Goal: Use online tool/utility: Utilize a website feature to perform a specific function

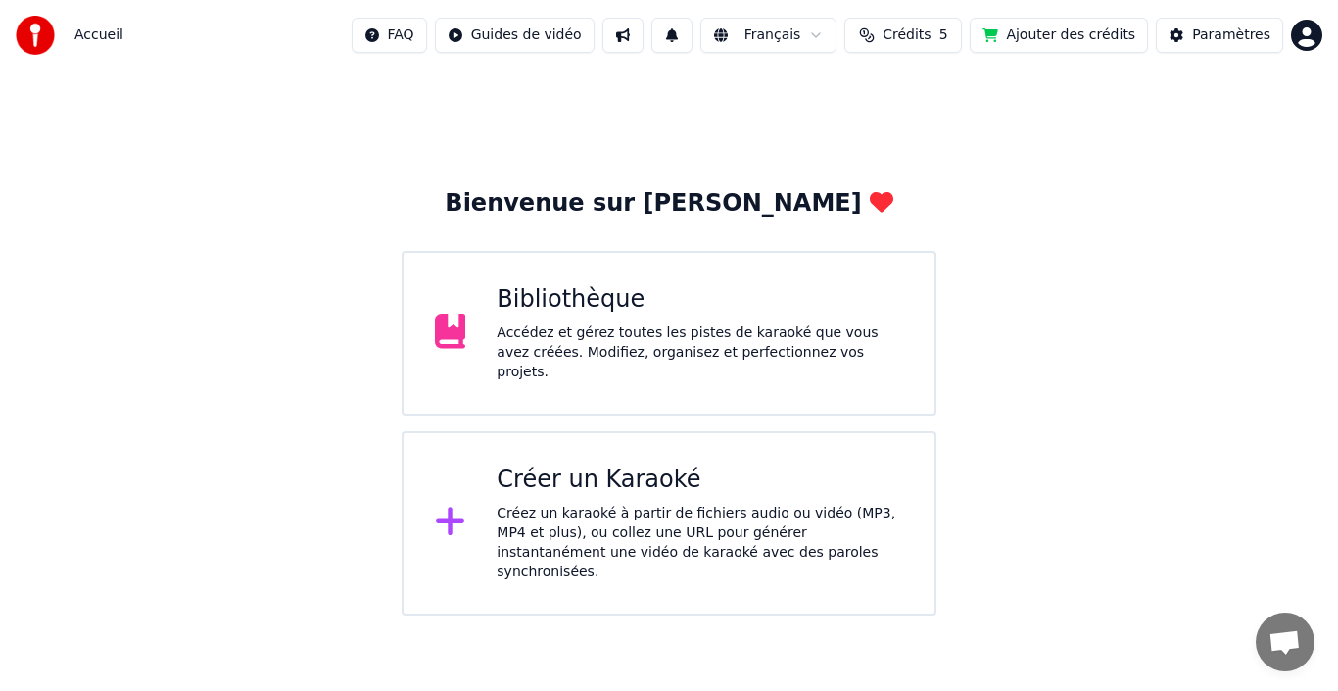
click at [564, 361] on div "Accédez et gérez toutes les pistes de karaoké que vous avez créées. Modifiez, o…" at bounding box center [700, 352] width 407 height 59
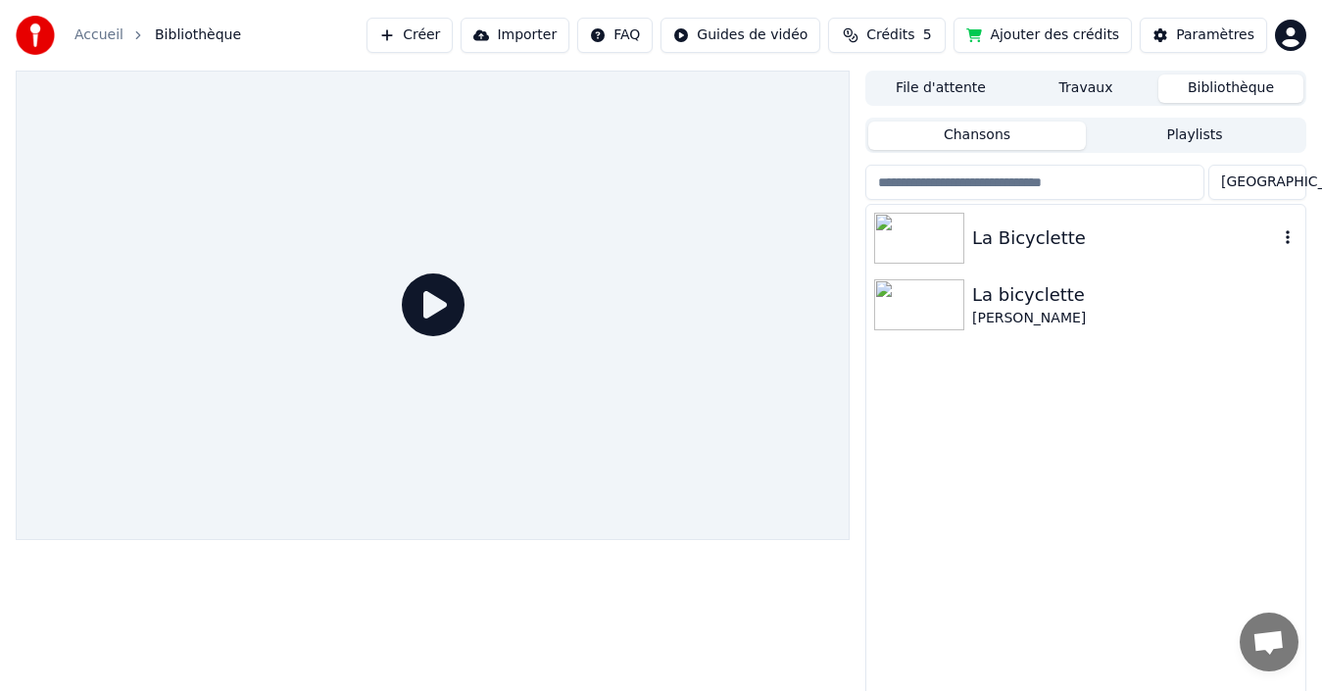
click at [999, 235] on div "La Bicyclette" at bounding box center [1125, 237] width 306 height 27
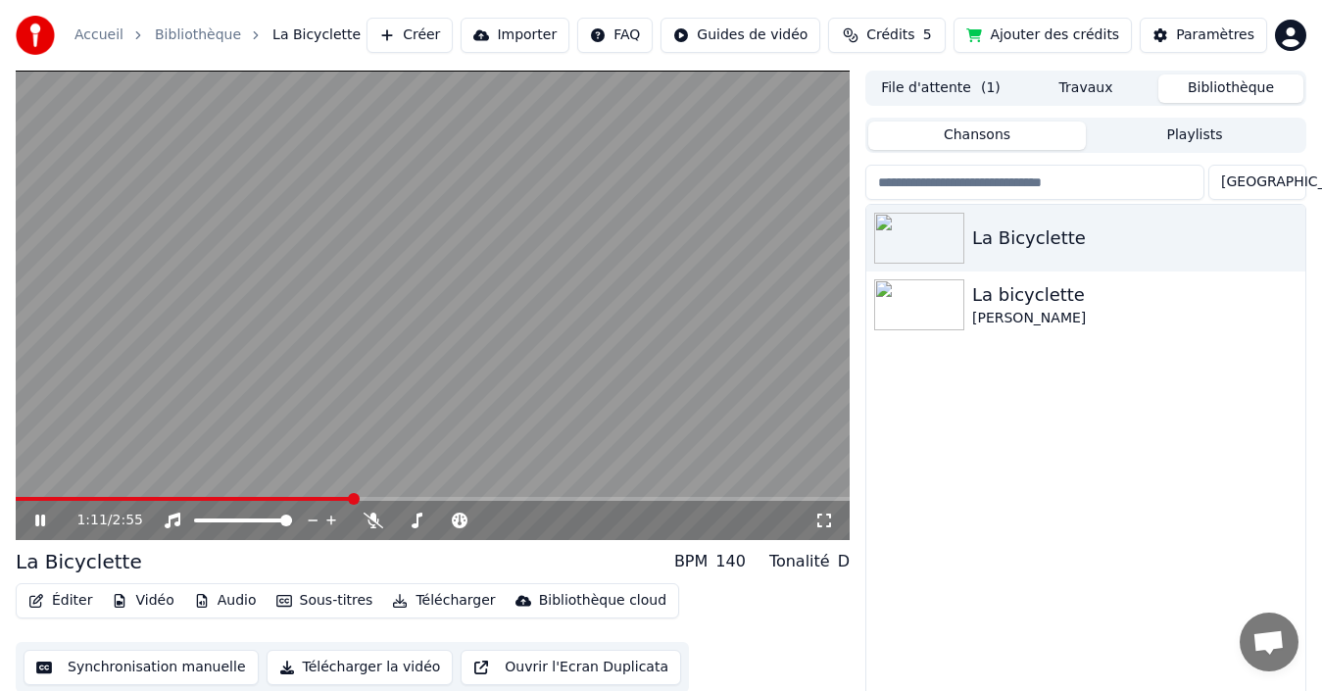
click at [352, 497] on span at bounding box center [184, 499] width 336 height 4
click at [122, 663] on button "Synchronisation manuelle" at bounding box center [141, 667] width 235 height 35
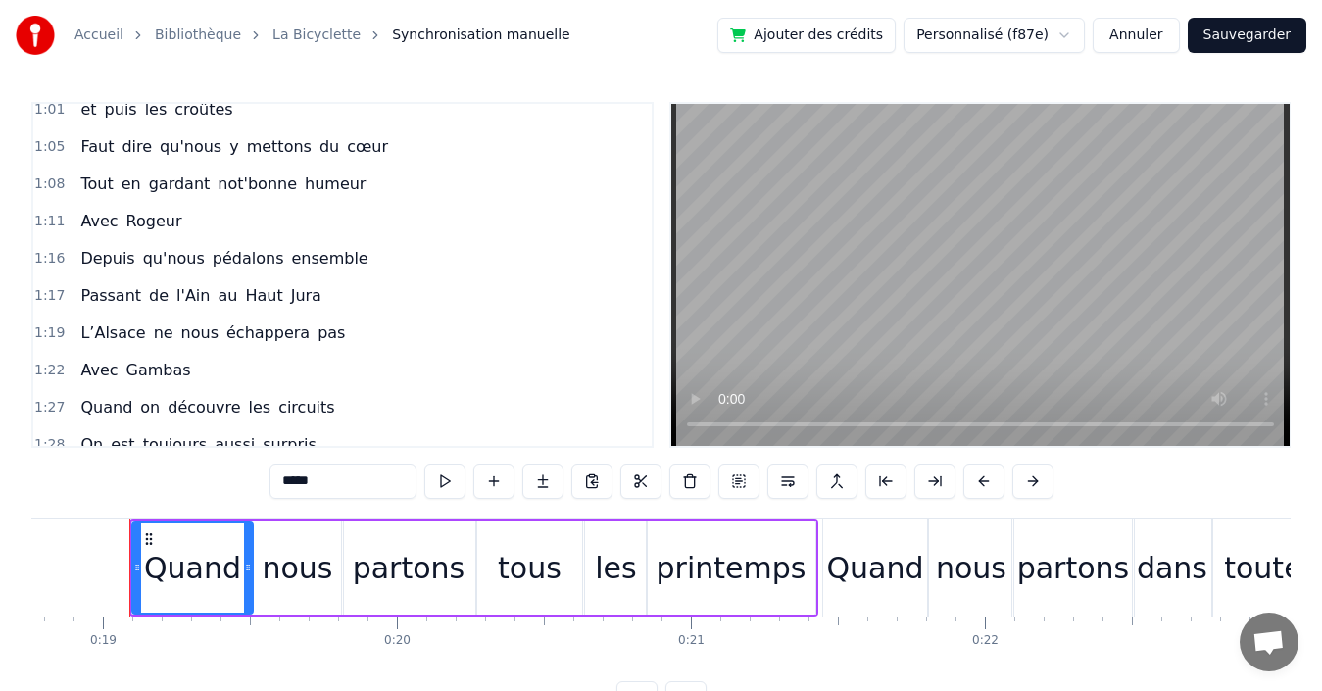
scroll to position [536, 0]
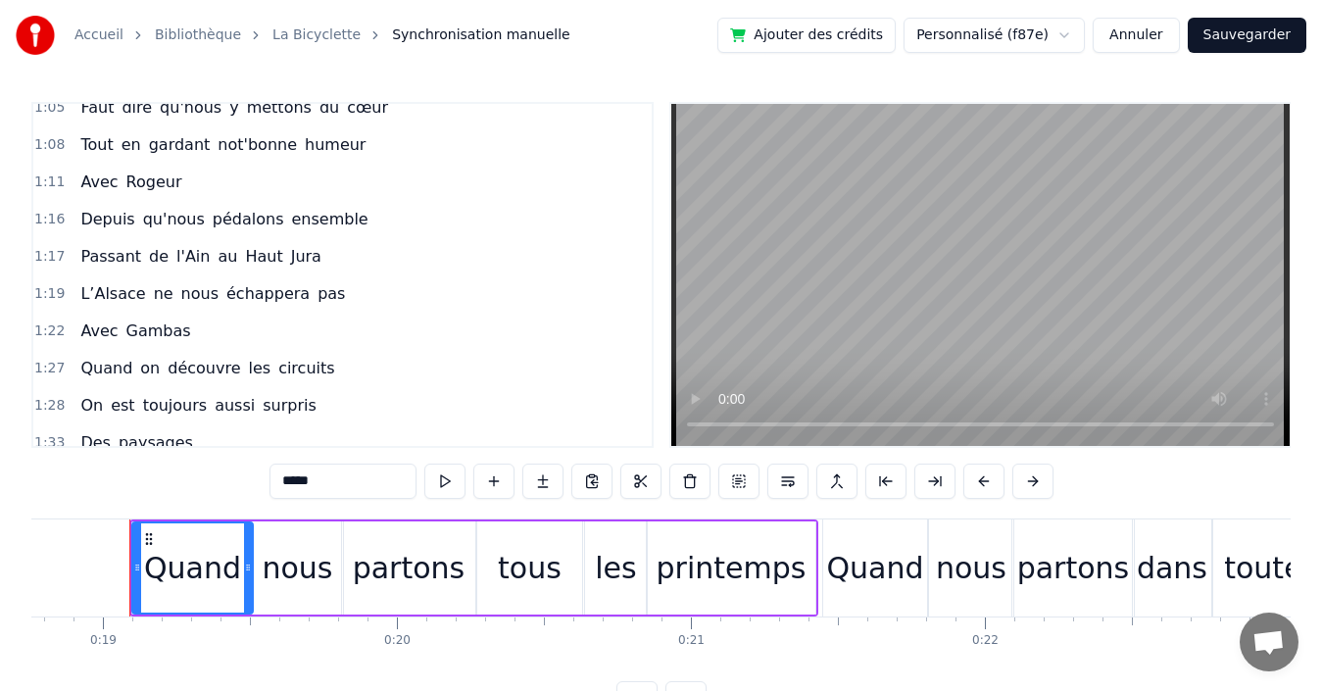
click at [379, 217] on div "1:16 Depuis qu'nous pédalons ensemble" at bounding box center [342, 219] width 618 height 37
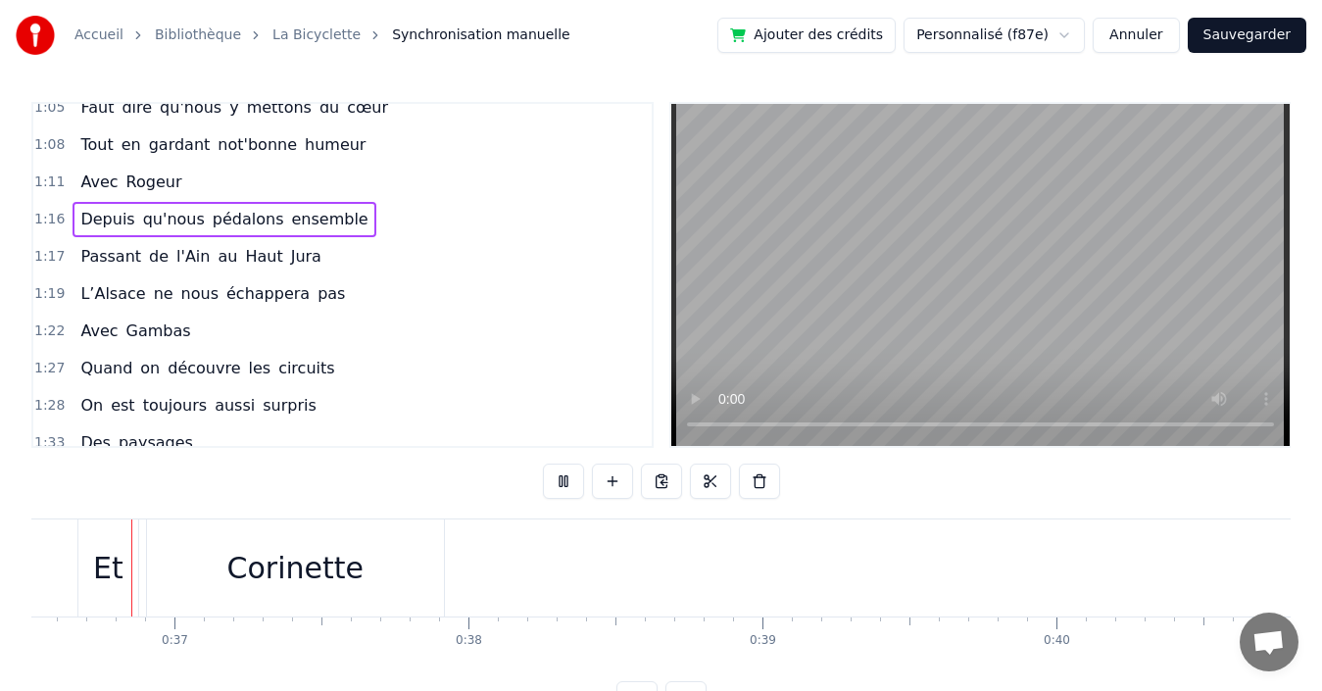
scroll to position [0, 10753]
click at [351, 374] on div "1:27 Quand on découvre les circuits" at bounding box center [342, 368] width 618 height 37
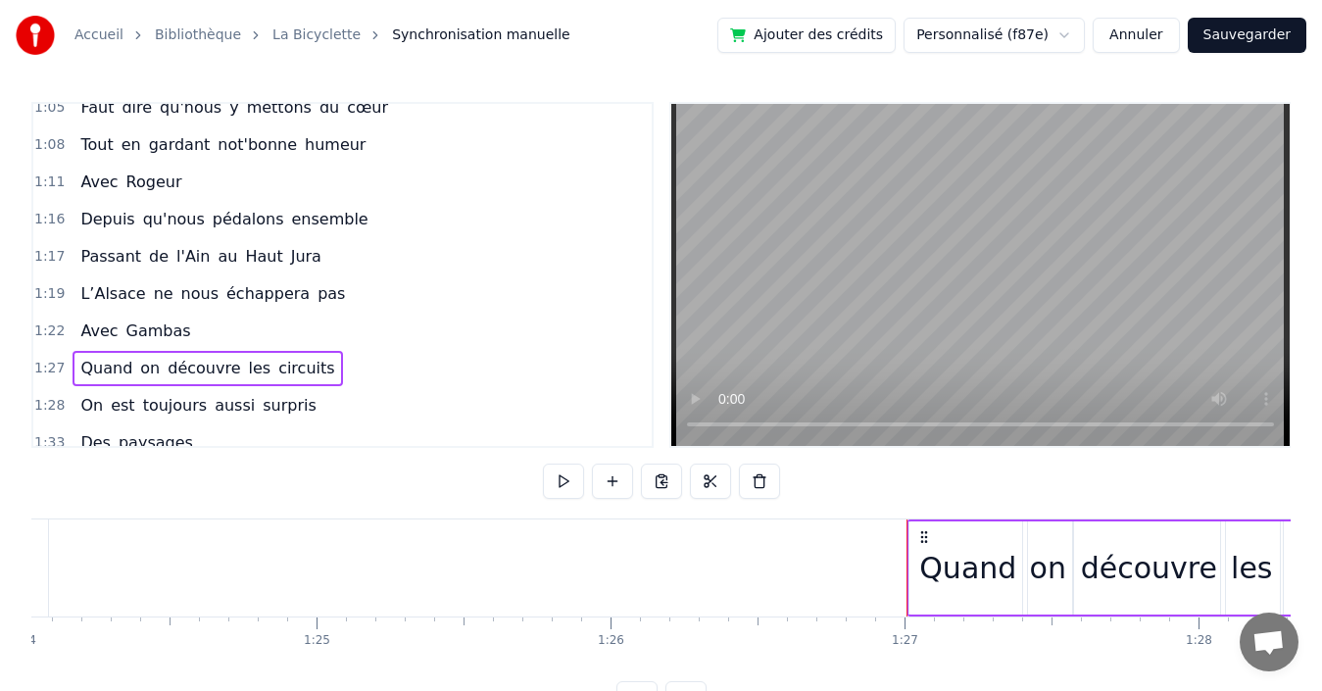
scroll to position [0, 25472]
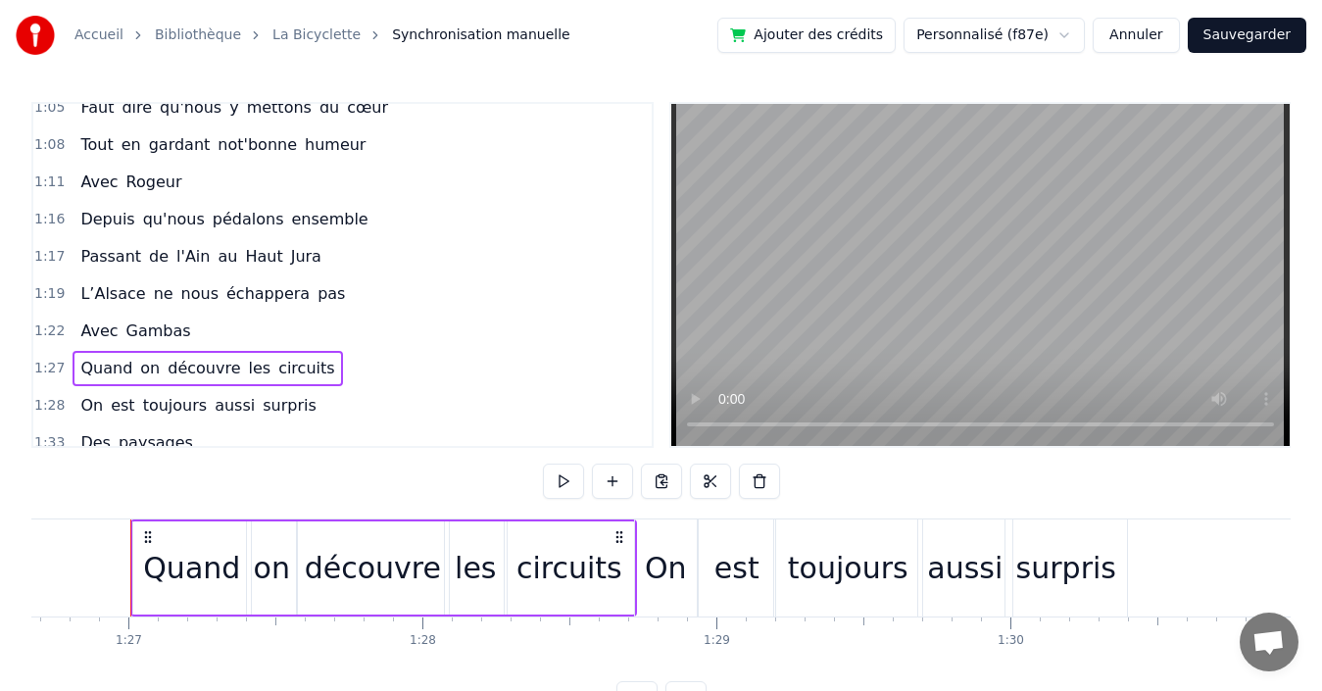
click at [311, 414] on div "1:28 On est toujours aussi surpris" at bounding box center [342, 405] width 618 height 37
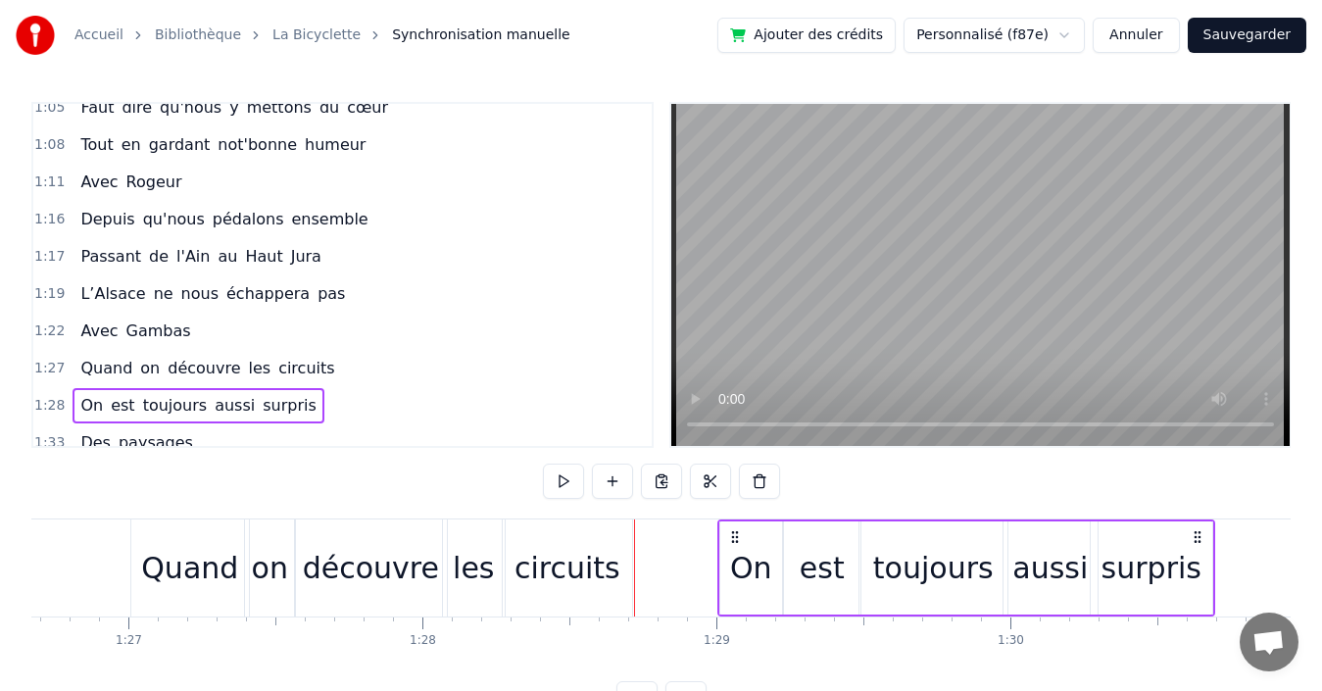
drag, startPoint x: 649, startPoint y: 533, endPoint x: 732, endPoint y: 532, distance: 83.3
click at [732, 532] on icon at bounding box center [735, 537] width 16 height 16
click at [344, 363] on div "1:27 Quand on découvre les circuits" at bounding box center [342, 368] width 618 height 37
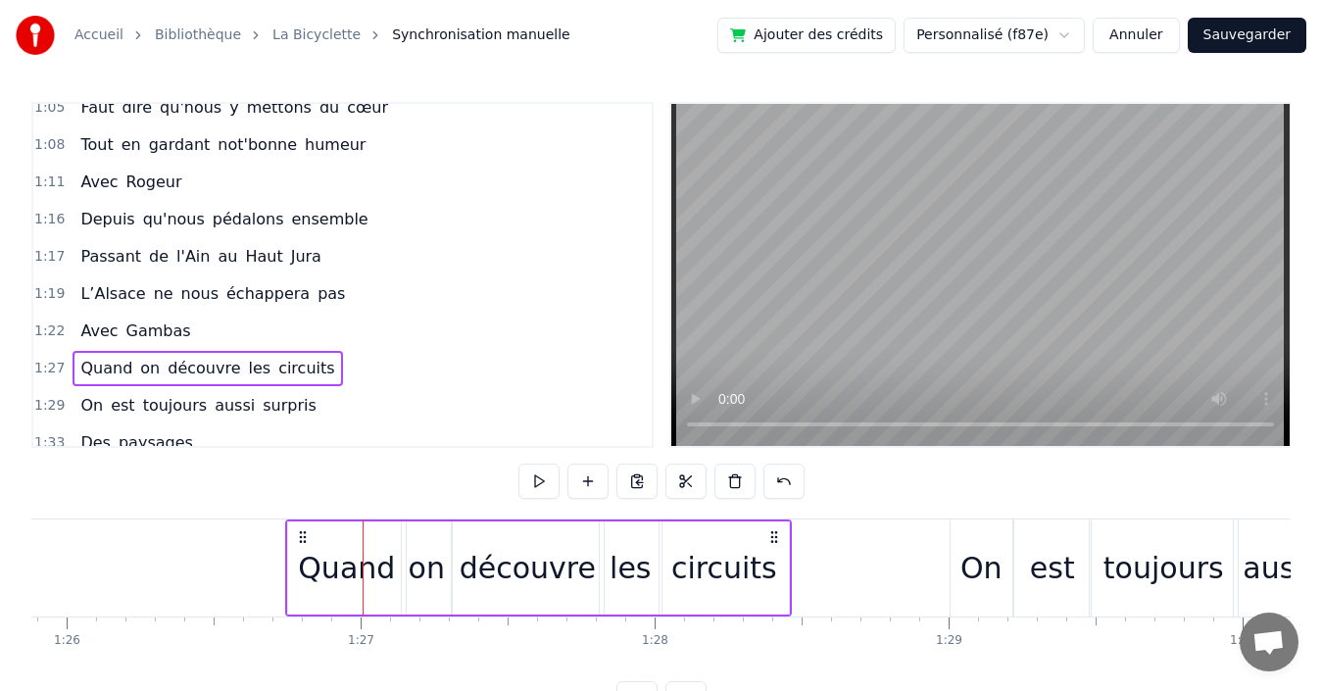
scroll to position [0, 25236]
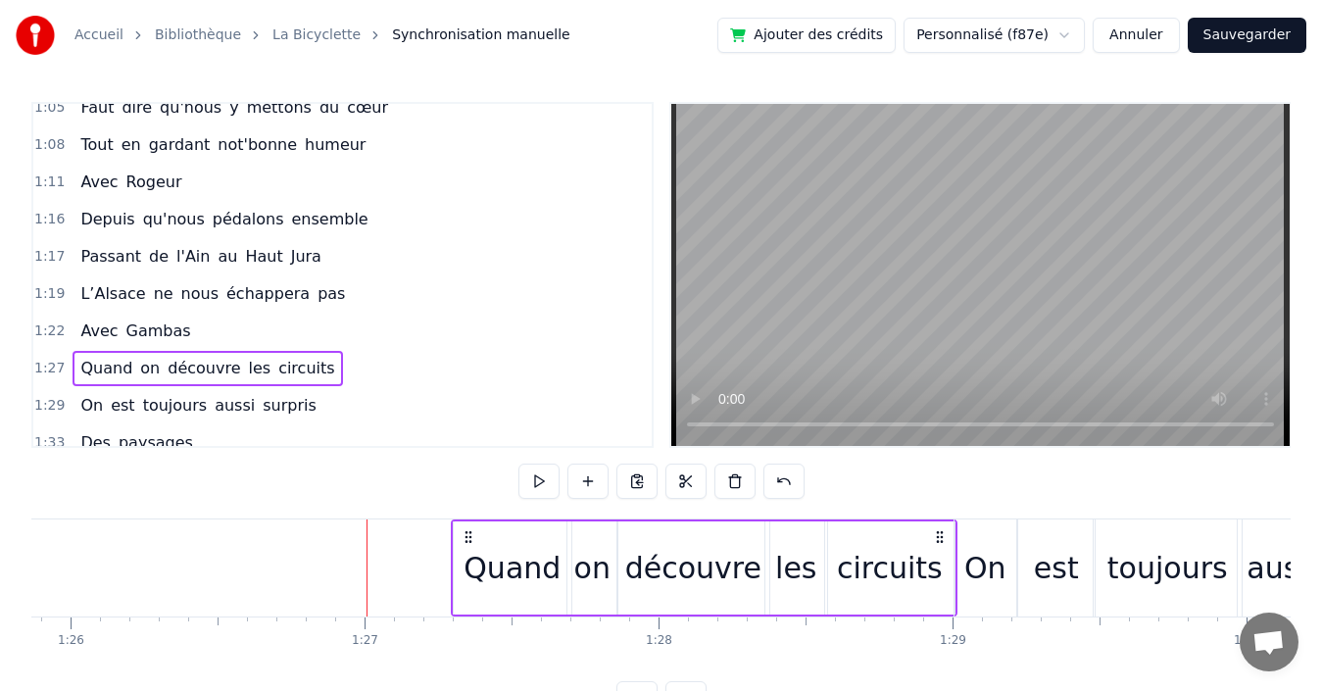
drag, startPoint x: 147, startPoint y: 531, endPoint x: 467, endPoint y: 555, distance: 321.3
click at [467, 555] on div "Quand on découvre les circuits" at bounding box center [704, 567] width 506 height 97
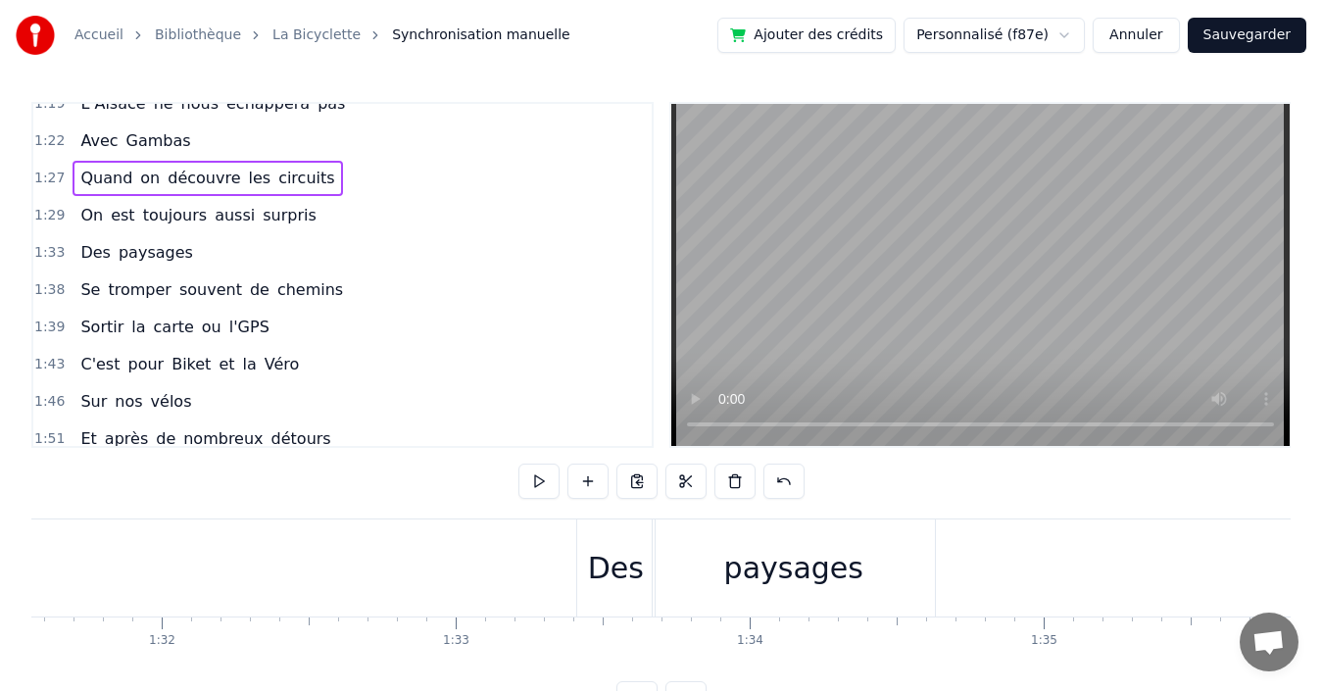
scroll to position [732, 0]
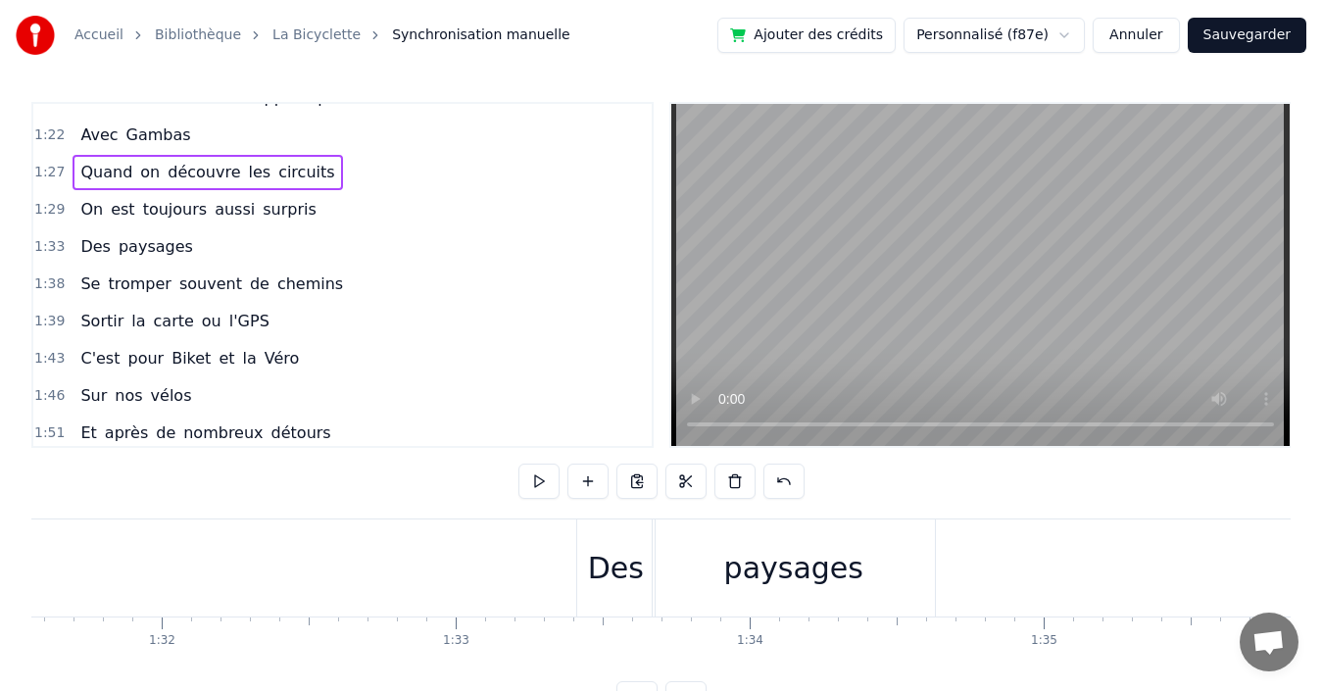
click at [301, 236] on div "1:33 Des paysages" at bounding box center [342, 246] width 618 height 37
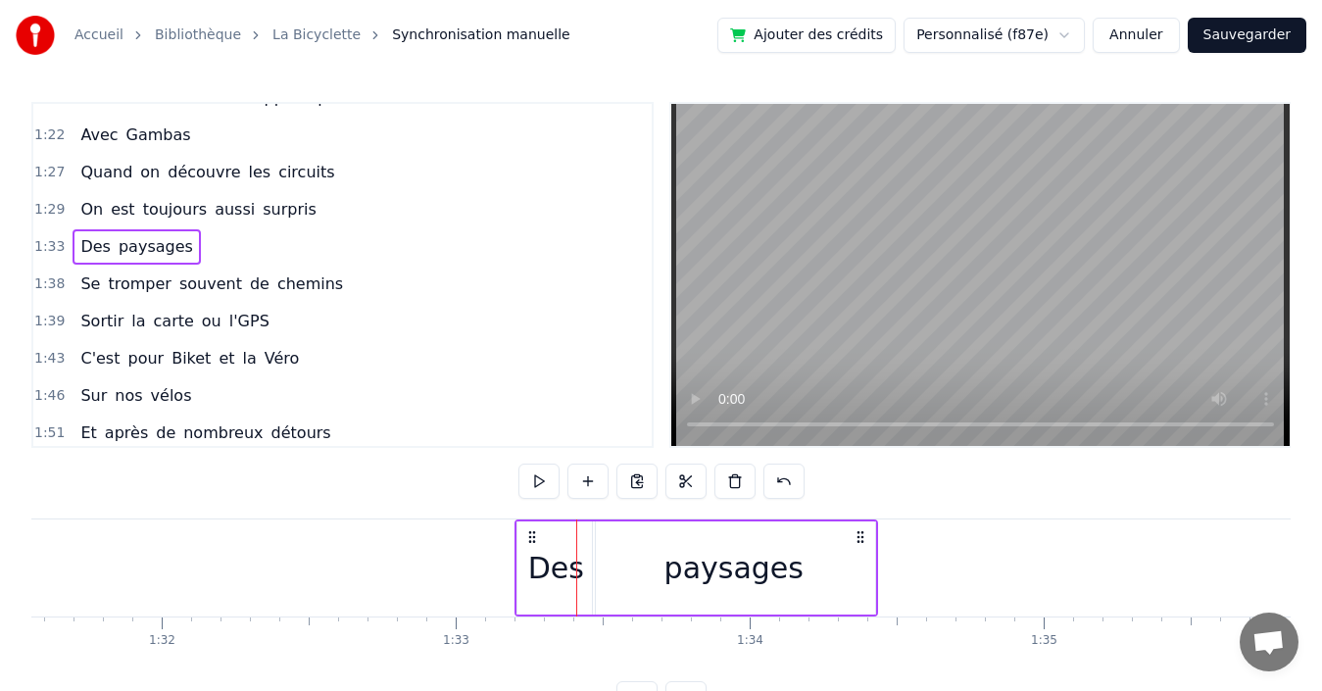
drag, startPoint x: 585, startPoint y: 529, endPoint x: 523, endPoint y: 533, distance: 61.8
click at [524, 533] on icon at bounding box center [532, 537] width 16 height 16
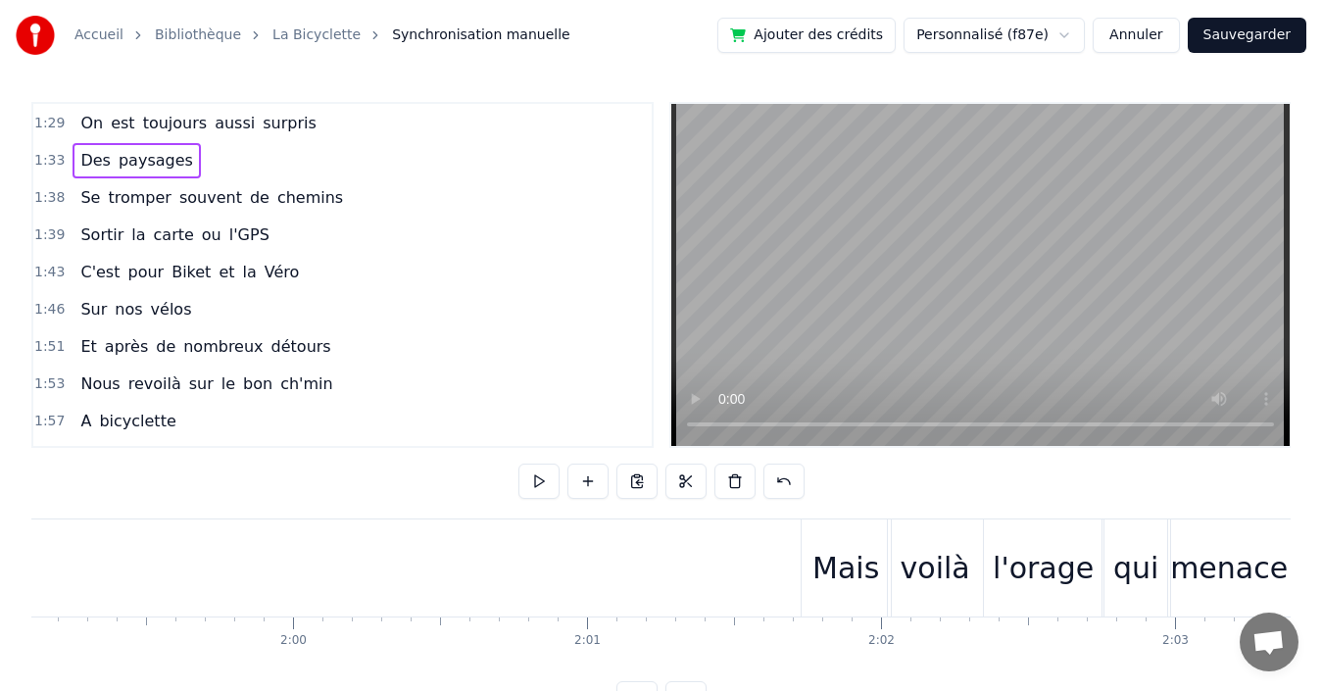
scroll to position [928, 0]
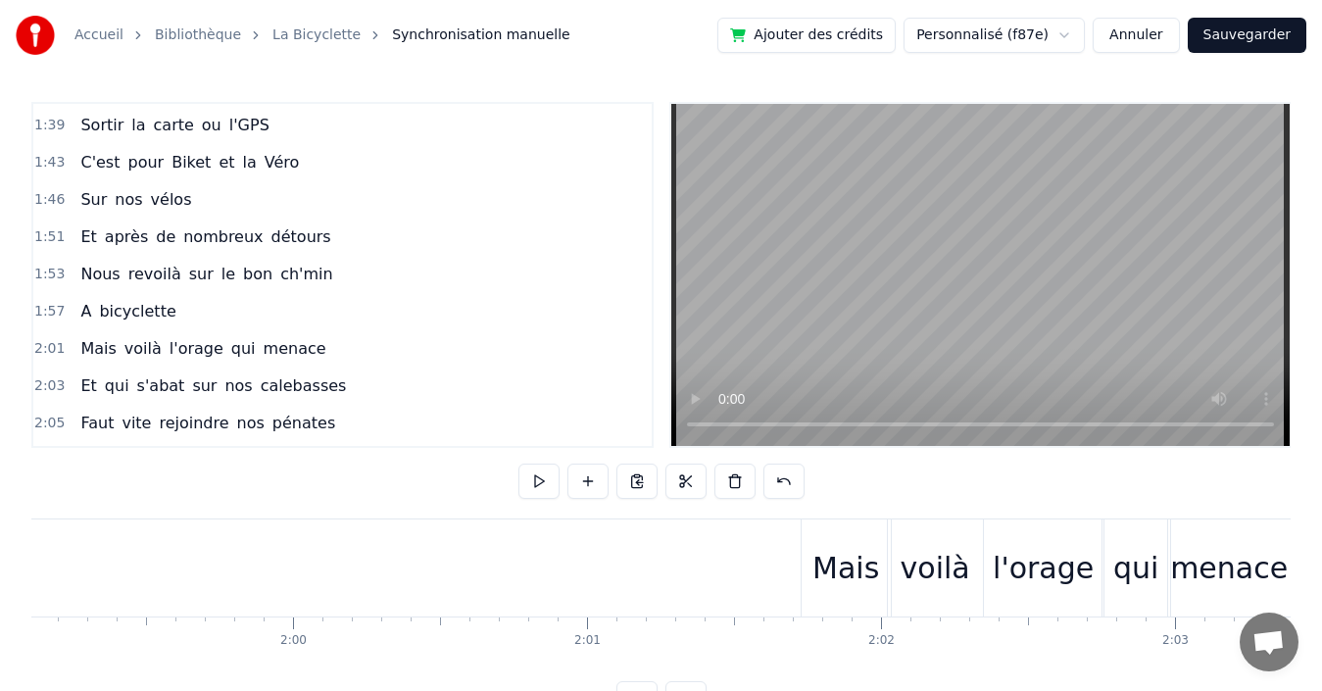
click at [395, 358] on div "2:01 Mais voilà l'orage qui menace" at bounding box center [342, 348] width 618 height 37
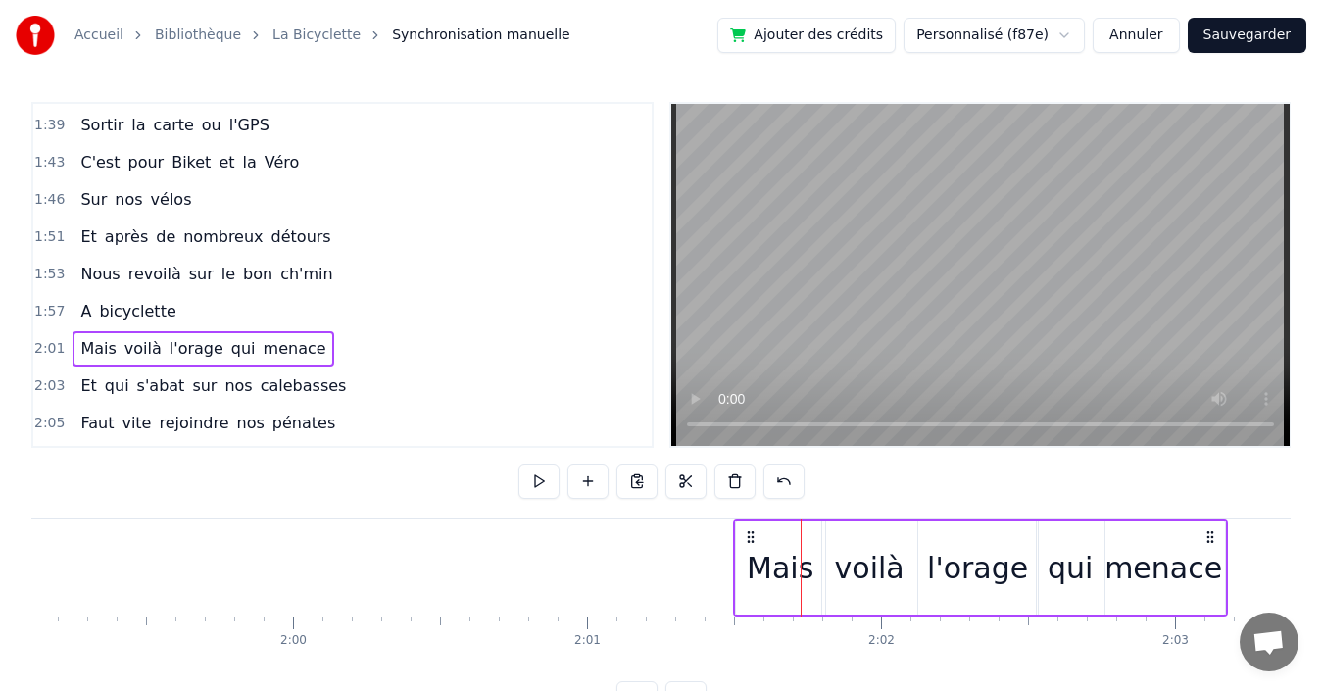
drag, startPoint x: 816, startPoint y: 536, endPoint x: 750, endPoint y: 551, distance: 67.3
click at [750, 551] on div "Mais voilà l'orage qui menace" at bounding box center [980, 567] width 495 height 97
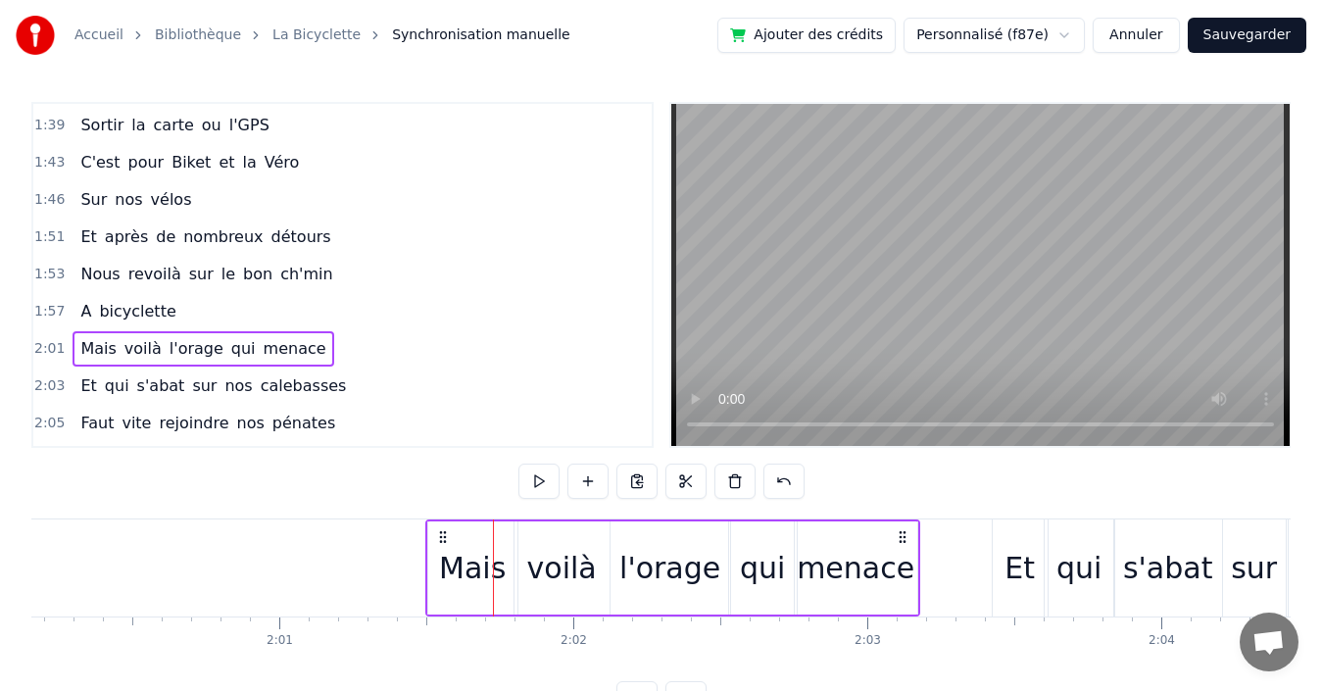
scroll to position [0, 35320]
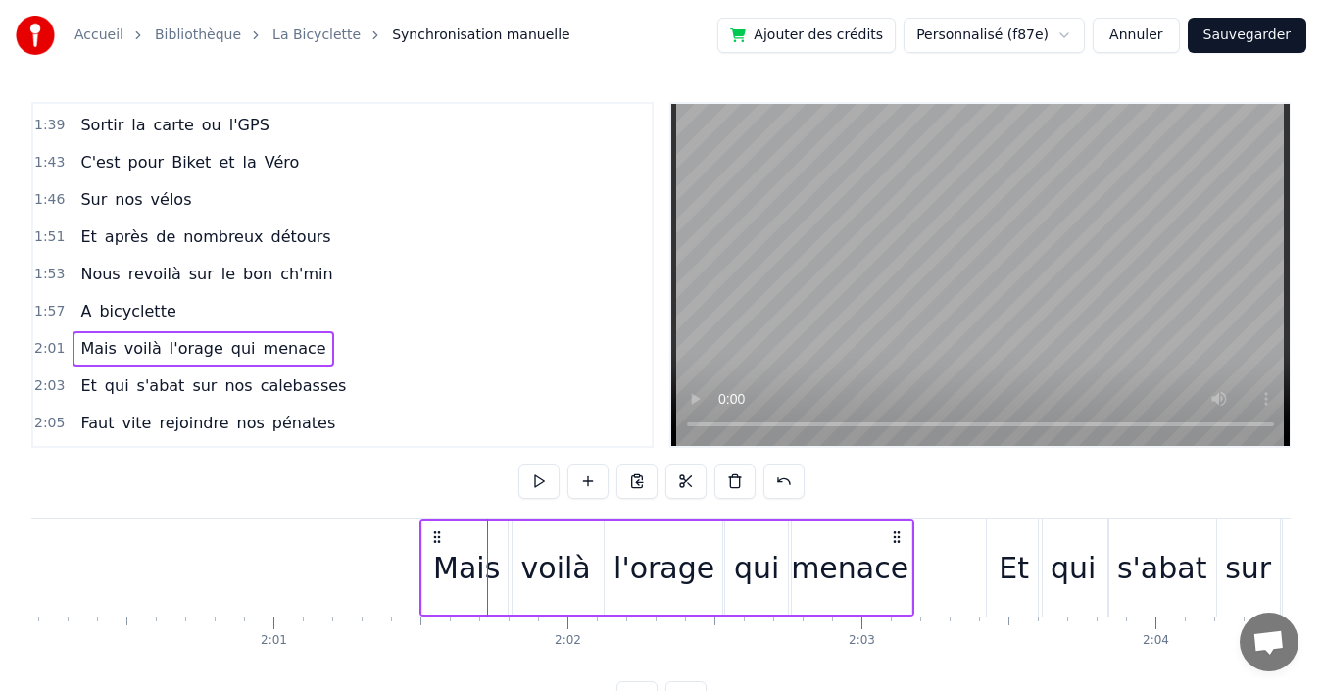
click at [338, 392] on div "2:03 Et qui s'abat sur nos calebasses" at bounding box center [342, 385] width 618 height 37
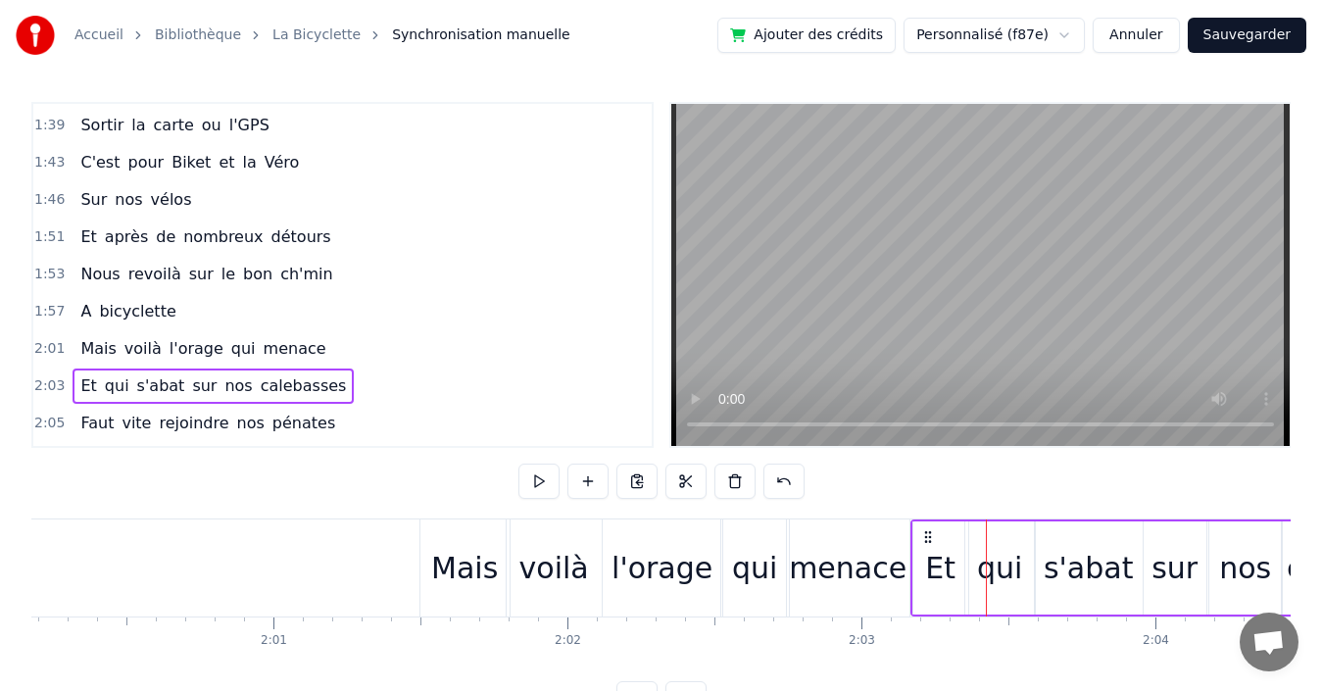
drag, startPoint x: 1003, startPoint y: 533, endPoint x: 927, endPoint y: 525, distance: 76.8
click at [927, 525] on div "Et qui s'abat sur nos calebasses" at bounding box center [1183, 567] width 546 height 97
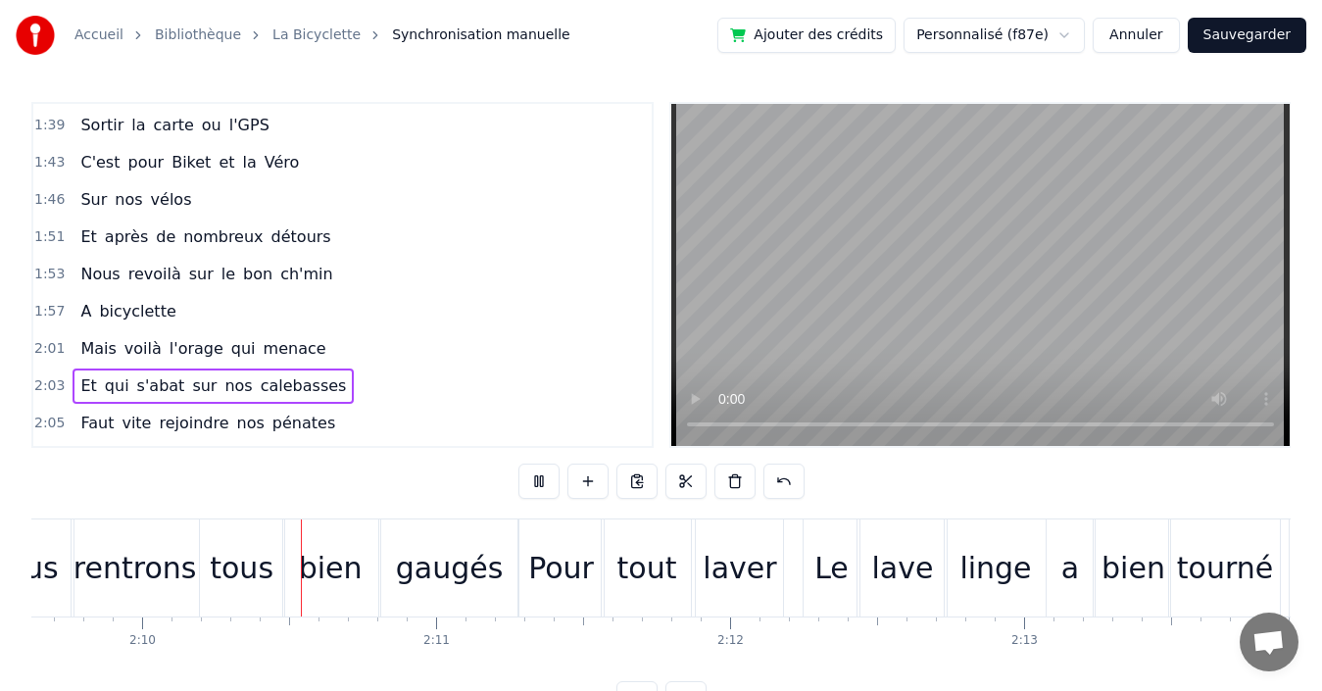
scroll to position [0, 38155]
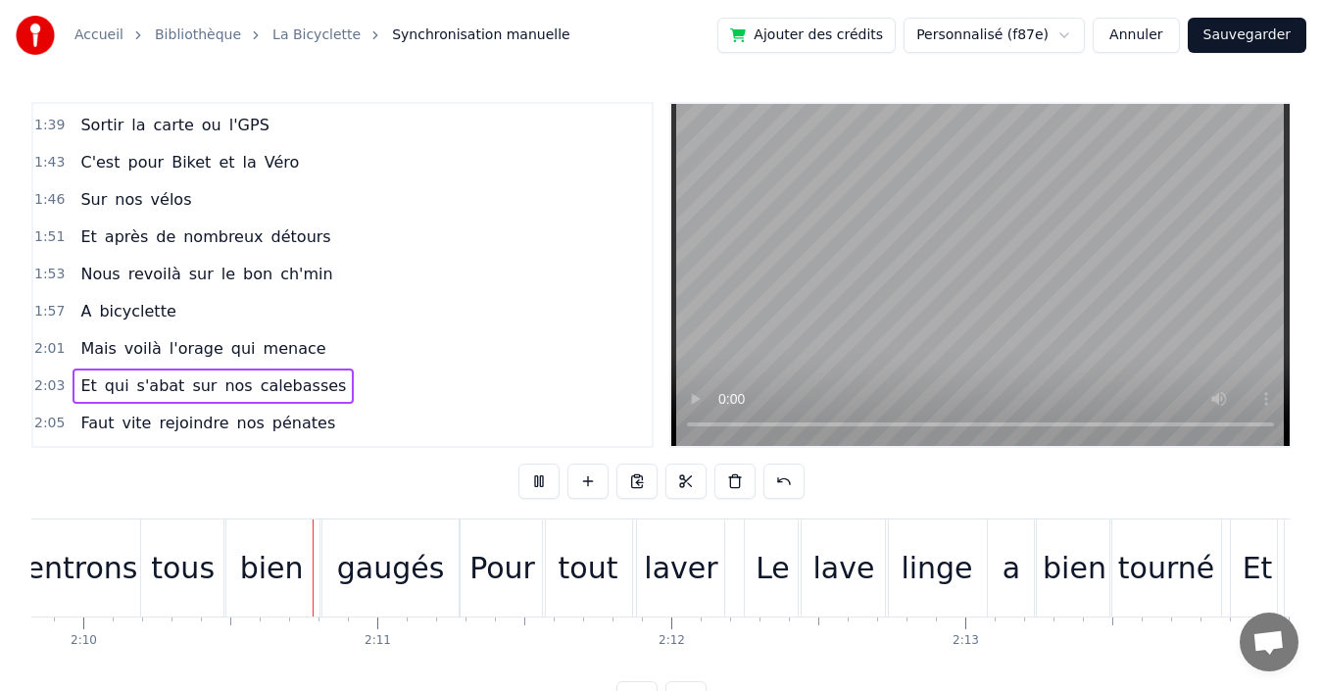
click at [730, 373] on video at bounding box center [980, 275] width 618 height 342
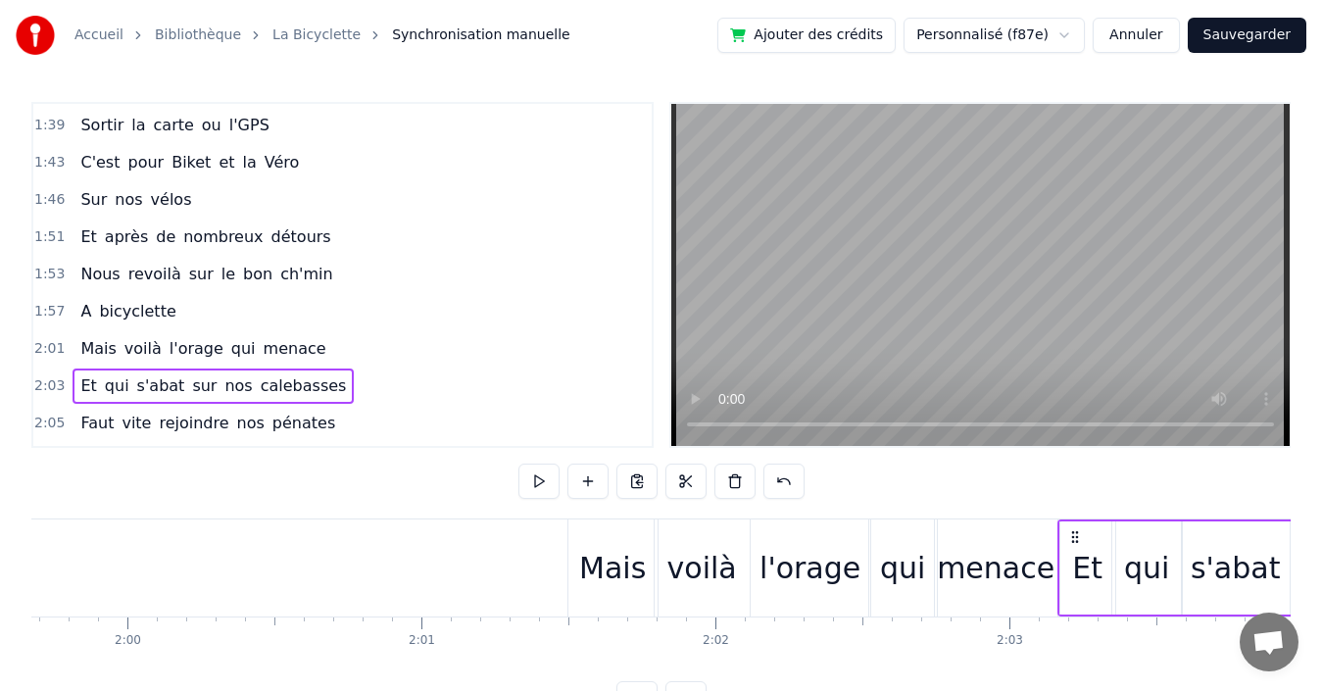
scroll to position [0, 35048]
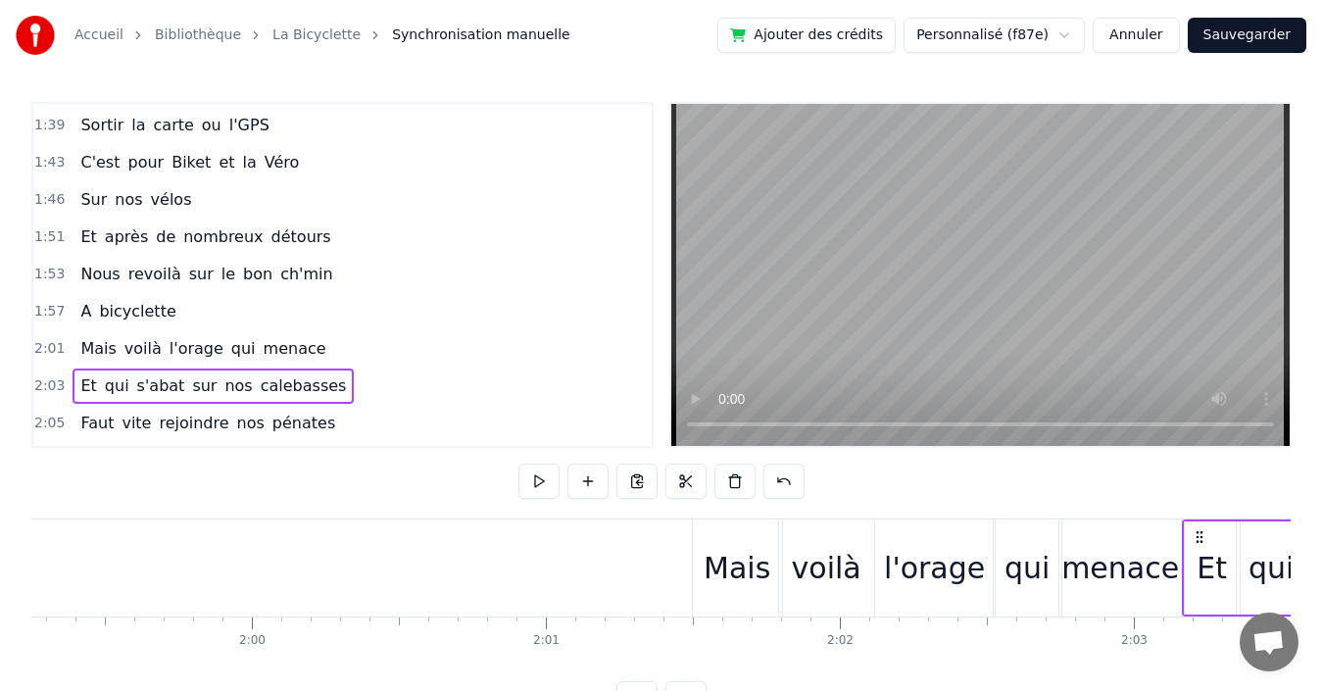
click at [327, 354] on div "2:01 Mais voilà l'orage qui menace" at bounding box center [342, 348] width 618 height 37
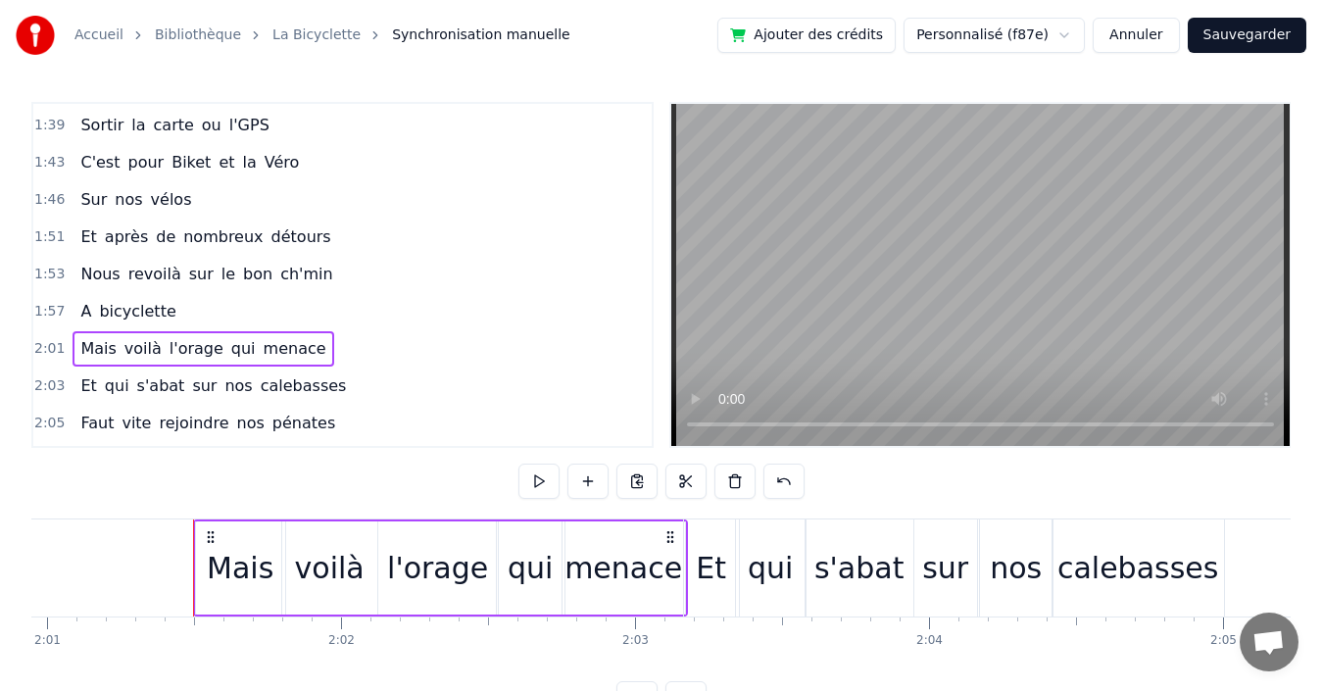
scroll to position [0, 36044]
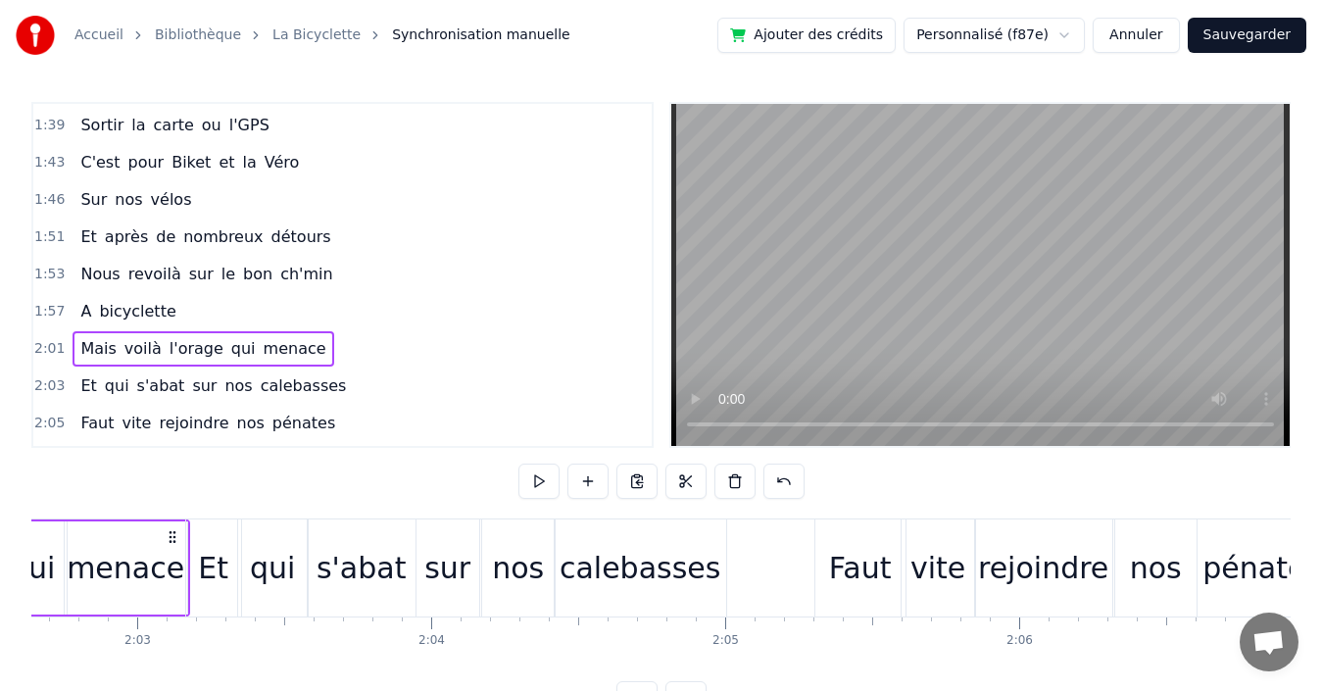
click at [392, 391] on div "2:03 Et qui s'abat sur nos calebasses" at bounding box center [342, 385] width 618 height 37
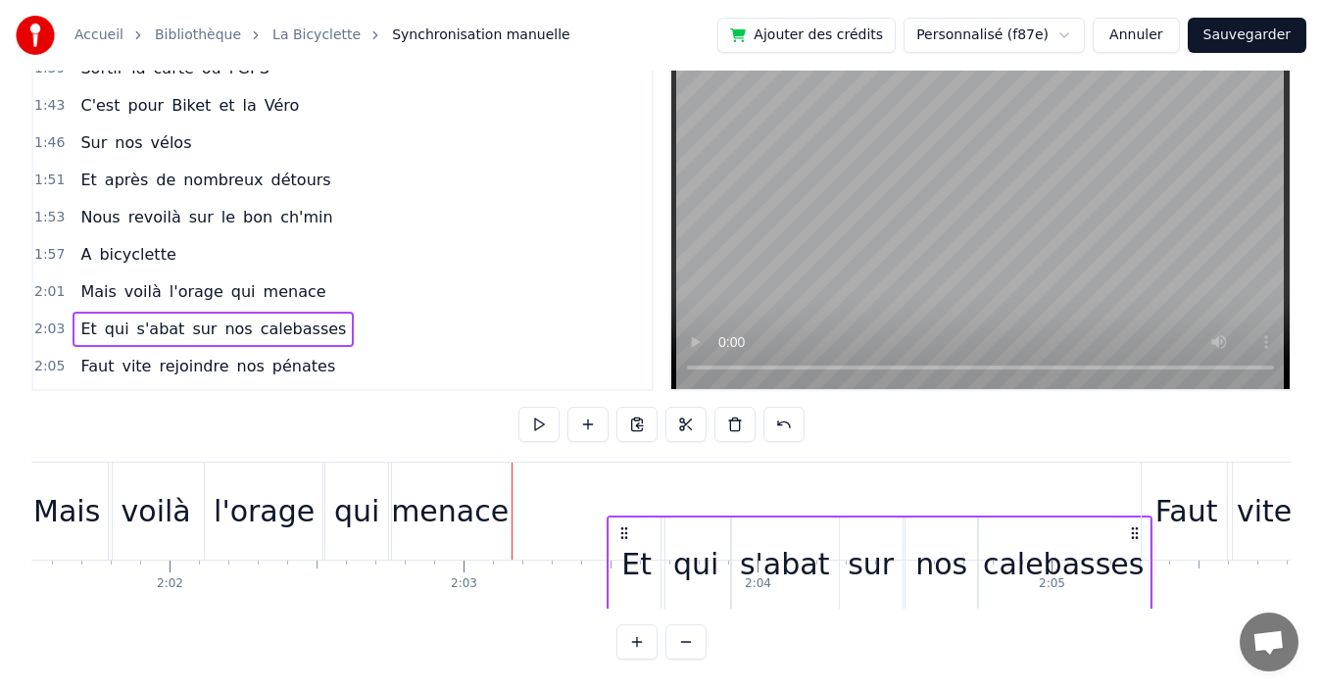
scroll to position [69, 0]
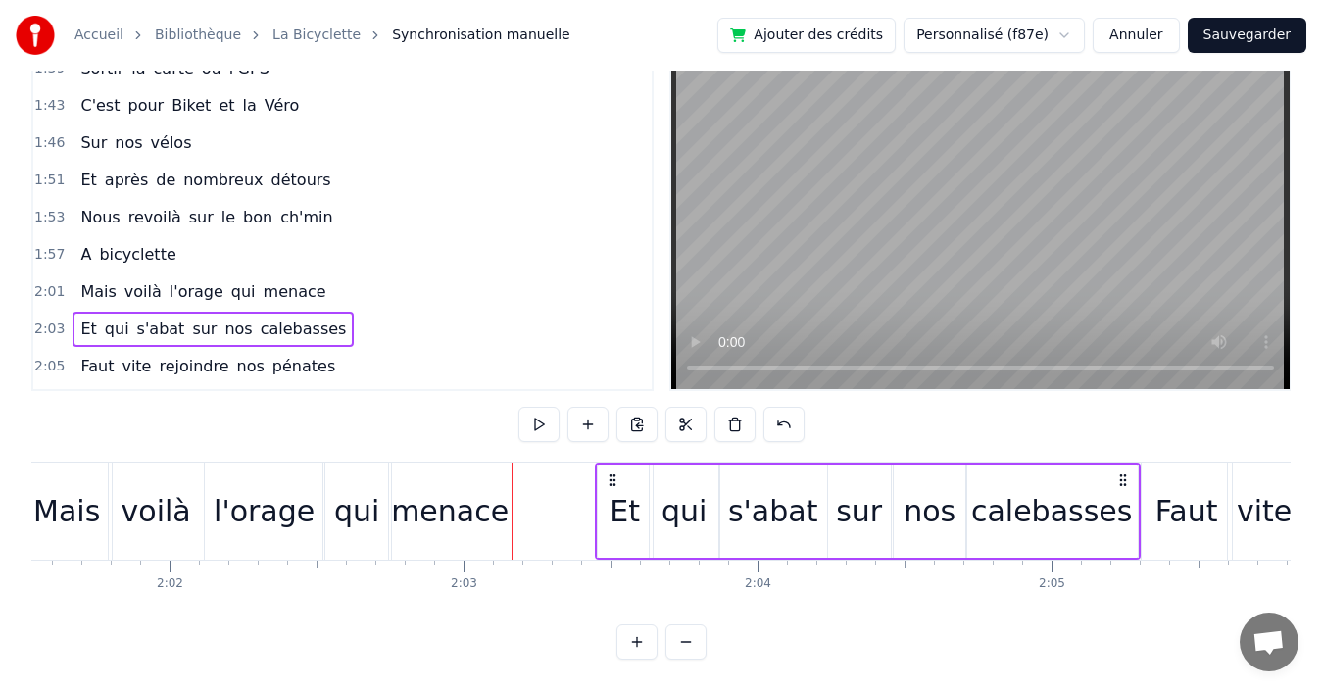
drag, startPoint x: 197, startPoint y: 532, endPoint x: 628, endPoint y: 431, distance: 442.7
click at [628, 431] on div "0:19 Quand nous partons tous les printemps 0:21 Quand nous partons dans toute l…" at bounding box center [660, 352] width 1259 height 614
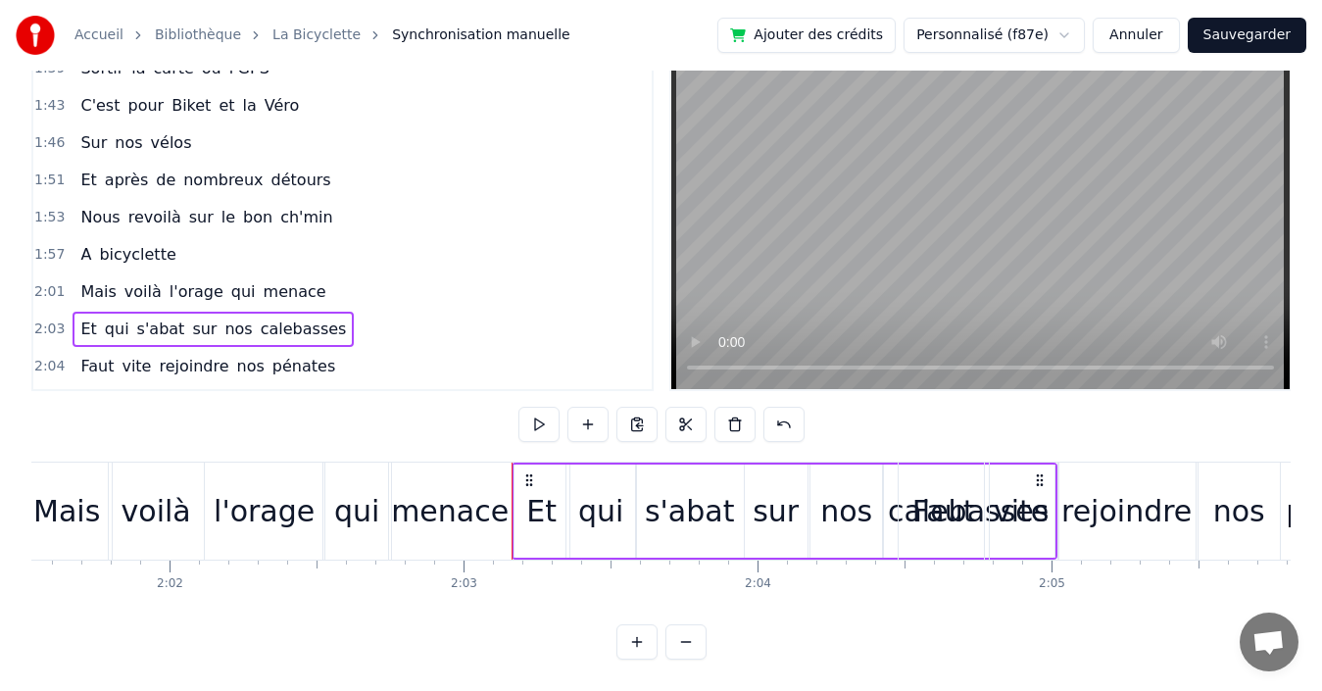
click at [323, 281] on div "2:01 Mais voilà l'orage qui menace" at bounding box center [342, 291] width 618 height 37
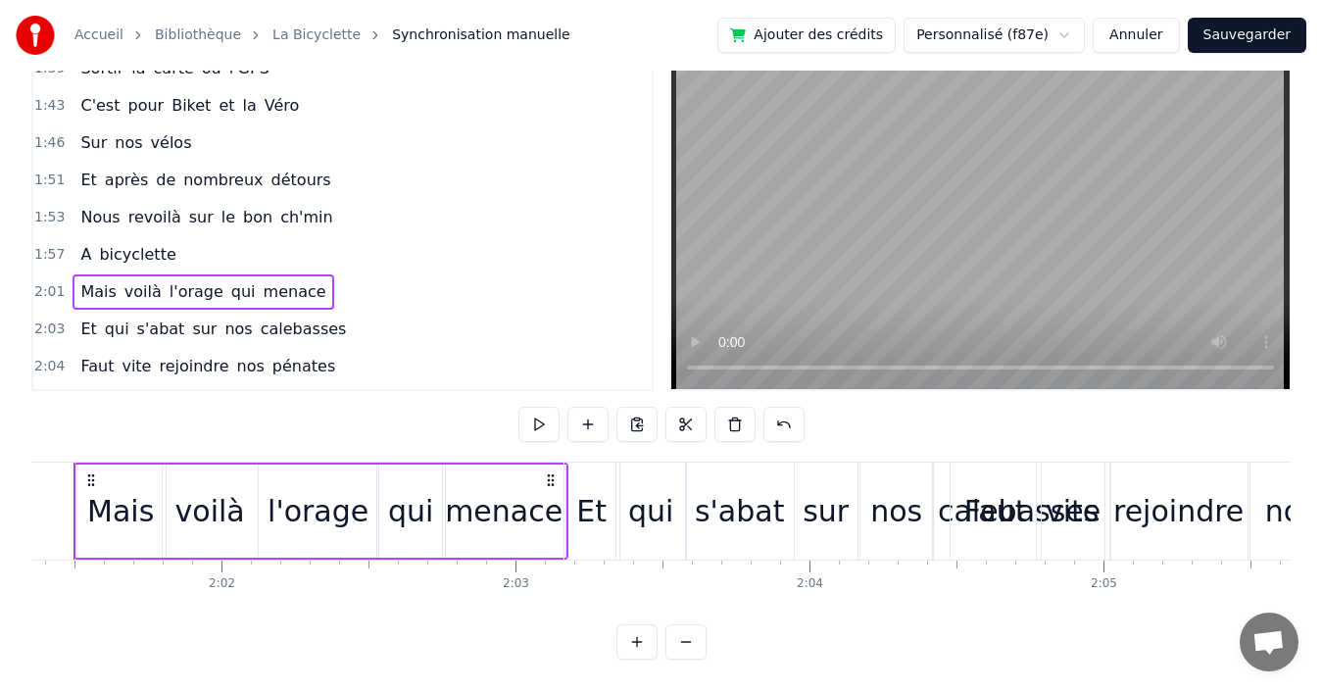
scroll to position [0, 35609]
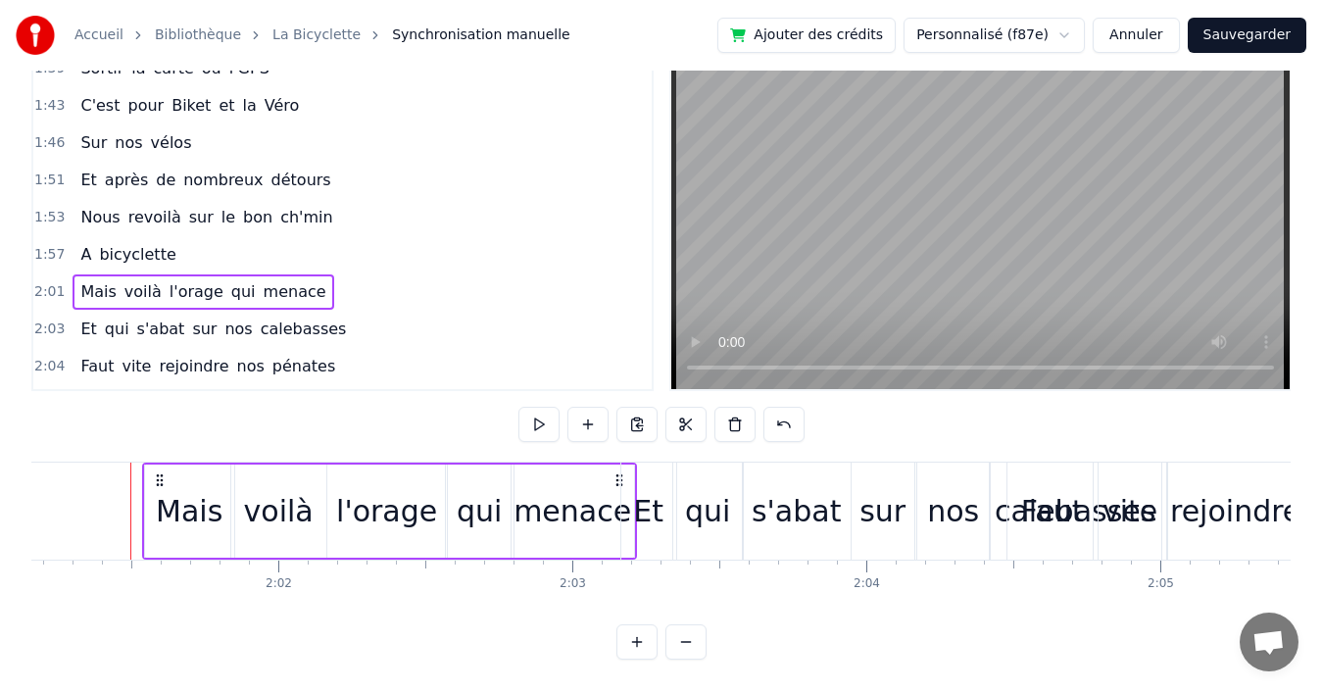
drag, startPoint x: 149, startPoint y: 468, endPoint x: 161, endPoint y: 472, distance: 12.4
click at [161, 472] on icon at bounding box center [160, 480] width 16 height 16
click at [334, 358] on div "2:04 Faut vite rejoindre nos pénates" at bounding box center [342, 366] width 618 height 37
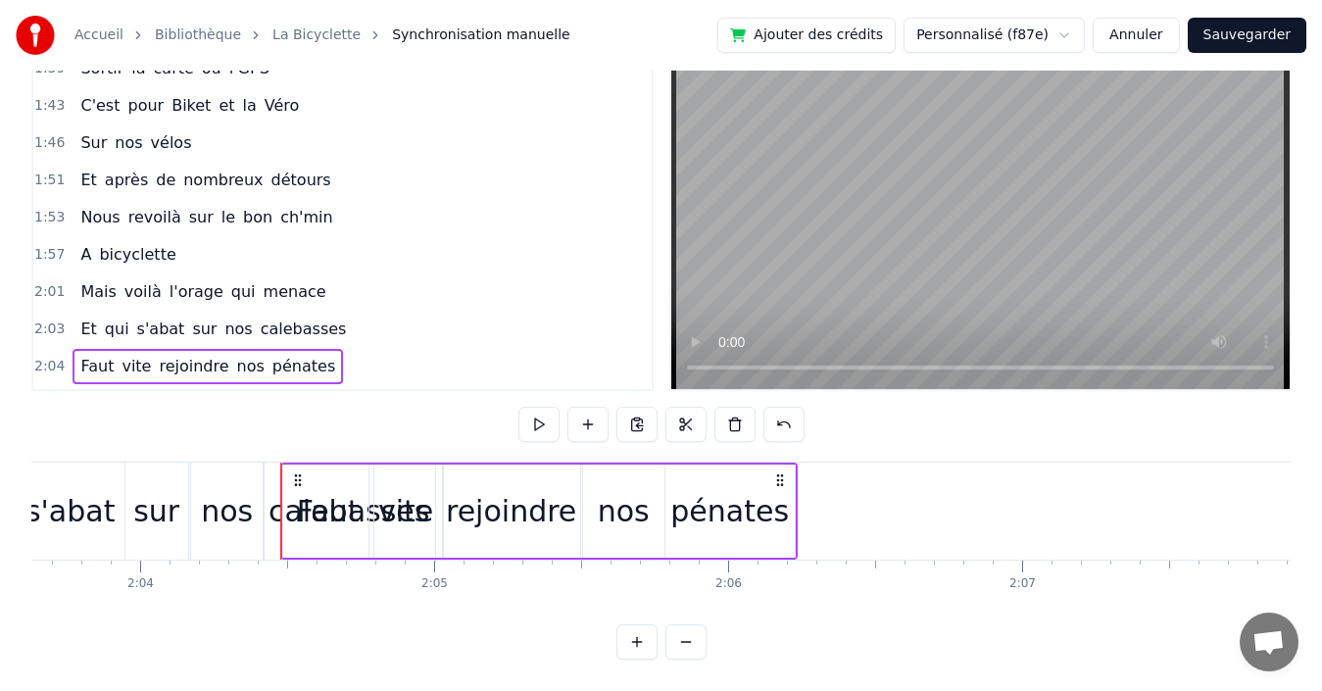
scroll to position [0, 36460]
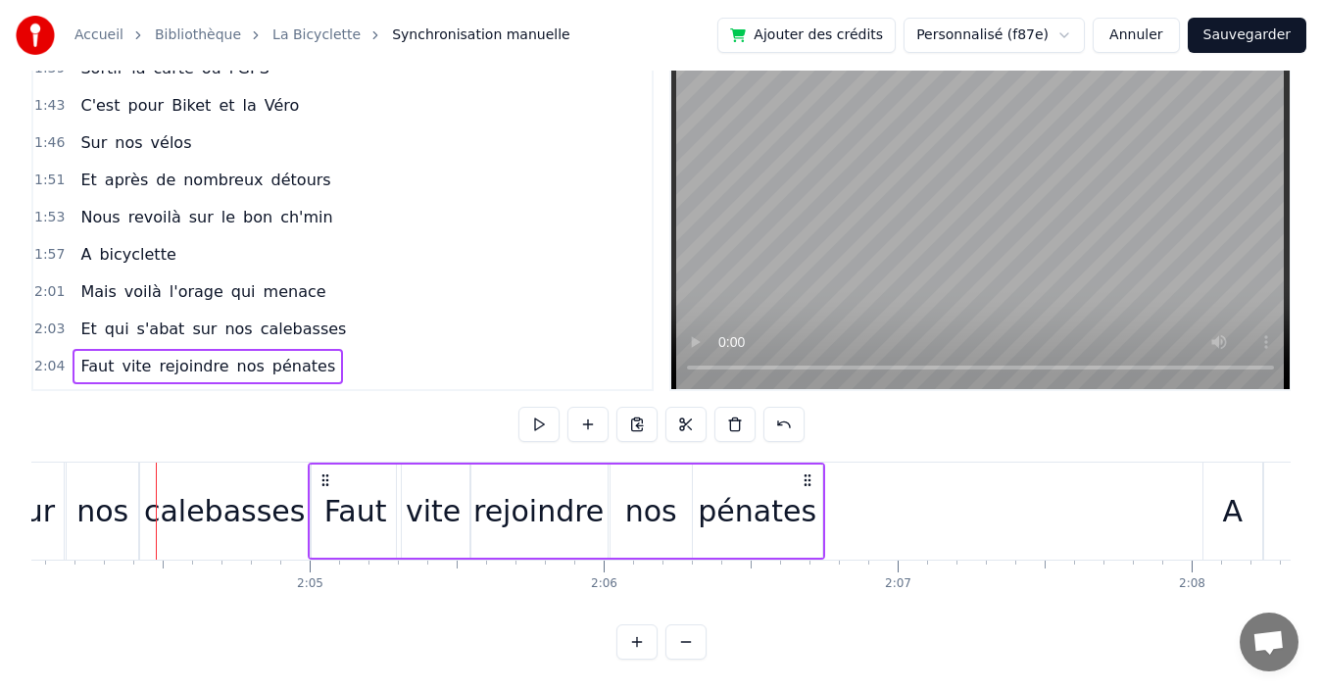
drag, startPoint x: 652, startPoint y: 465, endPoint x: 804, endPoint y: 478, distance: 152.4
click at [804, 478] on div "Faut vite rejoindre nos pénates" at bounding box center [566, 510] width 517 height 97
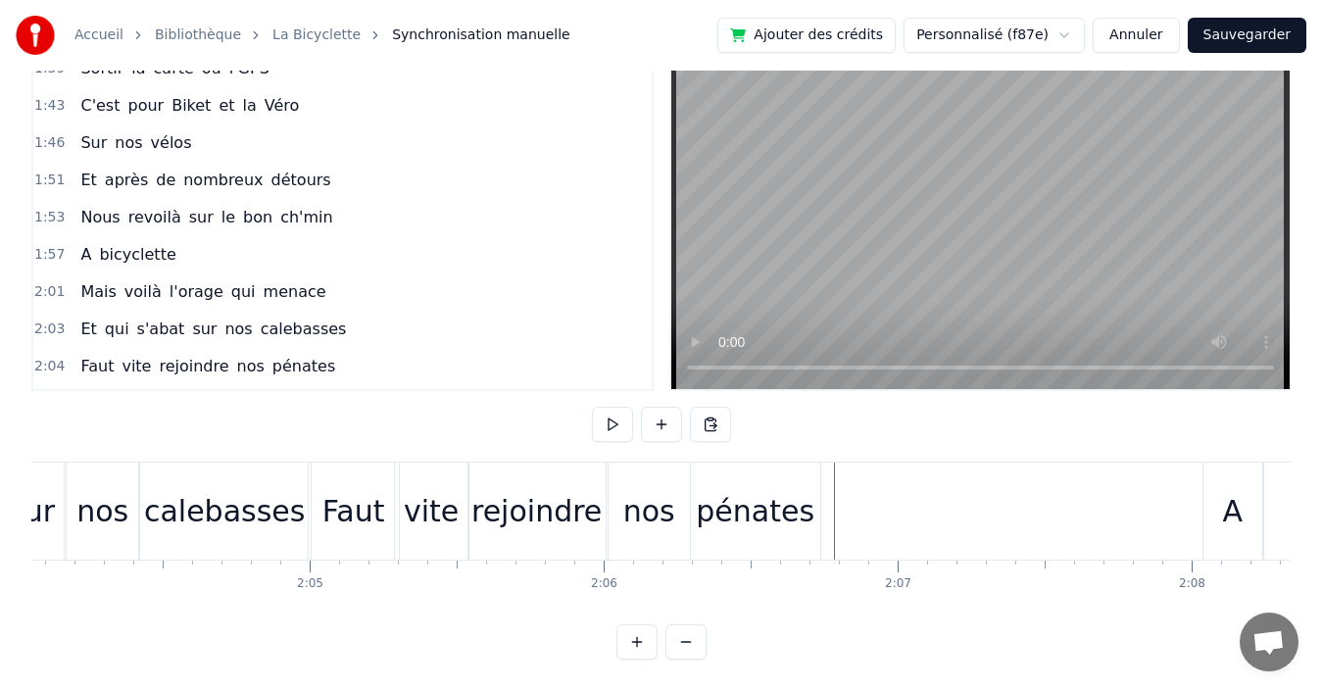
click at [318, 355] on div "2:04 Faut vite rejoindre nos pénates" at bounding box center [342, 366] width 618 height 37
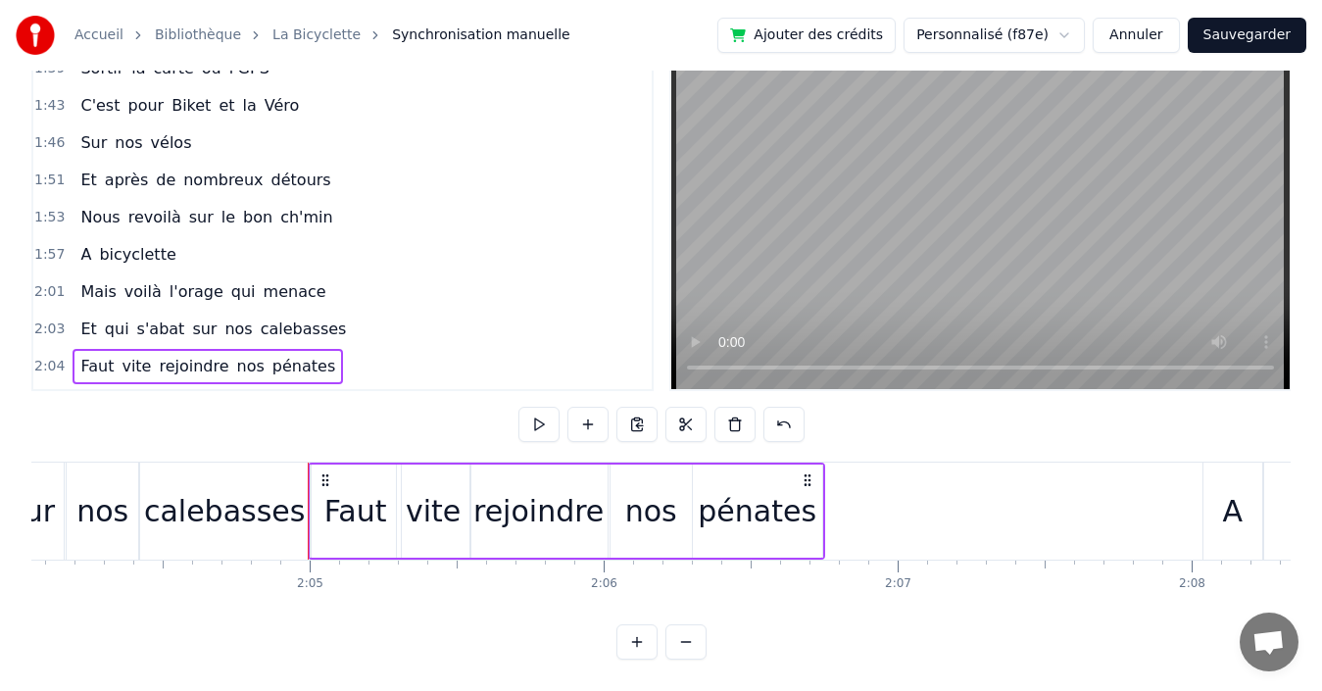
click at [340, 311] on div "2:03 Et qui s'abat sur nos calebasses" at bounding box center [342, 329] width 618 height 37
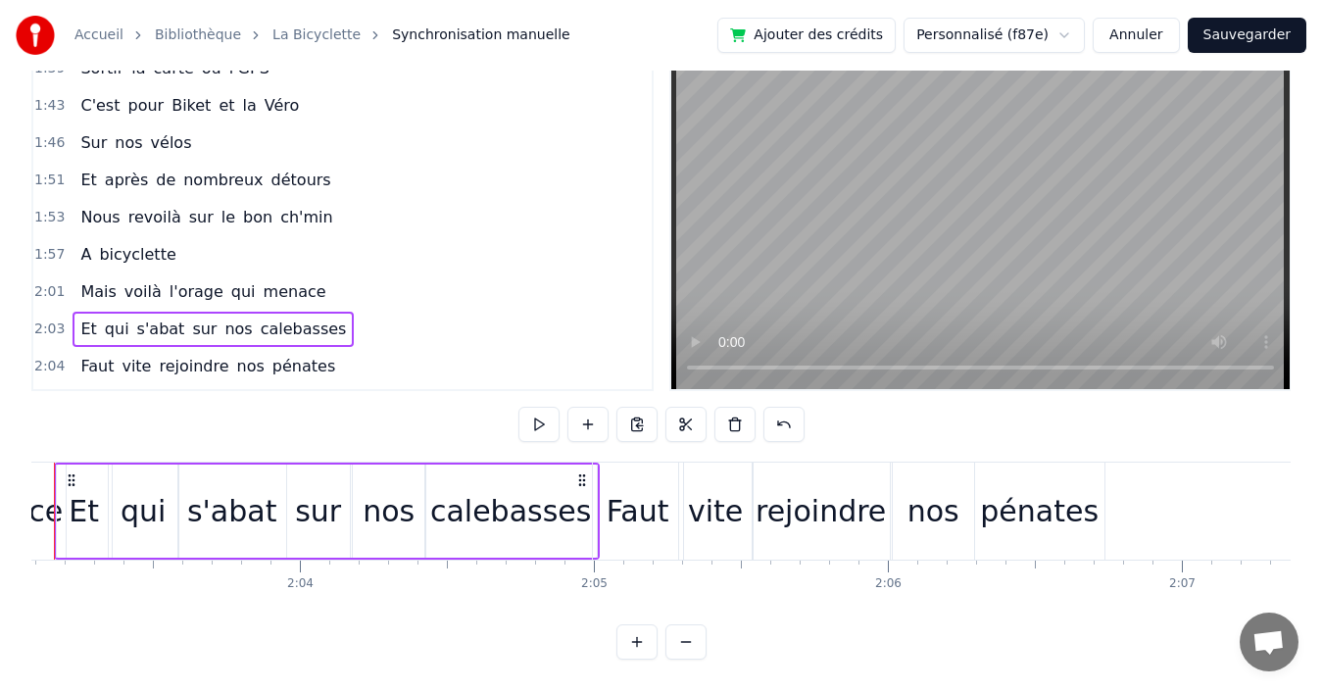
scroll to position [0, 36099]
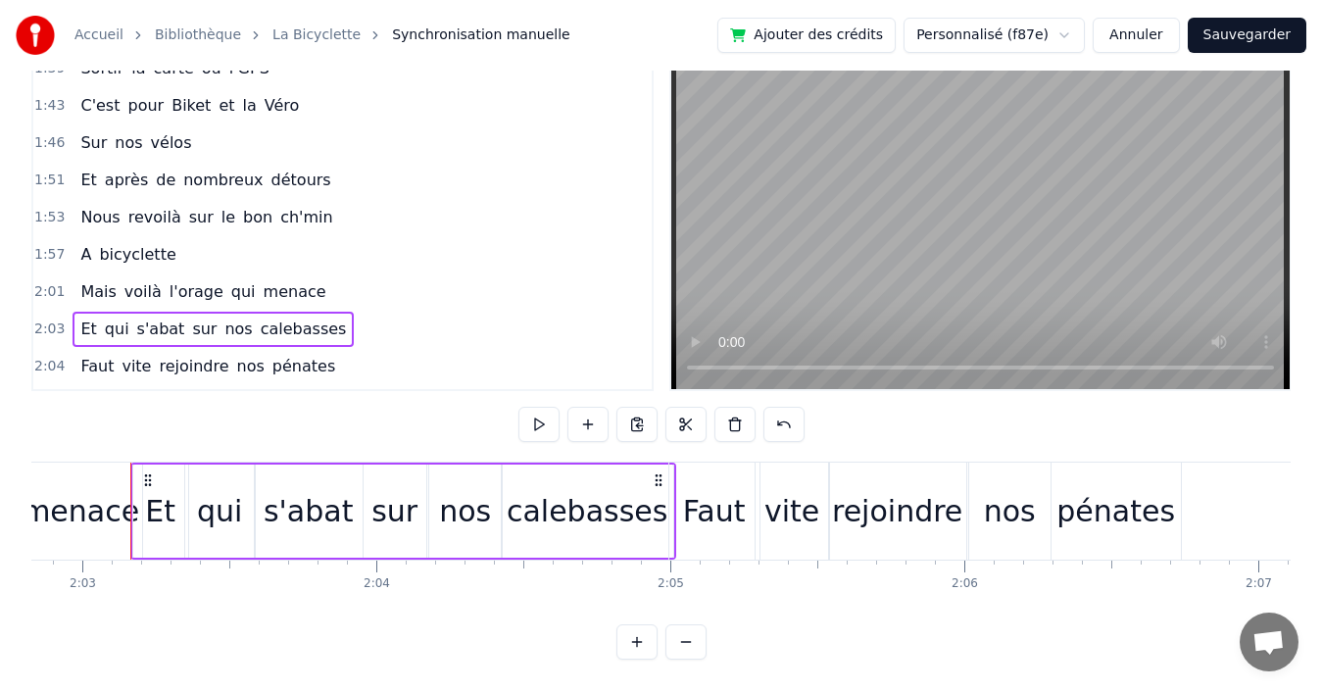
drag, startPoint x: 351, startPoint y: 357, endPoint x: 362, endPoint y: 362, distance: 13.1
click at [358, 360] on div "2:04 Faut vite rejoindre nos pénates" at bounding box center [342, 366] width 618 height 37
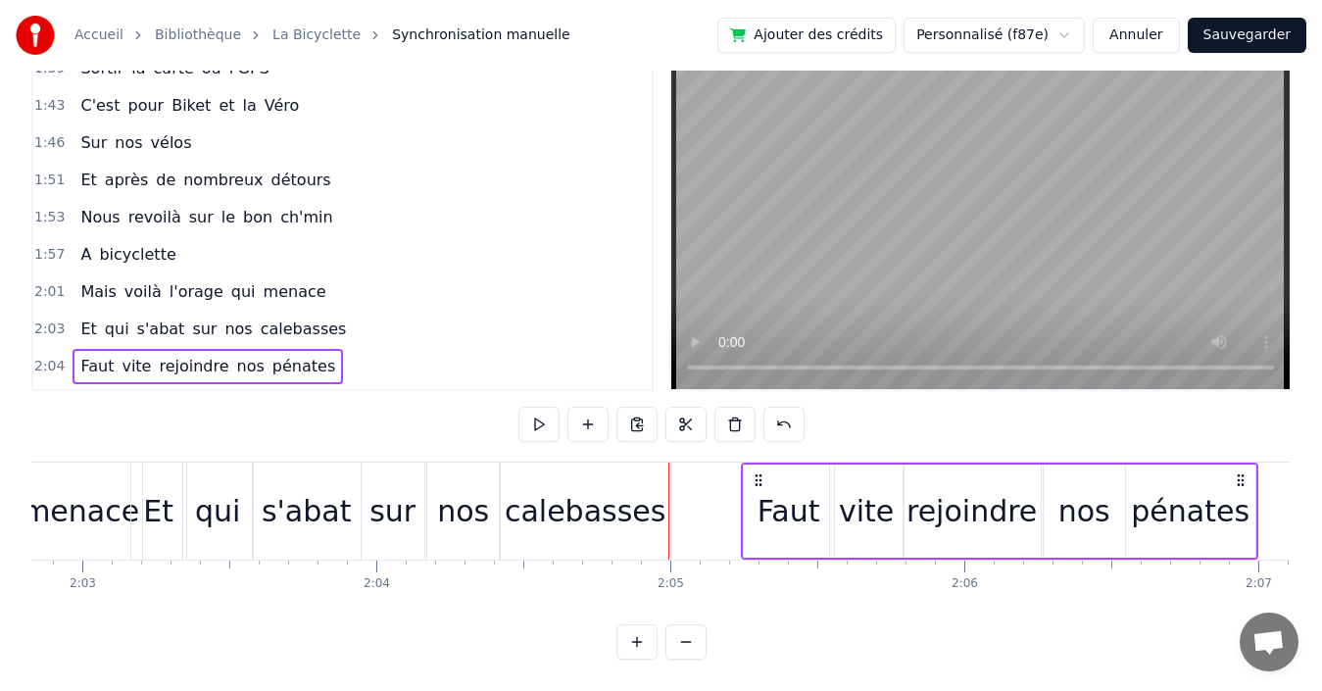
drag, startPoint x: 679, startPoint y: 461, endPoint x: 751, endPoint y: 453, distance: 73.0
click at [751, 462] on div "Faut vite rejoindre nos pénates" at bounding box center [999, 510] width 517 height 97
click at [369, 323] on div "2:03 Et qui s'abat sur nos calebasses" at bounding box center [342, 329] width 618 height 37
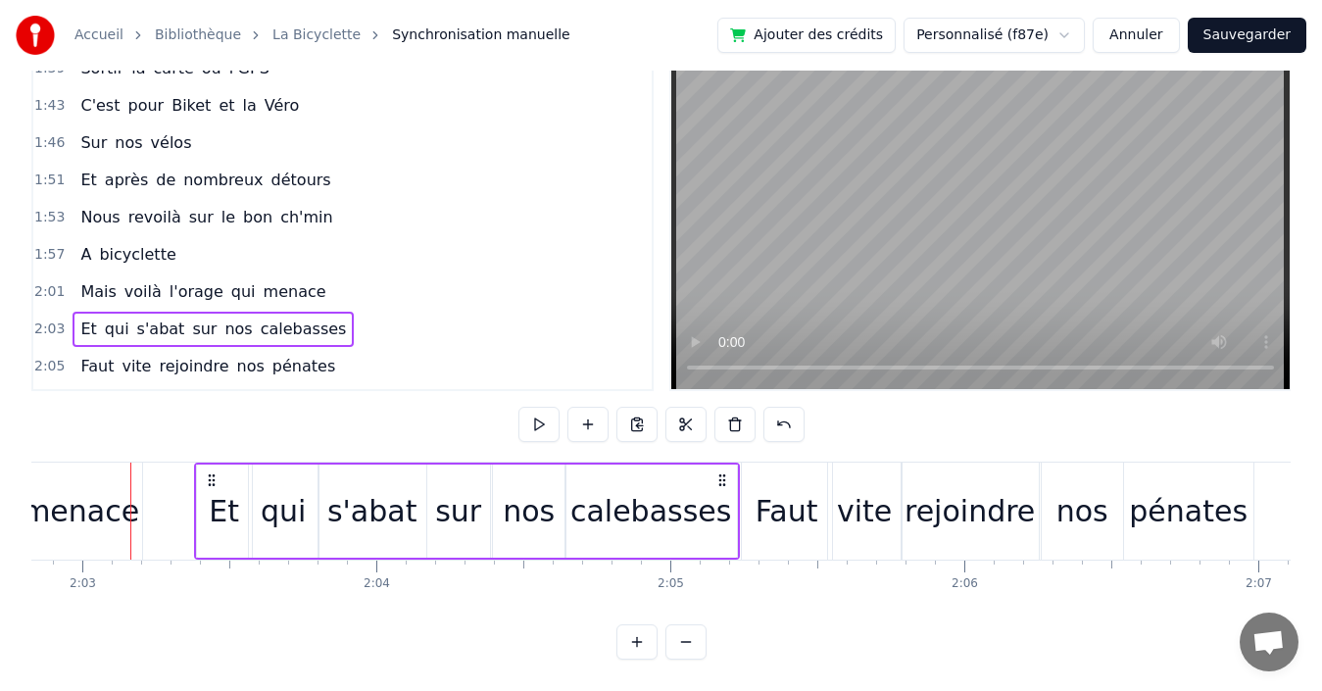
drag, startPoint x: 655, startPoint y: 463, endPoint x: 673, endPoint y: 444, distance: 26.4
click at [704, 462] on div "Et qui s'abat sur nos calebasses" at bounding box center [467, 510] width 546 height 97
drag, startPoint x: 710, startPoint y: 466, endPoint x: 723, endPoint y: 465, distance: 12.8
click at [723, 472] on icon at bounding box center [724, 480] width 16 height 16
click at [322, 273] on div "2:01 Mais voilà l'orage qui menace" at bounding box center [342, 291] width 618 height 37
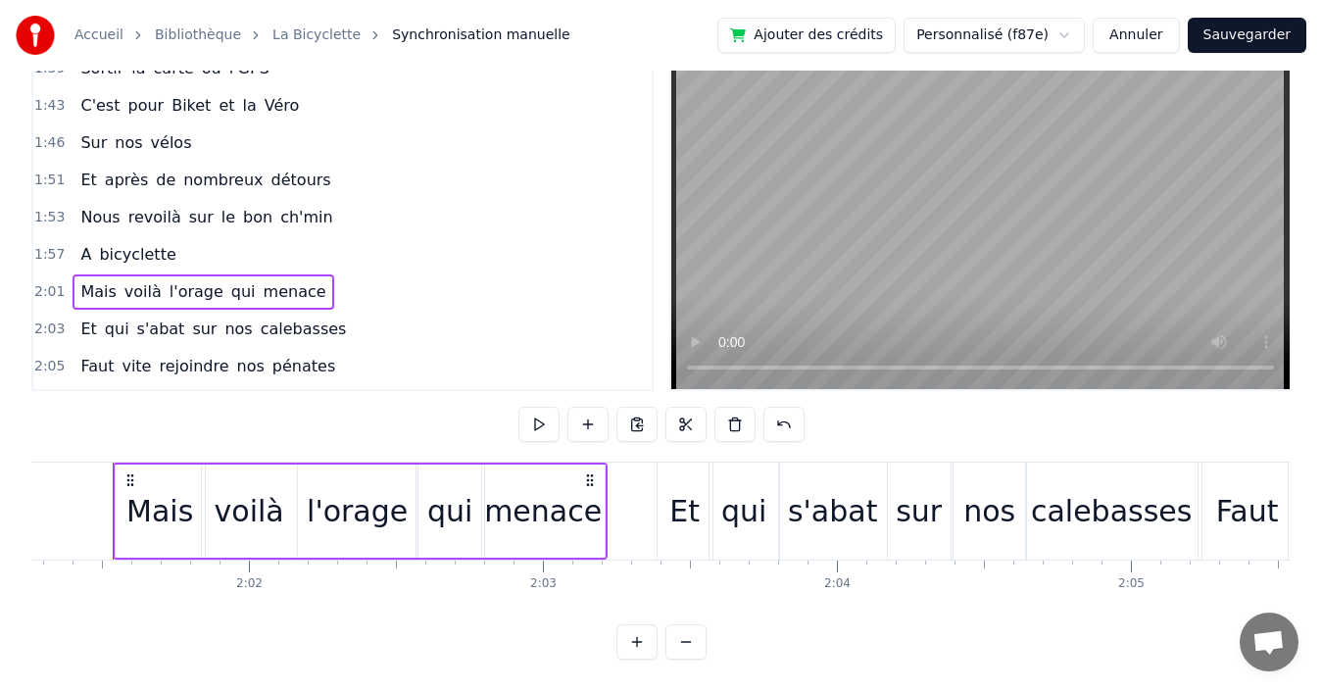
scroll to position [0, 35621]
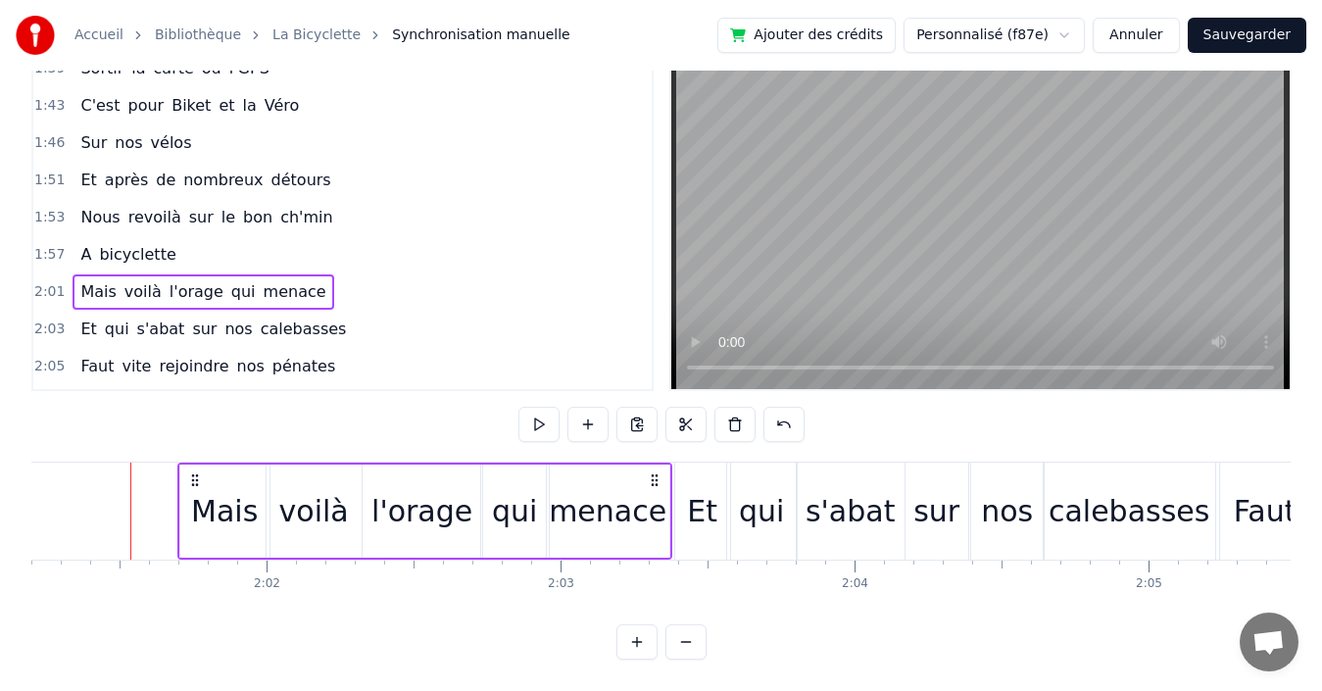
drag, startPoint x: 609, startPoint y: 466, endPoint x: 656, endPoint y: 473, distance: 47.5
click at [656, 473] on icon at bounding box center [655, 480] width 16 height 16
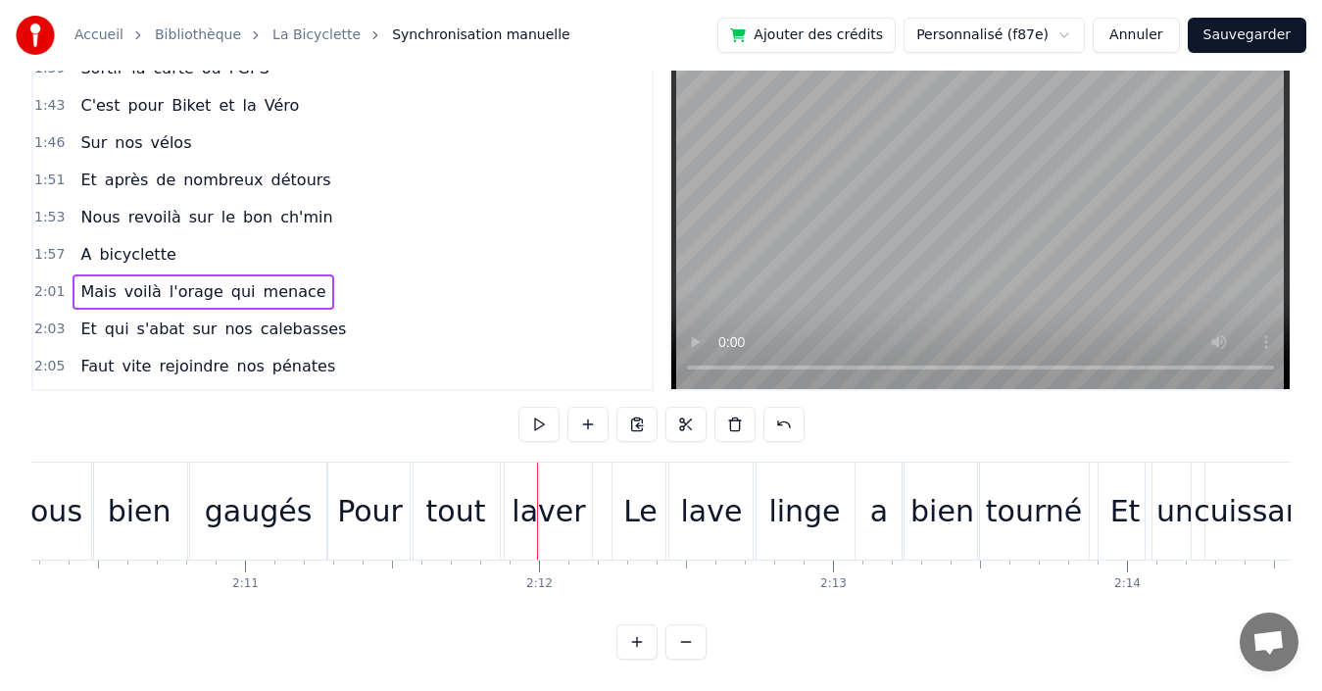
scroll to position [0, 38603]
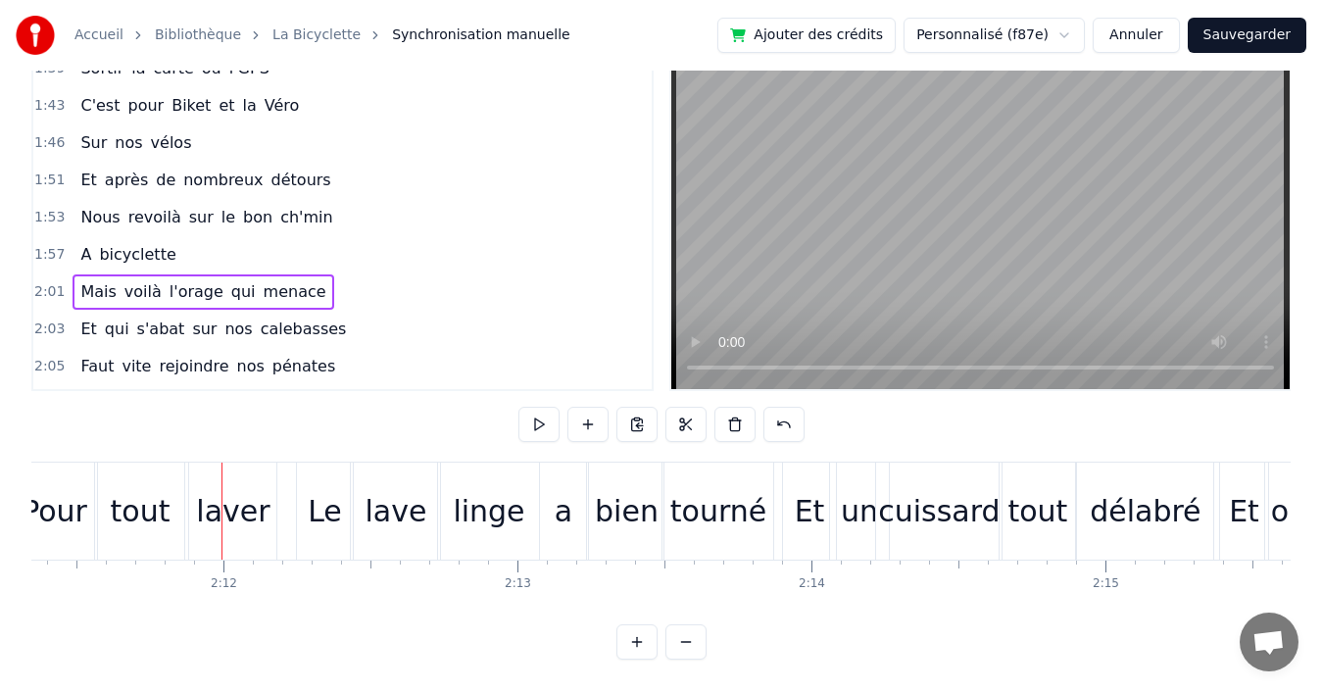
click at [297, 249] on div "1:57 A bicyclette" at bounding box center [342, 254] width 618 height 37
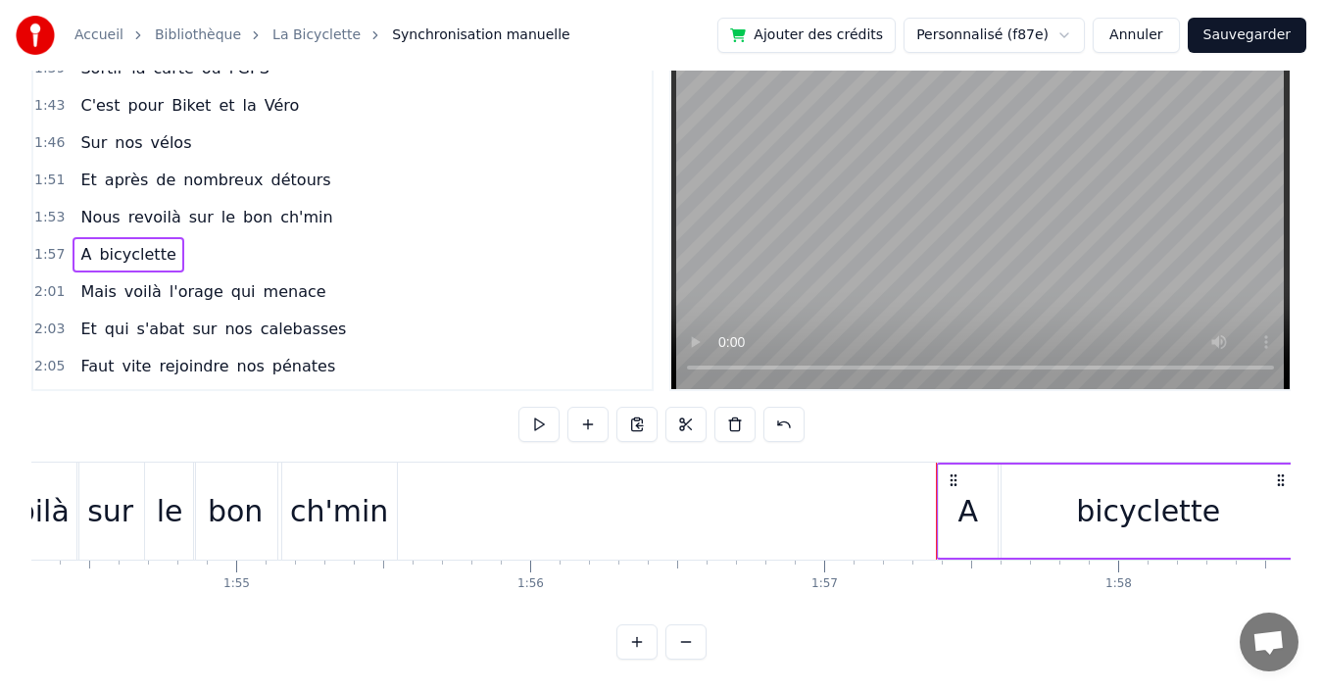
scroll to position [0, 33595]
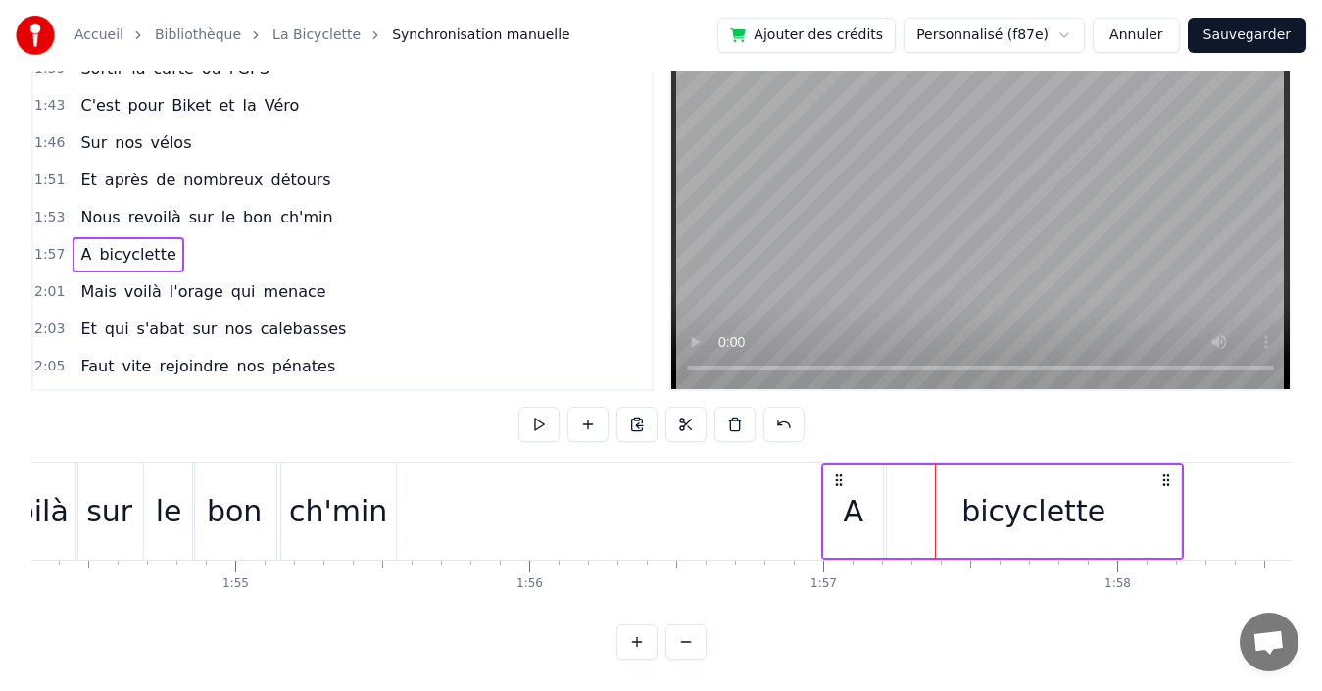
drag, startPoint x: 949, startPoint y: 463, endPoint x: 836, endPoint y: 479, distance: 114.7
click at [836, 479] on div "A bicyclette" at bounding box center [1002, 510] width 362 height 97
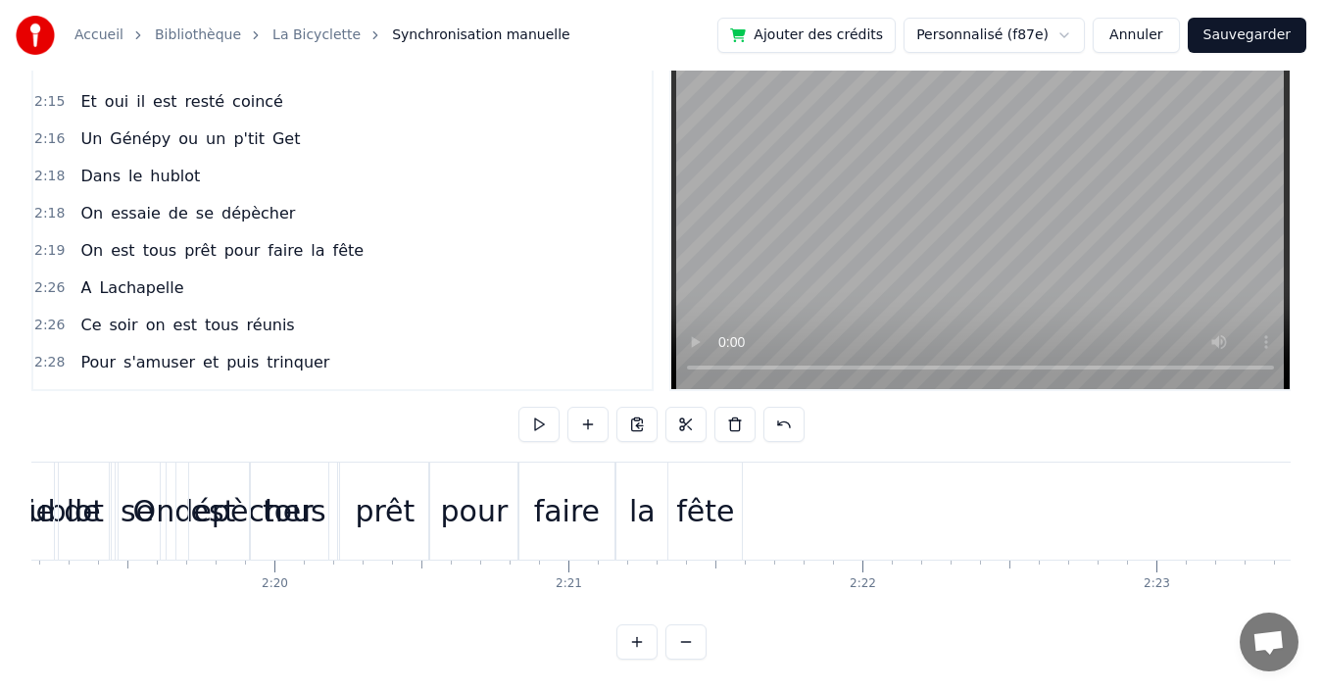
scroll to position [1418, 0]
click at [391, 244] on div "2:19 On est tous prêt pour faire la fête" at bounding box center [342, 248] width 618 height 37
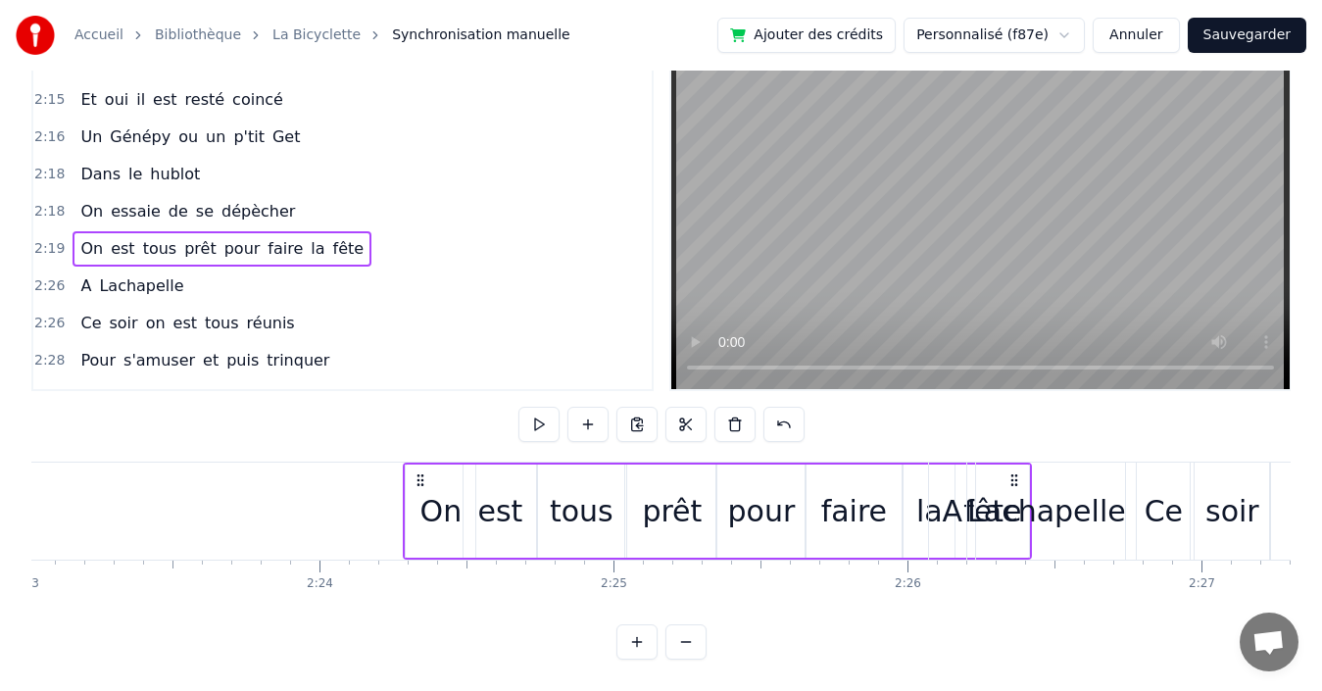
scroll to position [0, 42037]
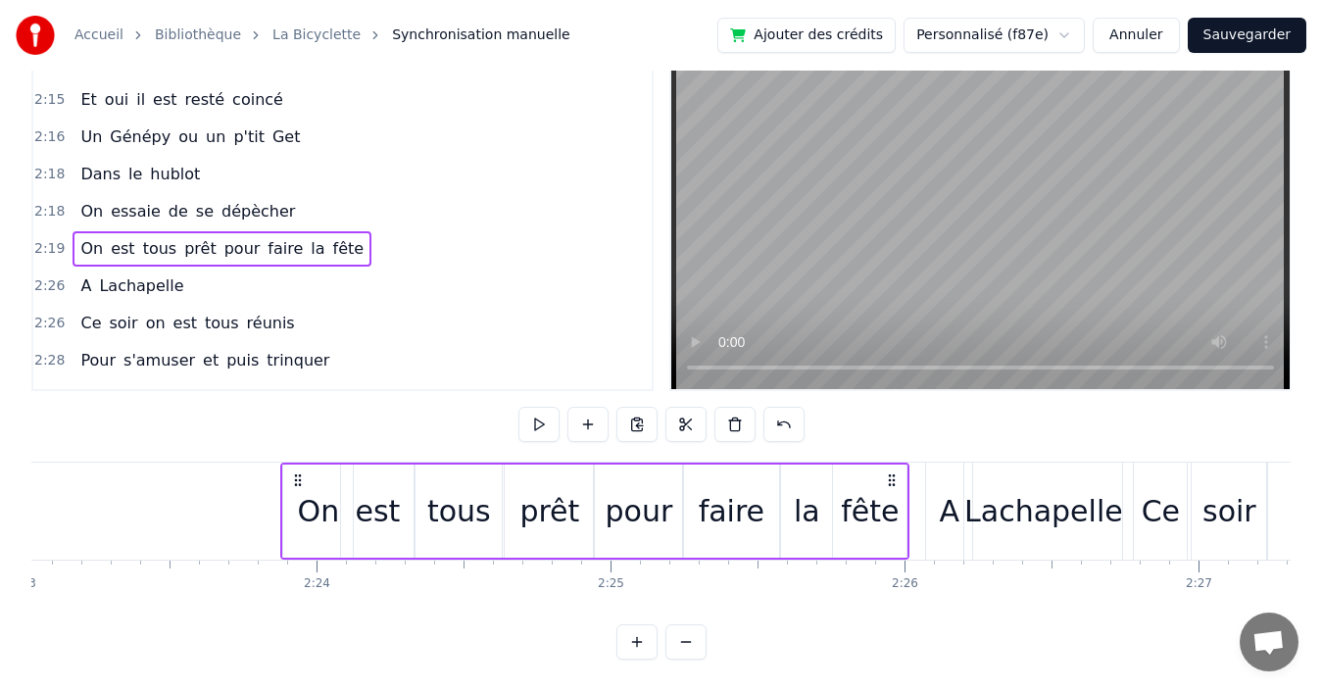
drag, startPoint x: 739, startPoint y: 467, endPoint x: 890, endPoint y: 447, distance: 152.3
click at [890, 447] on div "0:19 Quand nous partons tous les printemps 0:21 Quand nous partons dans toute l…" at bounding box center [660, 352] width 1259 height 614
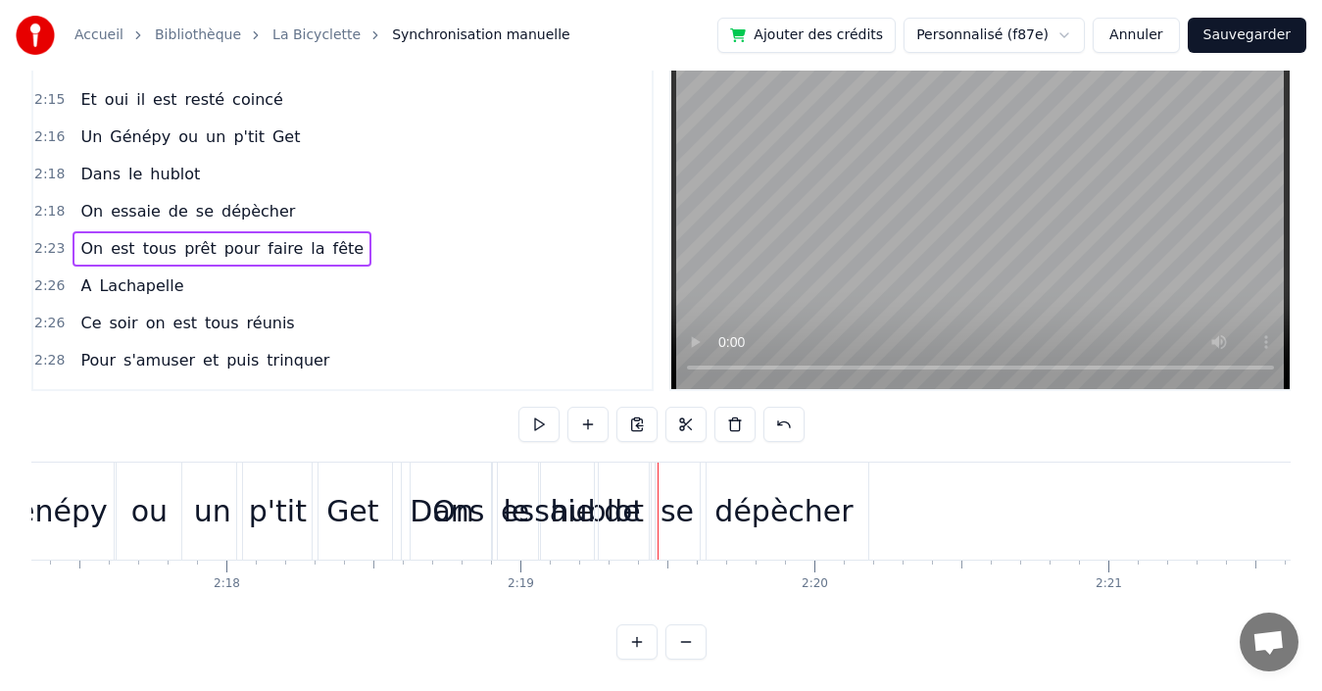
scroll to position [0, 40238]
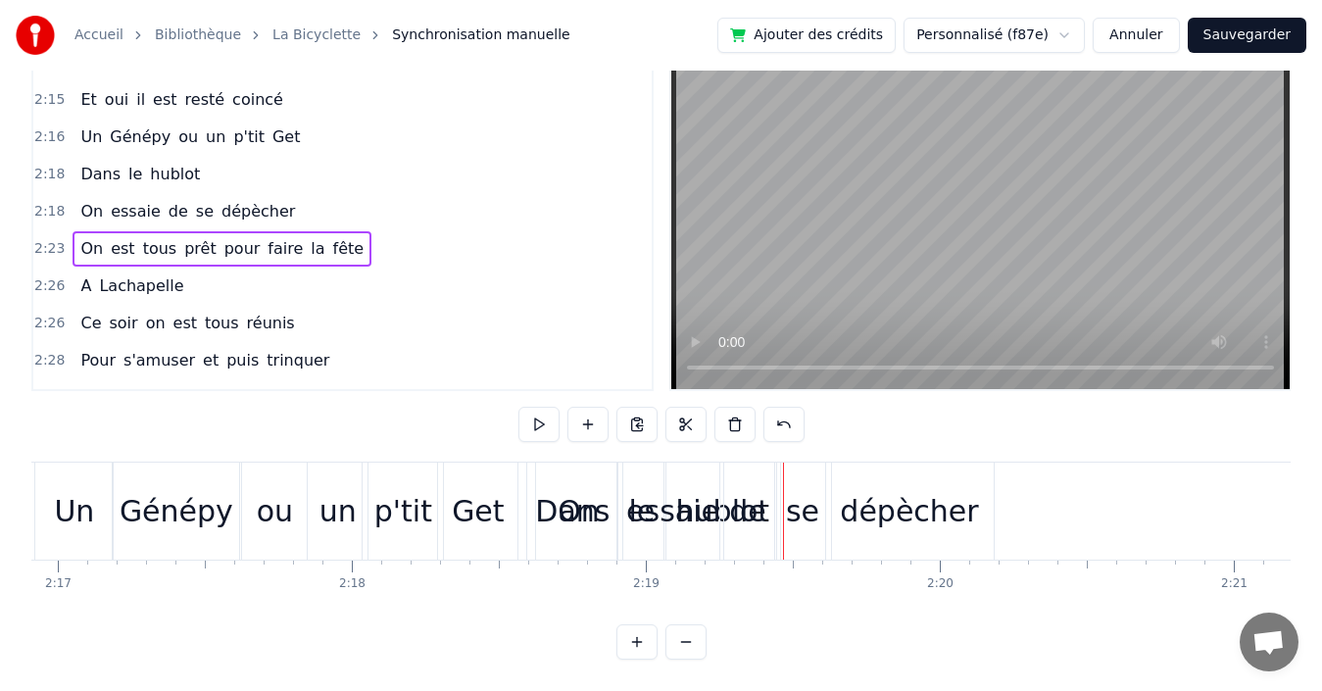
click at [327, 201] on div "2:18 On essaie de se dépècher" at bounding box center [342, 211] width 618 height 37
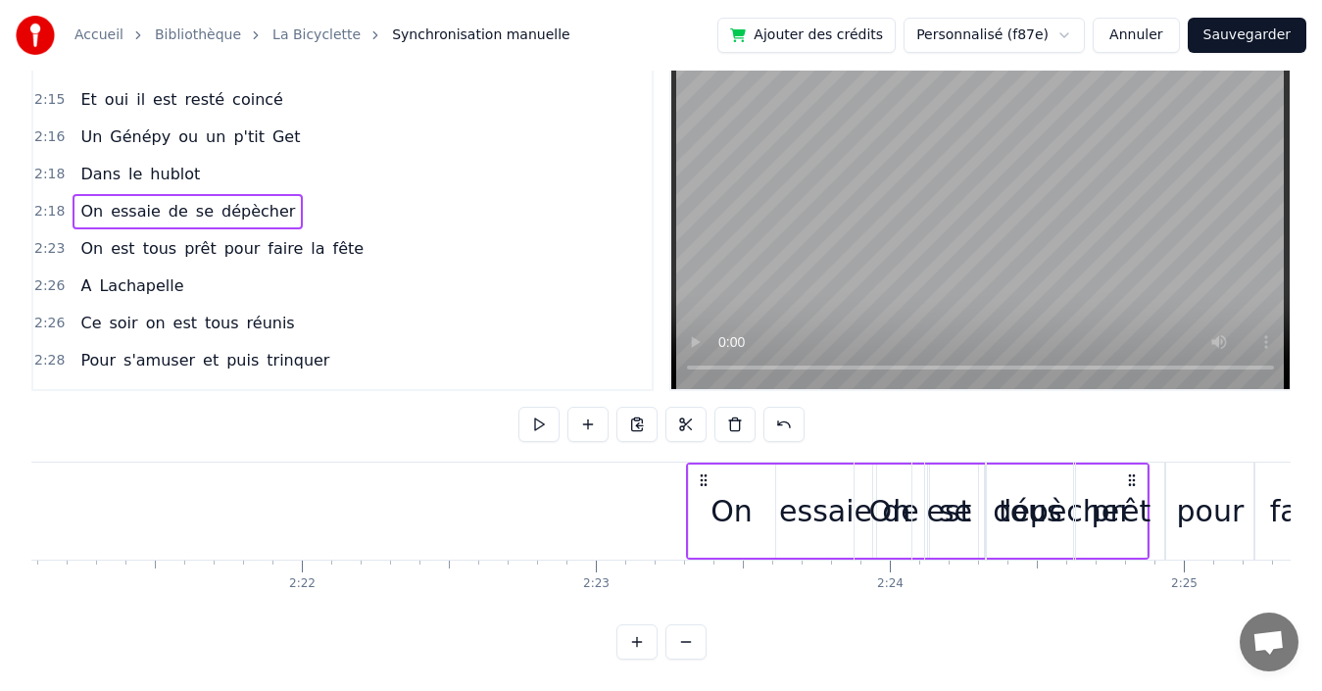
scroll to position [0, 41481]
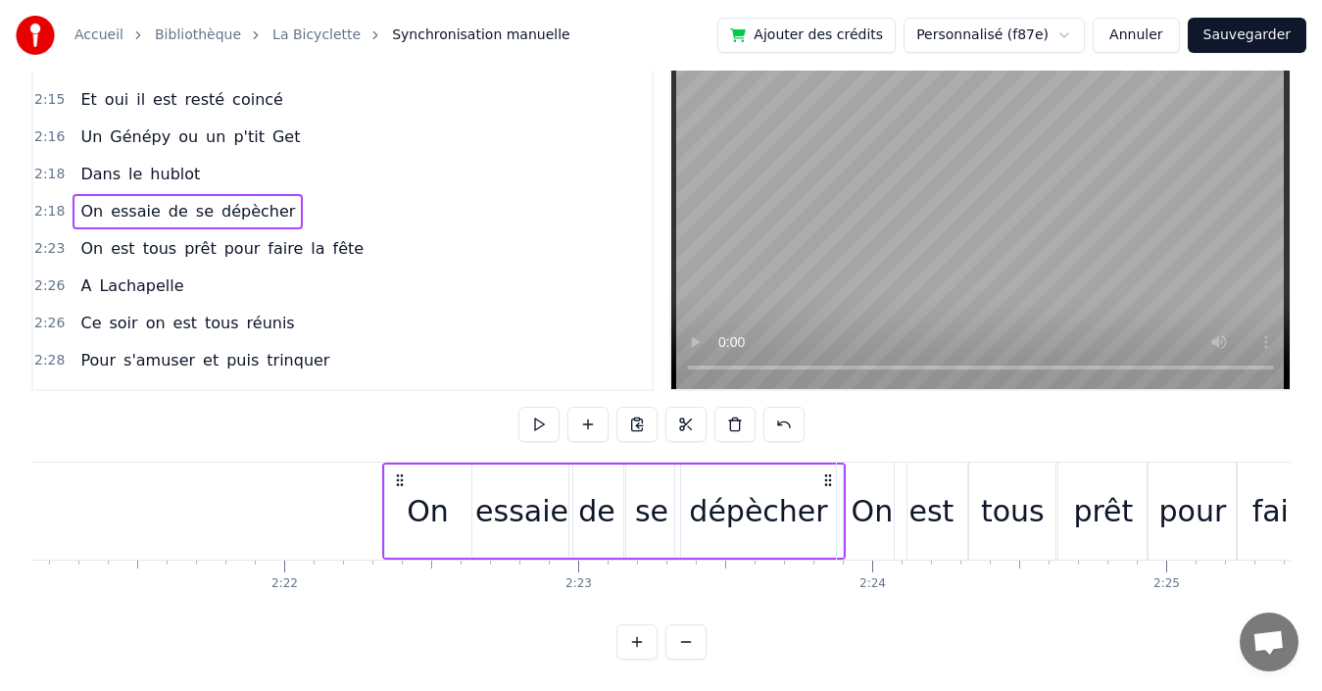
drag, startPoint x: 973, startPoint y: 463, endPoint x: 643, endPoint y: 424, distance: 332.5
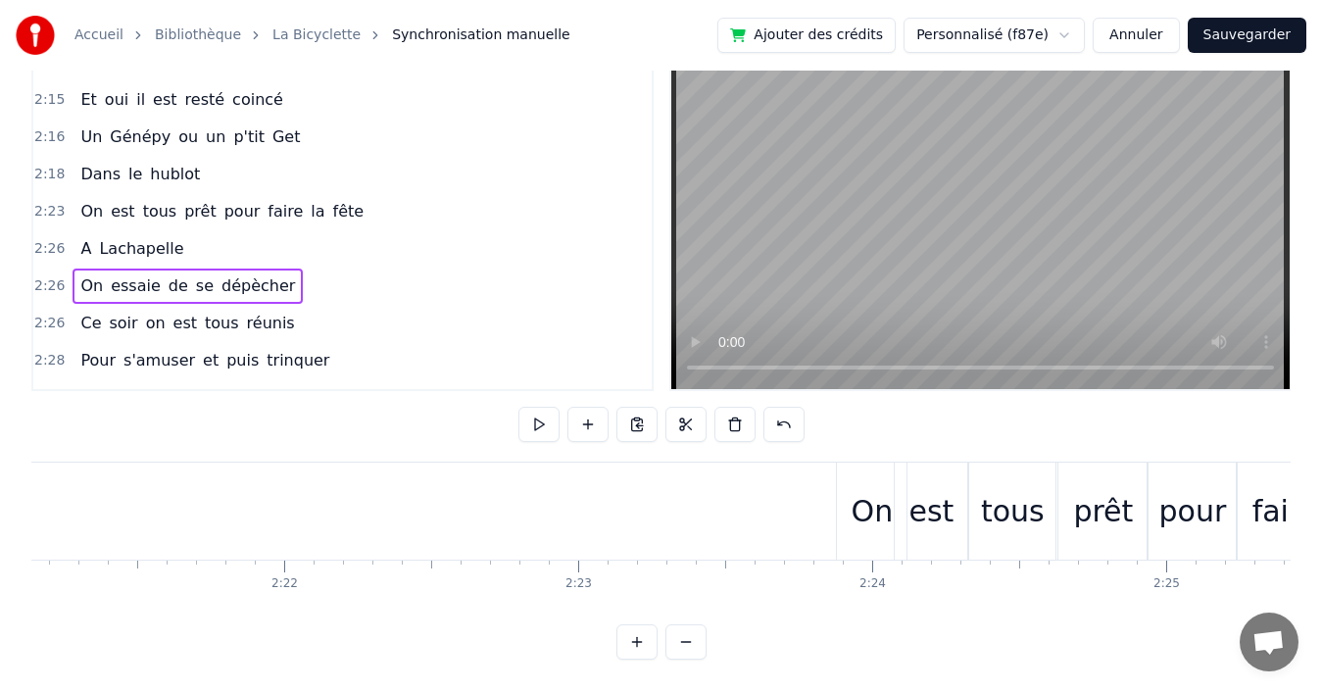
click at [357, 274] on div "2:26 On essaie de se dépècher" at bounding box center [342, 285] width 618 height 37
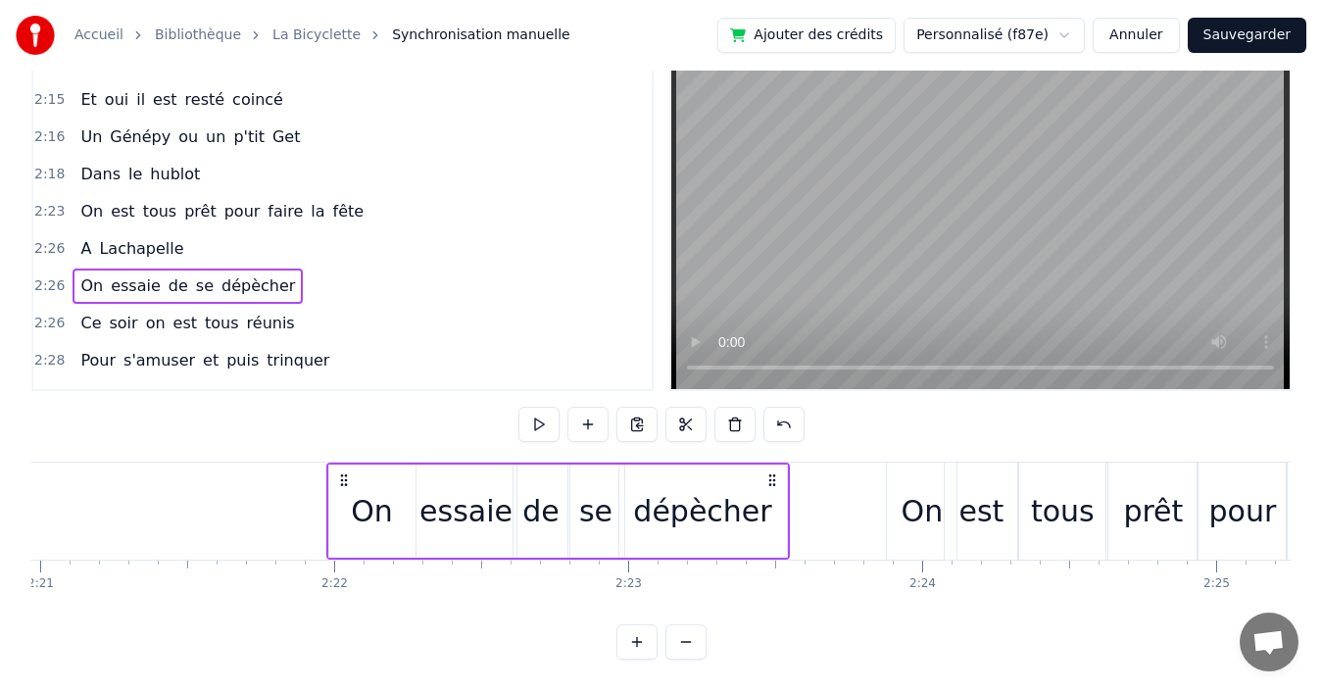
scroll to position [73, 0]
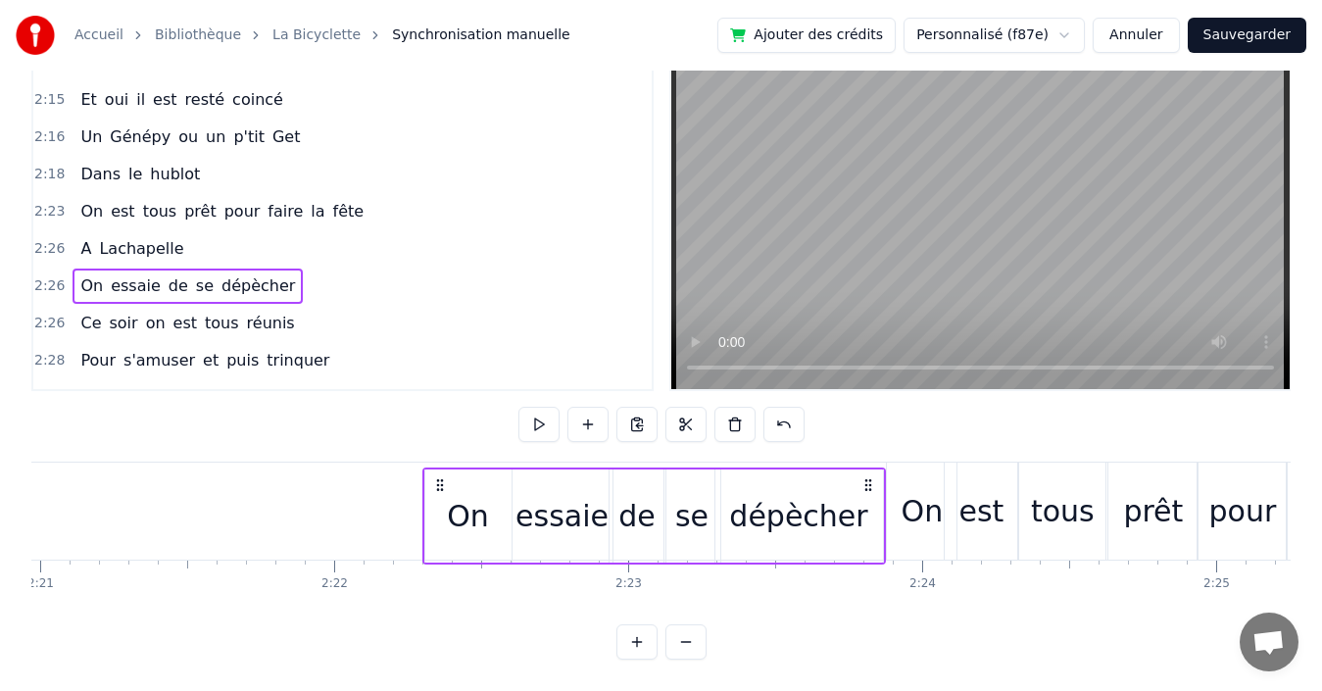
drag, startPoint x: 146, startPoint y: 468, endPoint x: 437, endPoint y: 558, distance: 304.6
click at [438, 560] on div "Quand nous partons tous les printemps Quand nous partons dans toute la [GEOGRAP…" at bounding box center [660, 534] width 1259 height 147
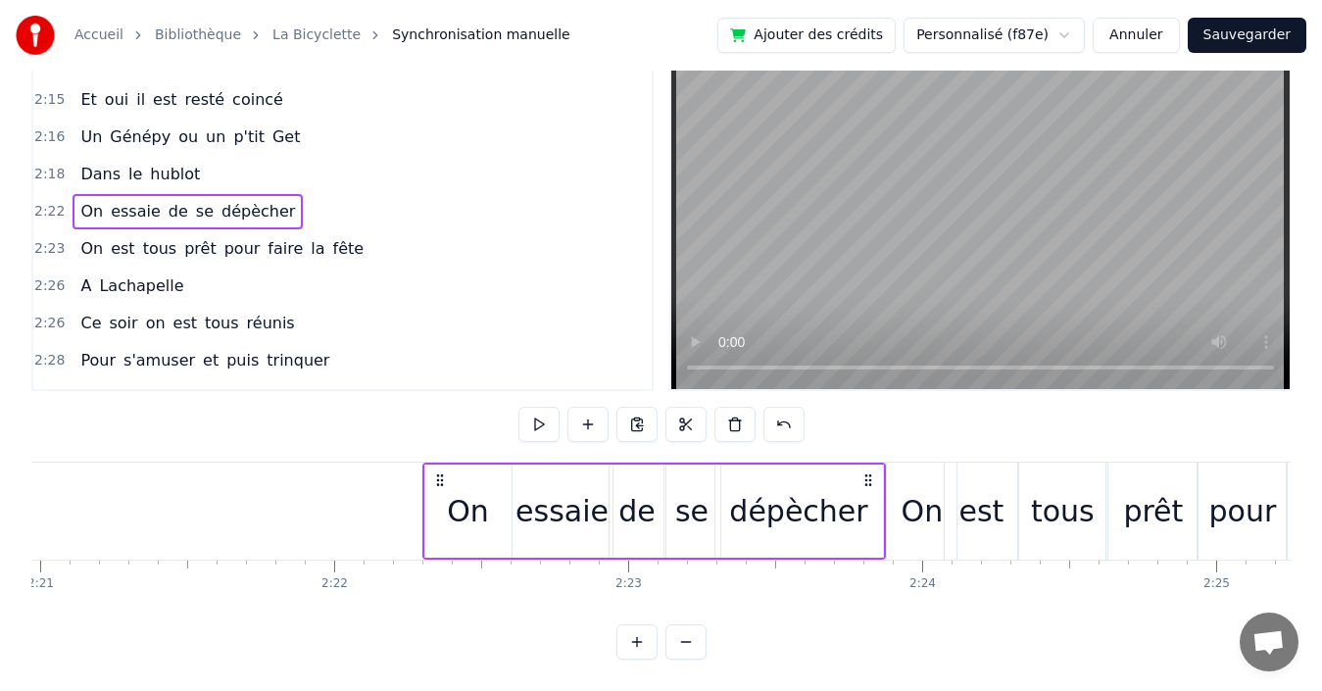
click at [253, 160] on div "2:18 Dans le hublot" at bounding box center [342, 174] width 618 height 37
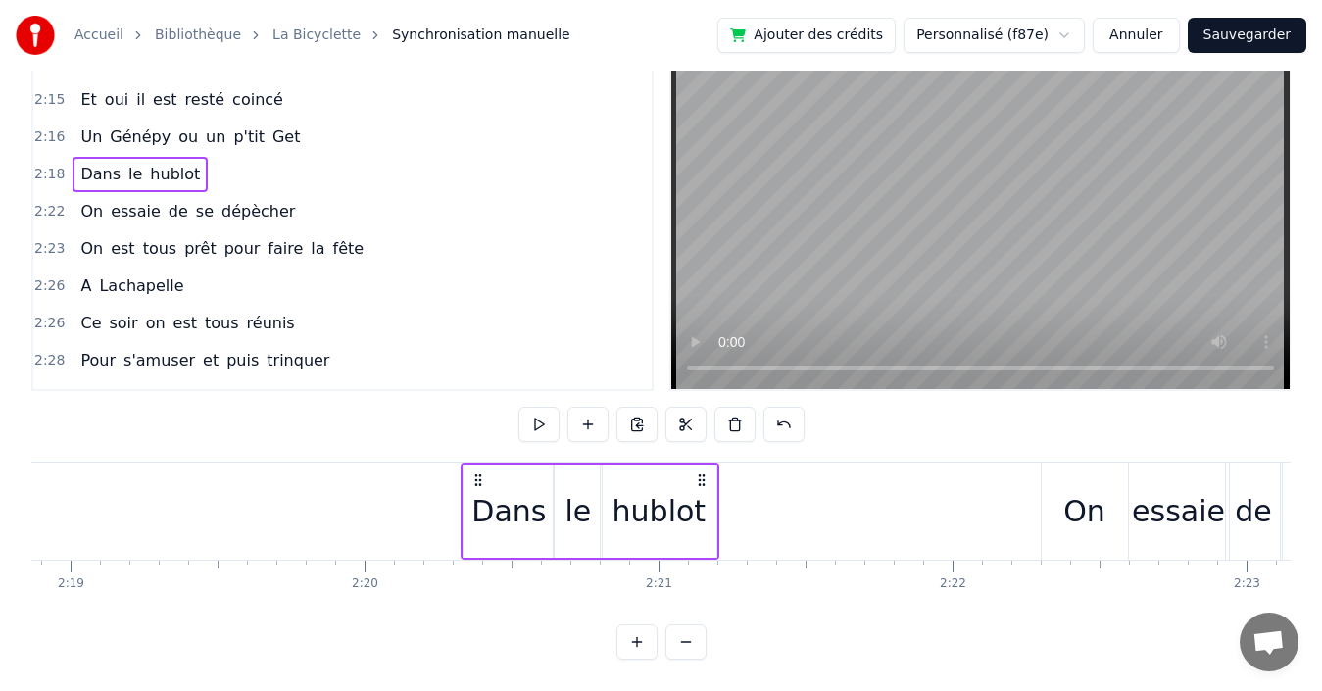
scroll to position [0, 40823]
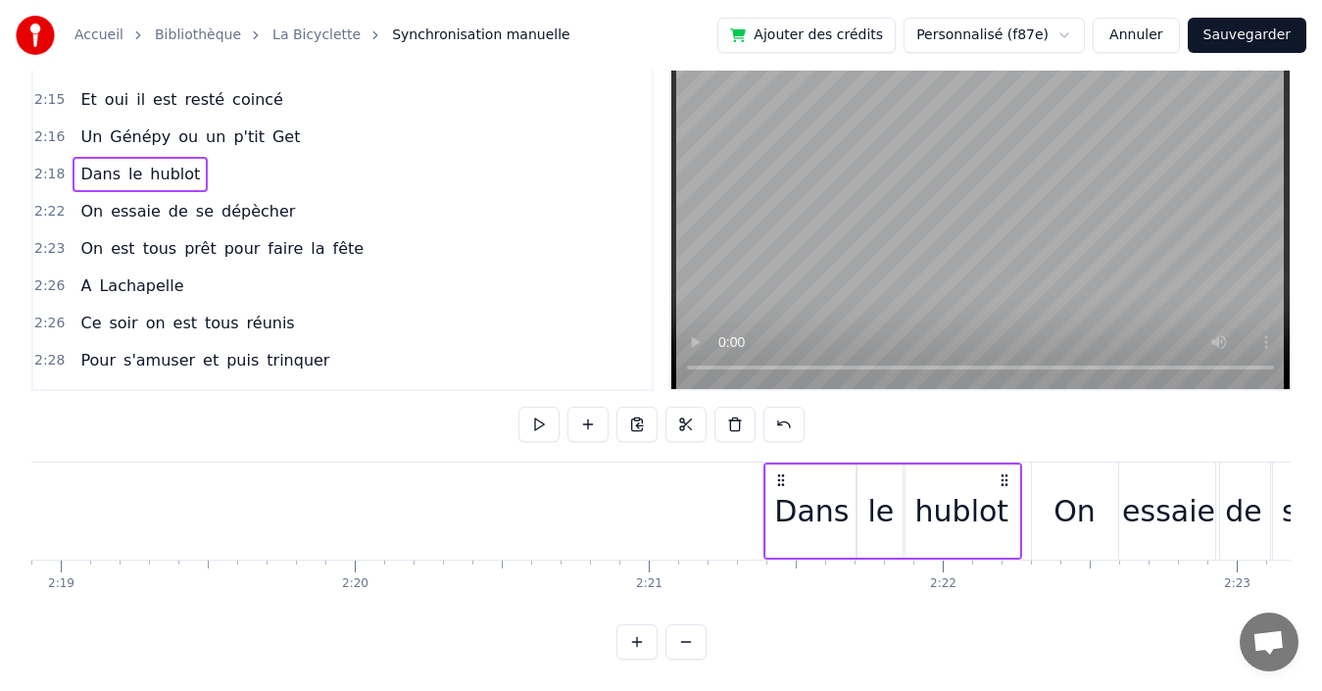
drag, startPoint x: 363, startPoint y: 459, endPoint x: 997, endPoint y: 593, distance: 647.7
click at [997, 593] on div "Quand nous partons tous les printemps Quand nous partons dans toute la [GEOGRAP…" at bounding box center [660, 534] width 1259 height 147
click at [341, 125] on div "2:16 Un Génépy ou un p'tit Get" at bounding box center [342, 137] width 618 height 37
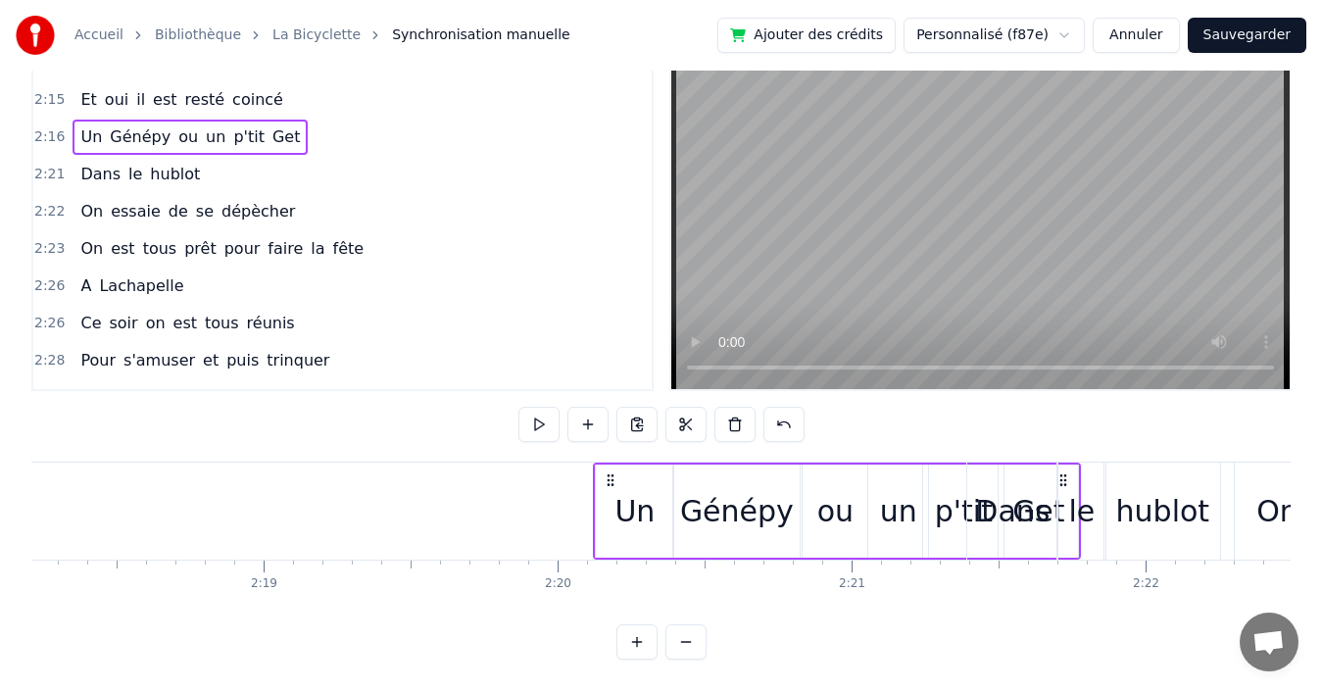
scroll to position [0, 40637]
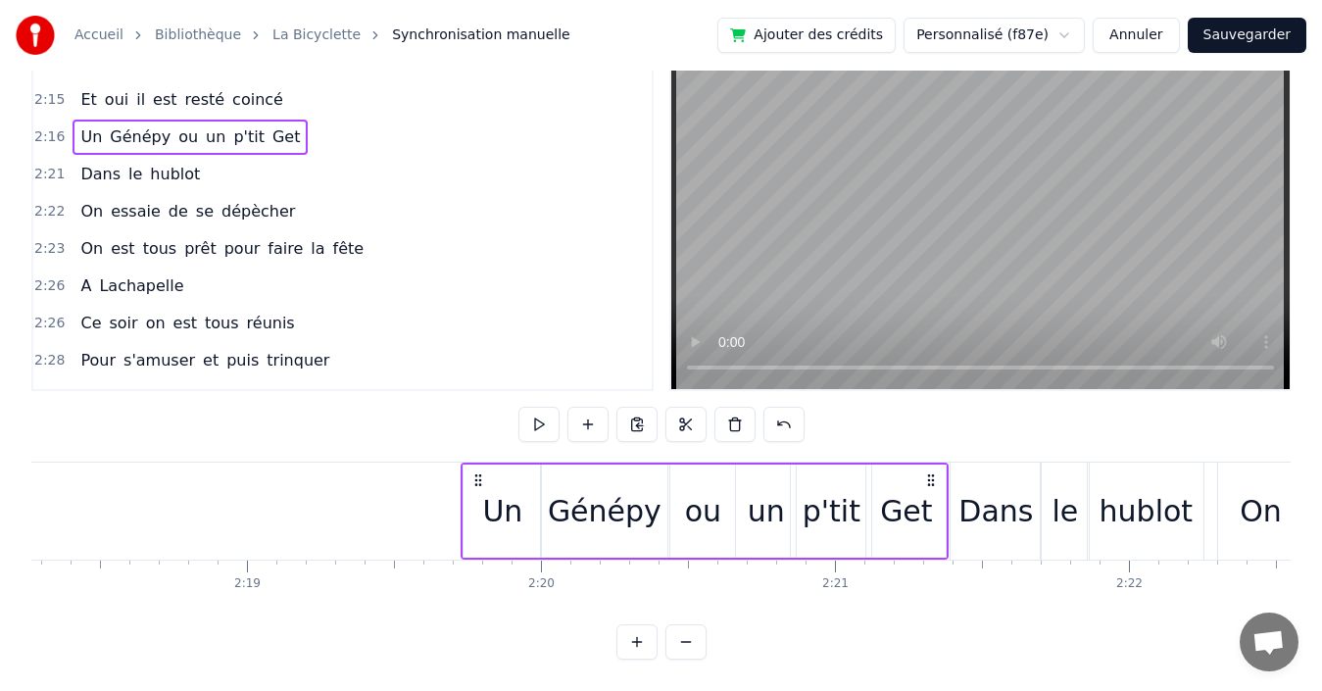
drag, startPoint x: 602, startPoint y: 457, endPoint x: 933, endPoint y: 473, distance: 331.5
click at [933, 473] on div "Un Génépy ou un p'tit Get" at bounding box center [704, 510] width 488 height 97
click at [282, 83] on div "2:15 Et oui il est resté coincé" at bounding box center [342, 99] width 618 height 37
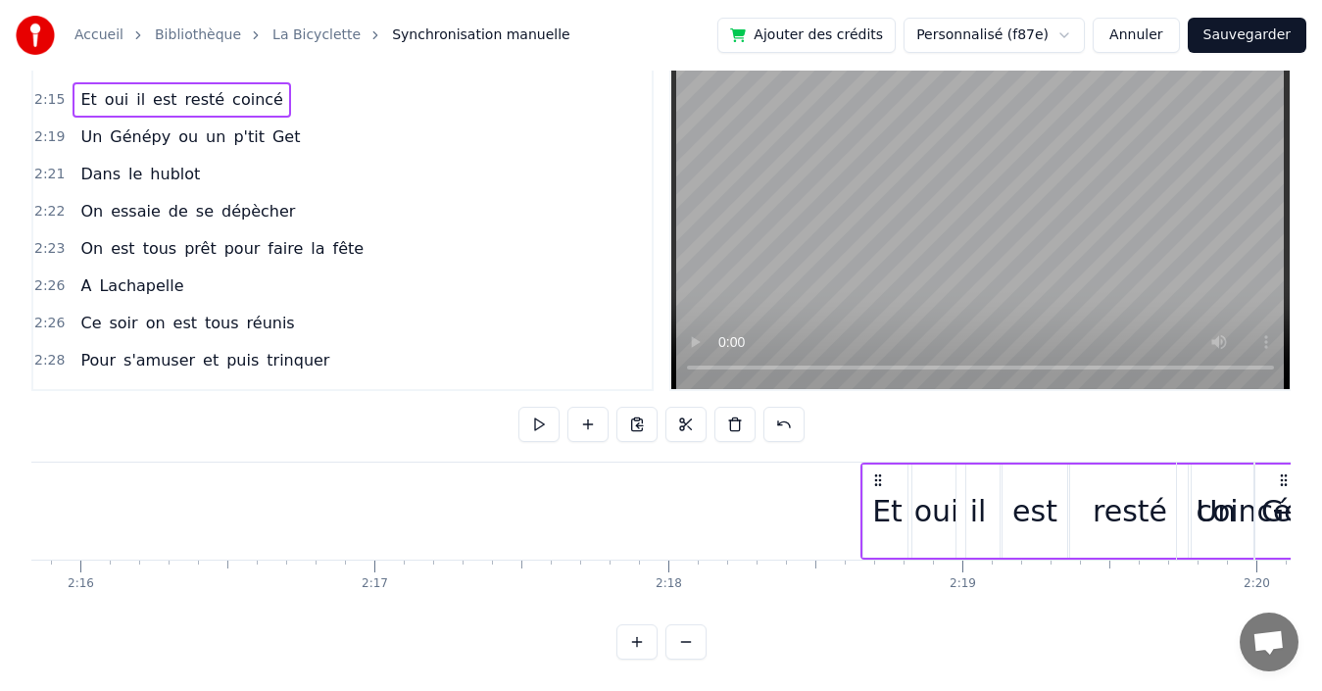
scroll to position [0, 40073]
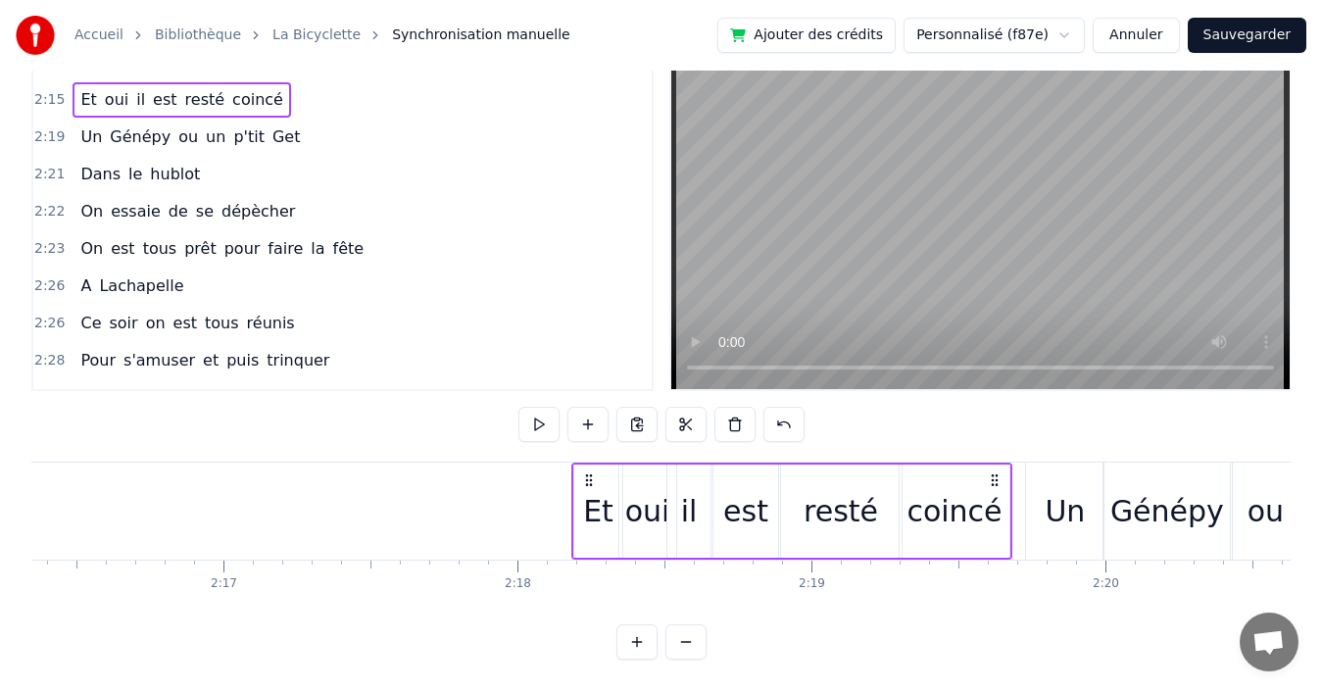
drag, startPoint x: 549, startPoint y: 461, endPoint x: 978, endPoint y: 511, distance: 432.0
click at [990, 525] on div "Et oui il est resté coincé" at bounding box center [791, 510] width 441 height 97
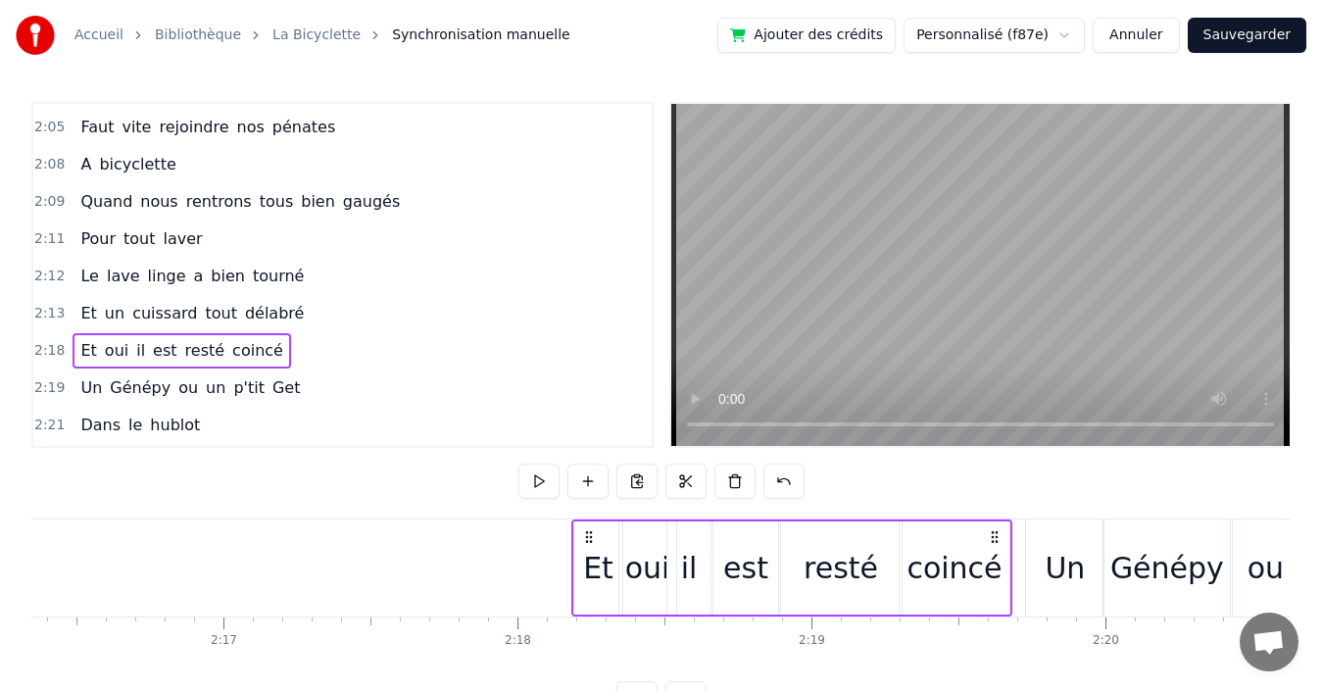
scroll to position [1222, 0]
click at [295, 313] on div "2:13 Et un cuissard tout délabré" at bounding box center [342, 315] width 618 height 37
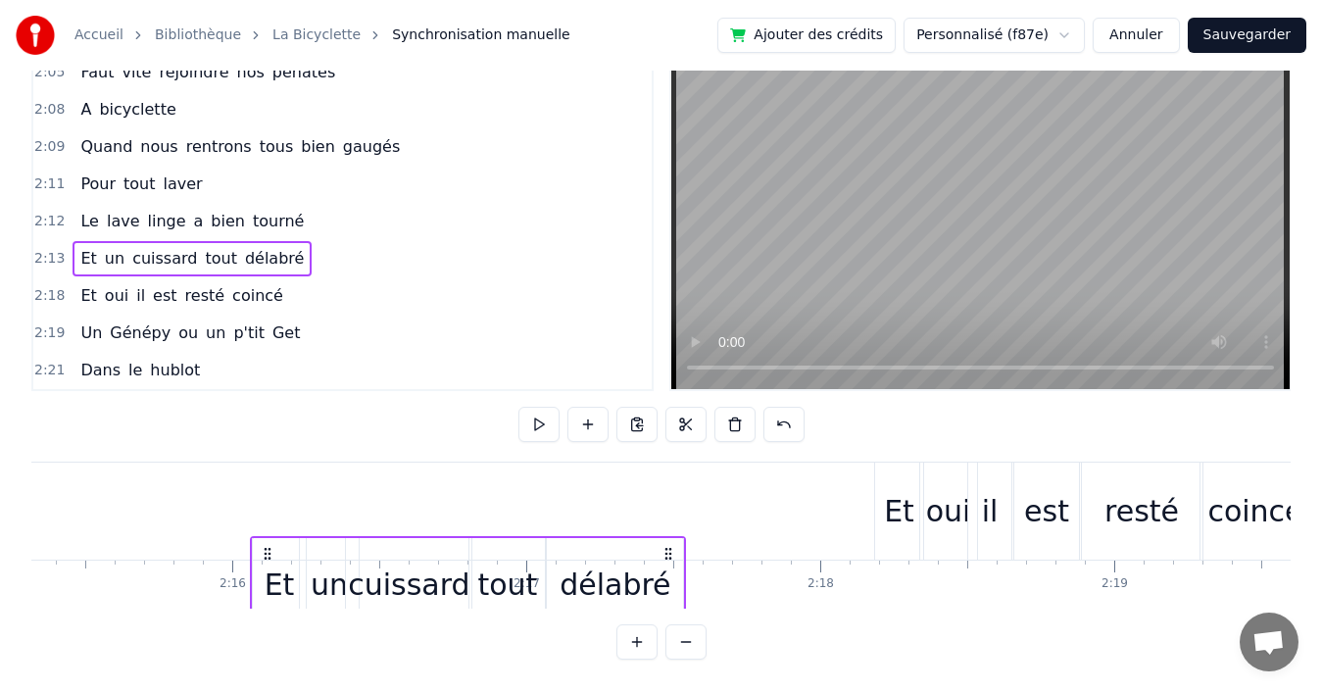
scroll to position [0, 39776]
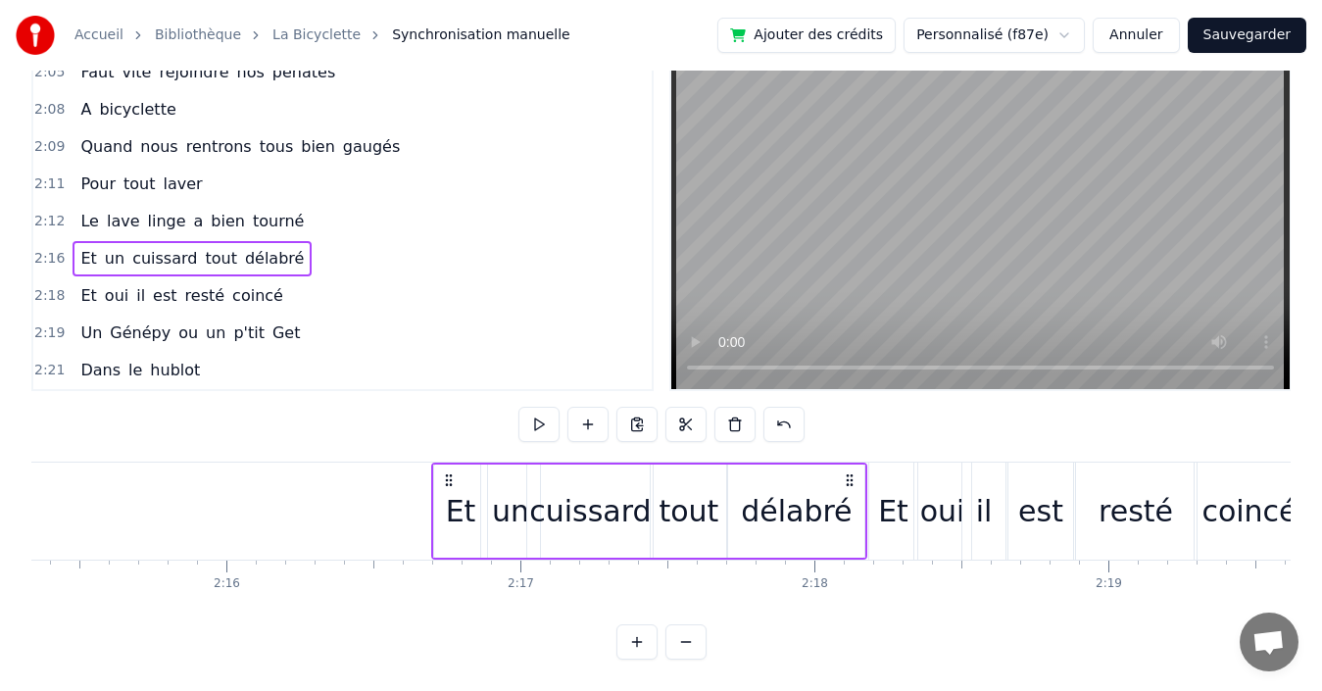
click at [321, 203] on div "2:12 Le lave linge a bien tourné" at bounding box center [342, 221] width 618 height 37
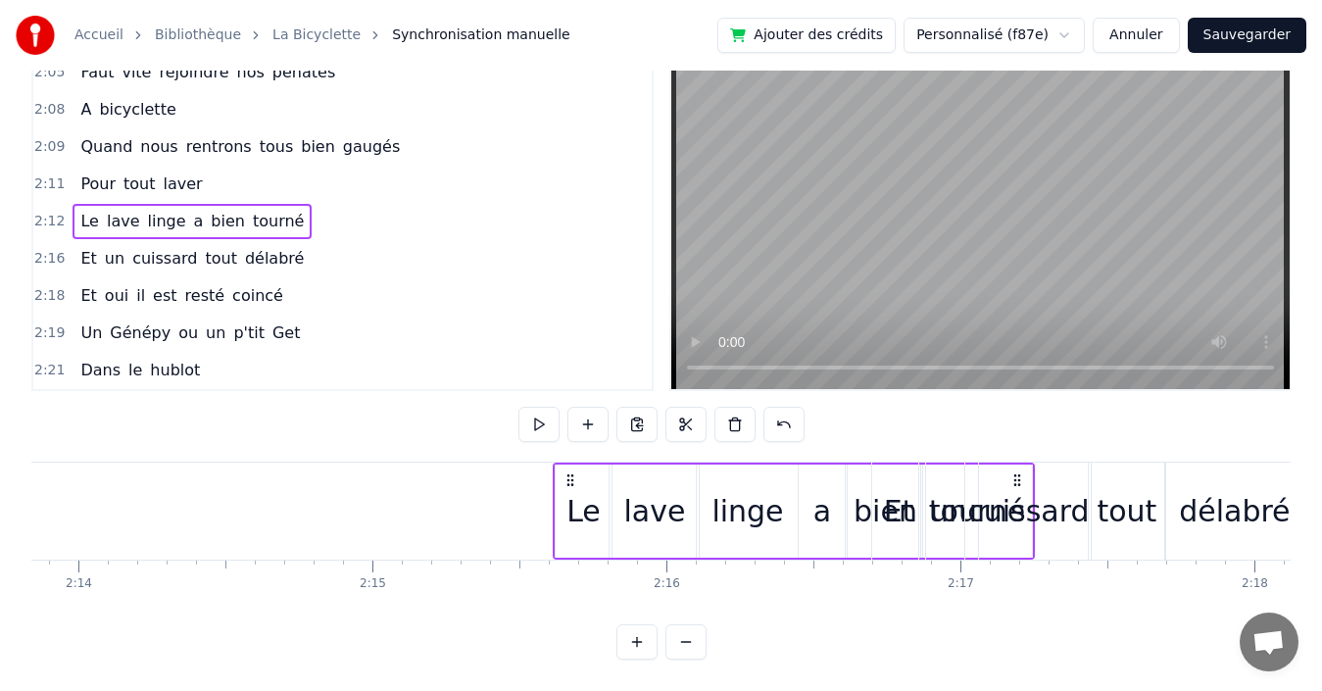
scroll to position [0, 39347]
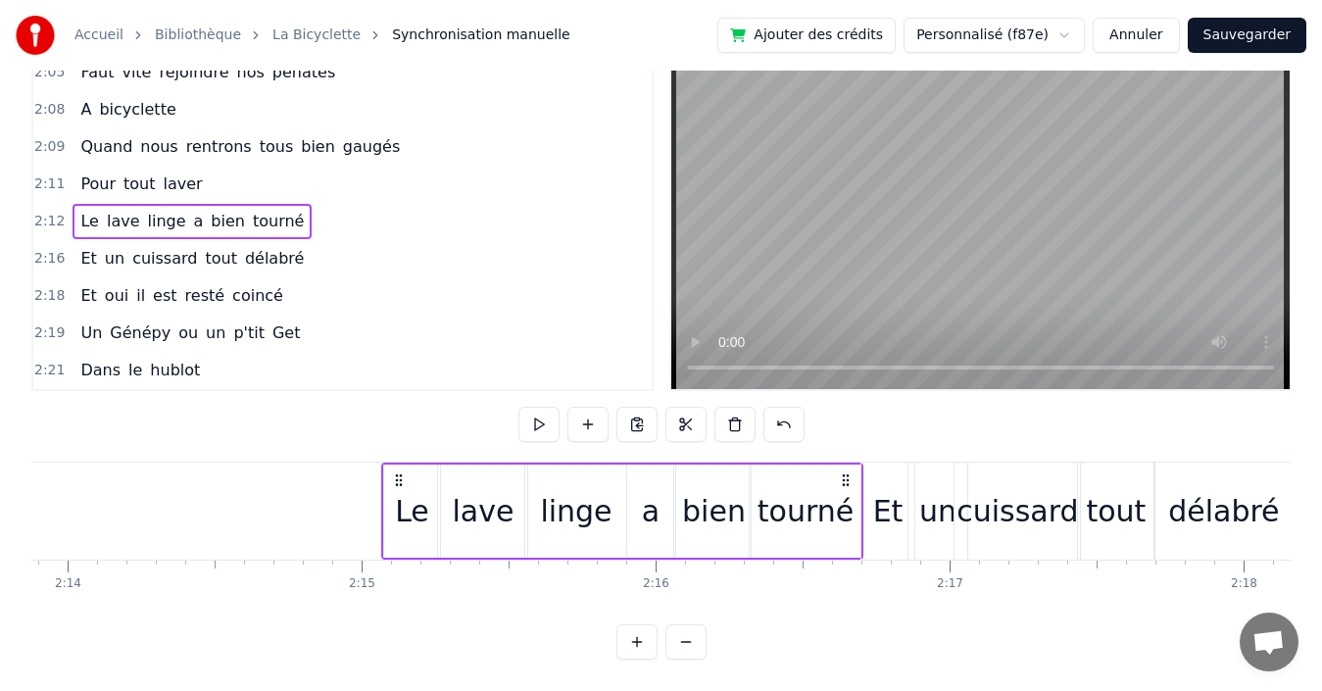
drag, startPoint x: 596, startPoint y: 462, endPoint x: 846, endPoint y: 494, distance: 252.7
click at [846, 494] on div "Le lave linge a bien tourné" at bounding box center [622, 510] width 483 height 97
click at [295, 166] on div "2:11 Pour tout laver" at bounding box center [342, 184] width 618 height 37
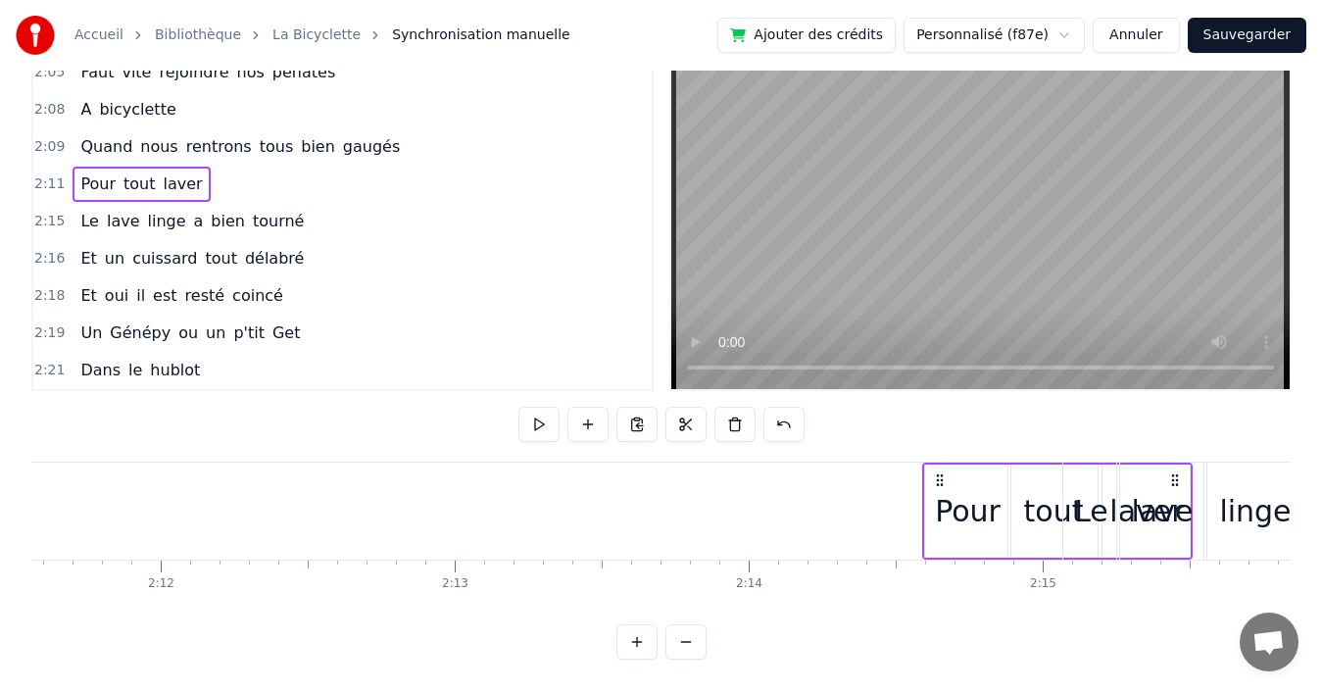
scroll to position [0, 38710]
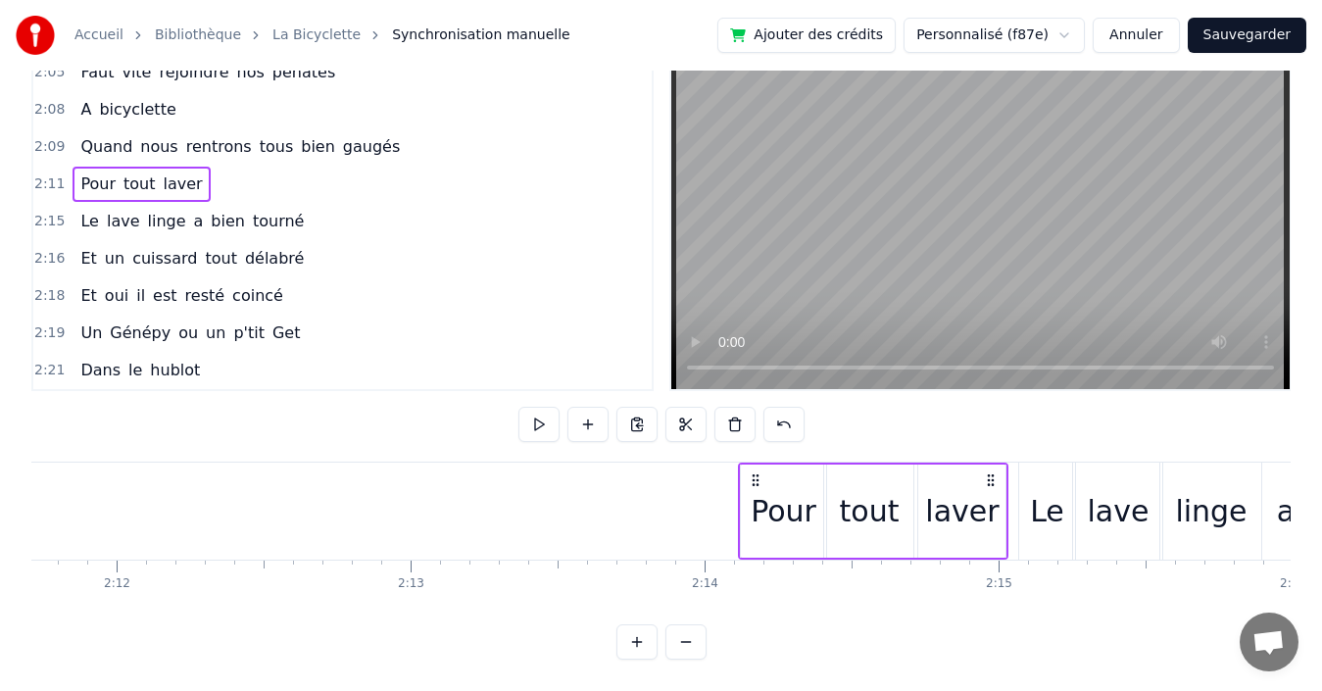
drag, startPoint x: 382, startPoint y: 456, endPoint x: 971, endPoint y: 462, distance: 588.8
click at [988, 476] on div "Pour tout laver" at bounding box center [873, 510] width 271 height 97
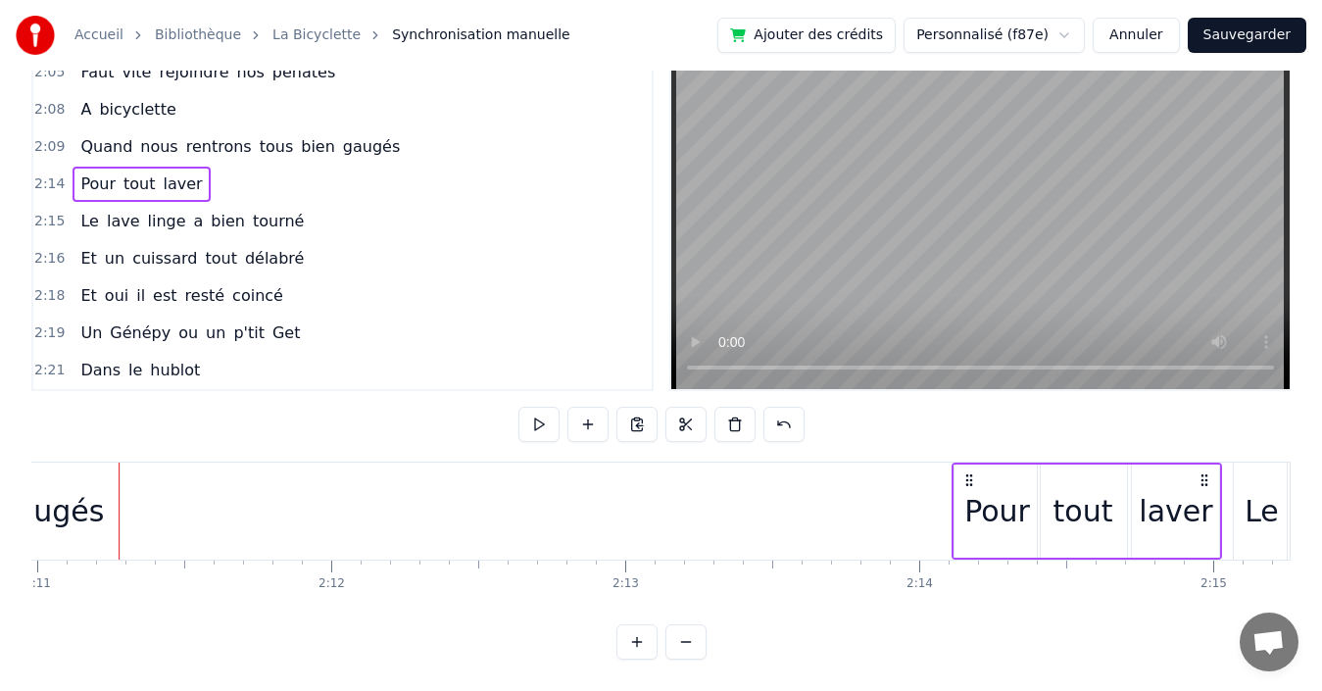
scroll to position [0, 38162]
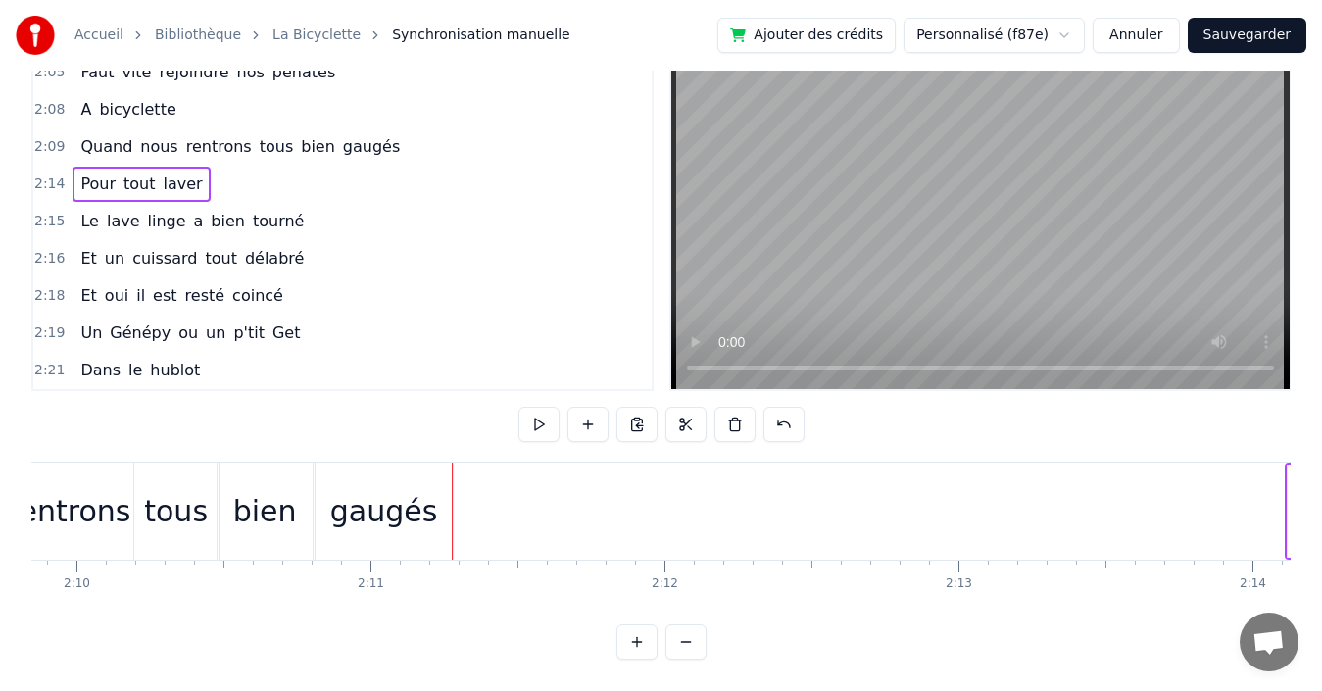
click at [412, 132] on div "2:09 Quand nous rentrons tous bien gaugés" at bounding box center [342, 146] width 618 height 37
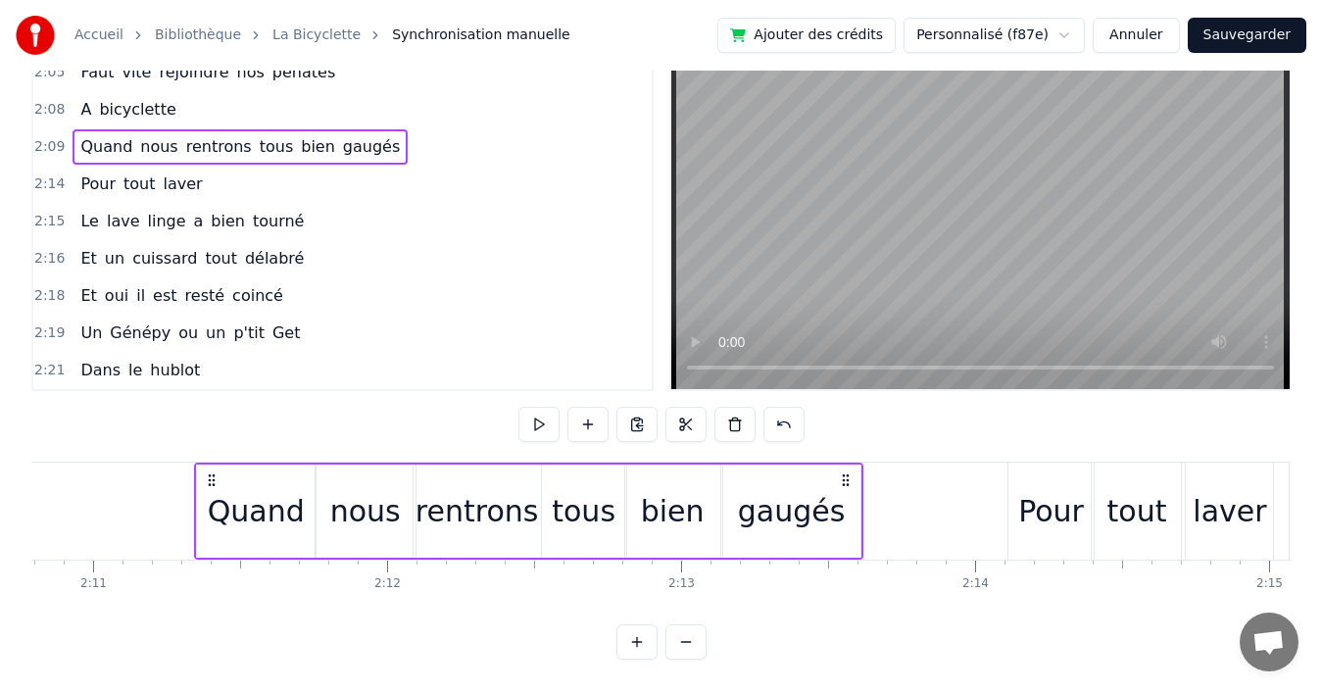
scroll to position [0, 38444]
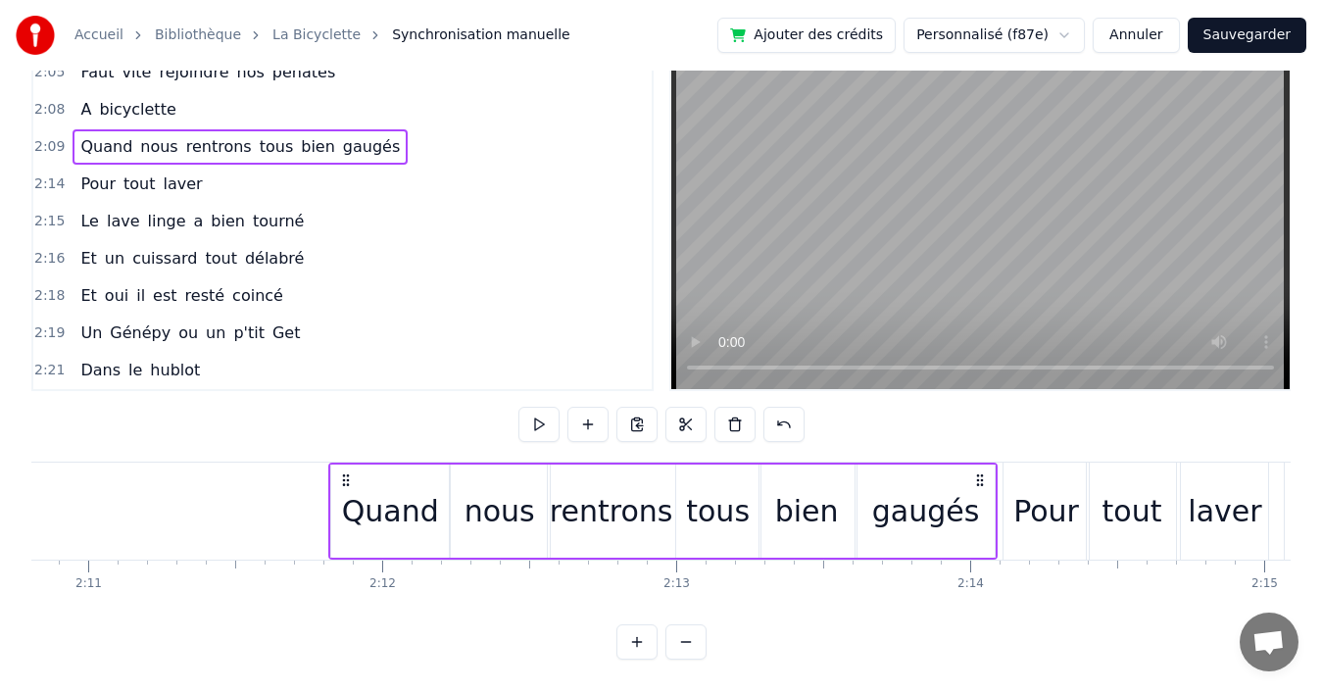
drag, startPoint x: 777, startPoint y: 457, endPoint x: 975, endPoint y: 477, distance: 199.0
click at [975, 477] on div "Quand nous rentrons tous bien gaugés" at bounding box center [662, 510] width 669 height 97
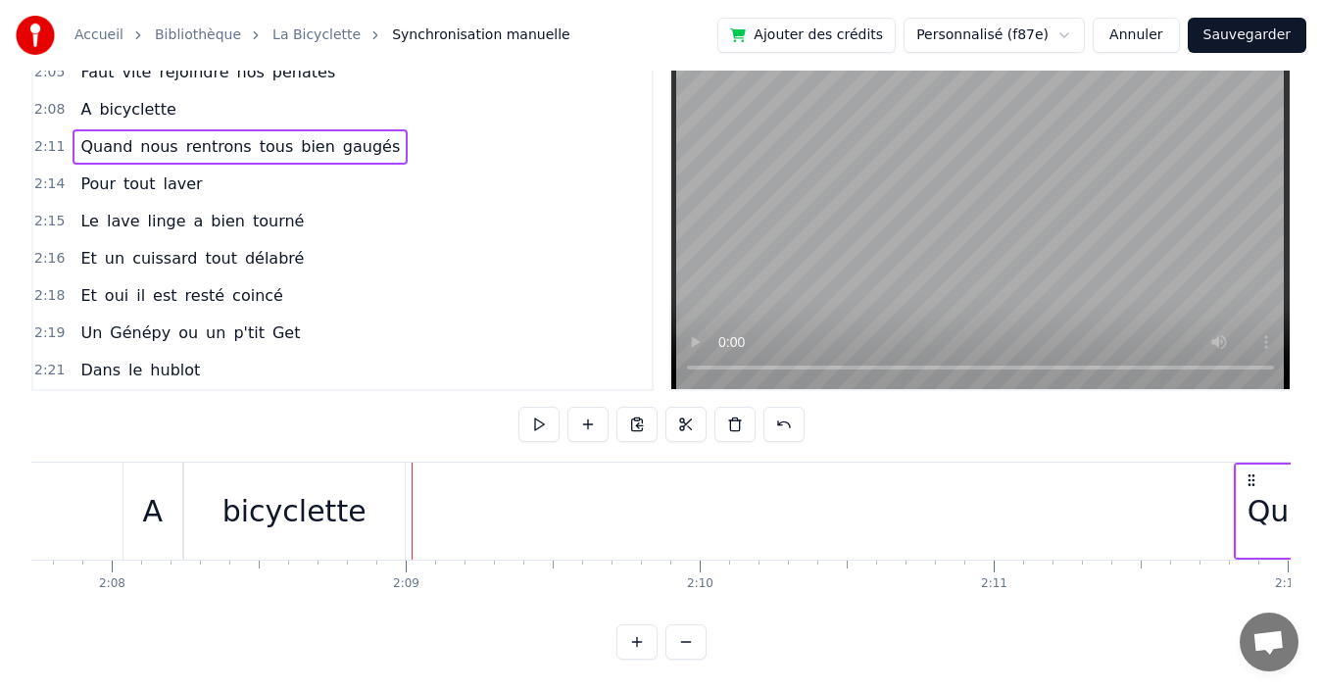
scroll to position [0, 37207]
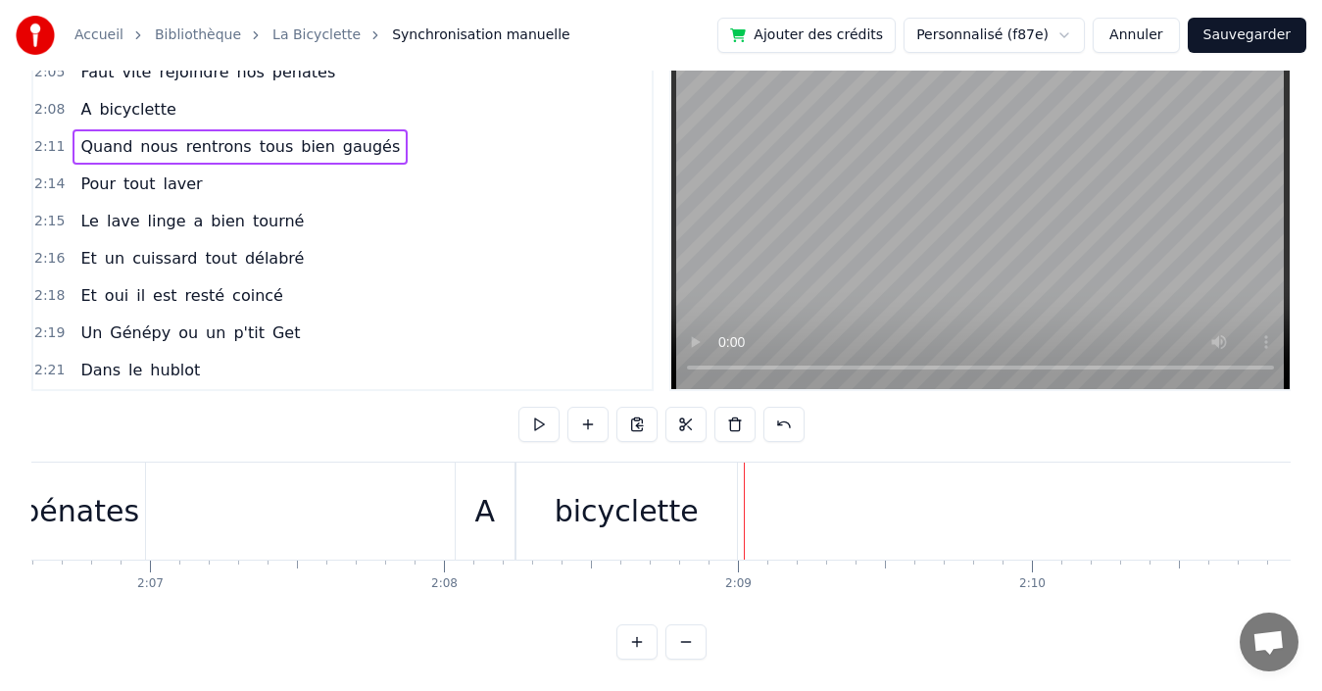
click at [322, 91] on div "2:08 A bicyclette" at bounding box center [342, 109] width 618 height 37
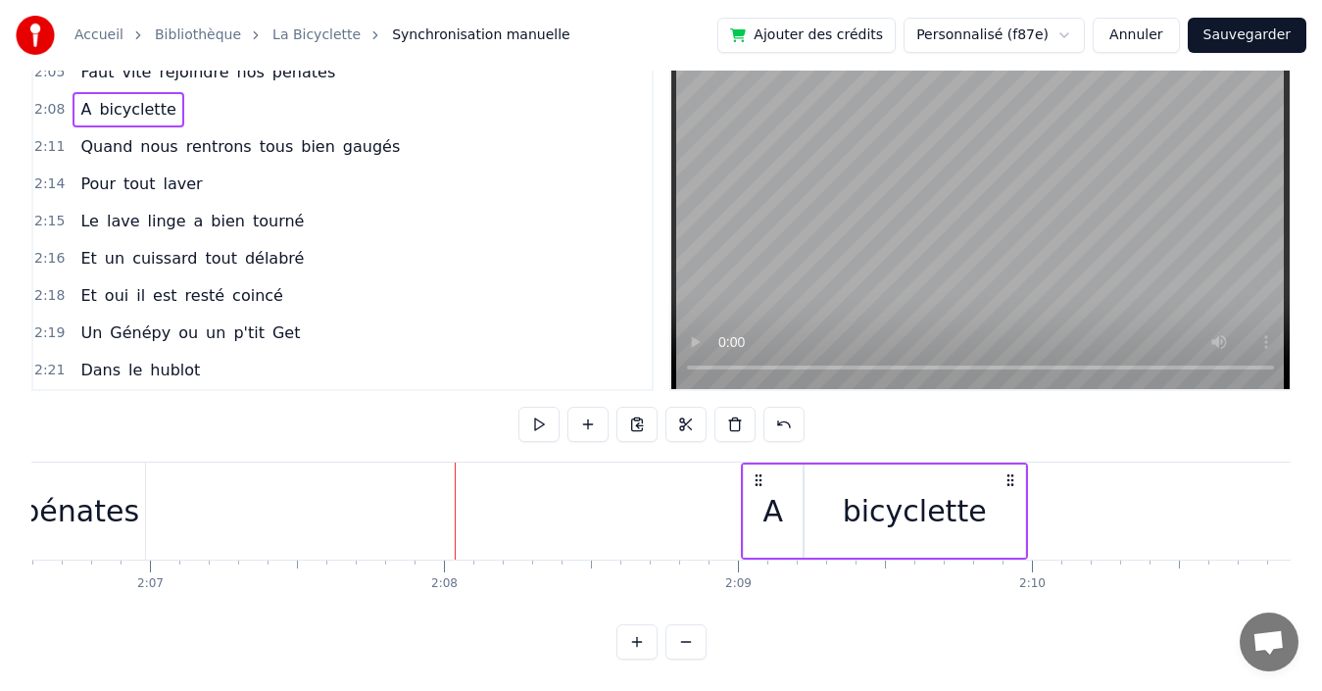
drag, startPoint x: 724, startPoint y: 463, endPoint x: 1010, endPoint y: 500, distance: 288.4
click at [1010, 500] on div "A bicyclette" at bounding box center [884, 510] width 287 height 97
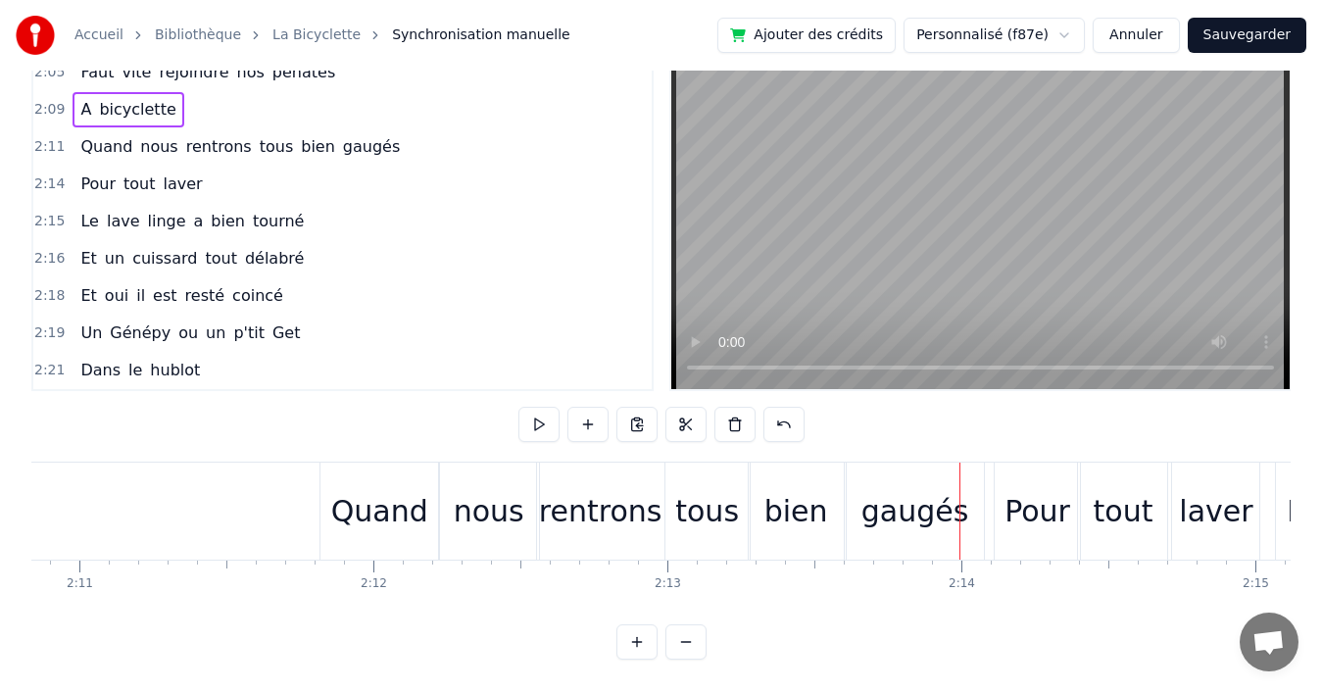
scroll to position [0, 38411]
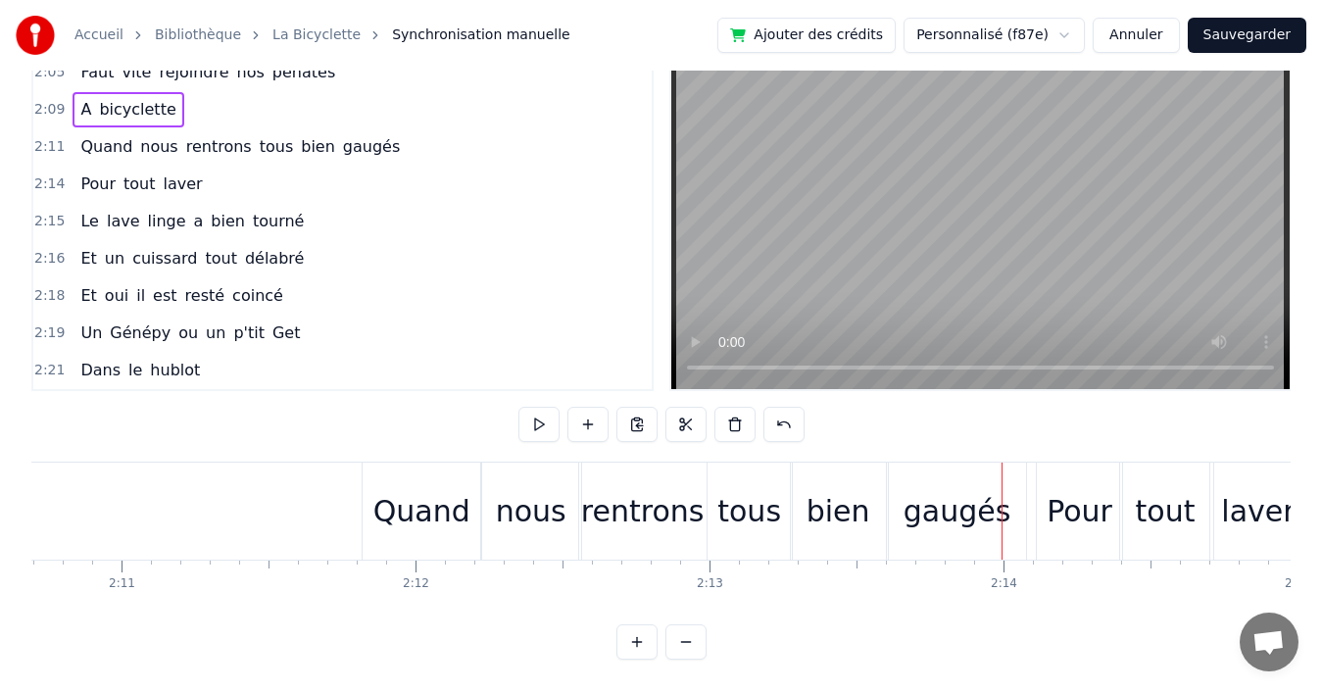
click at [1253, 44] on button "Sauvegarder" at bounding box center [1246, 35] width 119 height 35
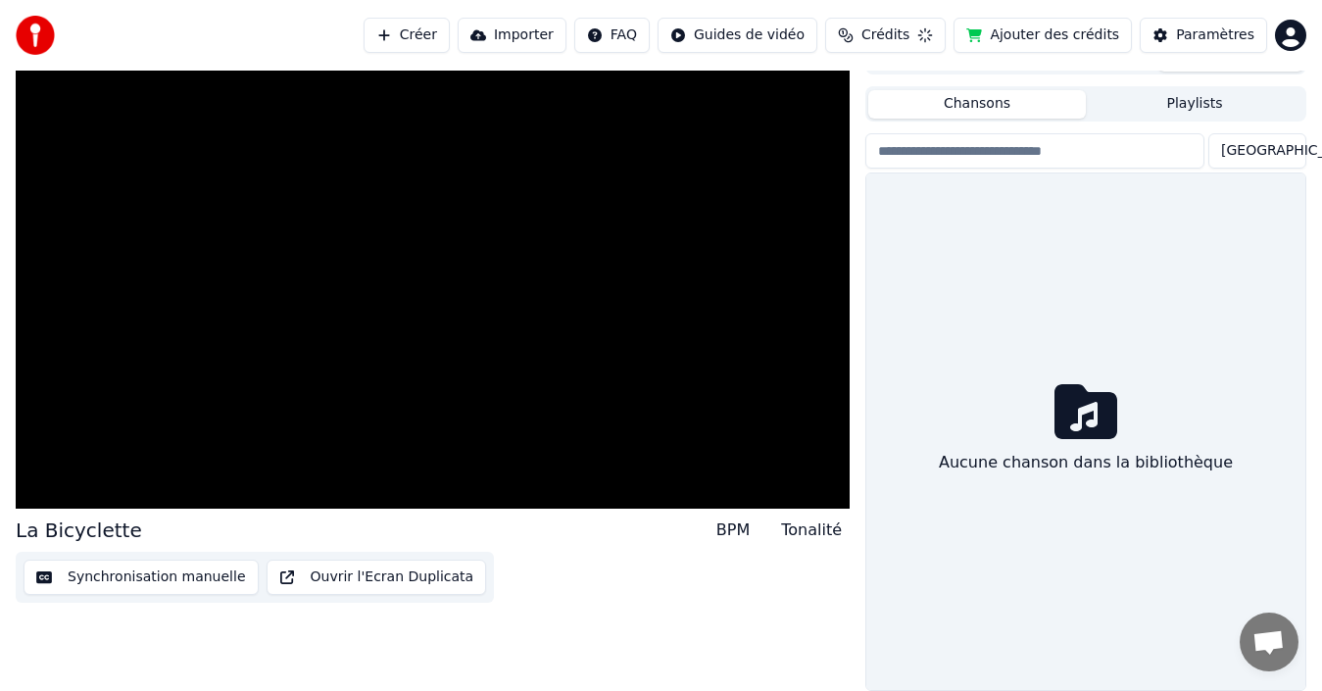
scroll to position [31, 0]
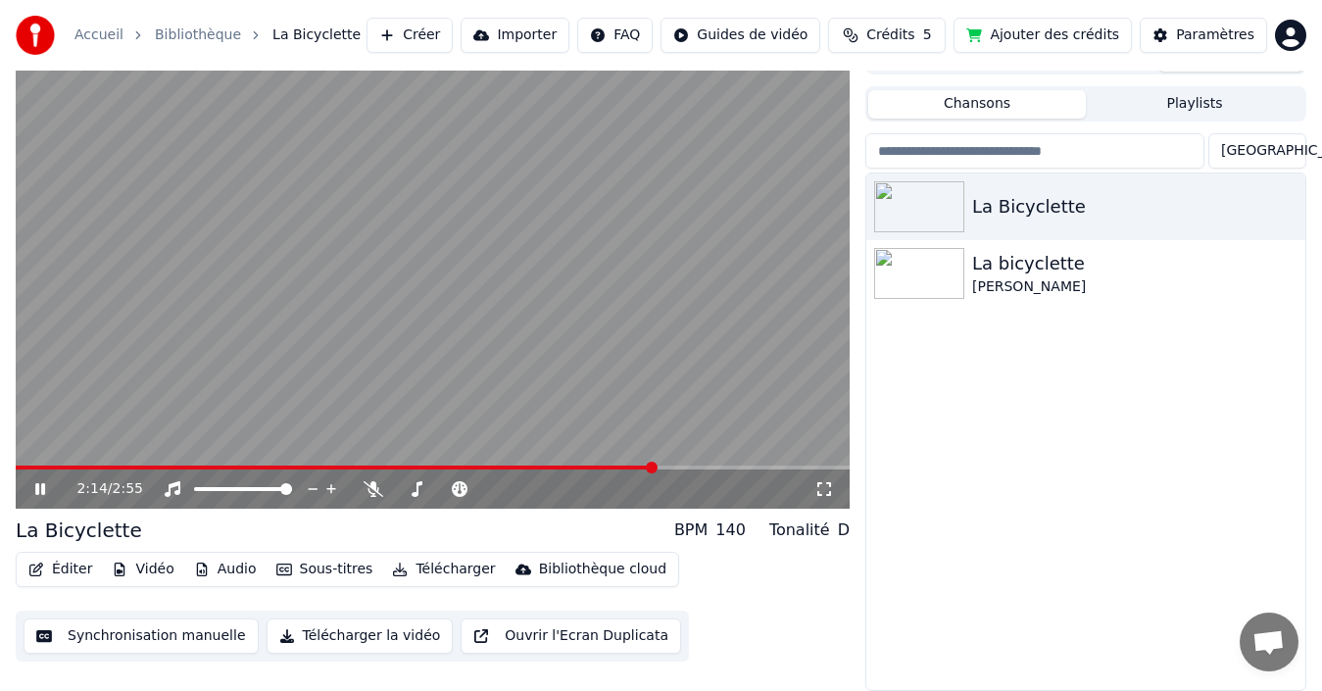
click at [582, 466] on span at bounding box center [335, 467] width 639 height 4
click at [136, 629] on button "Synchronisation manuelle" at bounding box center [141, 635] width 235 height 35
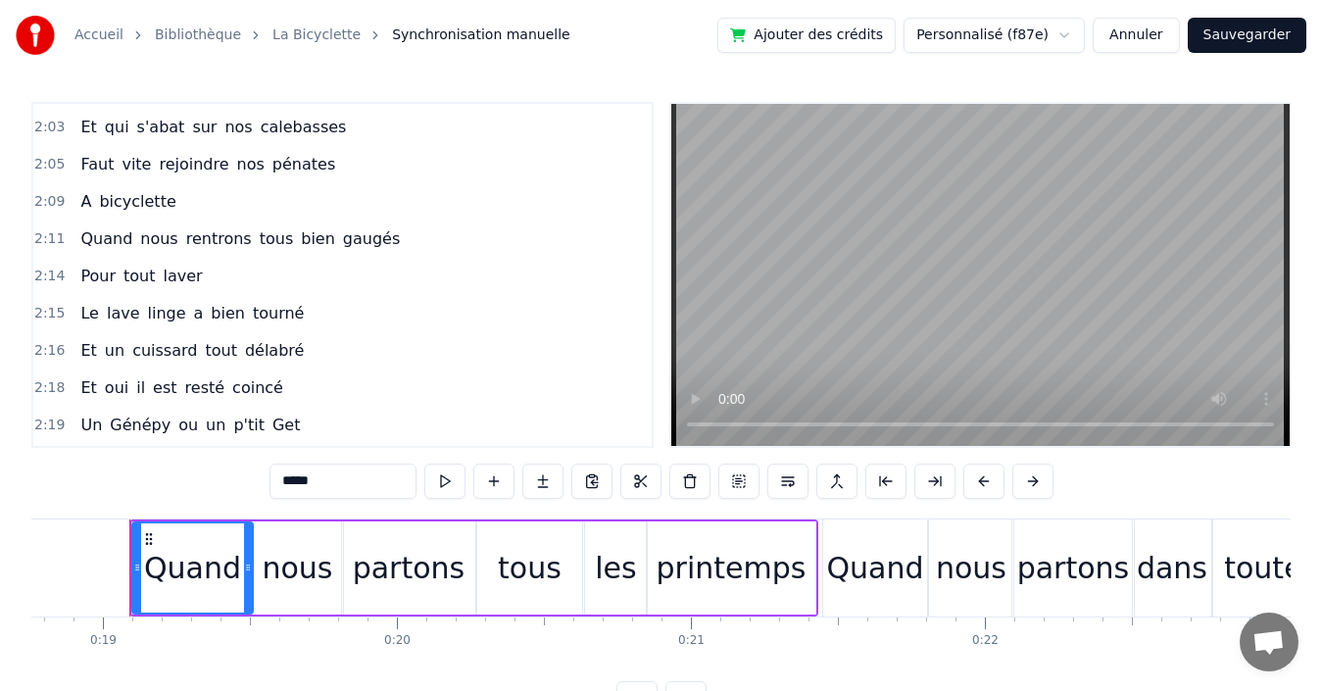
scroll to position [1155, 0]
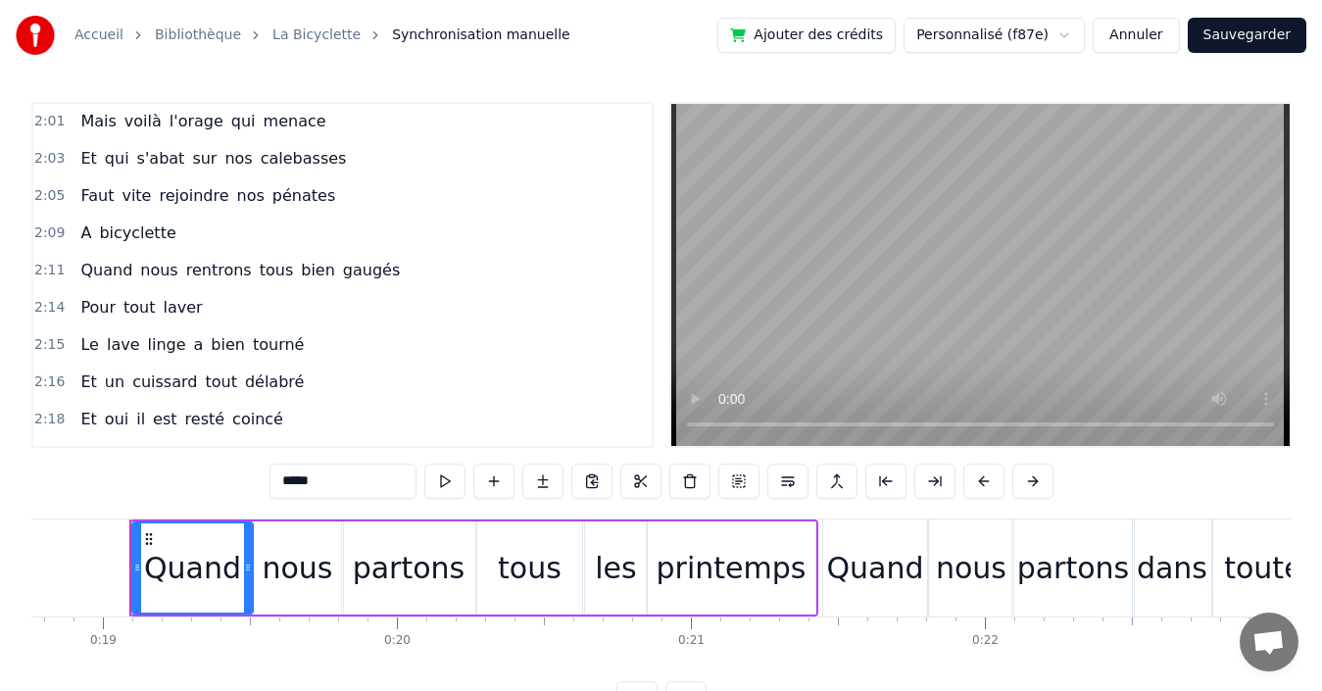
click at [448, 282] on div "2:11 Quand nous rentrons tous bien gaugés" at bounding box center [342, 270] width 618 height 37
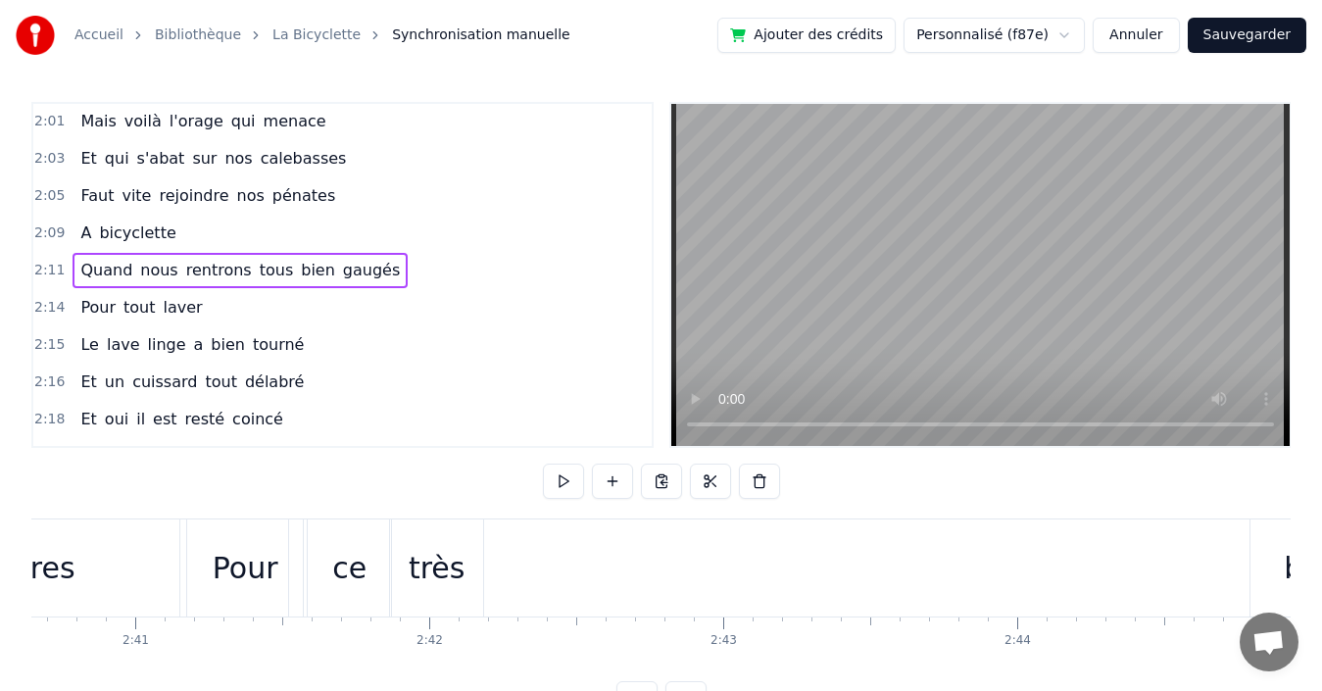
scroll to position [1547, 0]
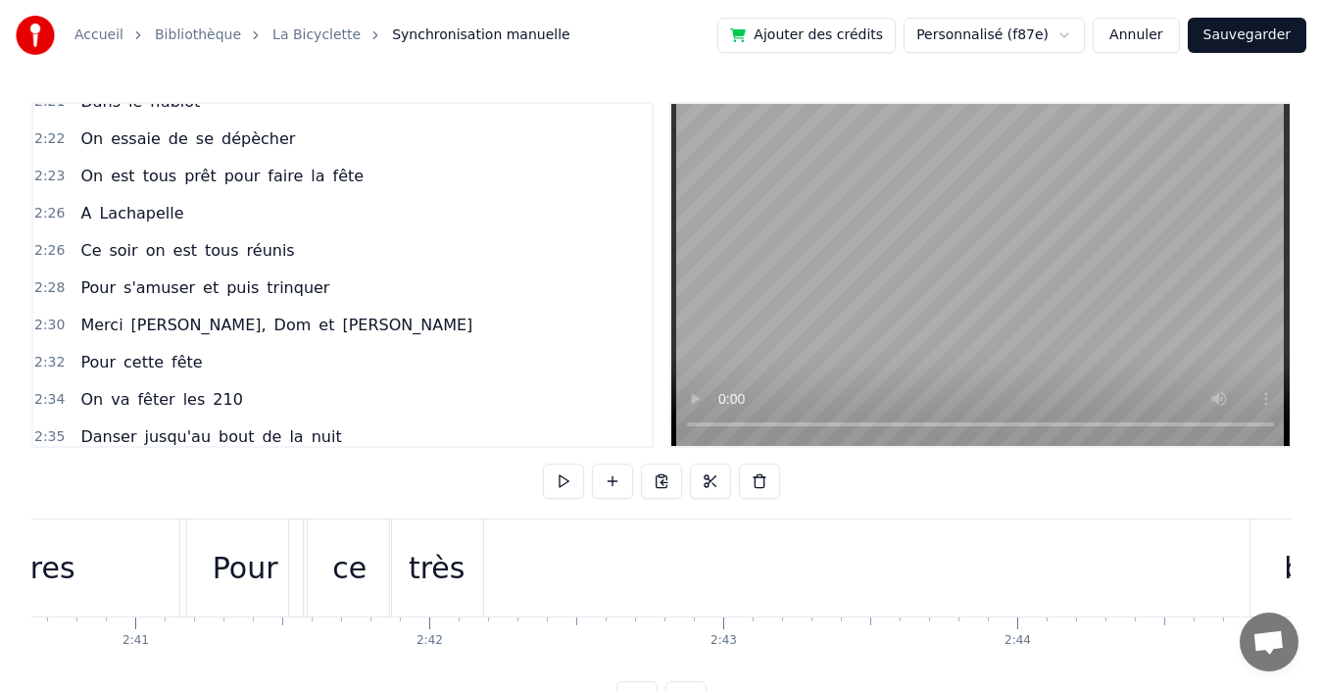
click at [366, 362] on div "2:32 Pour cette fête" at bounding box center [342, 362] width 618 height 37
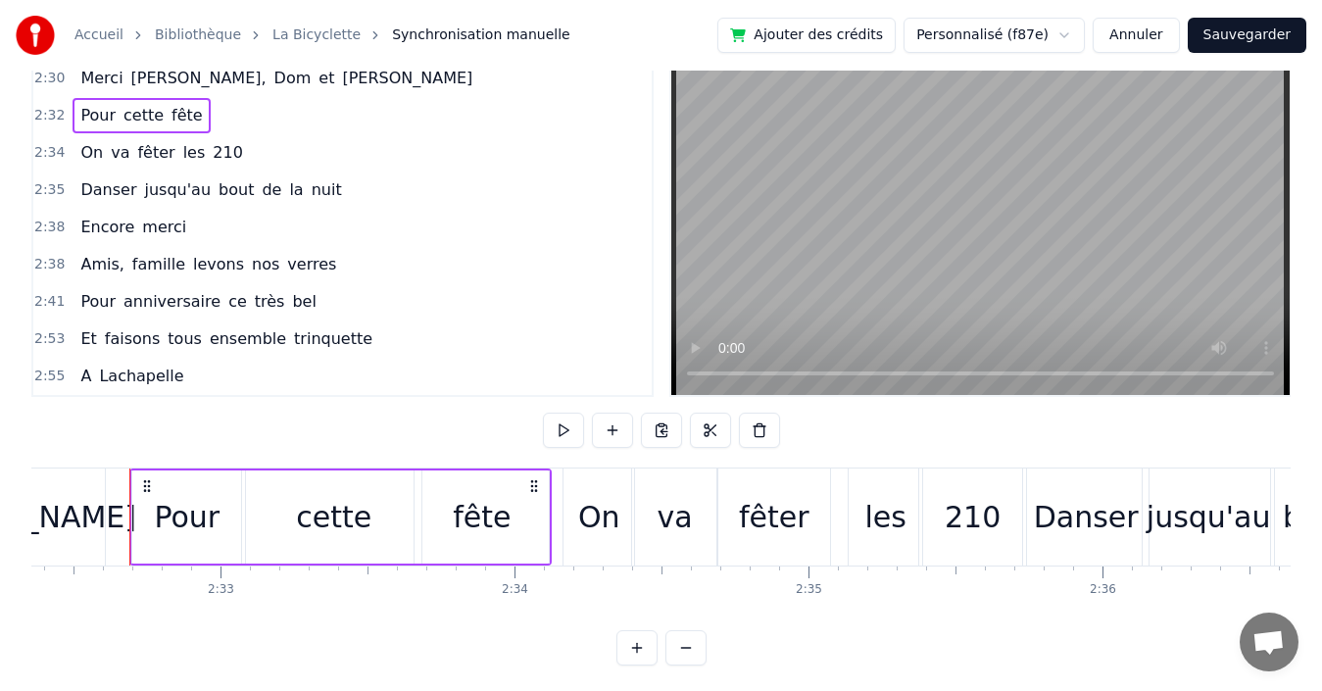
scroll to position [73, 0]
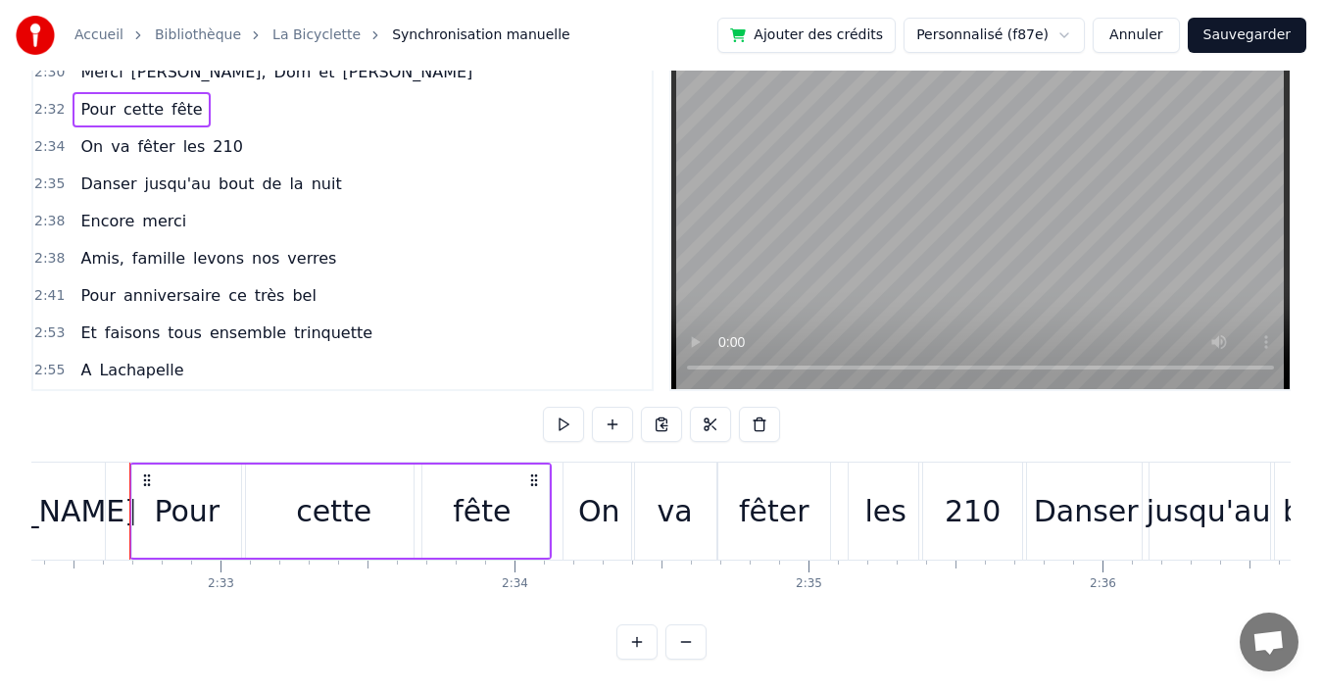
click at [375, 284] on div "2:41 Pour anniversaire ce très bel" at bounding box center [342, 295] width 618 height 37
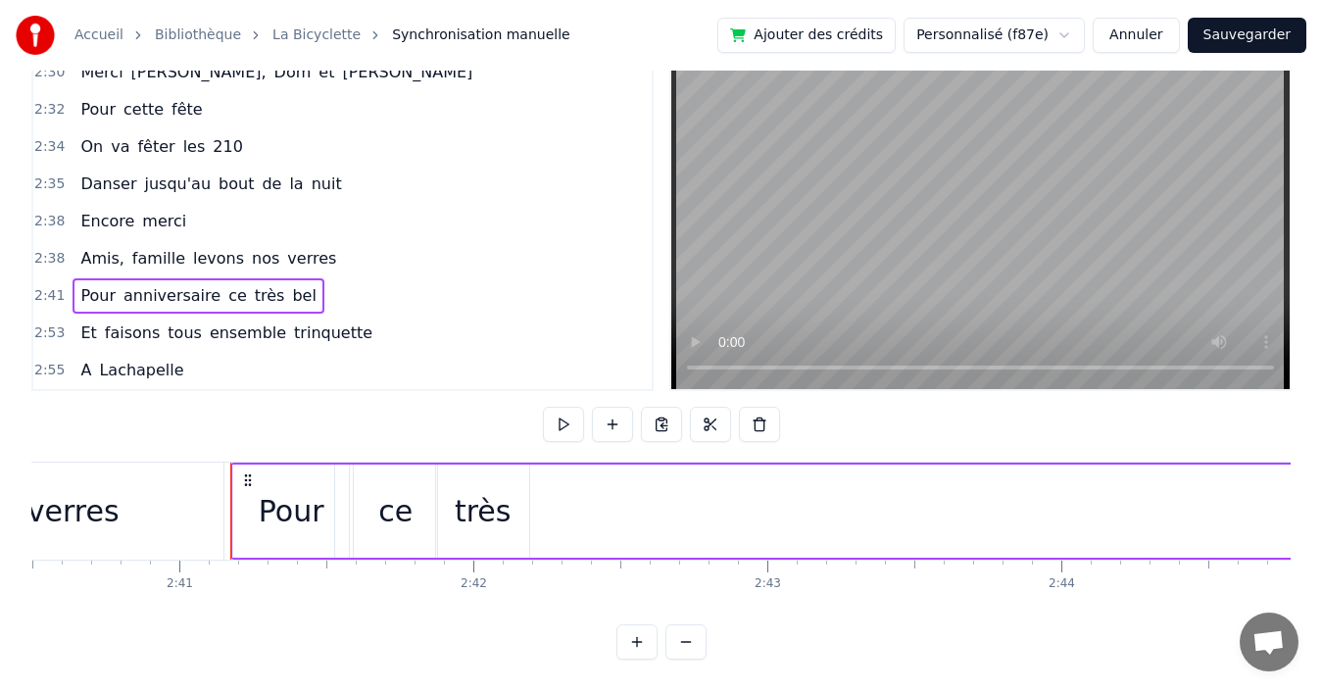
scroll to position [0, 47271]
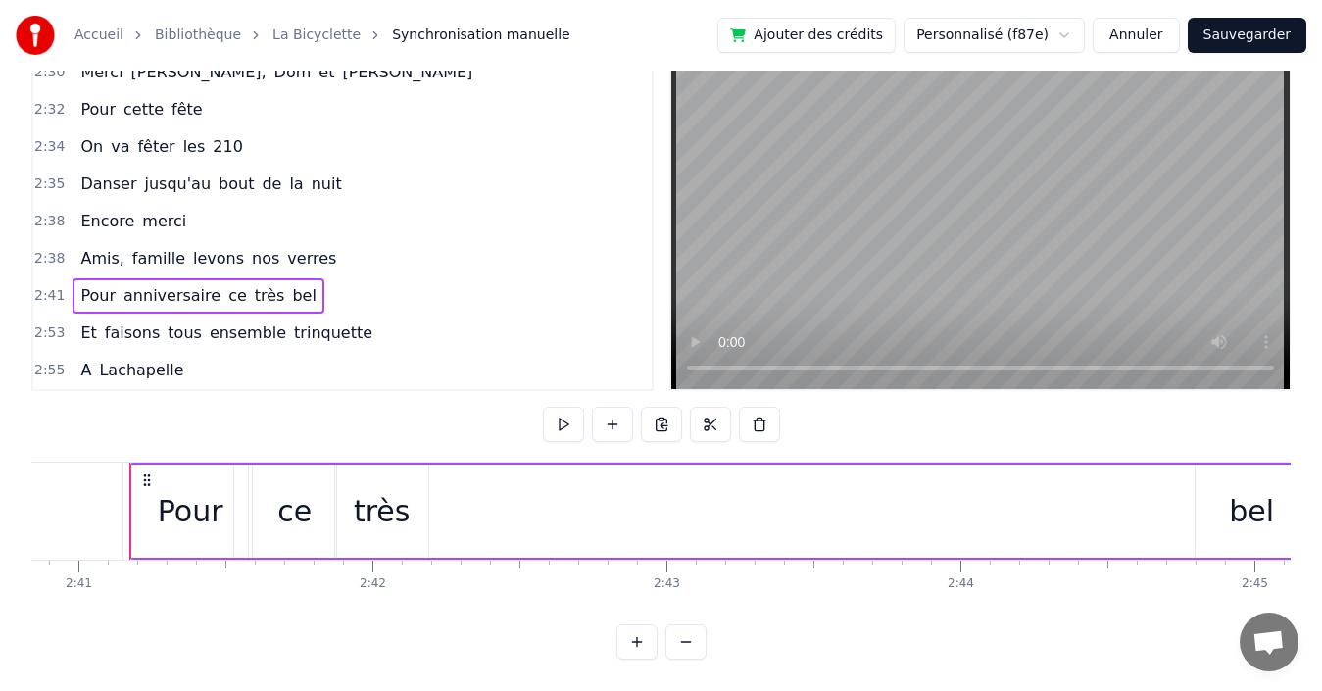
click at [128, 284] on span "anniversaire" at bounding box center [171, 295] width 101 height 23
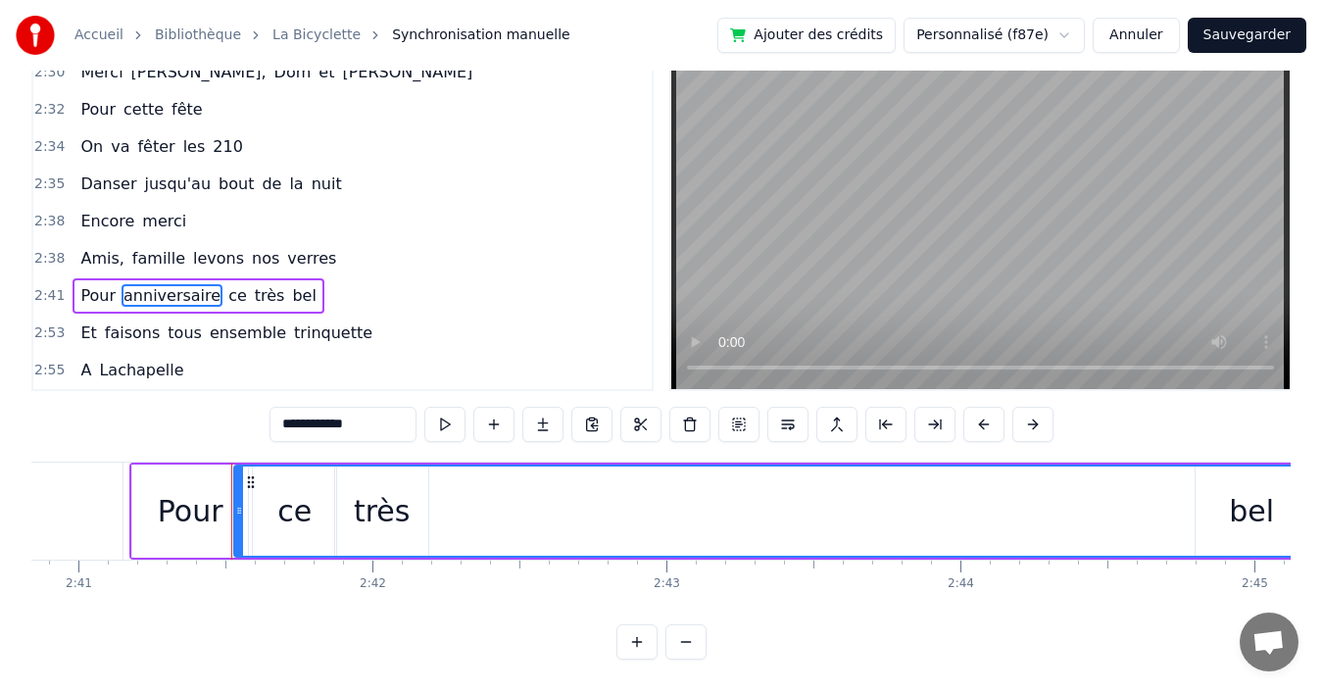
scroll to position [7, 0]
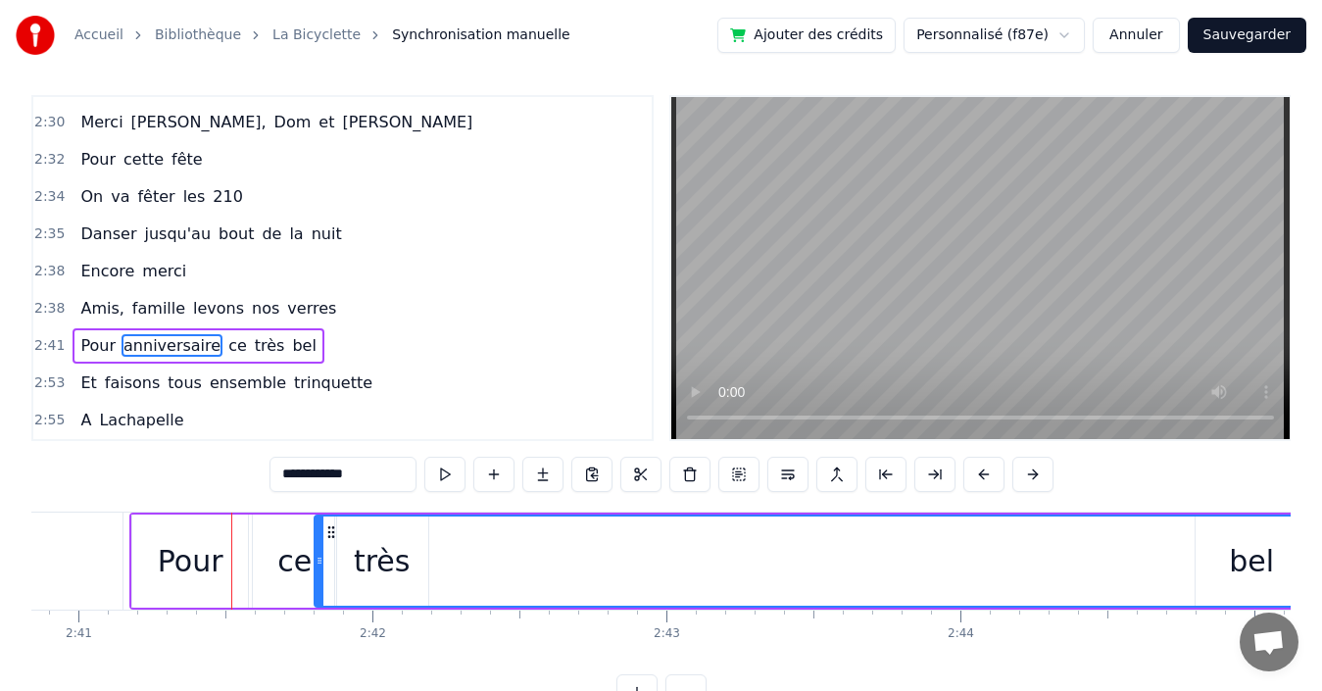
drag, startPoint x: 236, startPoint y: 553, endPoint x: 316, endPoint y: 553, distance: 80.3
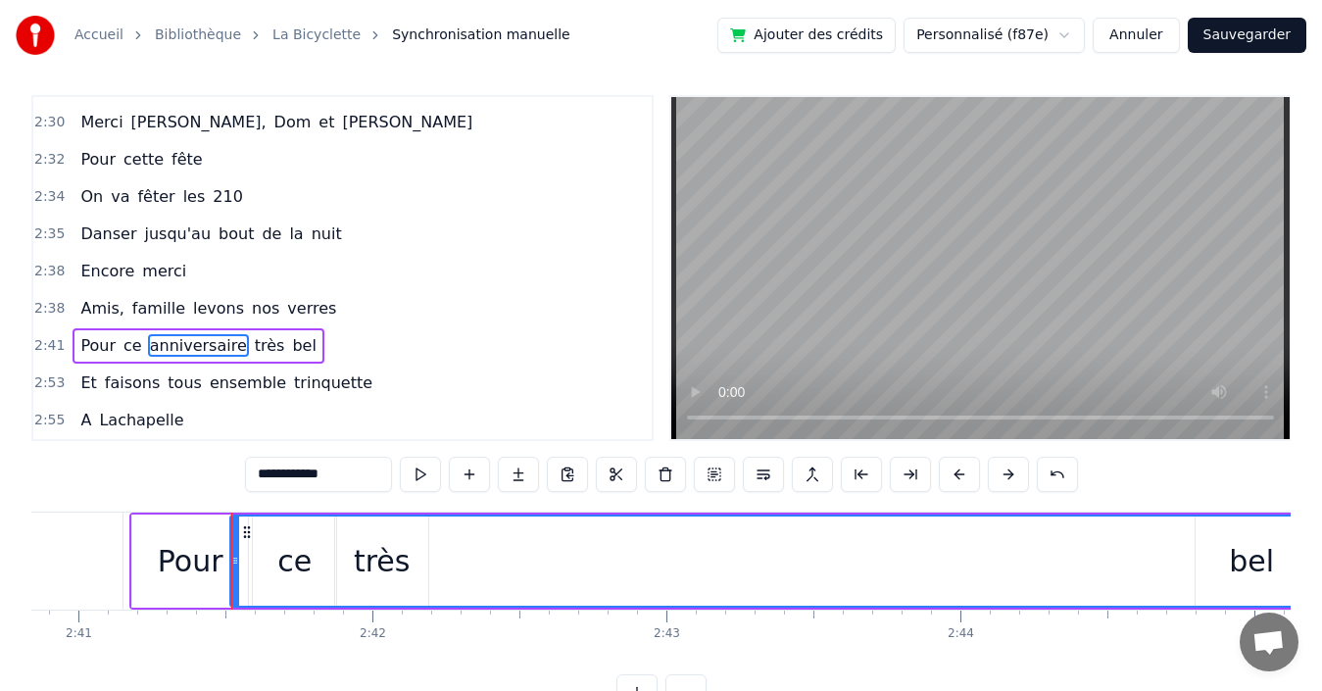
drag, startPoint x: 316, startPoint y: 553, endPoint x: 232, endPoint y: 556, distance: 84.3
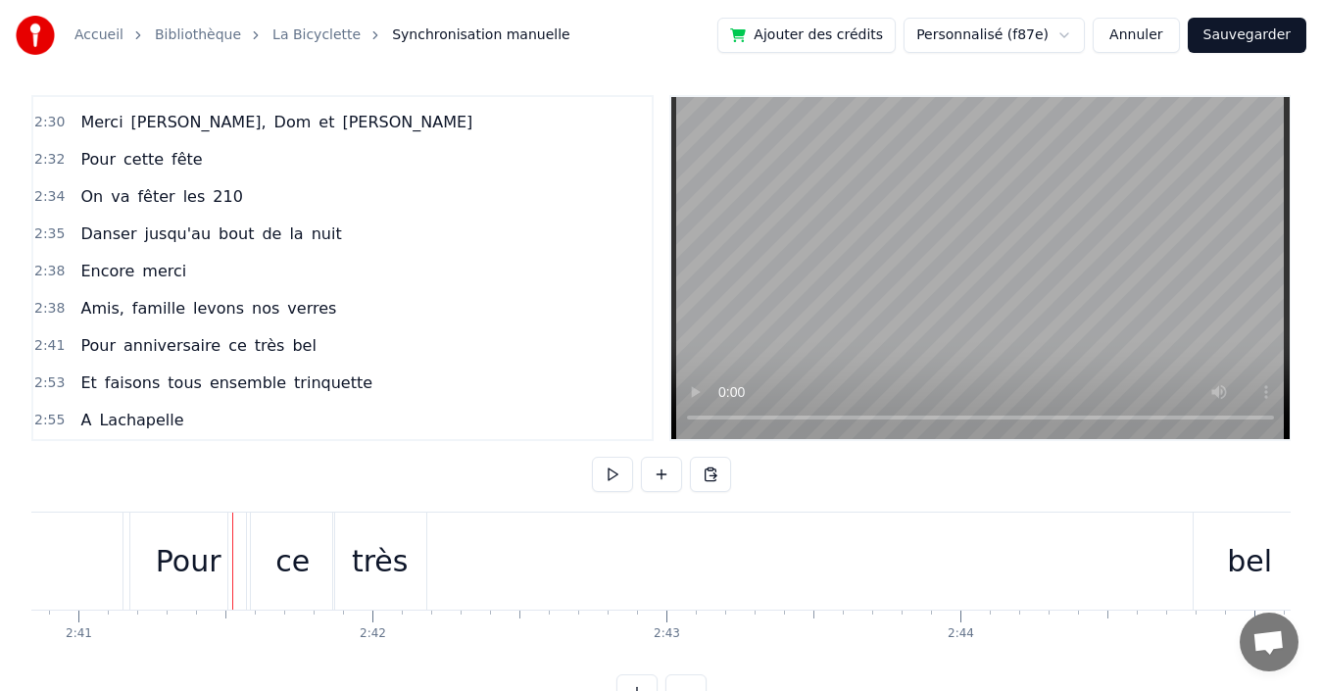
click at [361, 356] on div "2:41 Pour anniversaire ce très bel" at bounding box center [342, 345] width 618 height 37
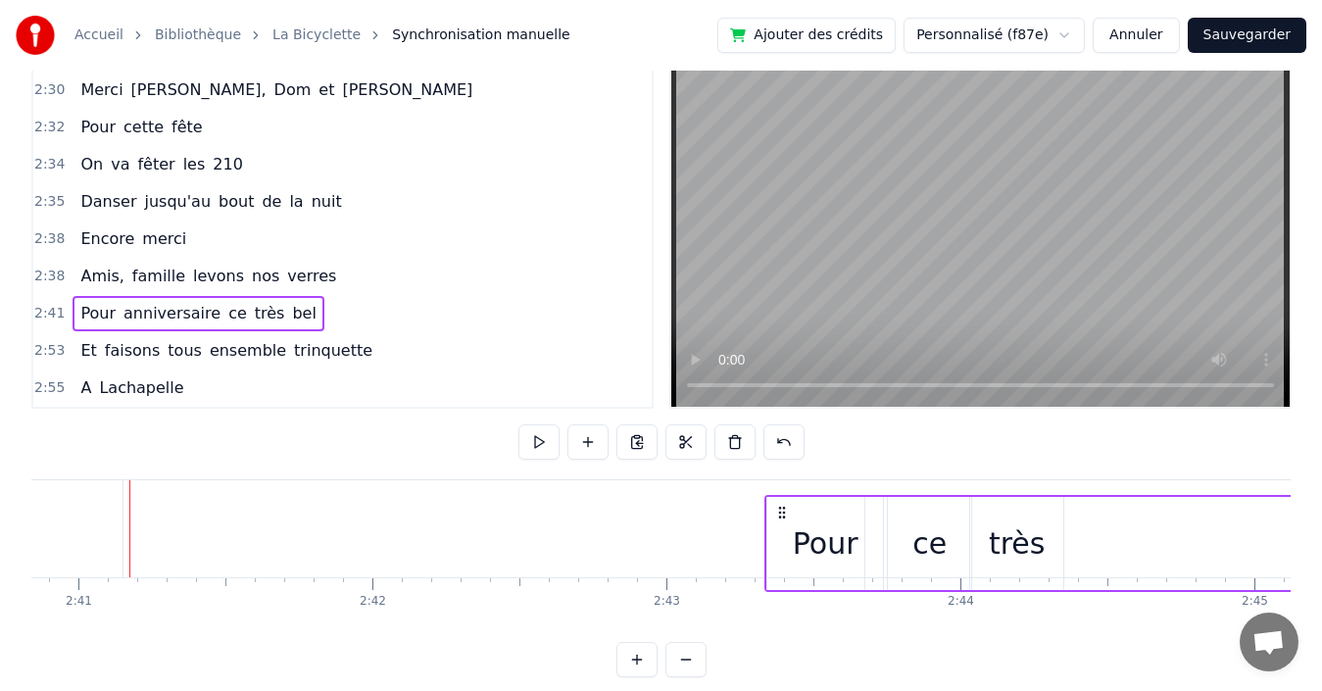
drag, startPoint x: 145, startPoint y: 523, endPoint x: 780, endPoint y: 572, distance: 636.7
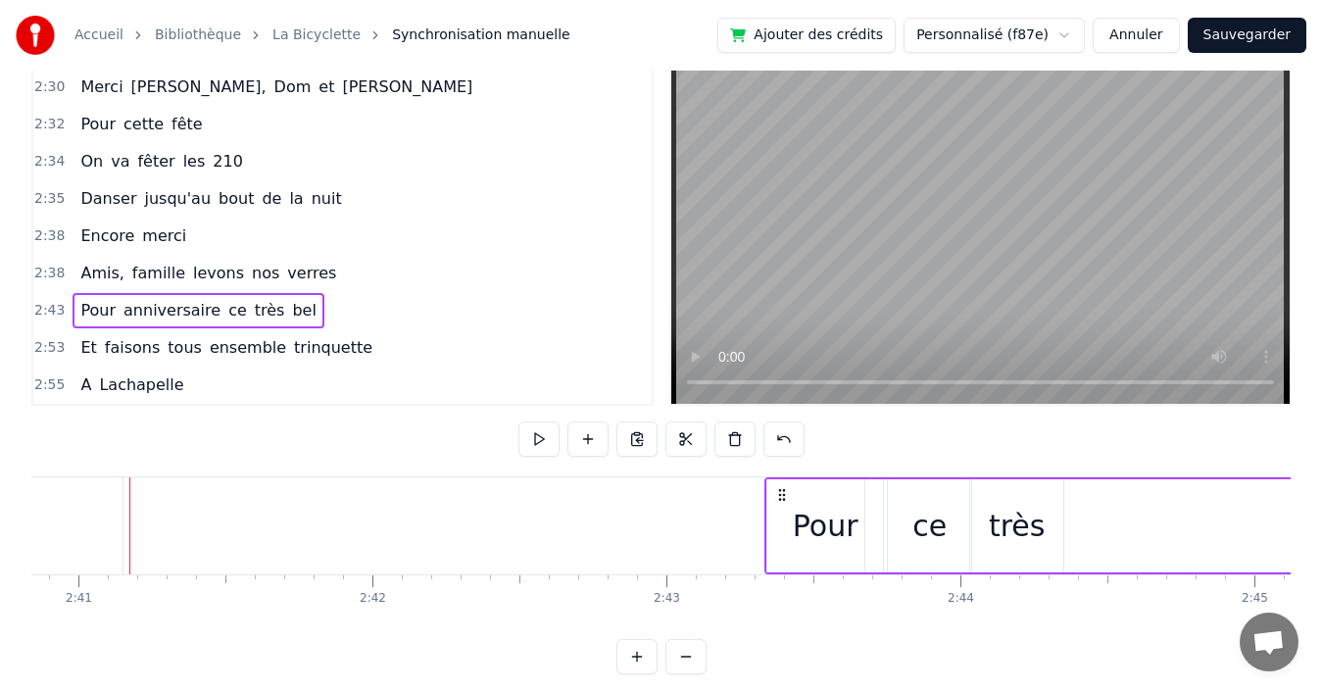
click at [369, 284] on div "2:38 Amis, famille levons nos verres" at bounding box center [342, 273] width 618 height 37
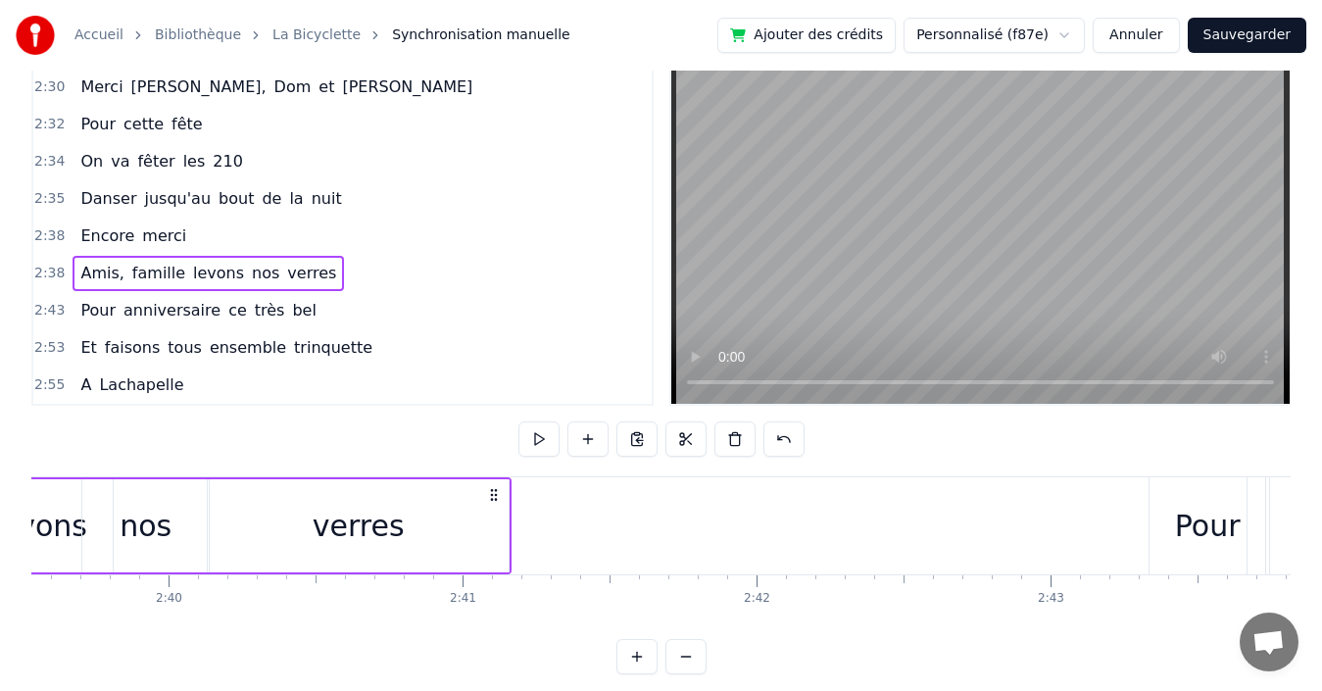
scroll to position [0, 46530]
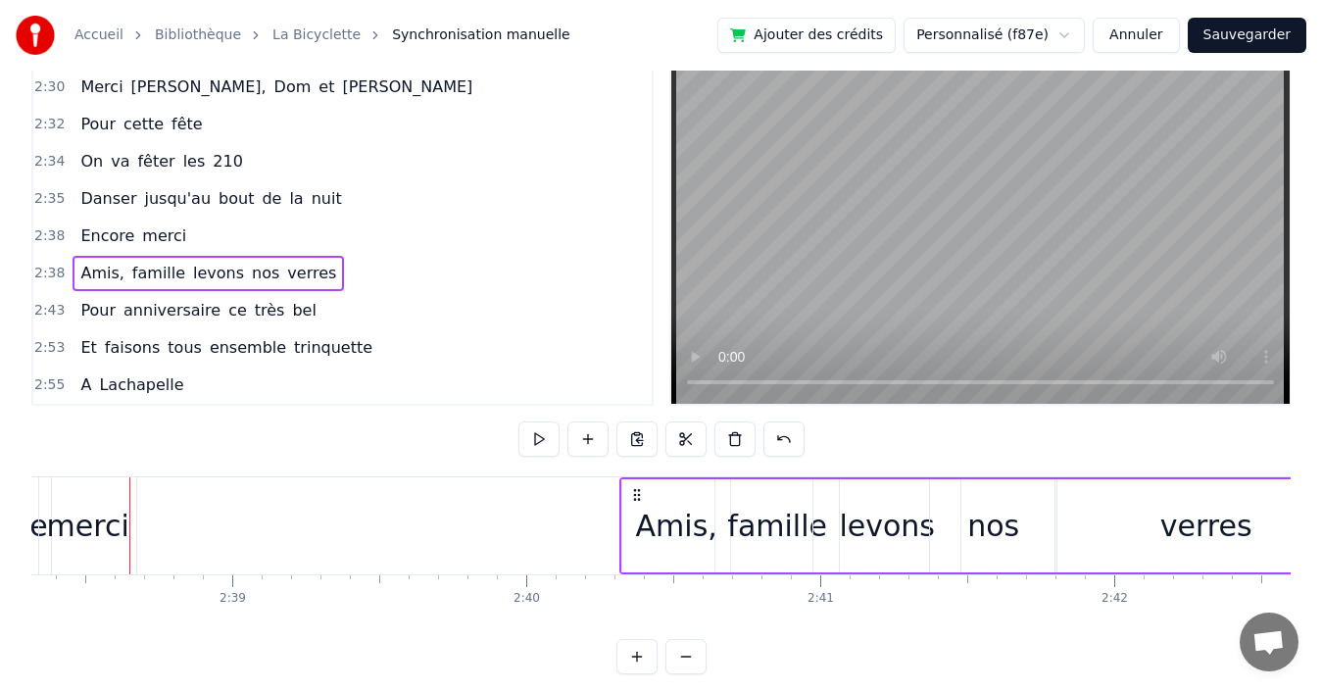
drag, startPoint x: 144, startPoint y: 492, endPoint x: 641, endPoint y: 505, distance: 496.9
click at [641, 505] on div "Amis, famille levons nos verres" at bounding box center [989, 525] width 740 height 97
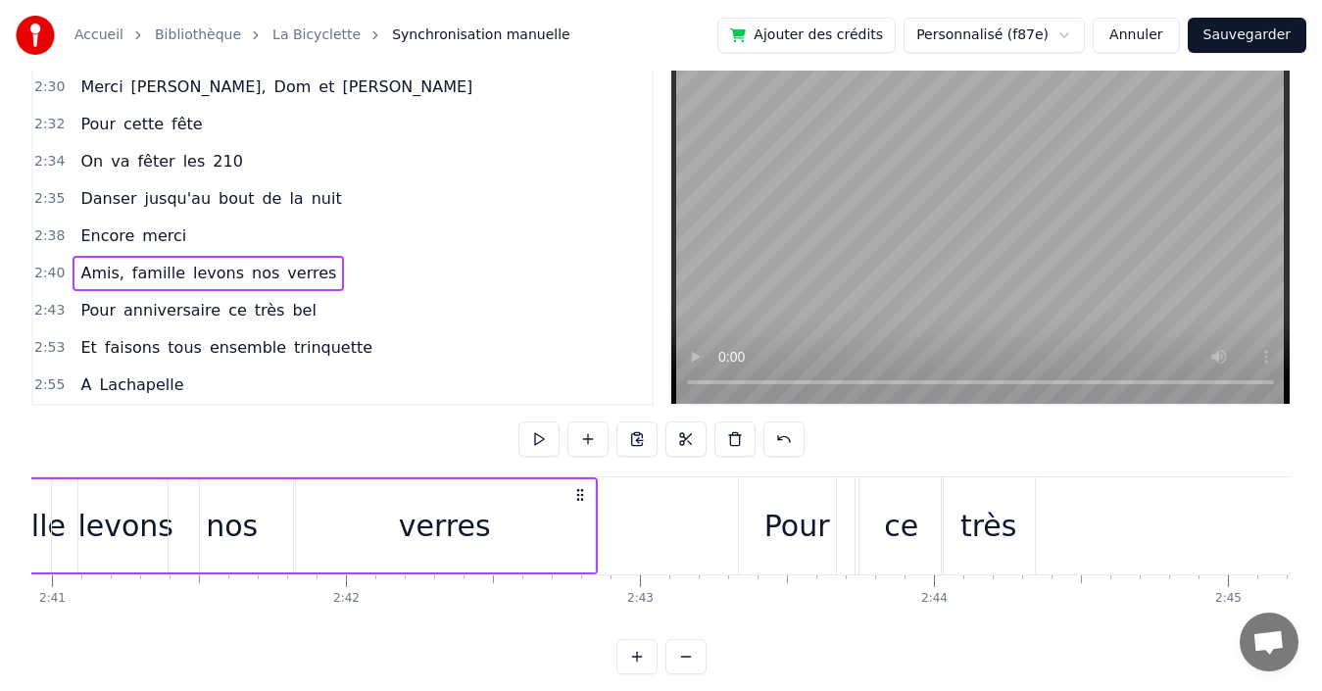
scroll to position [0, 46966]
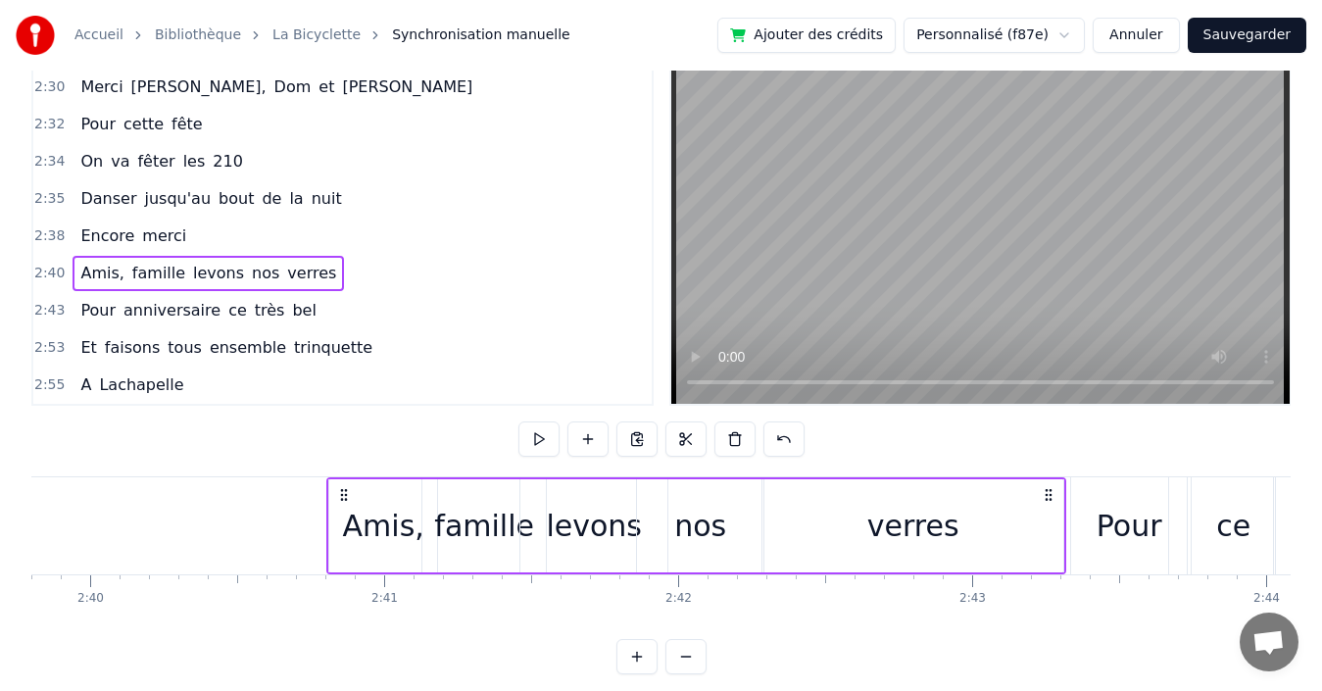
drag, startPoint x: 911, startPoint y: 495, endPoint x: 1047, endPoint y: 504, distance: 136.5
click at [1047, 504] on div "Amis, famille levons nos verres" at bounding box center [696, 525] width 740 height 97
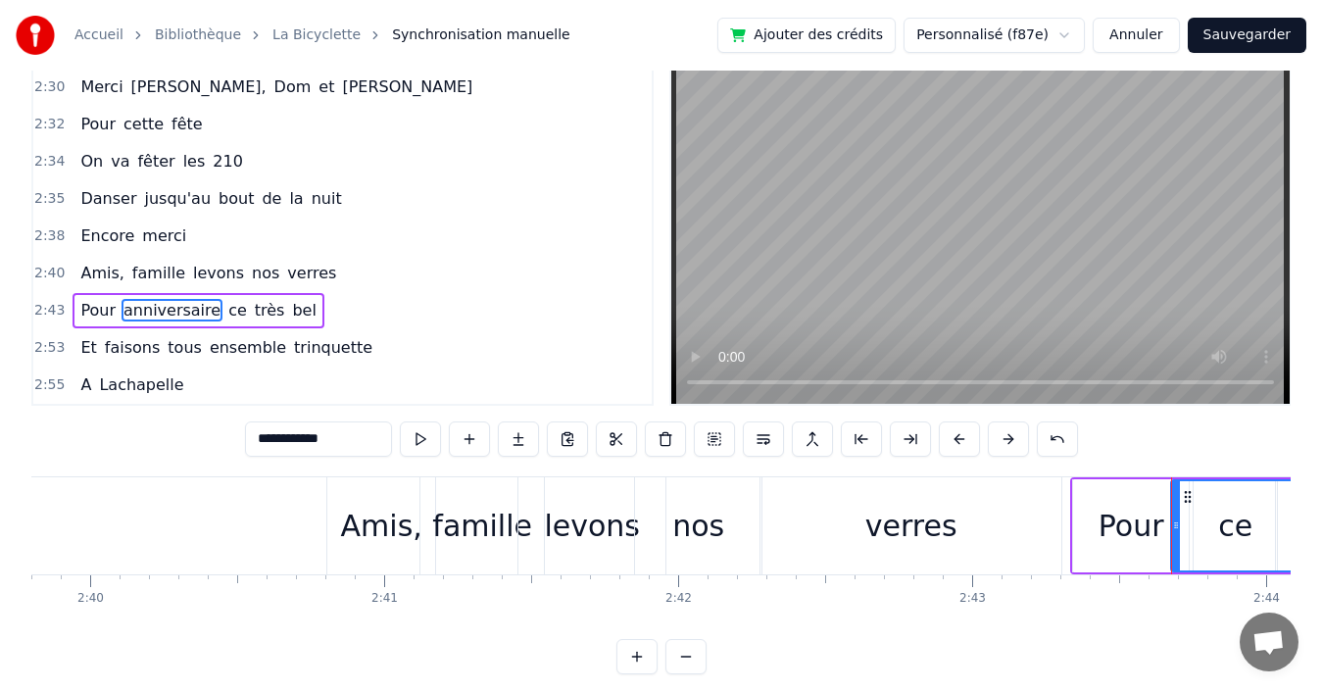
scroll to position [7, 0]
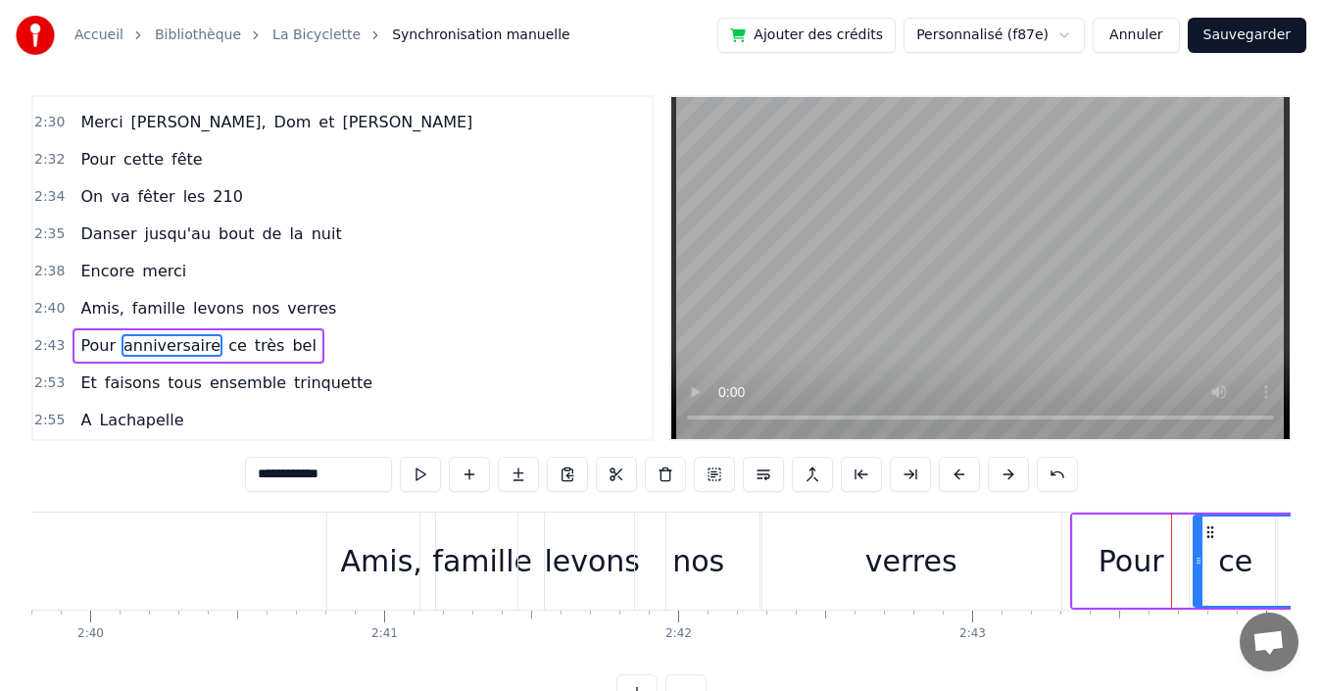
drag, startPoint x: 1176, startPoint y: 549, endPoint x: 1197, endPoint y: 549, distance: 21.6
click at [1197, 549] on div at bounding box center [1198, 560] width 8 height 89
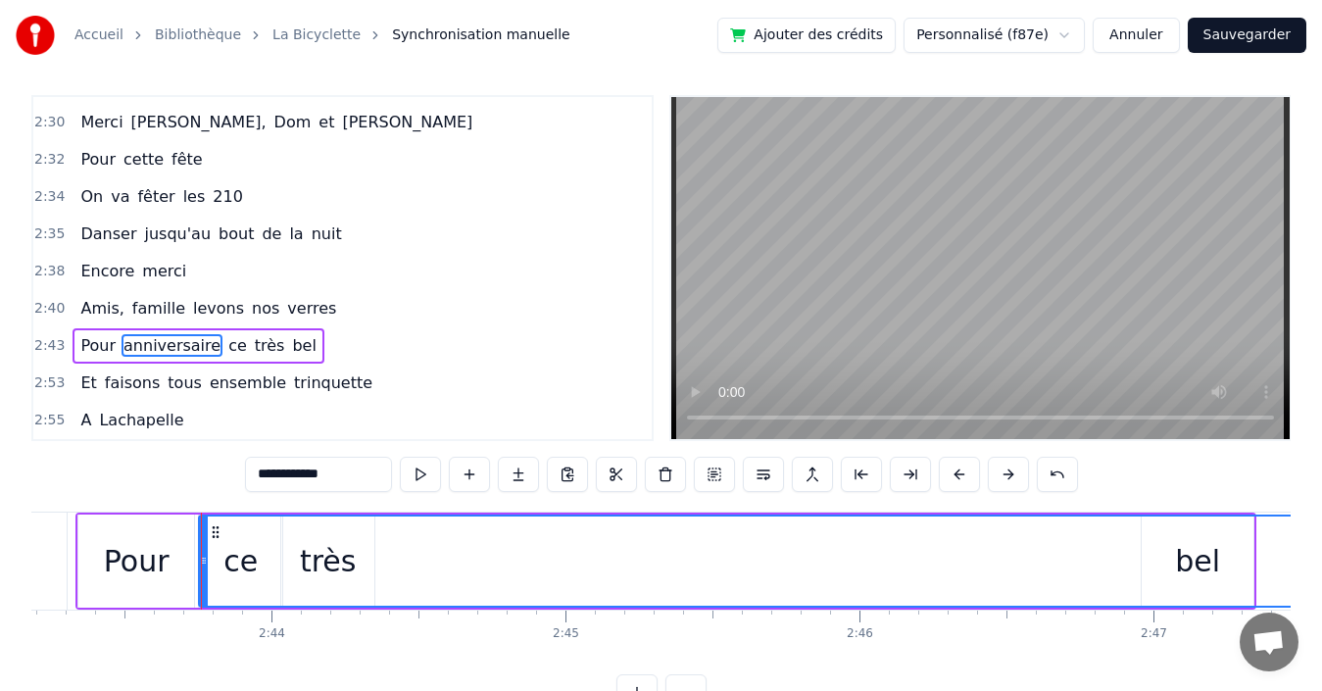
scroll to position [0, 48031]
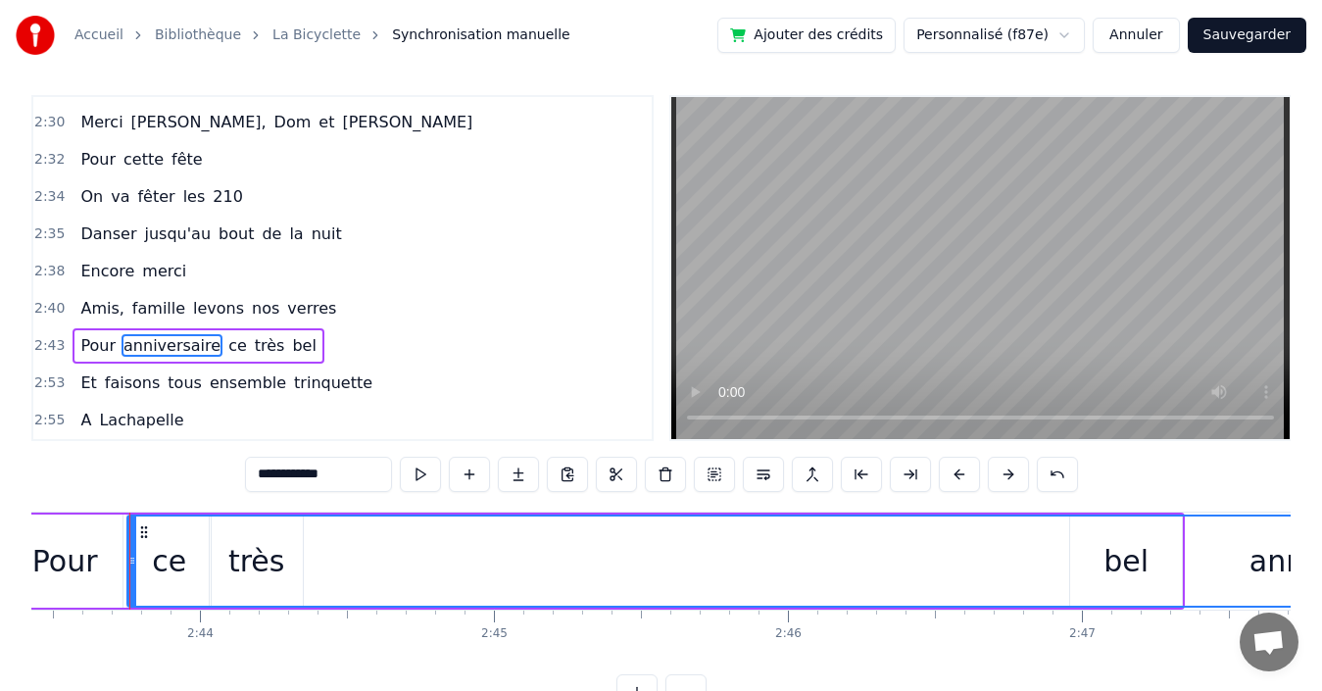
click at [319, 276] on div "2:38 Encore merci" at bounding box center [342, 271] width 618 height 37
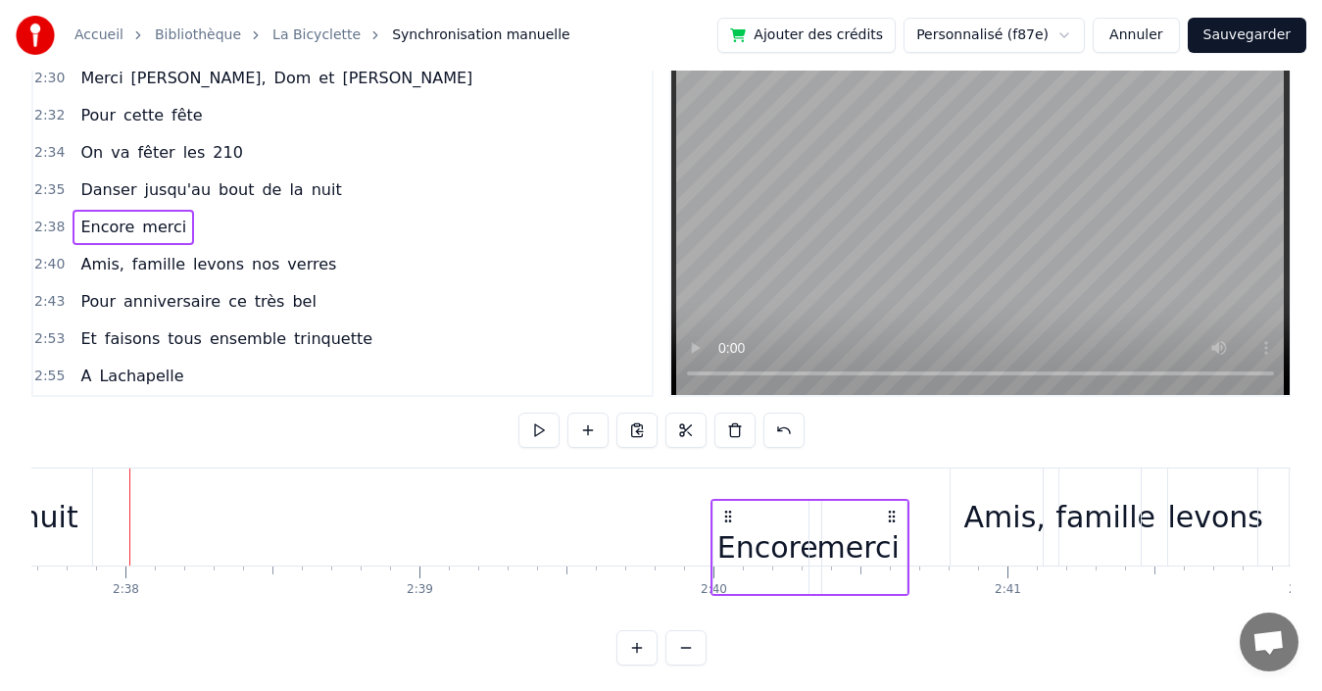
scroll to position [53, 0]
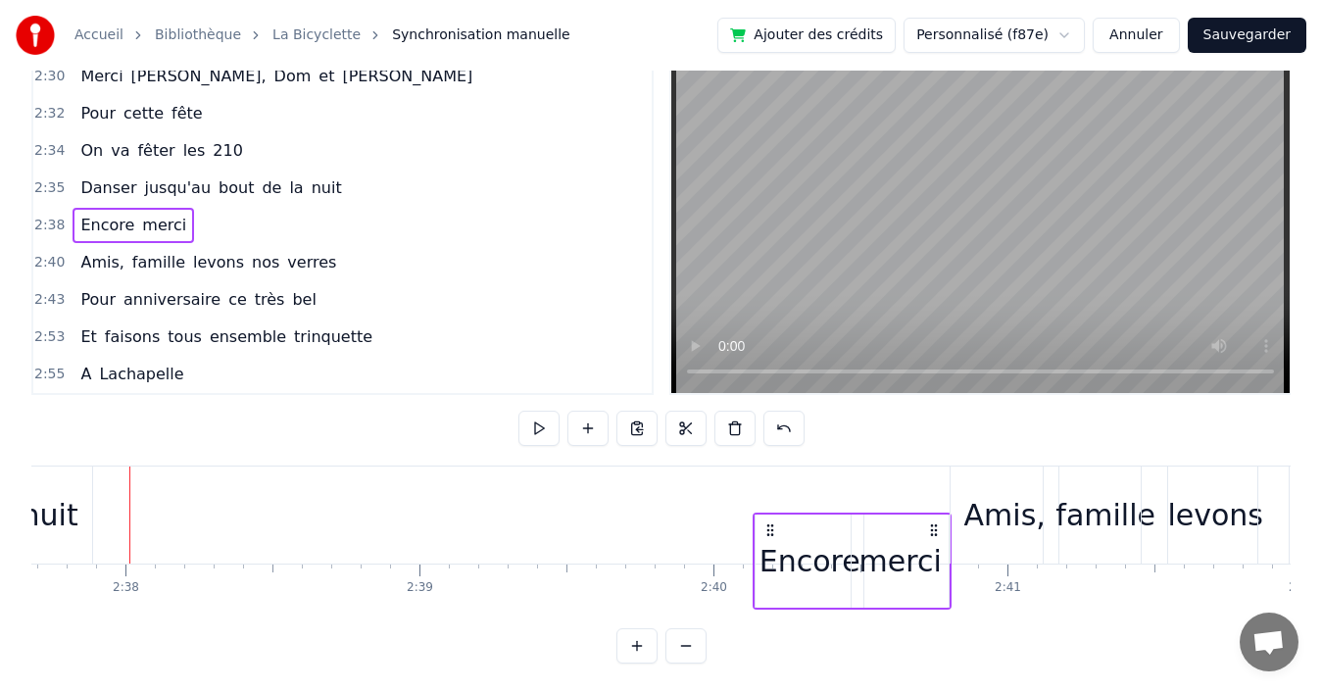
drag, startPoint x: 311, startPoint y: 530, endPoint x: 888, endPoint y: 431, distance: 585.4
click at [934, 435] on div "0:19 Quand nous partons tous les printemps 0:21 Quand nous partons dans toute l…" at bounding box center [660, 356] width 1259 height 614
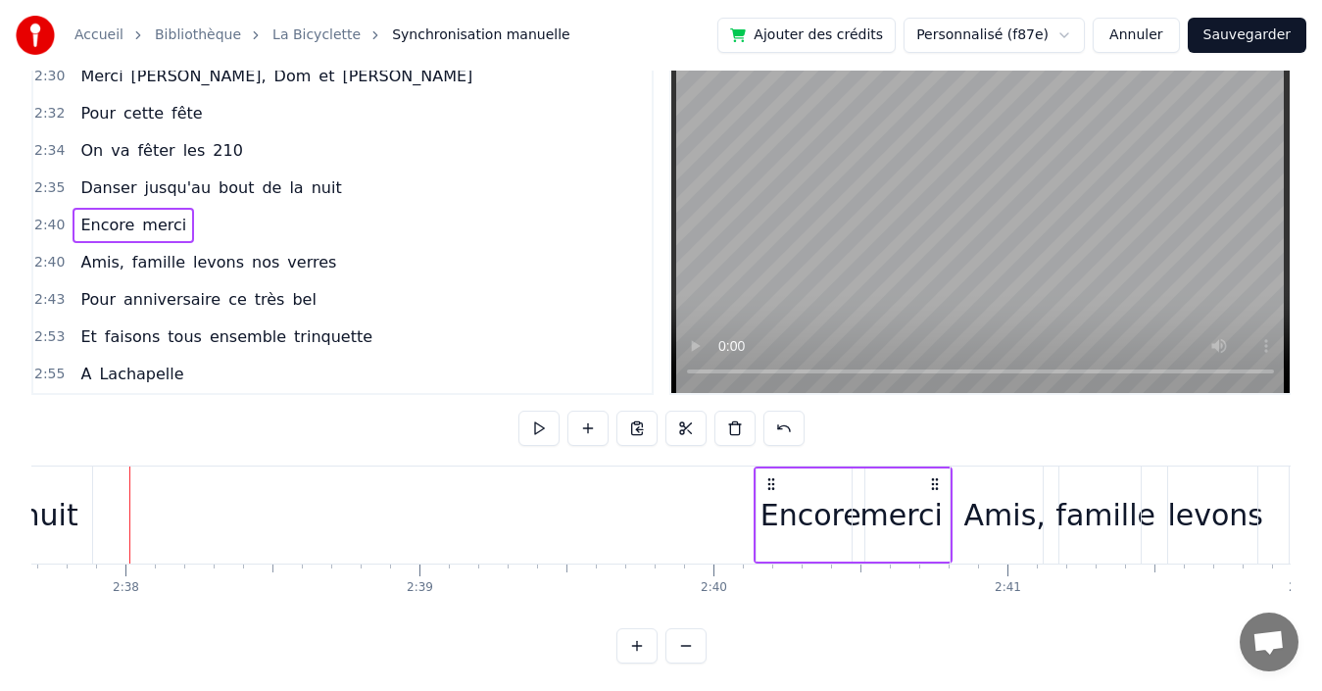
click at [335, 193] on div "2:35 Danser jusqu'au bout de la nuit" at bounding box center [342, 187] width 618 height 37
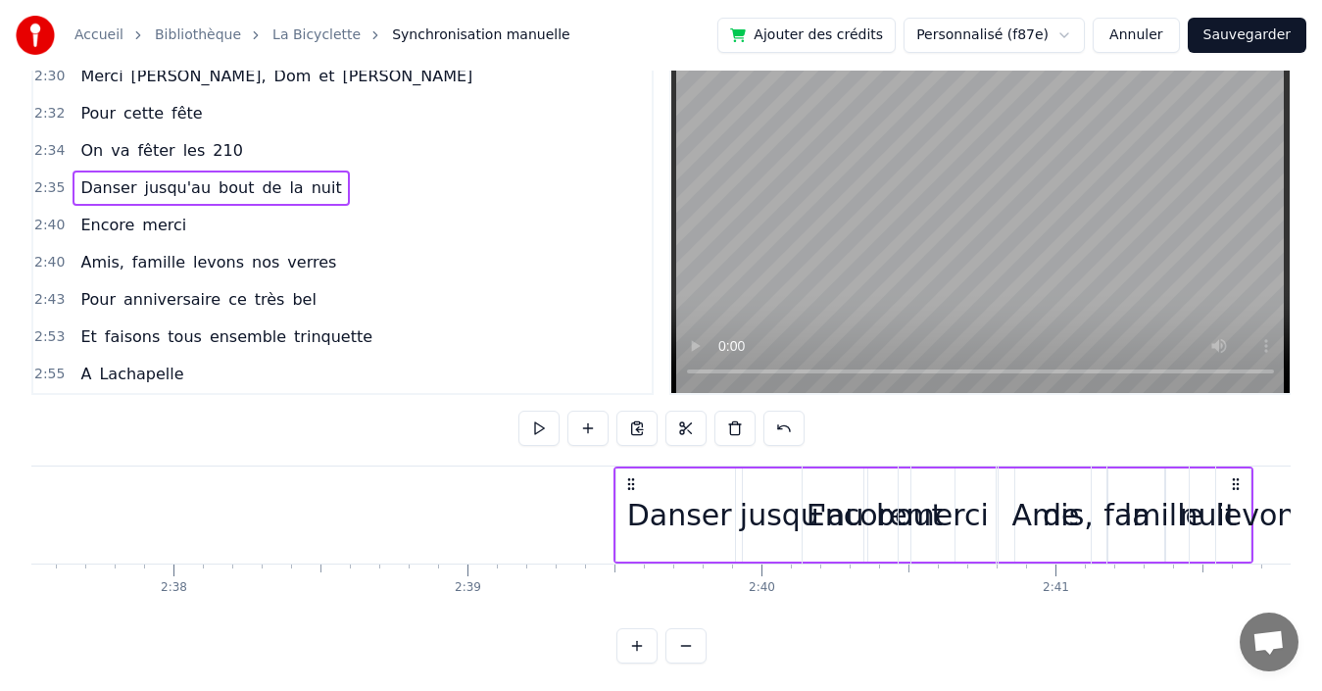
scroll to position [0, 46324]
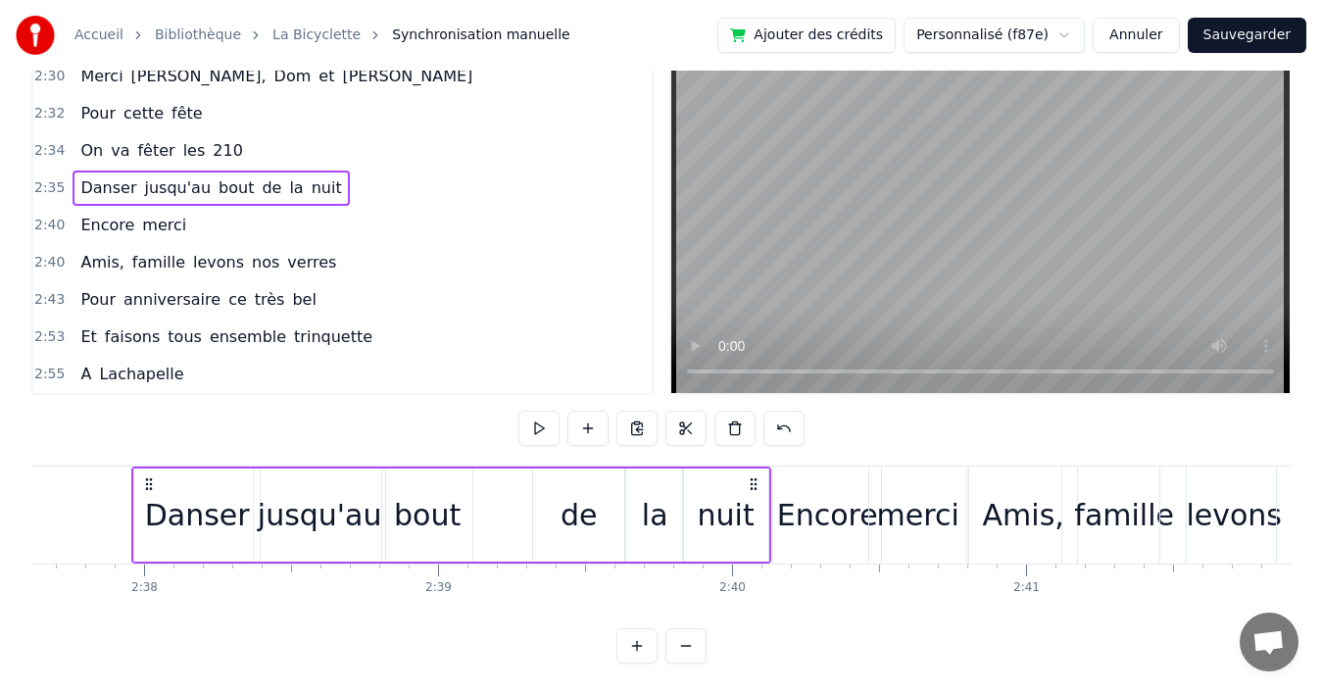
click at [753, 486] on icon at bounding box center [754, 484] width 16 height 16
click at [310, 156] on div "2:34 On va fêter les 210" at bounding box center [342, 150] width 618 height 37
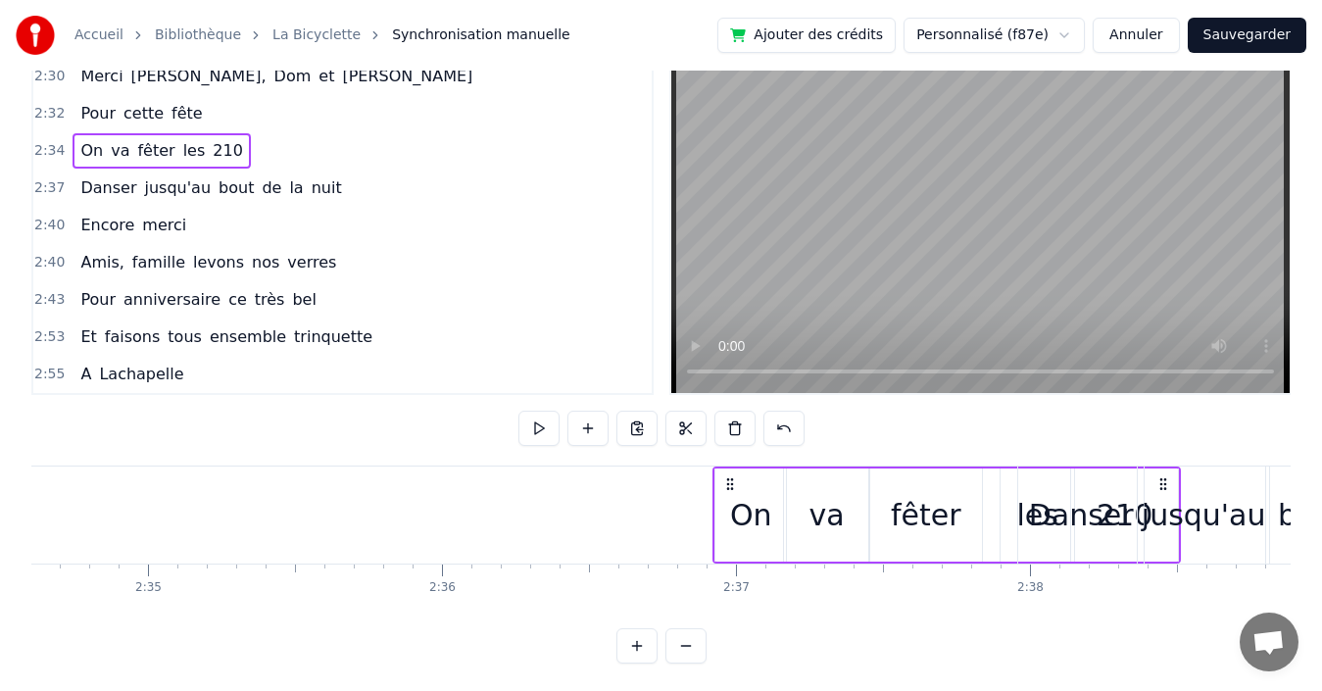
scroll to position [0, 45465]
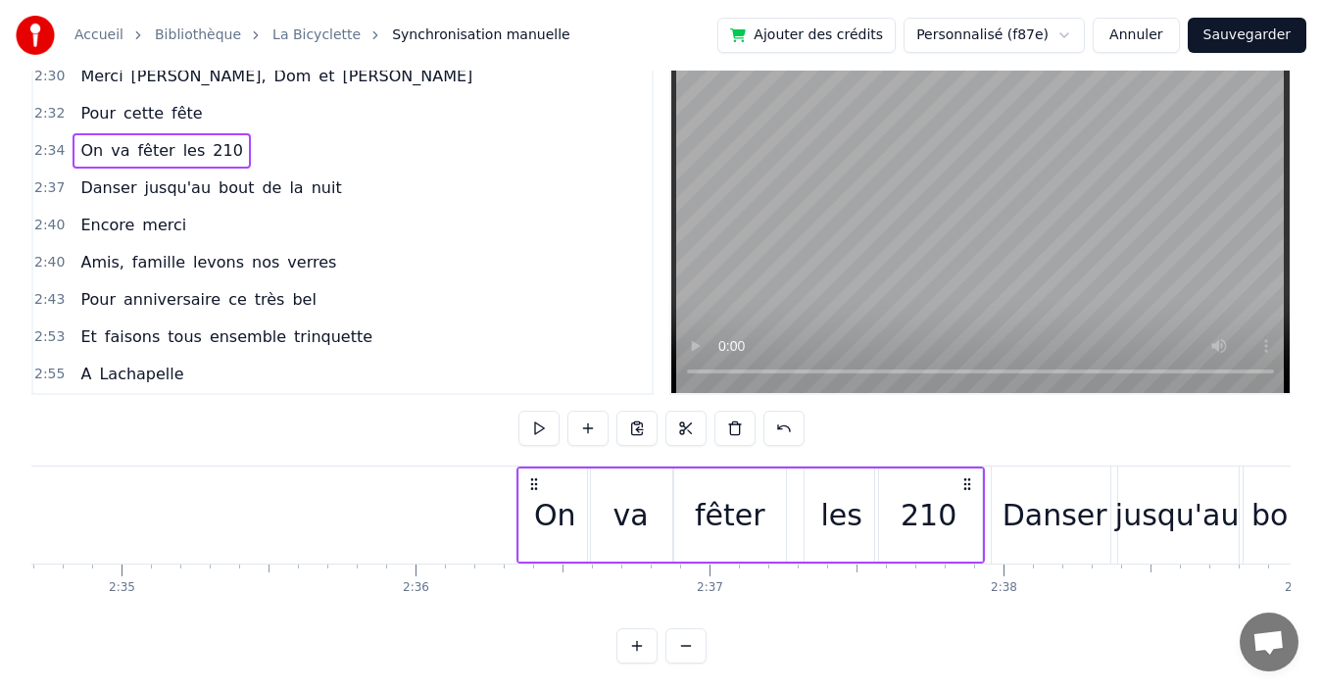
drag, startPoint x: 578, startPoint y: 481, endPoint x: 965, endPoint y: 482, distance: 387.0
click at [965, 482] on icon at bounding box center [967, 484] width 16 height 16
click at [303, 116] on div "2:32 Pour cette fête" at bounding box center [342, 113] width 618 height 37
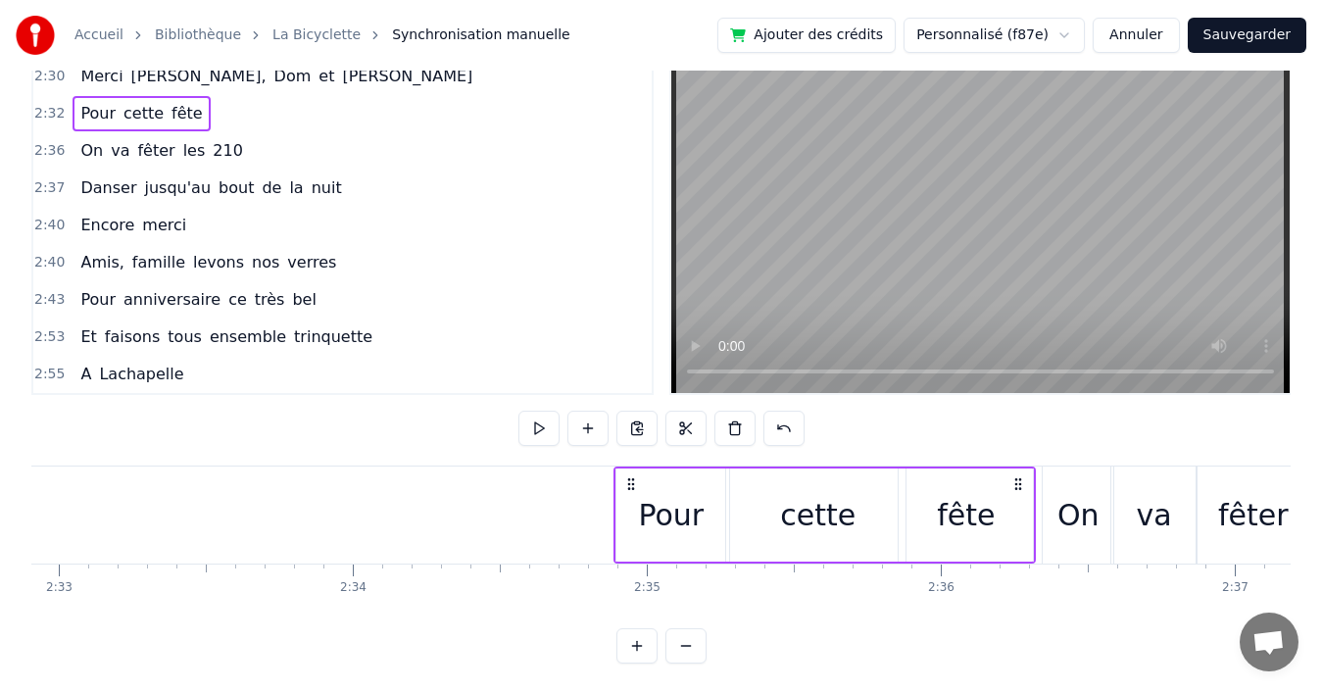
scroll to position [0, 44941]
drag, startPoint x: 534, startPoint y: 481, endPoint x: 1027, endPoint y: 480, distance: 492.8
click at [1027, 480] on icon at bounding box center [1027, 484] width 16 height 16
click at [351, 71] on div "2:30 [PERSON_NAME] et [PERSON_NAME]" at bounding box center [342, 76] width 618 height 37
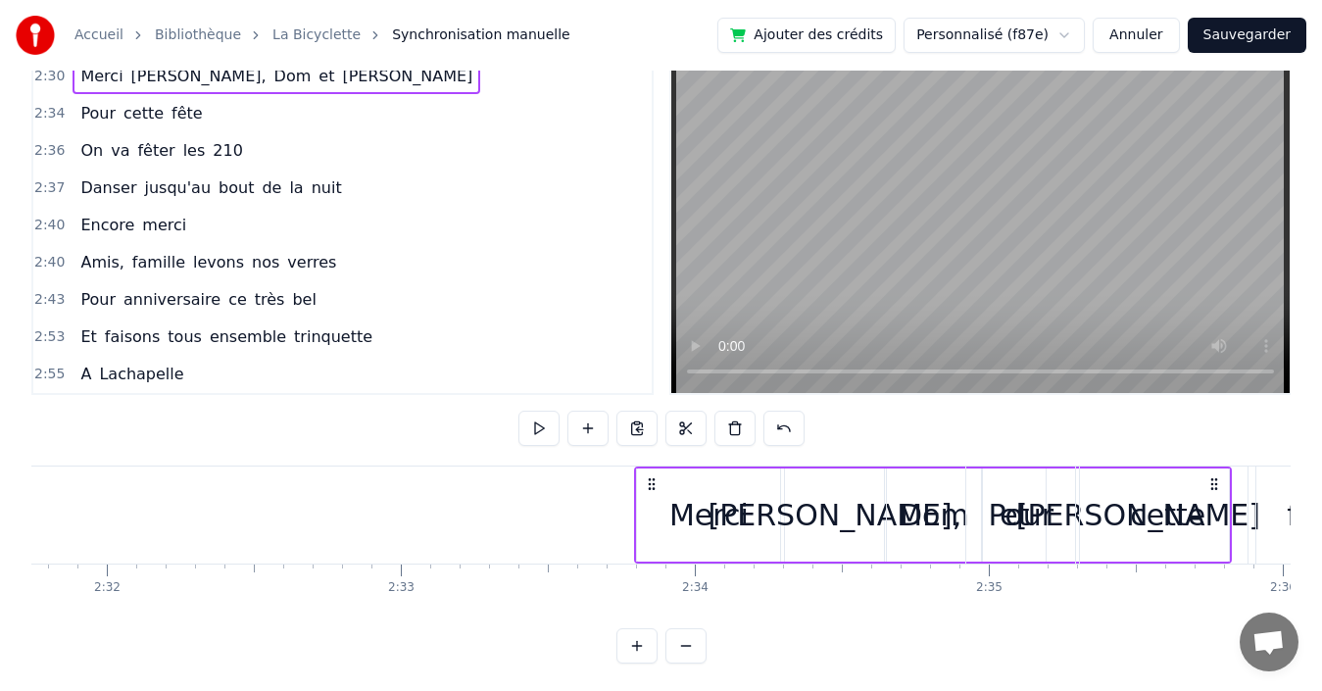
scroll to position [0, 44670]
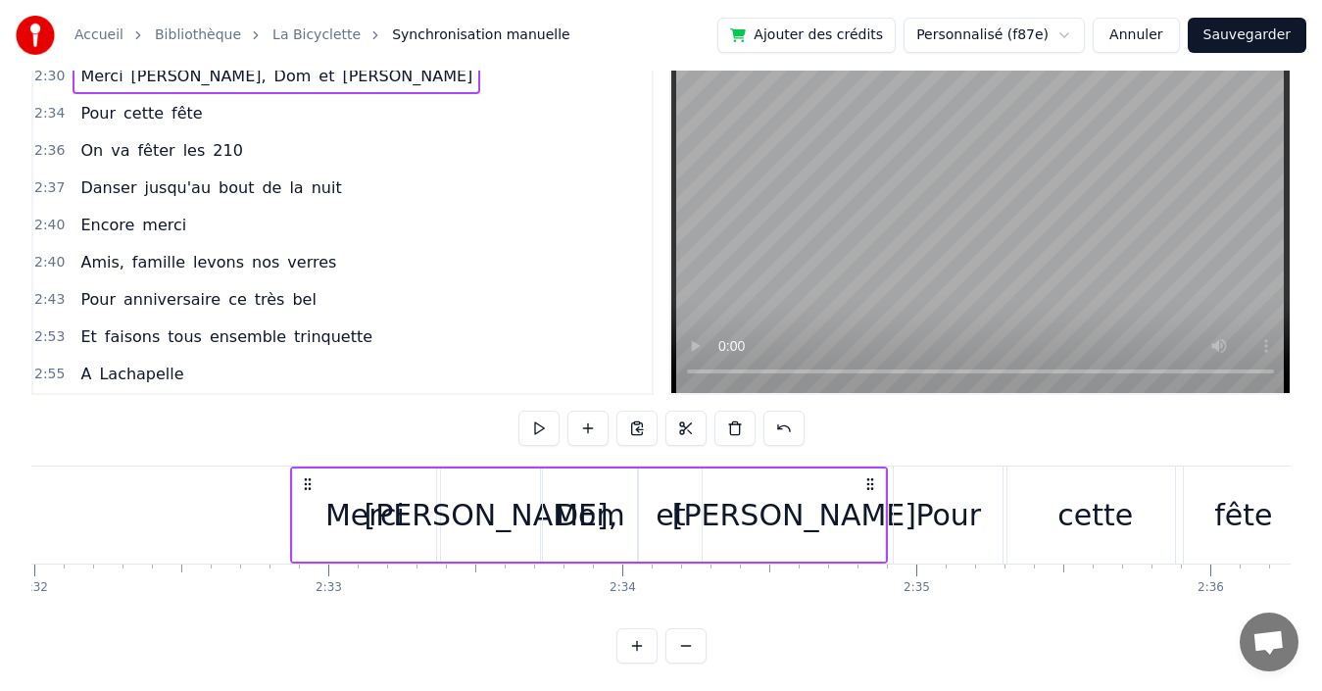
drag, startPoint x: 708, startPoint y: 480, endPoint x: 869, endPoint y: 510, distance: 163.5
click at [869, 510] on div "[PERSON_NAME] et [PERSON_NAME]" at bounding box center [589, 514] width 598 height 97
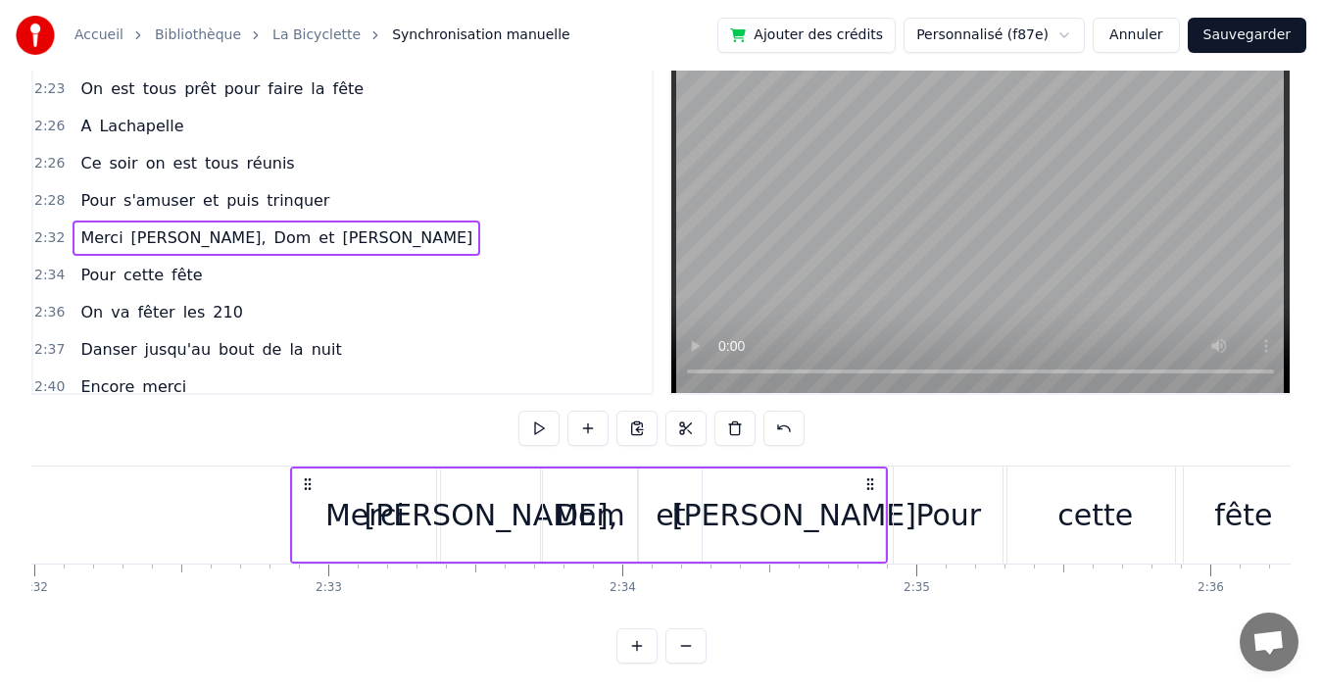
scroll to position [1547, 0]
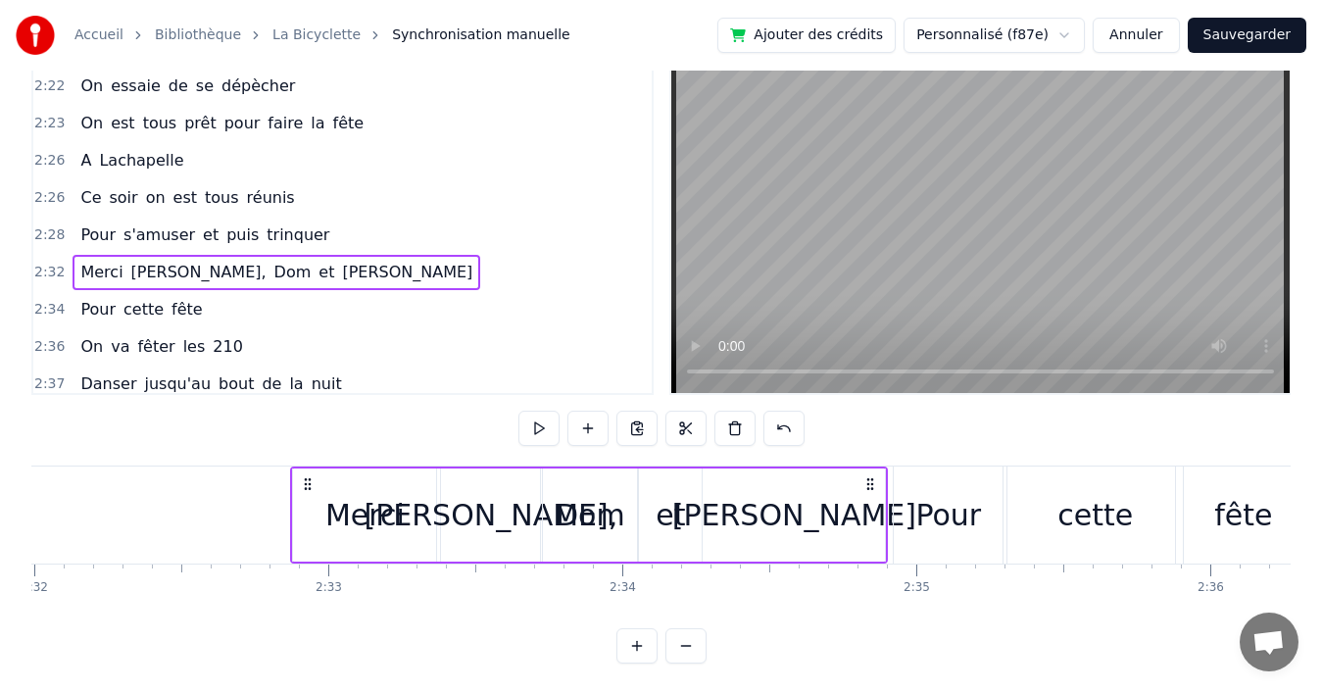
click at [355, 236] on div "2:28 Pour s'amuser et puis trinquer" at bounding box center [342, 235] width 618 height 37
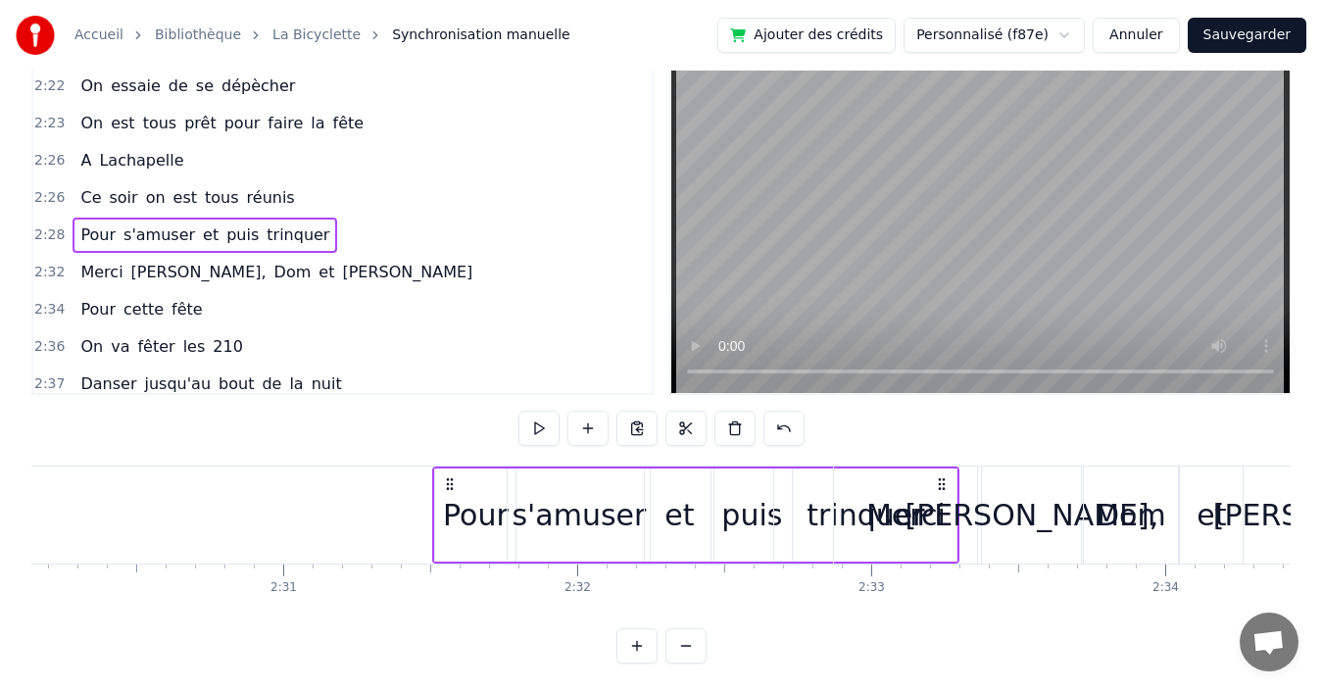
scroll to position [0, 44129]
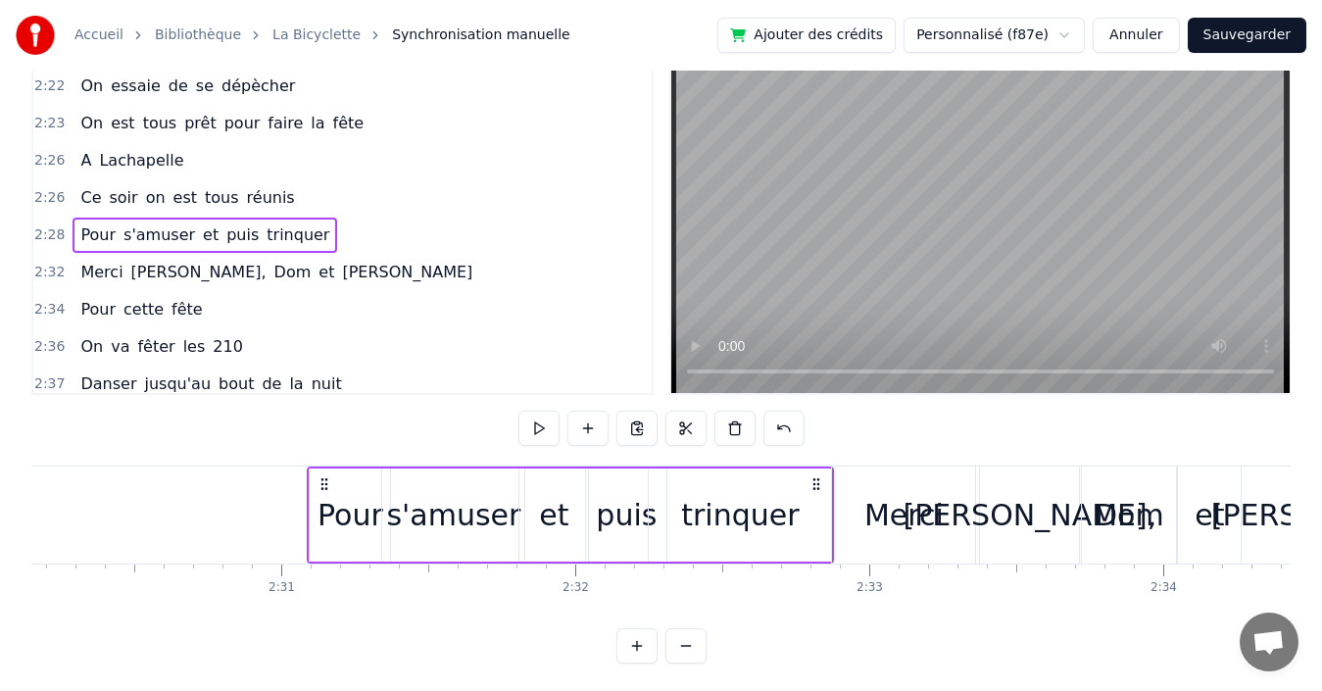
drag, startPoint x: 639, startPoint y: 480, endPoint x: 816, endPoint y: 455, distance: 179.1
click at [816, 455] on div "0:19 Quand nous partons tous les printemps 0:21 Quand nous partons dans toute l…" at bounding box center [660, 356] width 1259 height 614
click at [340, 194] on div "2:26 Ce soir on est tous réunis" at bounding box center [342, 197] width 618 height 37
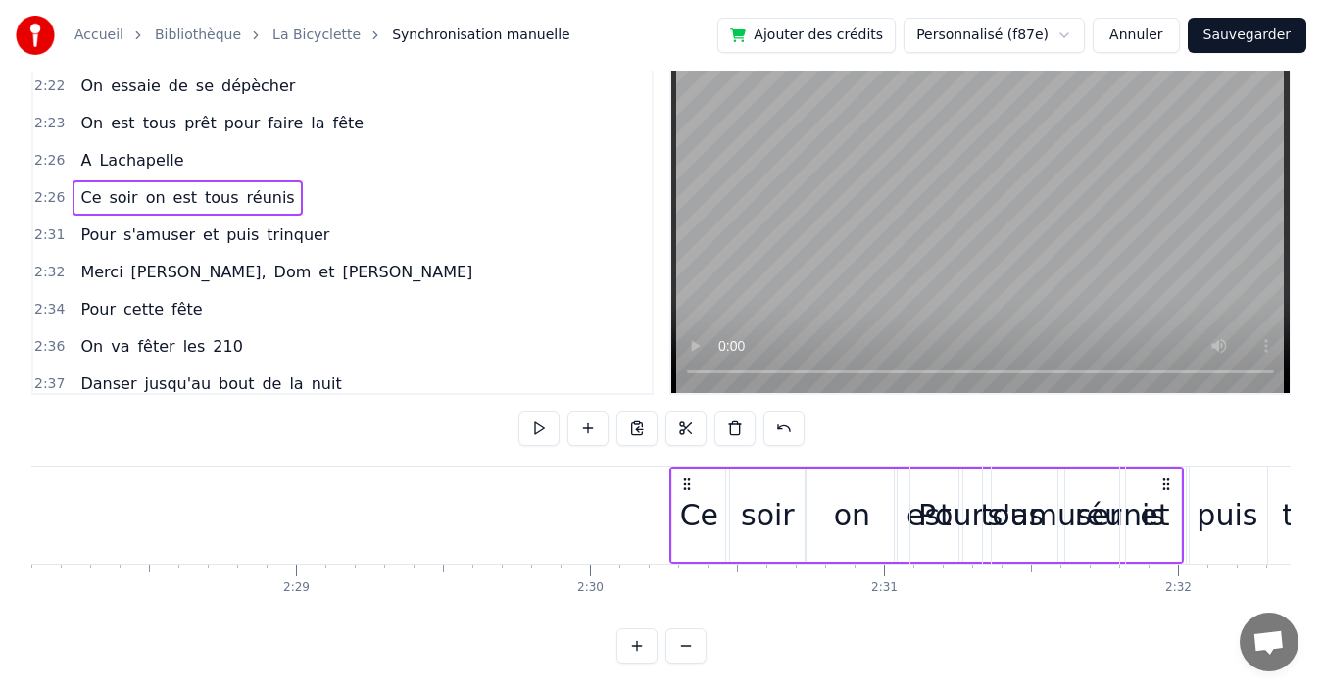
scroll to position [0, 43533]
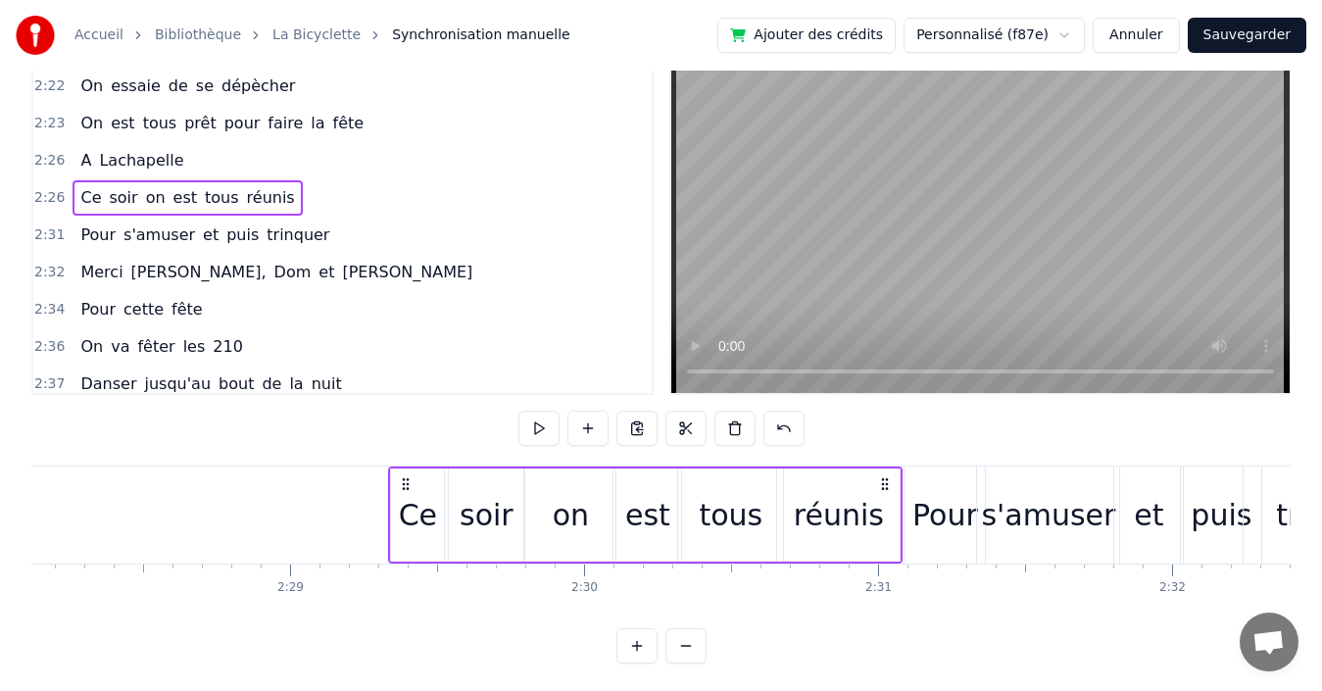
drag, startPoint x: 627, startPoint y: 483, endPoint x: 882, endPoint y: 475, distance: 254.8
click at [886, 478] on icon at bounding box center [885, 484] width 16 height 16
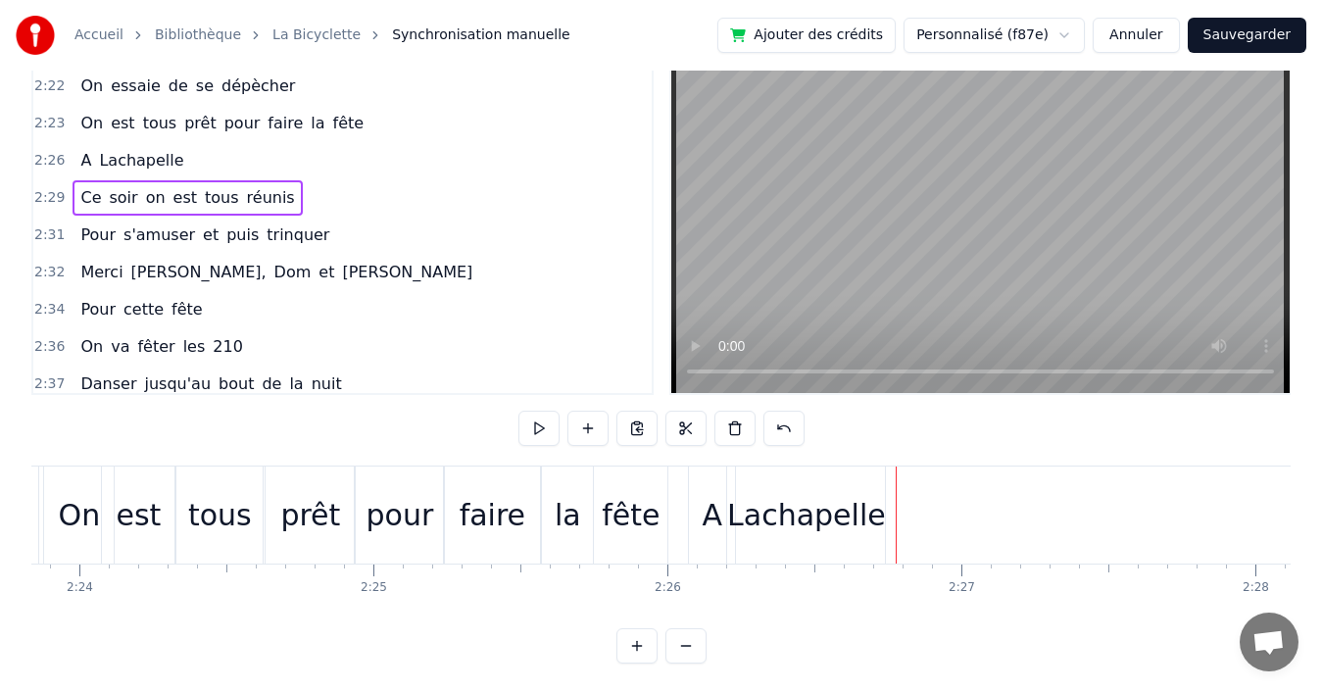
click at [189, 164] on div "2:26 A Lachapelle" at bounding box center [342, 160] width 618 height 37
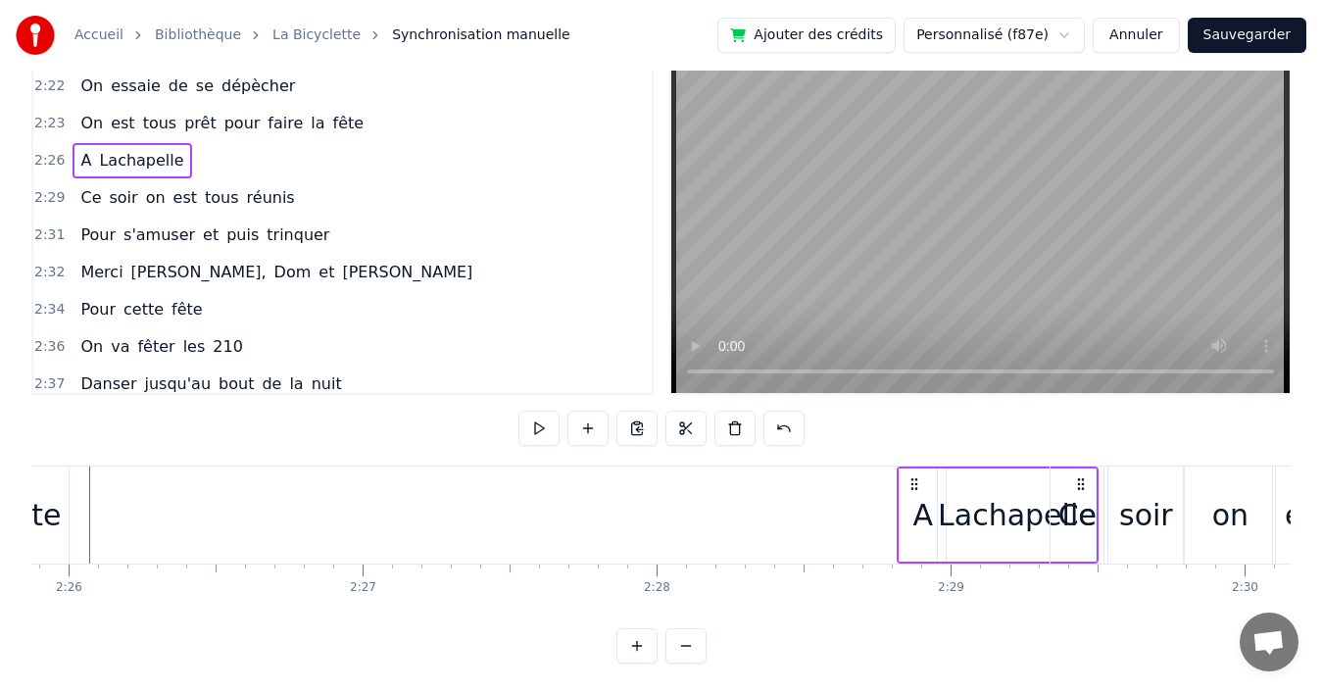
scroll to position [0, 42878]
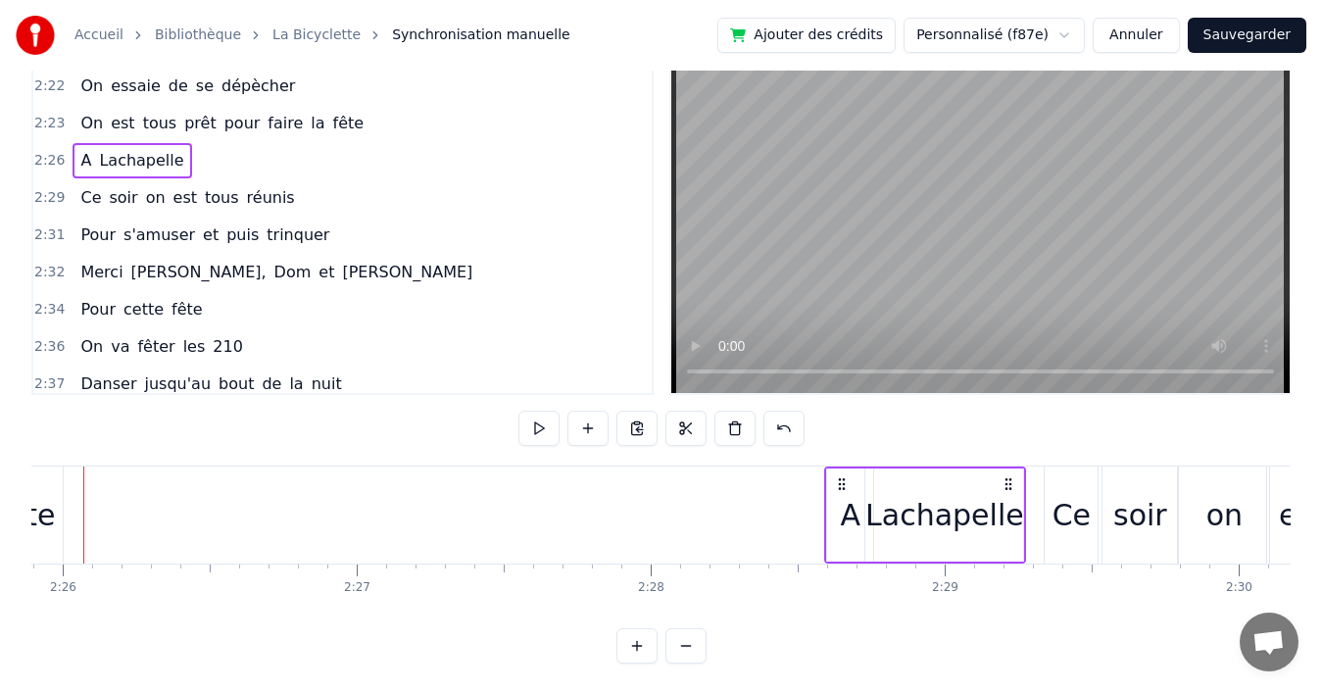
drag, startPoint x: 945, startPoint y: 479, endPoint x: 1005, endPoint y: 470, distance: 60.4
click at [1005, 470] on div "A Lachapelle" at bounding box center [925, 514] width 202 height 97
click at [387, 133] on div "2:23 On est tous prêt pour faire la fête" at bounding box center [342, 123] width 618 height 37
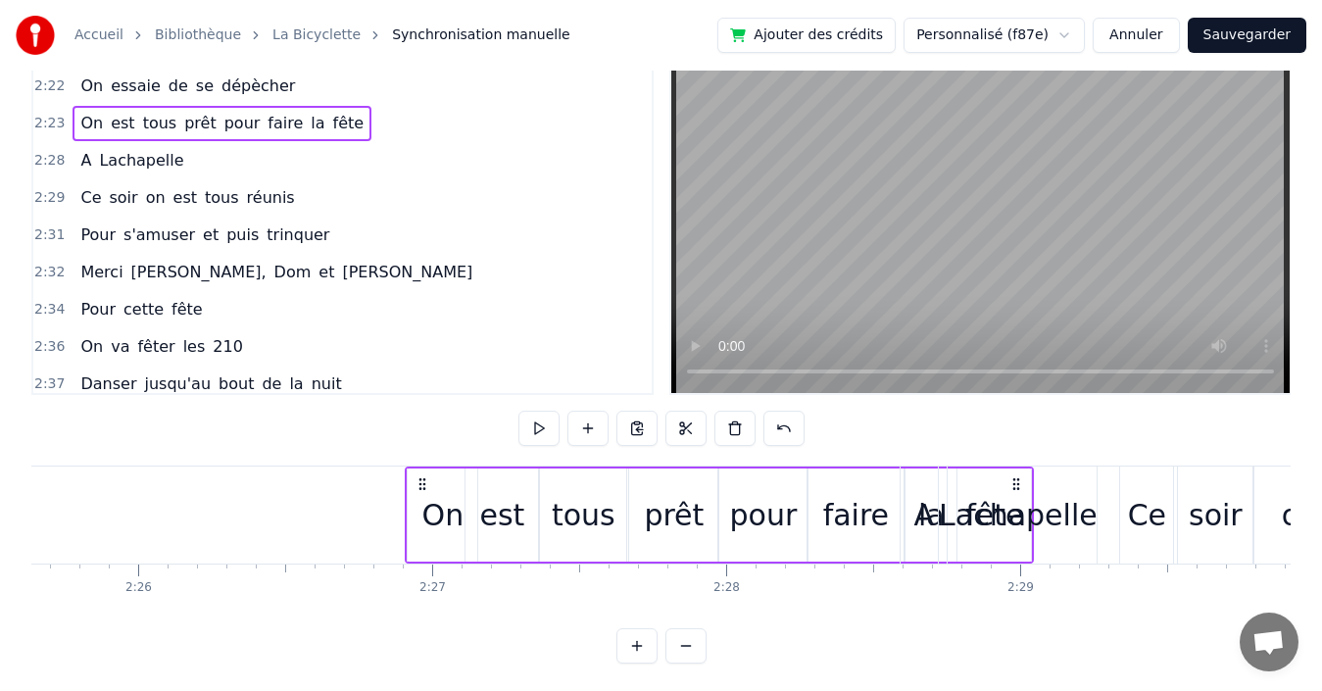
scroll to position [0, 42813]
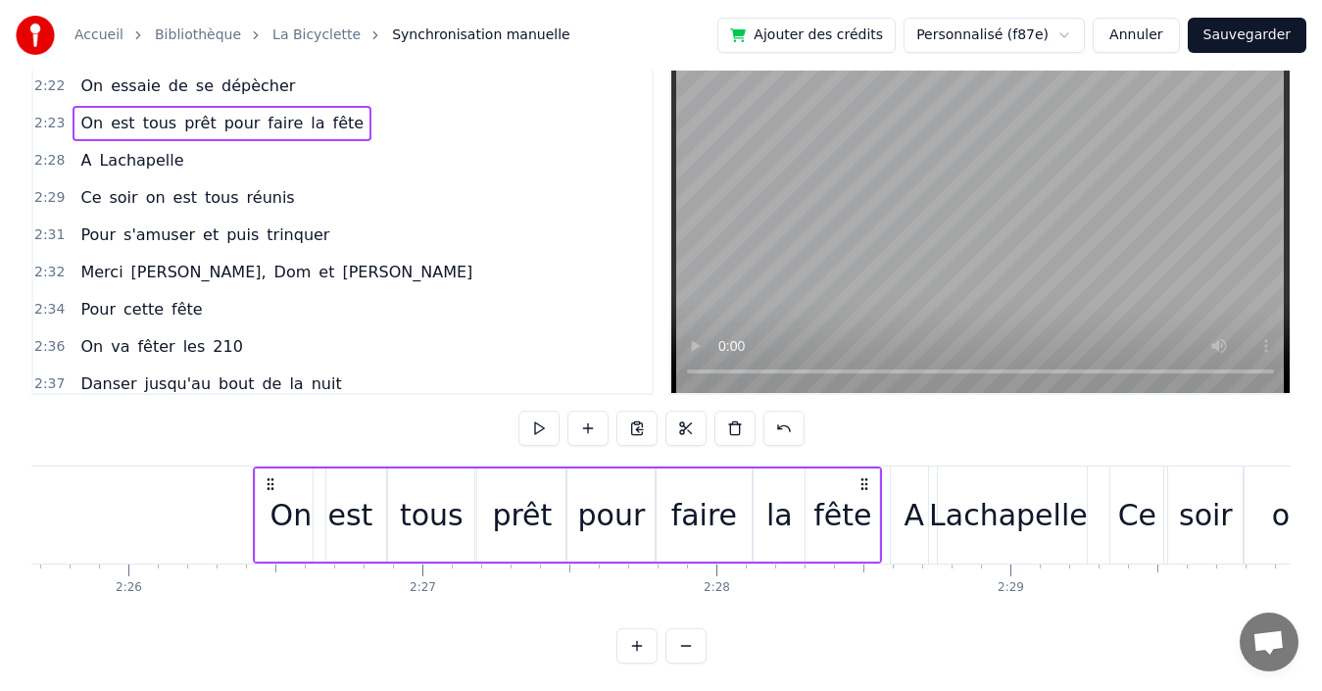
drag, startPoint x: 740, startPoint y: 481, endPoint x: 863, endPoint y: 517, distance: 128.7
click at [863, 517] on div "On est tous prêt pour faire la fête" at bounding box center [567, 514] width 629 height 97
click at [284, 81] on div "2:22 On essaie de se dépècher" at bounding box center [342, 86] width 618 height 37
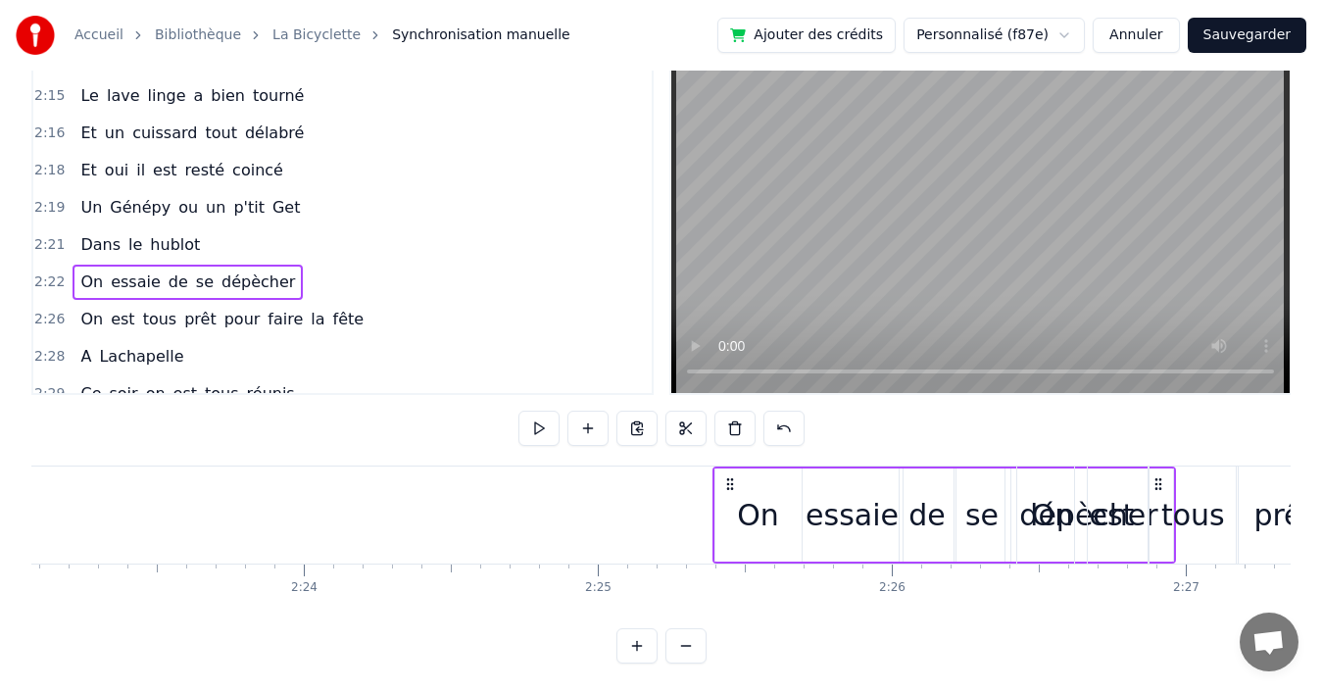
scroll to position [0, 42051]
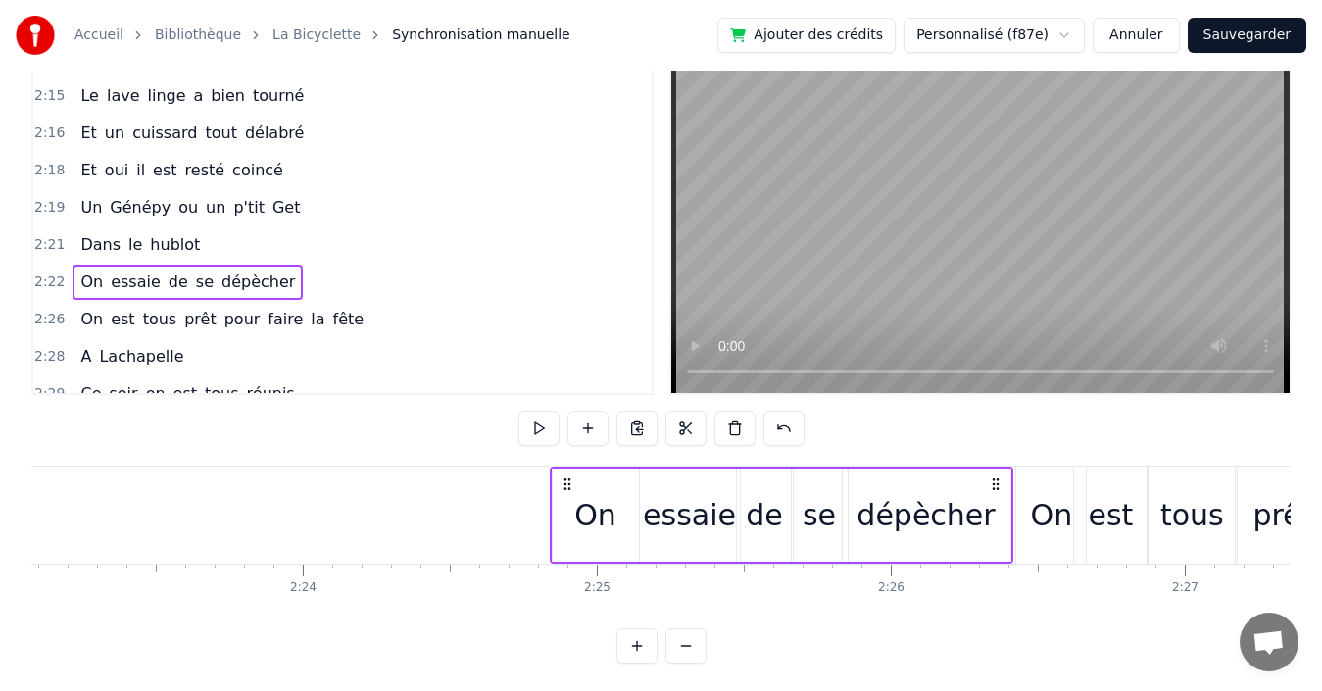
drag, startPoint x: 577, startPoint y: 479, endPoint x: 996, endPoint y: 493, distance: 419.5
click at [996, 493] on div "On essaie de se dépècher" at bounding box center [781, 514] width 463 height 97
click at [334, 240] on div "2:21 Dans le hublot" at bounding box center [342, 244] width 618 height 37
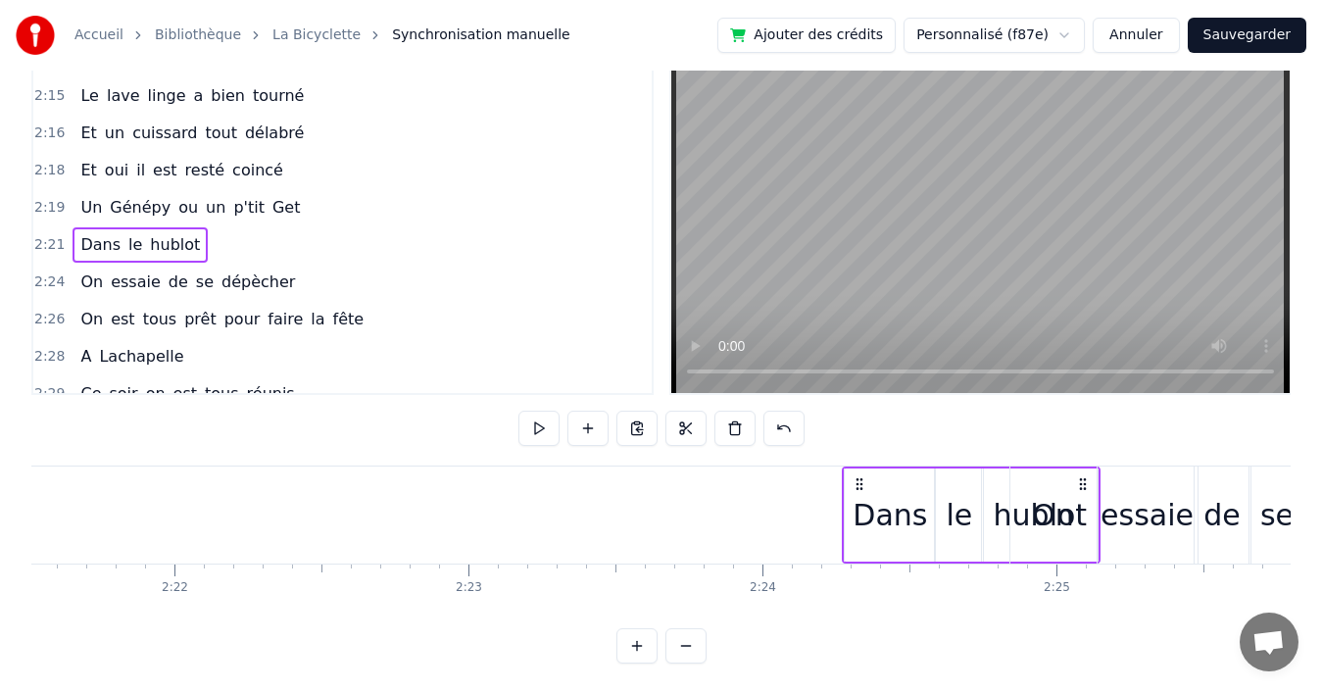
scroll to position [0, 41591]
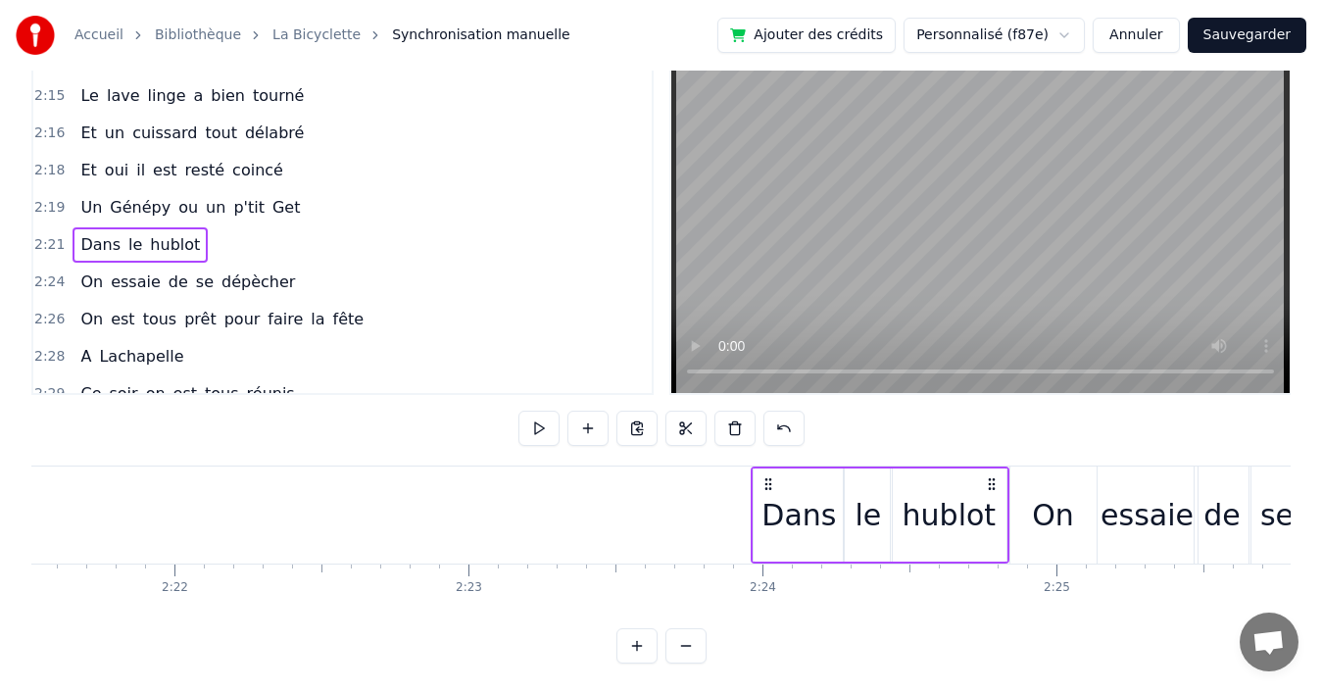
drag, startPoint x: 367, startPoint y: 481, endPoint x: 987, endPoint y: 484, distance: 619.2
click at [989, 488] on icon at bounding box center [992, 484] width 16 height 16
click at [295, 211] on div "2:19 Un Génépy ou un p'tit Get" at bounding box center [342, 207] width 618 height 37
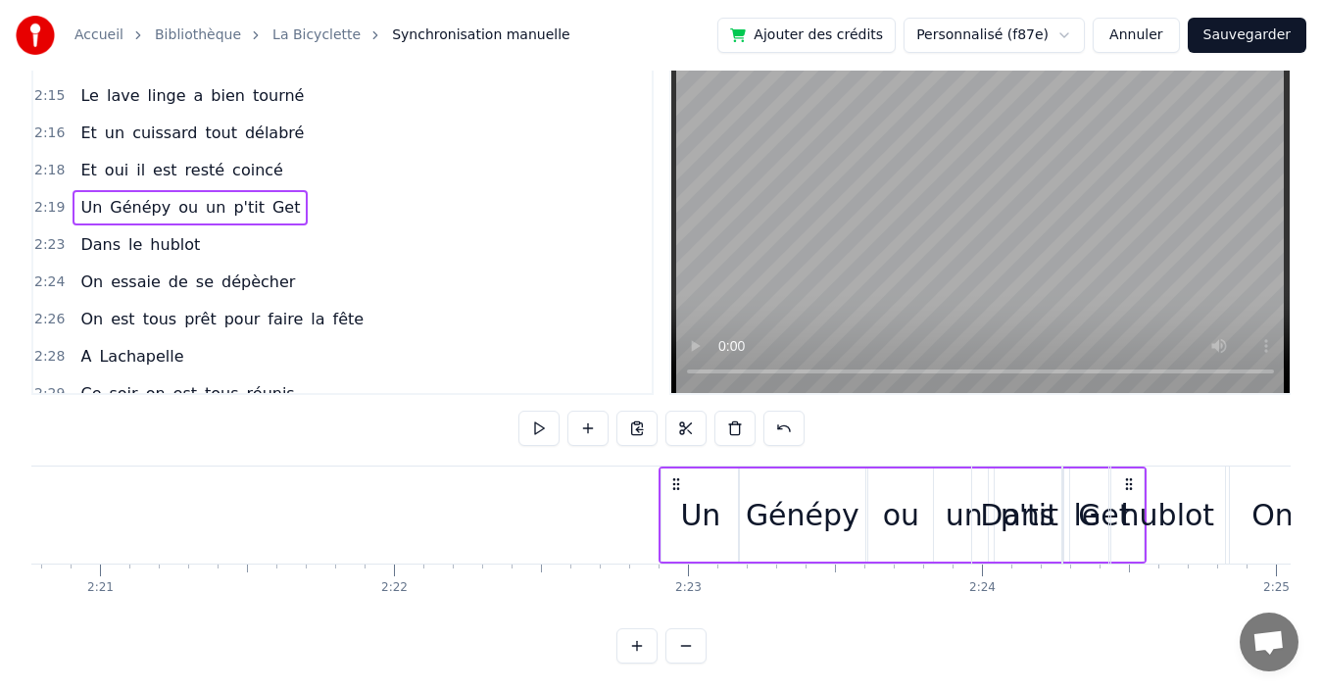
scroll to position [0, 41418]
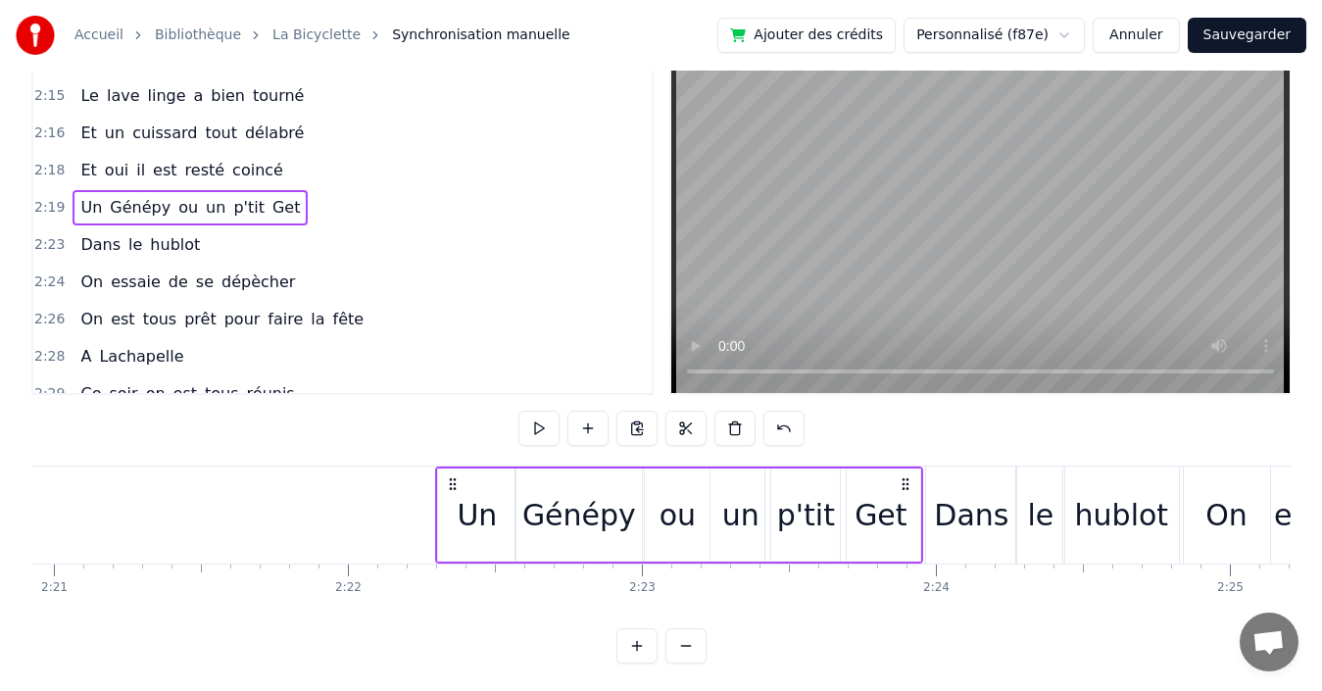
drag, startPoint x: 602, startPoint y: 483, endPoint x: 901, endPoint y: 485, distance: 299.8
click at [901, 485] on icon at bounding box center [905, 484] width 16 height 16
click at [330, 162] on div "2:18 Et oui il est resté coincé" at bounding box center [342, 170] width 618 height 37
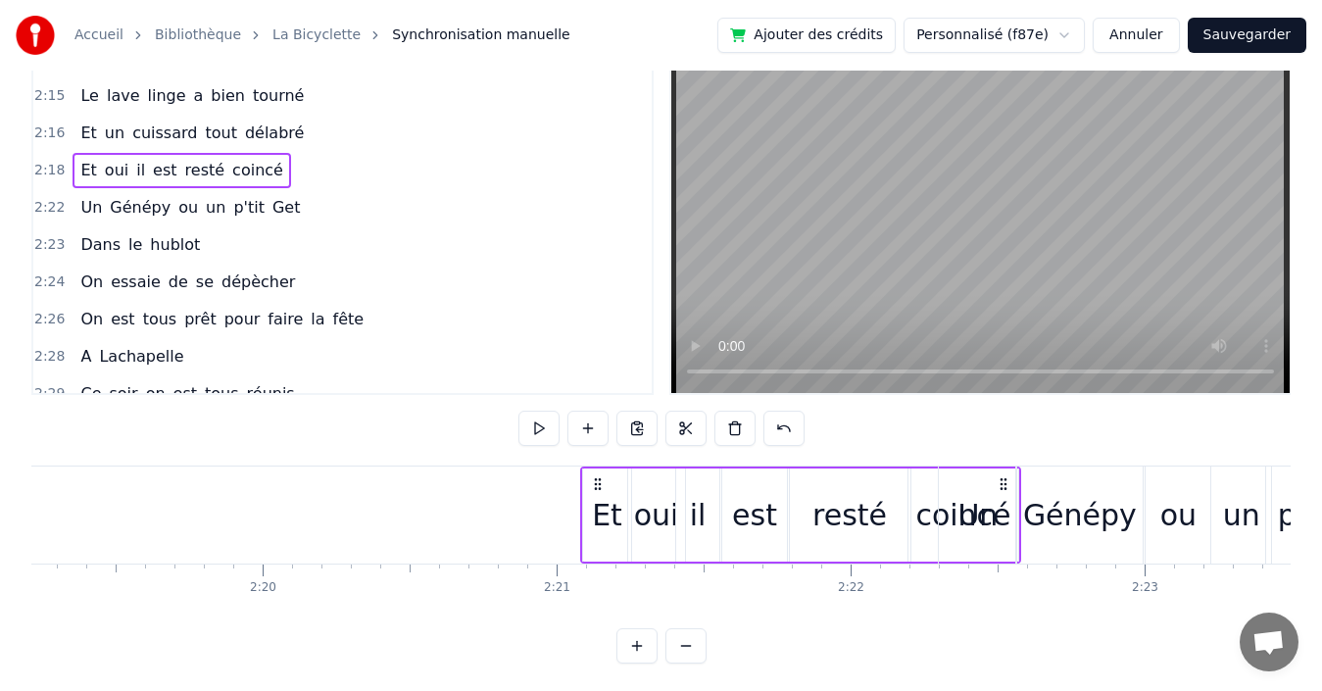
scroll to position [0, 40925]
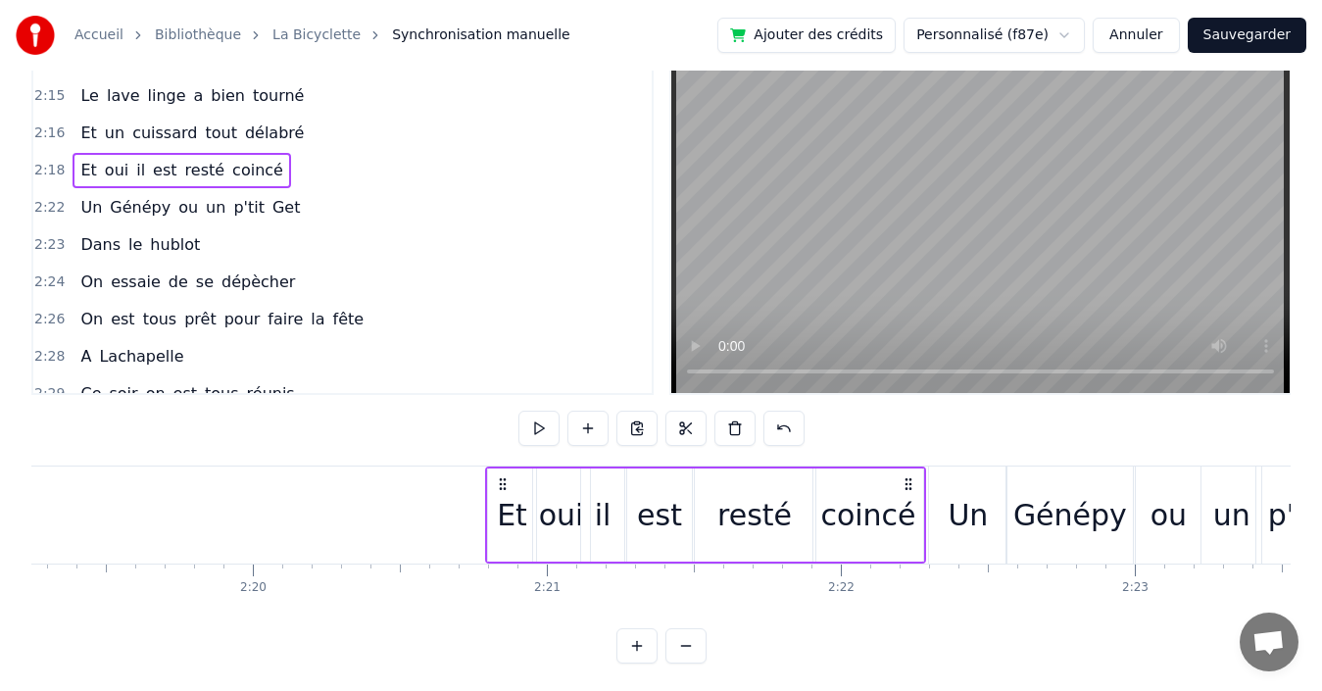
drag, startPoint x: 548, startPoint y: 481, endPoint x: 903, endPoint y: 472, distance: 355.7
click at [903, 472] on div "Et oui il est resté coincé" at bounding box center [705, 514] width 441 height 97
click at [295, 138] on div "2:16 Et un cuissard tout délabré" at bounding box center [342, 133] width 618 height 37
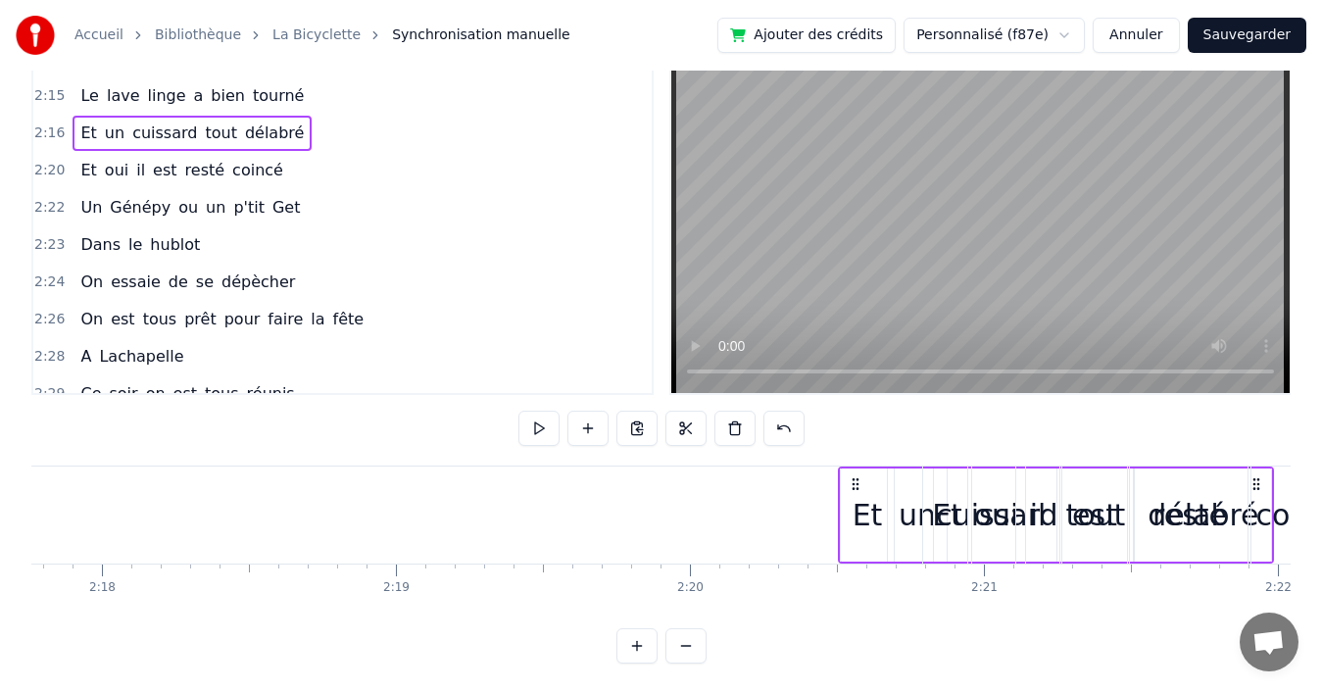
scroll to position [0, 40488]
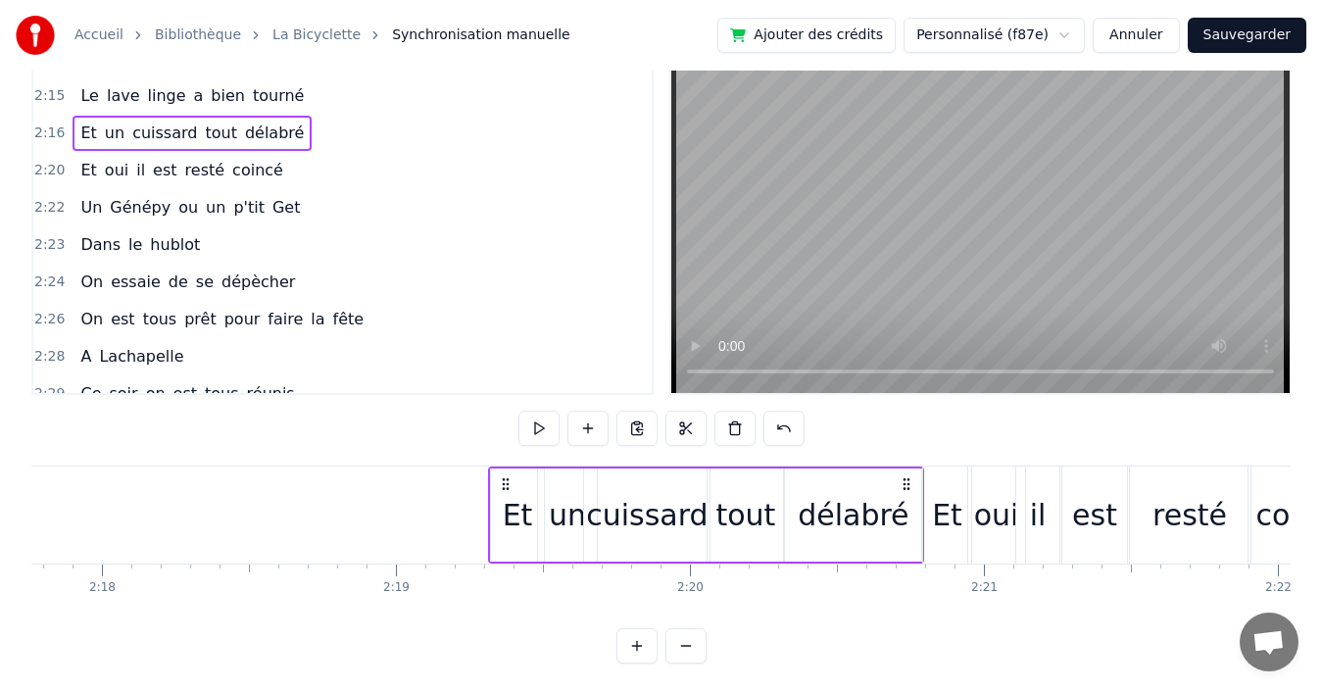
drag, startPoint x: 545, startPoint y: 480, endPoint x: 866, endPoint y: 475, distance: 321.4
click at [894, 499] on div "Et un cuissard tout délabré" at bounding box center [706, 514] width 437 height 97
click at [374, 93] on div "2:15 Le lave linge a bien tourné" at bounding box center [342, 95] width 618 height 37
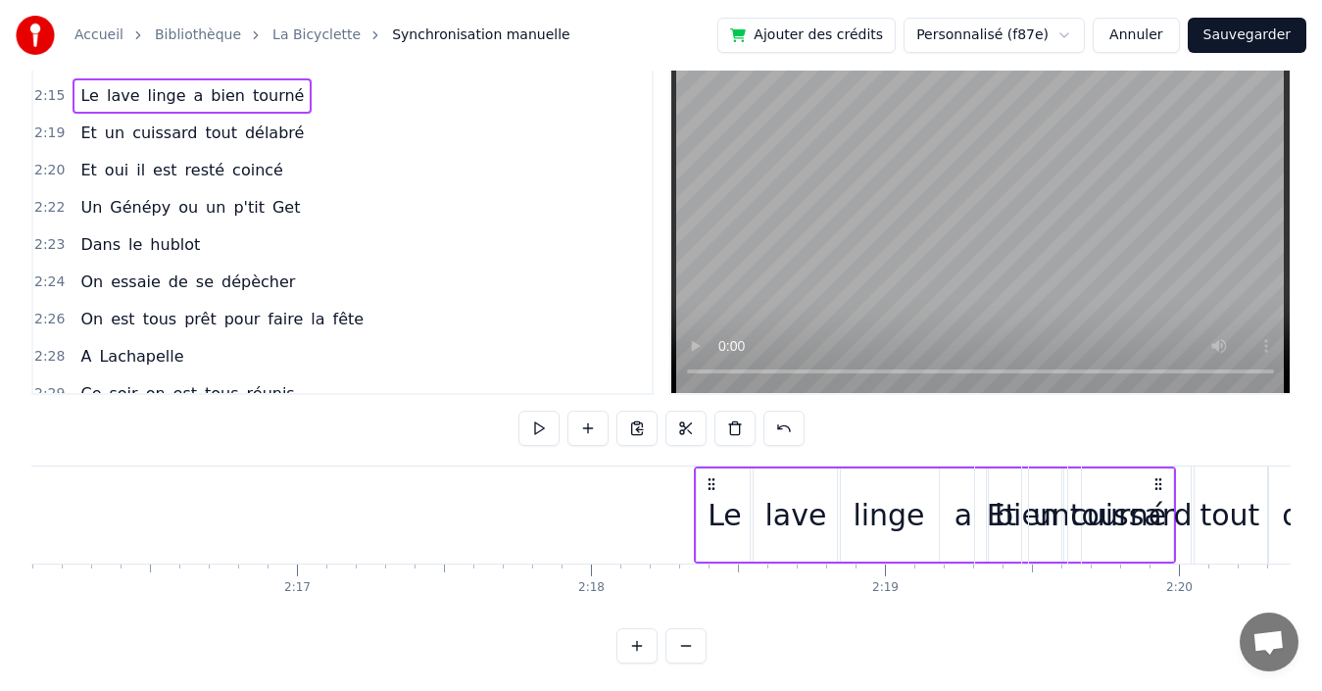
scroll to position [0, 40021]
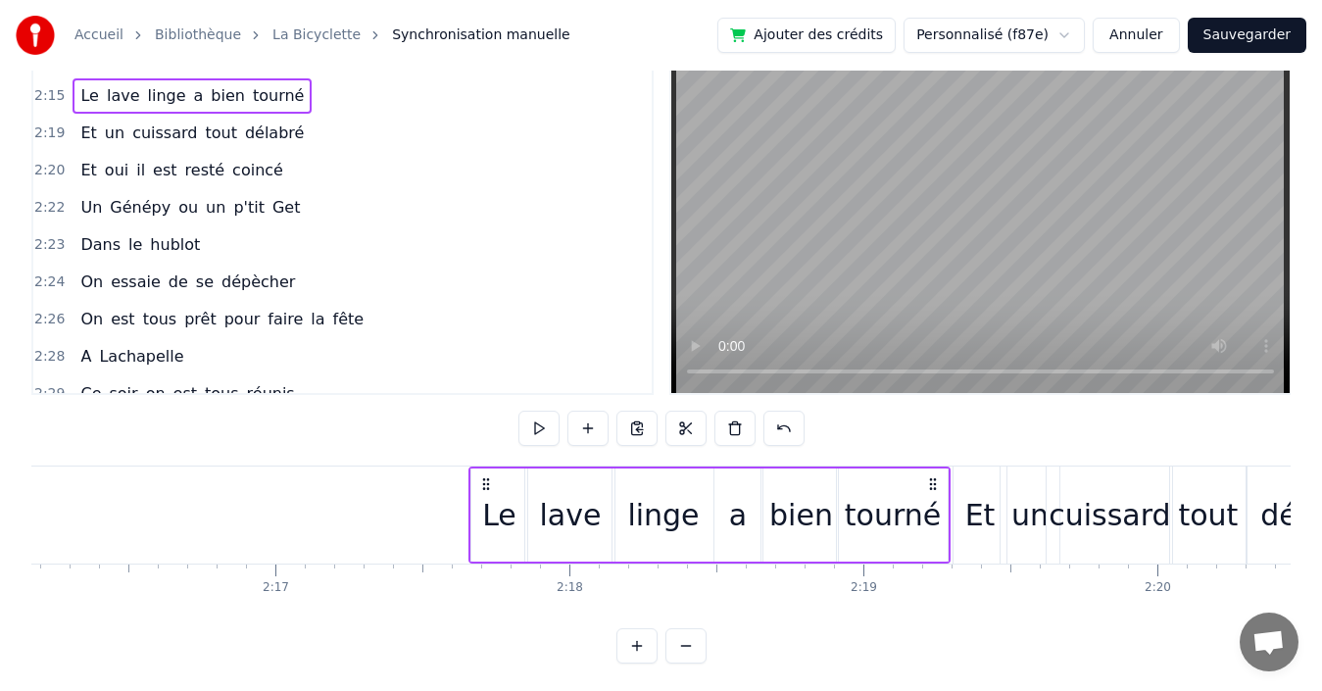
drag, startPoint x: 624, startPoint y: 488, endPoint x: 931, endPoint y: 511, distance: 307.5
click at [931, 511] on div "Le lave linge a bien tourné" at bounding box center [709, 514] width 483 height 97
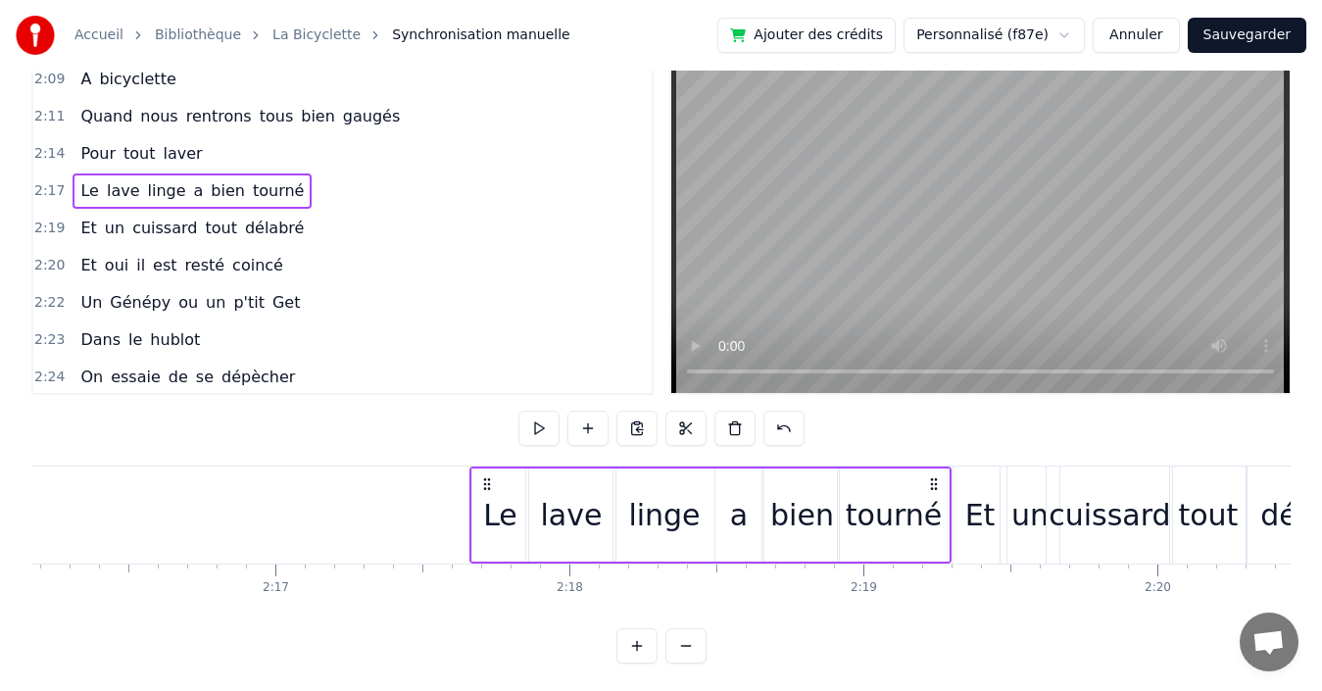
scroll to position [1155, 0]
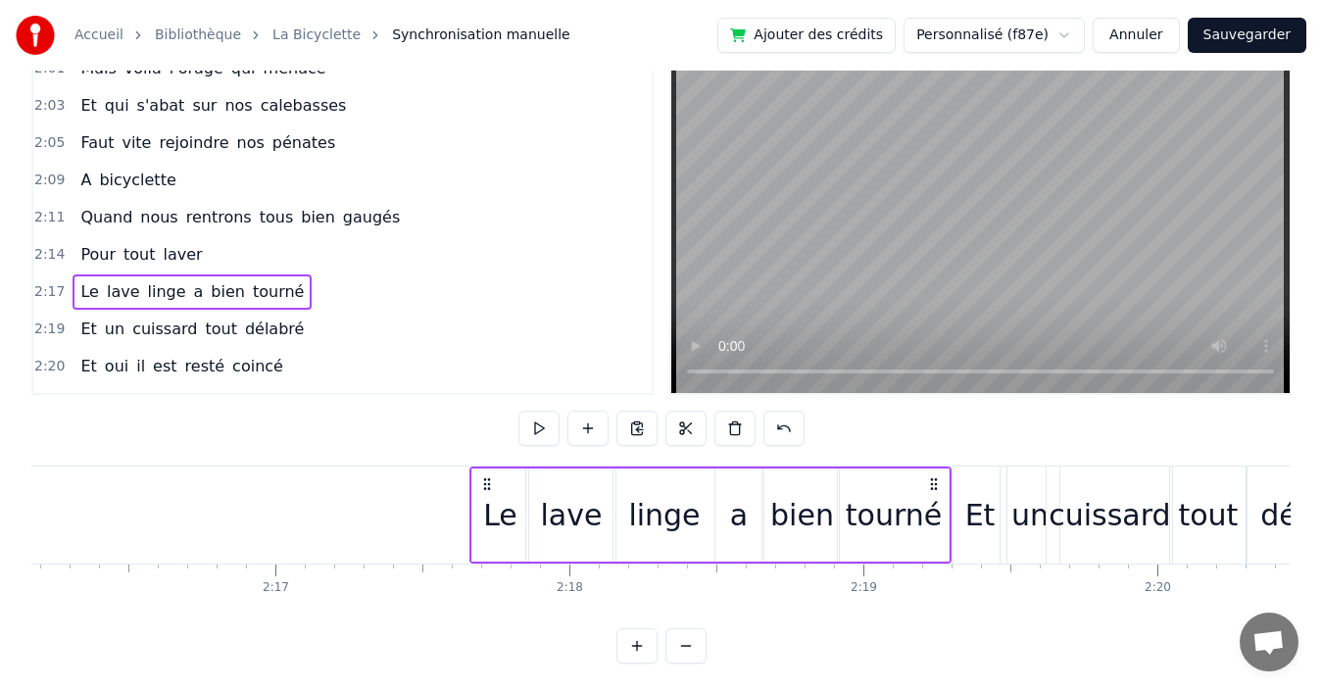
click at [271, 250] on div "2:14 Pour tout laver" at bounding box center [342, 254] width 618 height 37
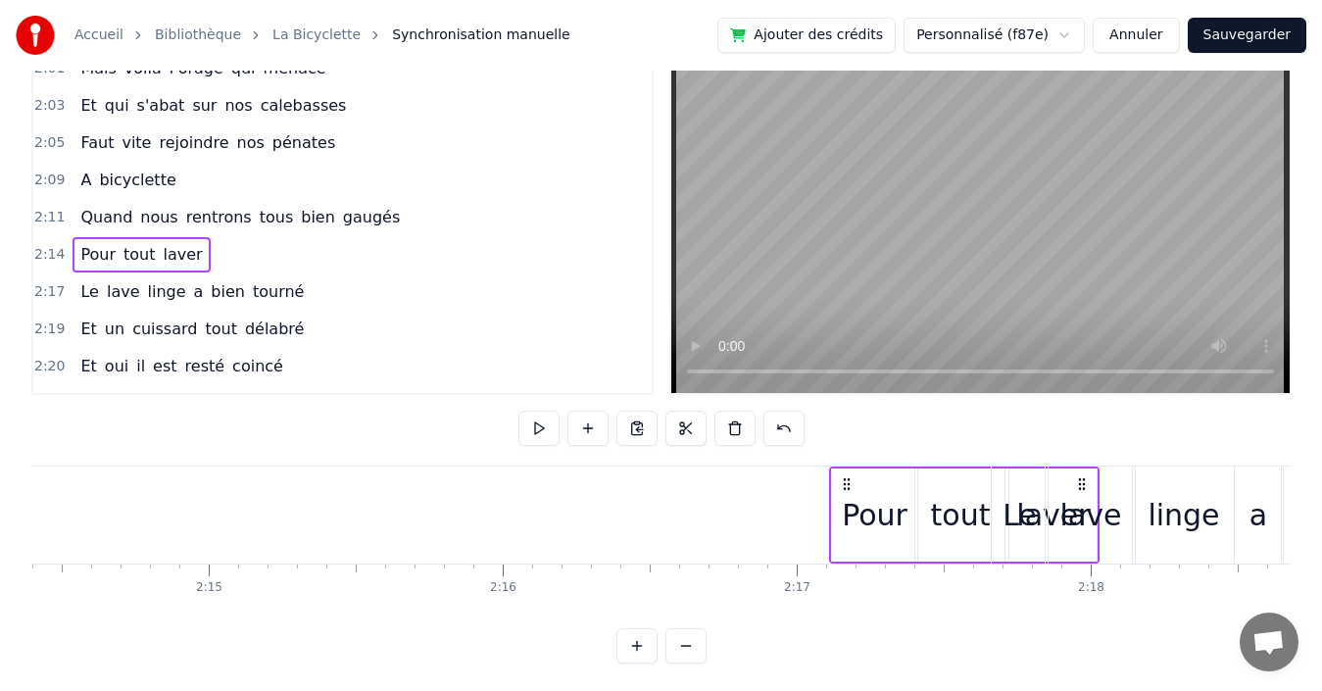
scroll to position [0, 39502]
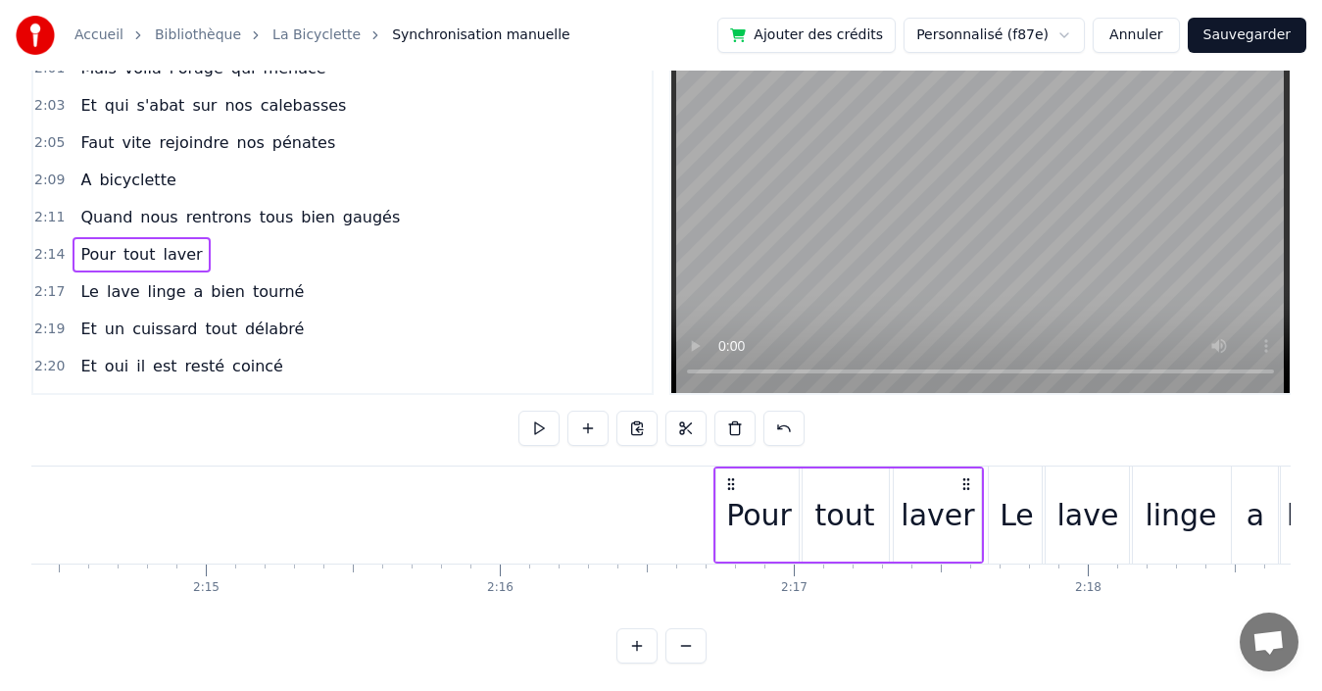
drag, startPoint x: 385, startPoint y: 481, endPoint x: 967, endPoint y: 527, distance: 583.7
click at [967, 527] on div "Pour tout laver" at bounding box center [848, 514] width 271 height 97
click at [417, 230] on div "2:11 Quand nous rentrons tous bien gaugés" at bounding box center [342, 217] width 618 height 37
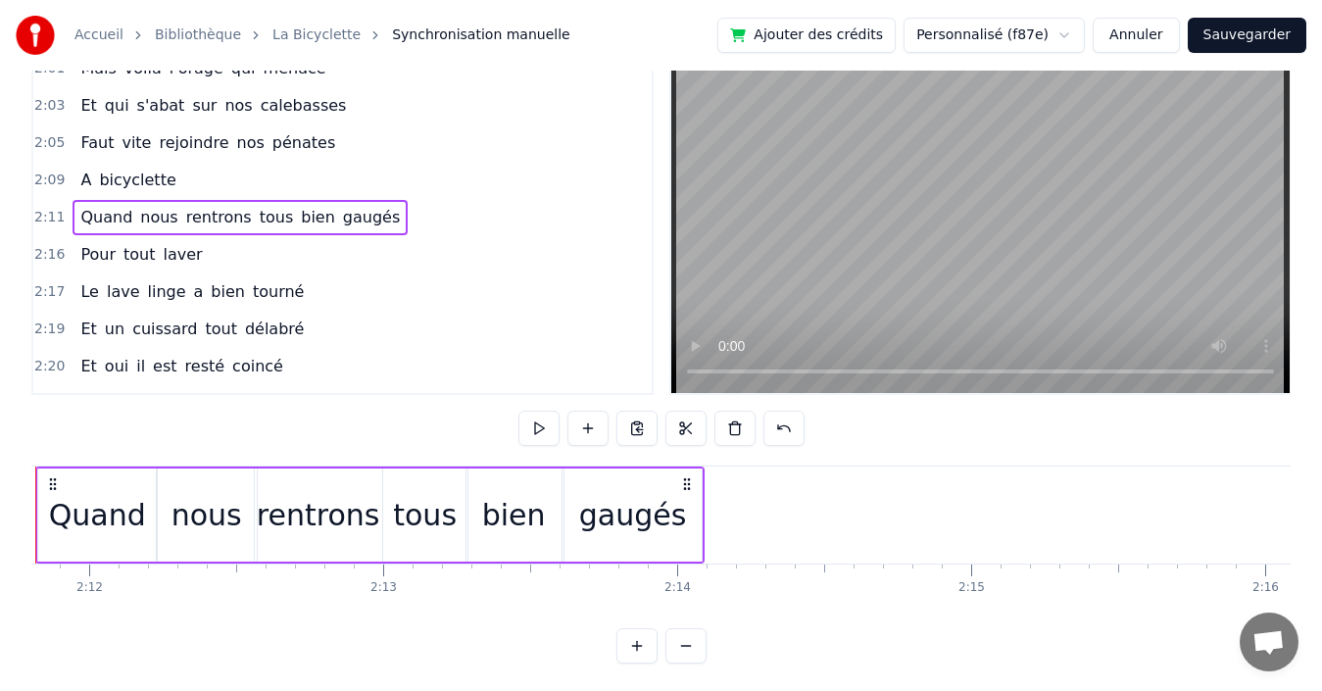
scroll to position [0, 38642]
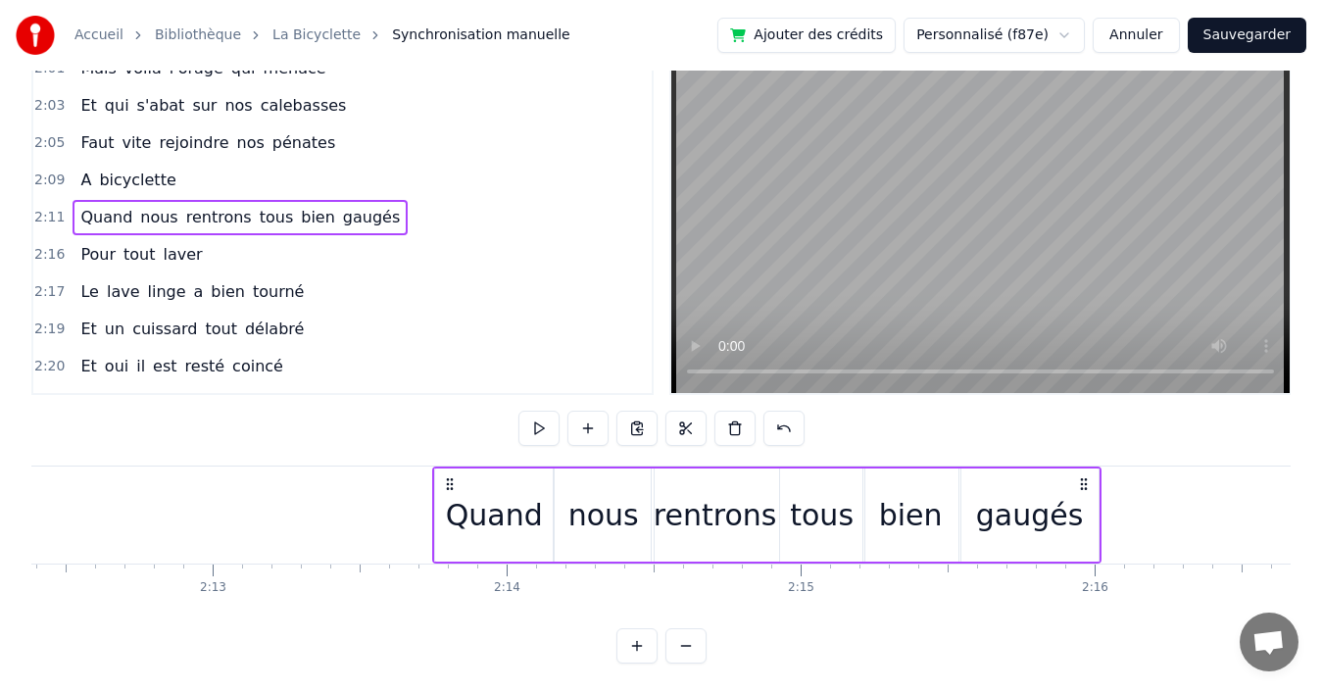
drag, startPoint x: 778, startPoint y: 487, endPoint x: 1286, endPoint y: 540, distance: 511.2
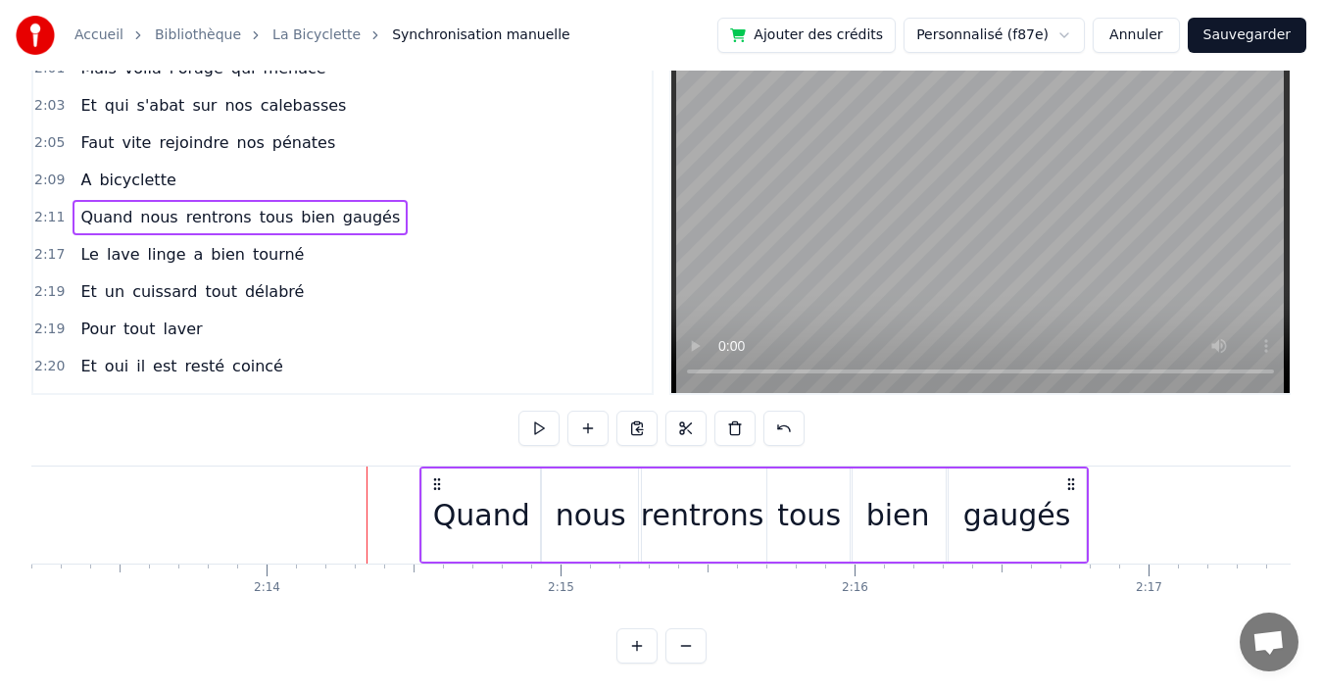
scroll to position [0, 39154]
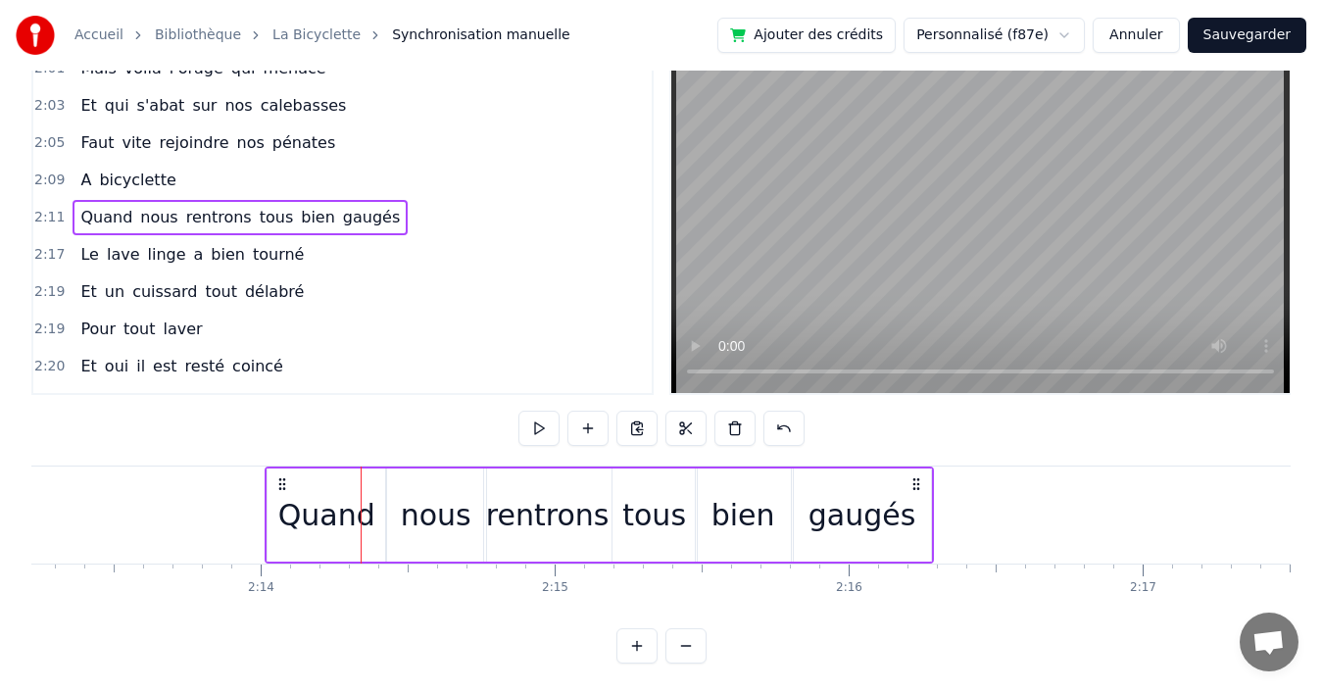
drag, startPoint x: 472, startPoint y: 477, endPoint x: 916, endPoint y: 529, distance: 446.8
click at [916, 529] on div "Quand nous rentrons tous bien gaugés" at bounding box center [599, 514] width 669 height 97
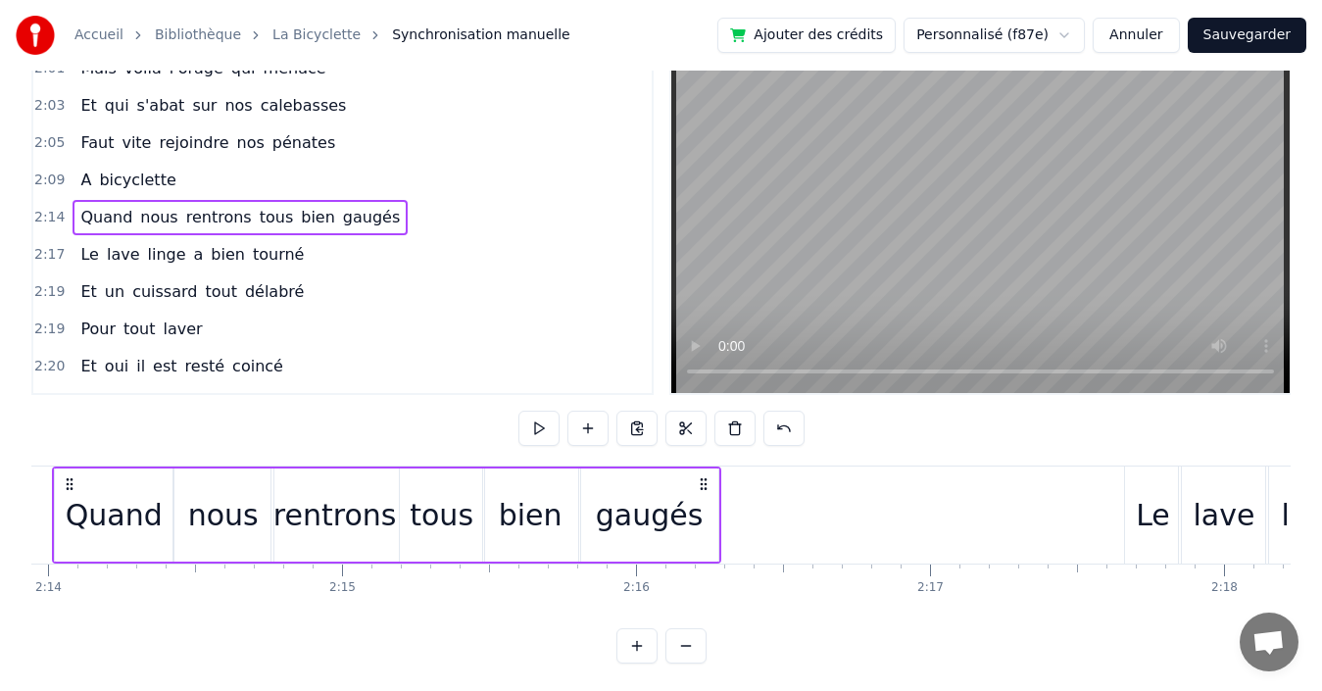
scroll to position [0, 39615]
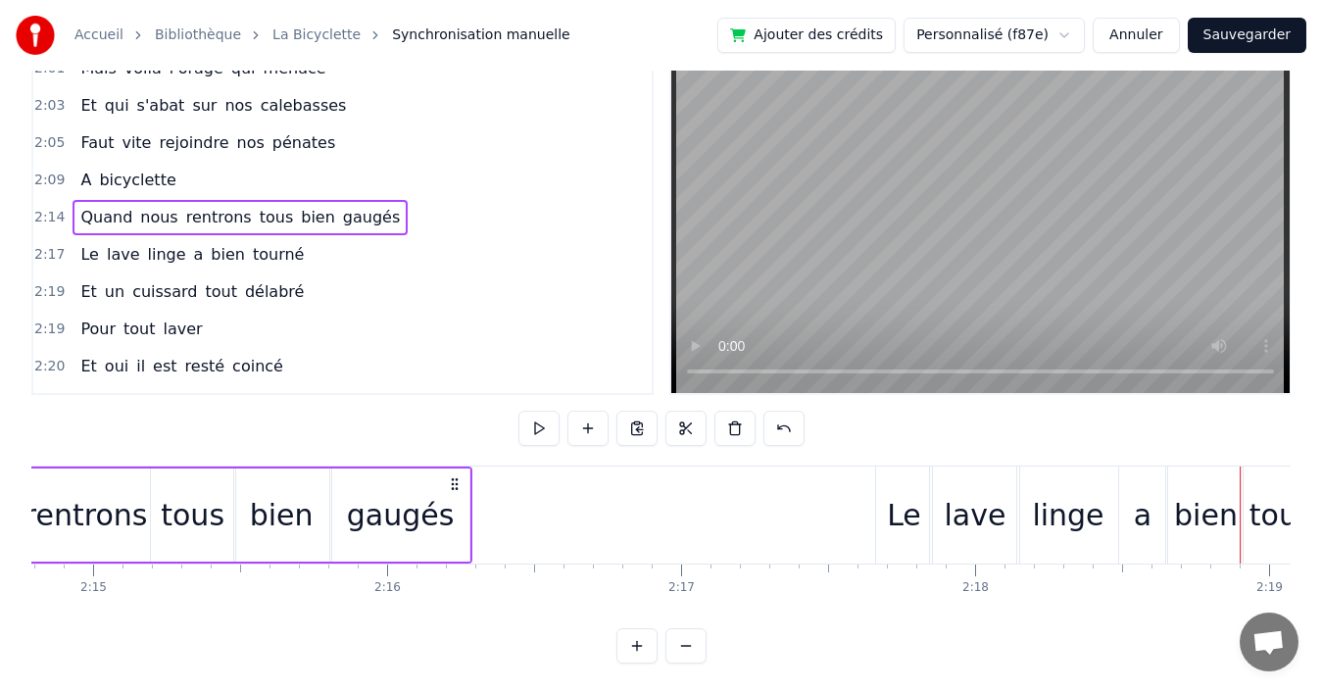
click at [313, 250] on div "2:17 Le lave linge a bien tourné" at bounding box center [342, 254] width 618 height 37
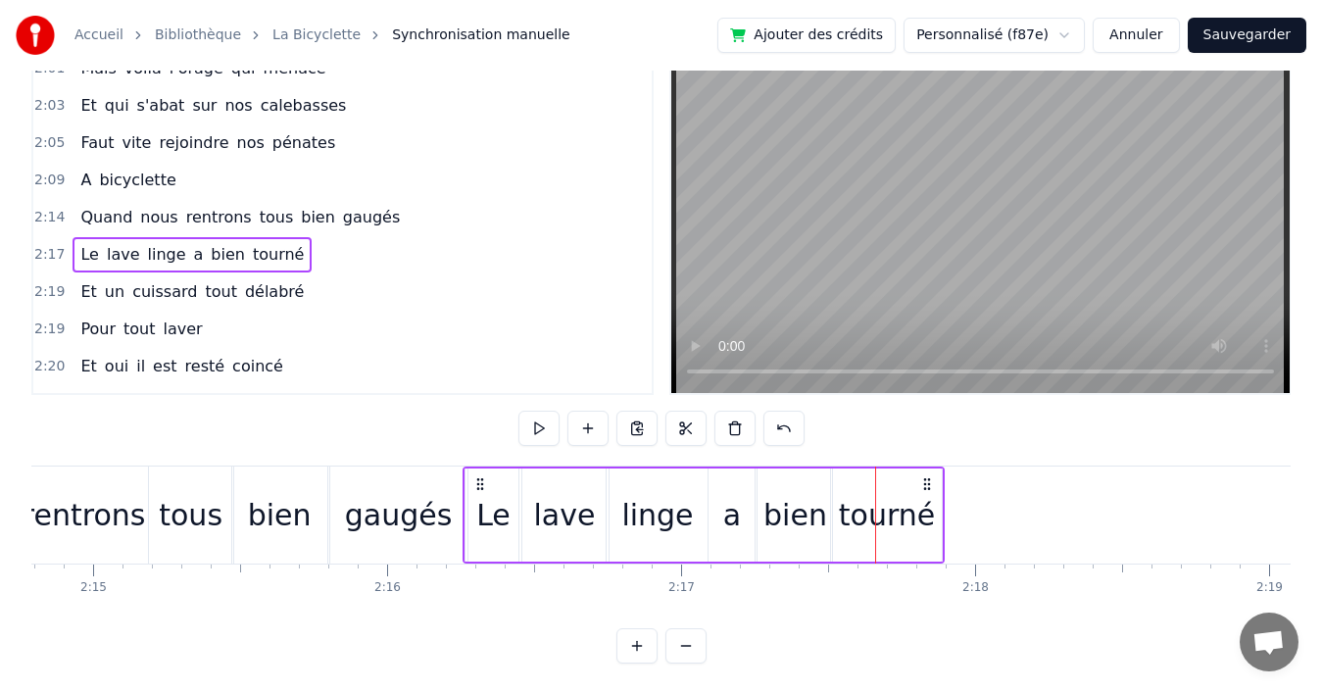
drag, startPoint x: 889, startPoint y: 480, endPoint x: 434, endPoint y: 446, distance: 455.9
click at [434, 446] on div "0:19 Quand nous partons tous les printemps 0:21 Quand nous partons dans toute l…" at bounding box center [660, 356] width 1259 height 614
click at [297, 285] on div "2:19 Et un cuissard tout délabré" at bounding box center [342, 291] width 618 height 37
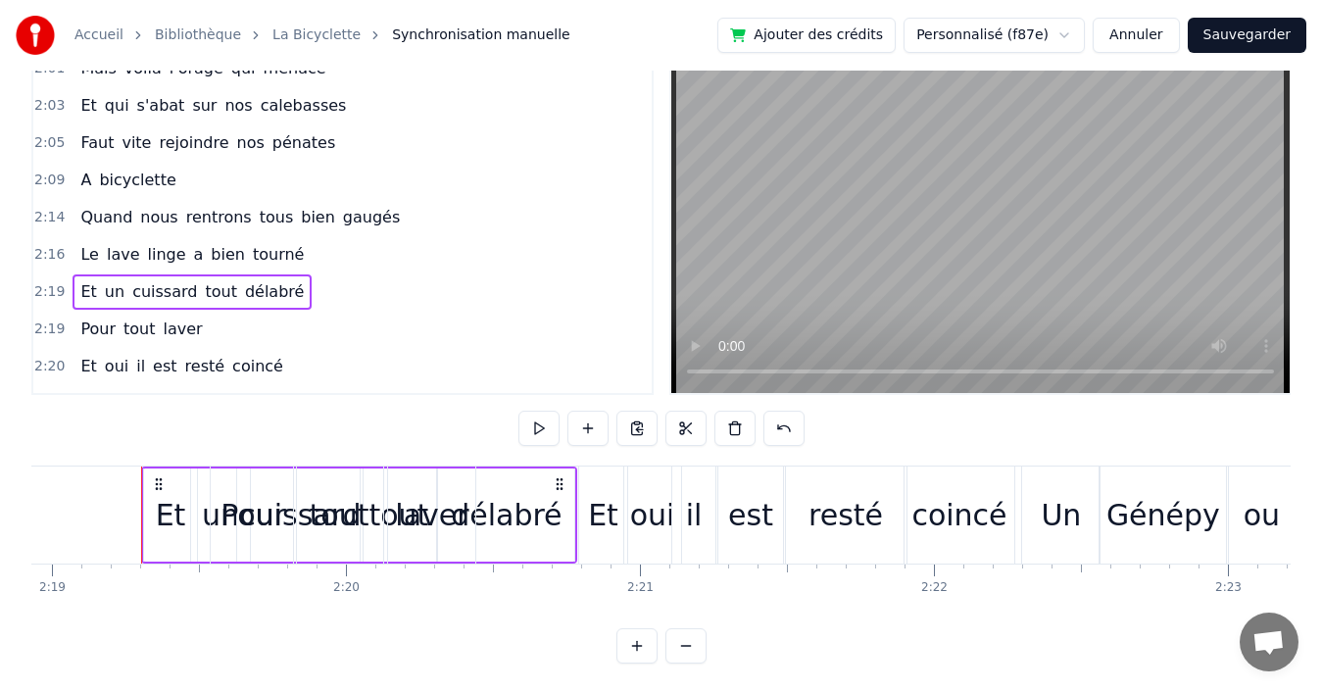
scroll to position [0, 40843]
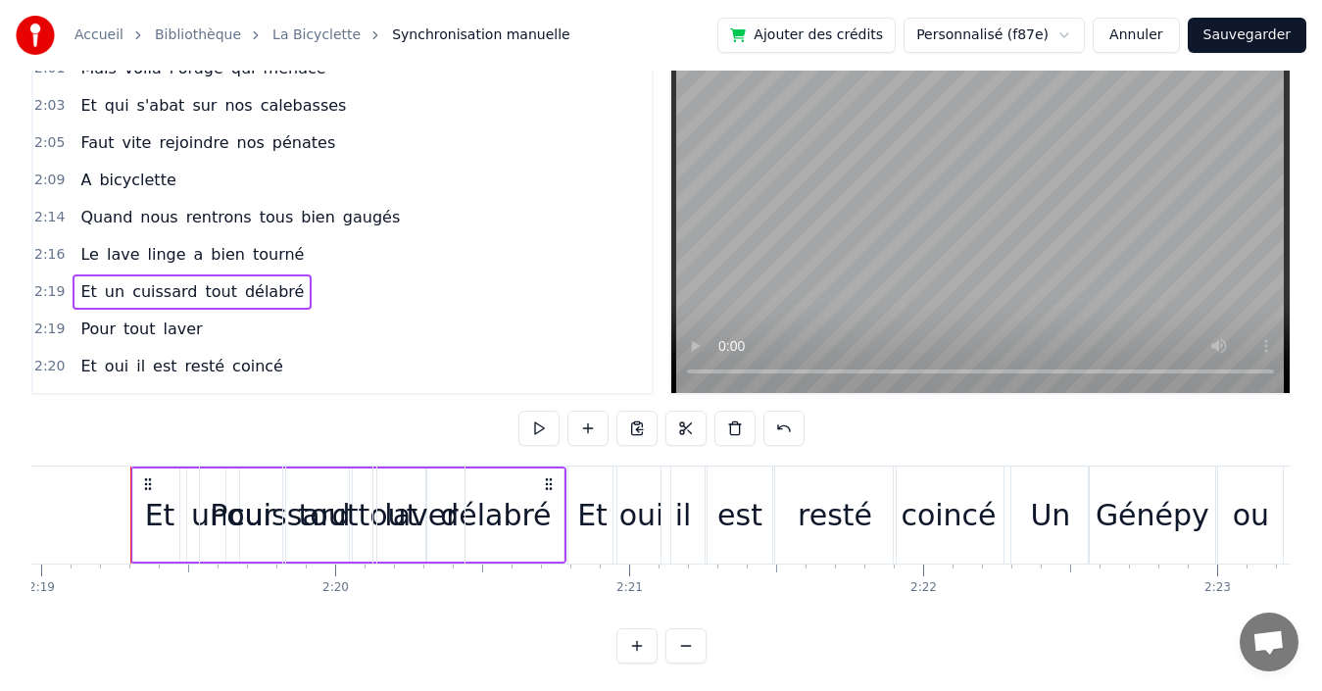
click at [1269, 37] on button "Sauvegarder" at bounding box center [1246, 35] width 119 height 35
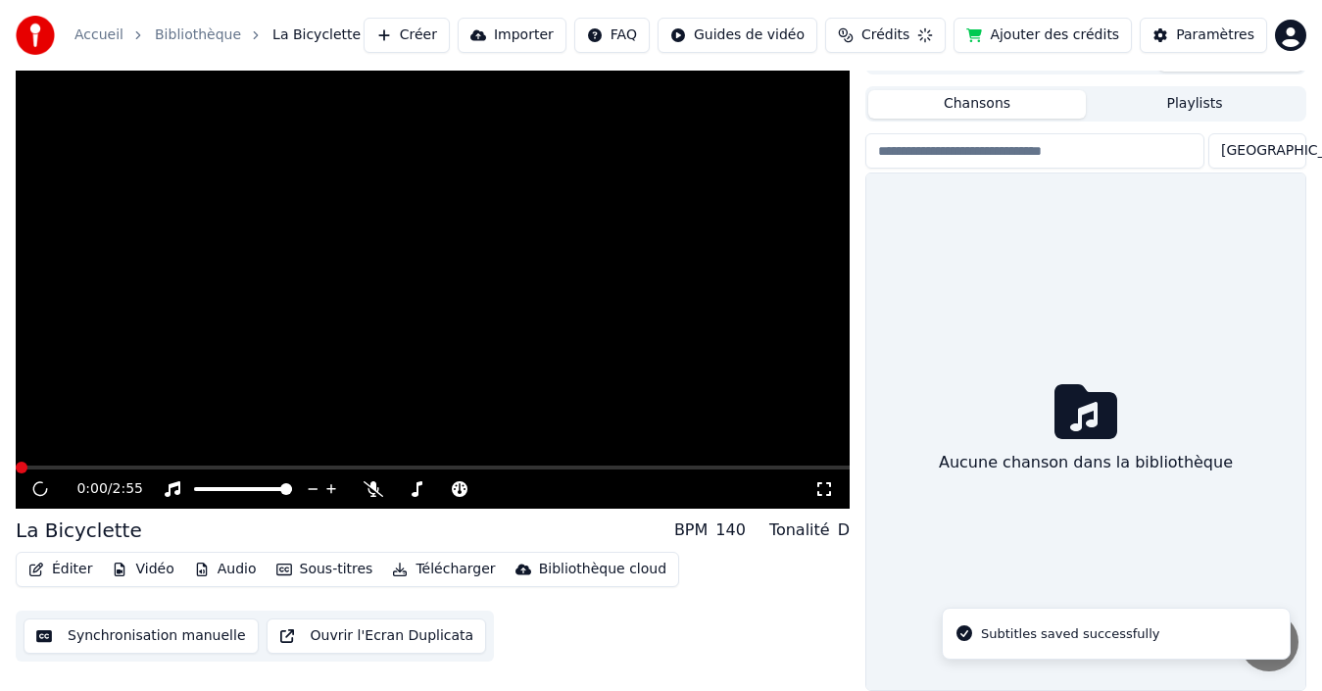
scroll to position [31, 0]
